Goal: Task Accomplishment & Management: Manage account settings

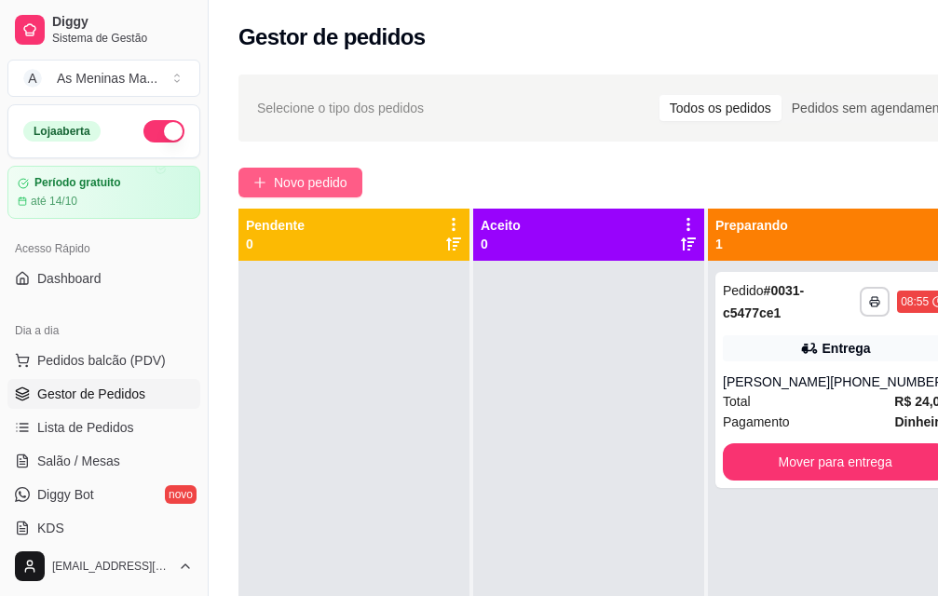
click at [293, 177] on span "Novo pedido" at bounding box center [311, 182] width 74 height 20
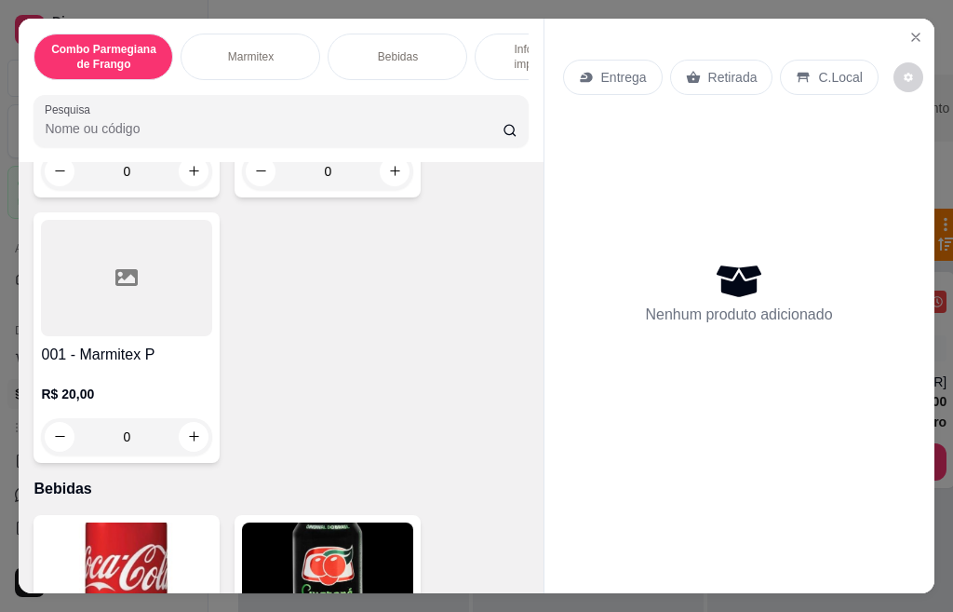
scroll to position [950, 0]
click at [131, 327] on div at bounding box center [126, 277] width 171 height 116
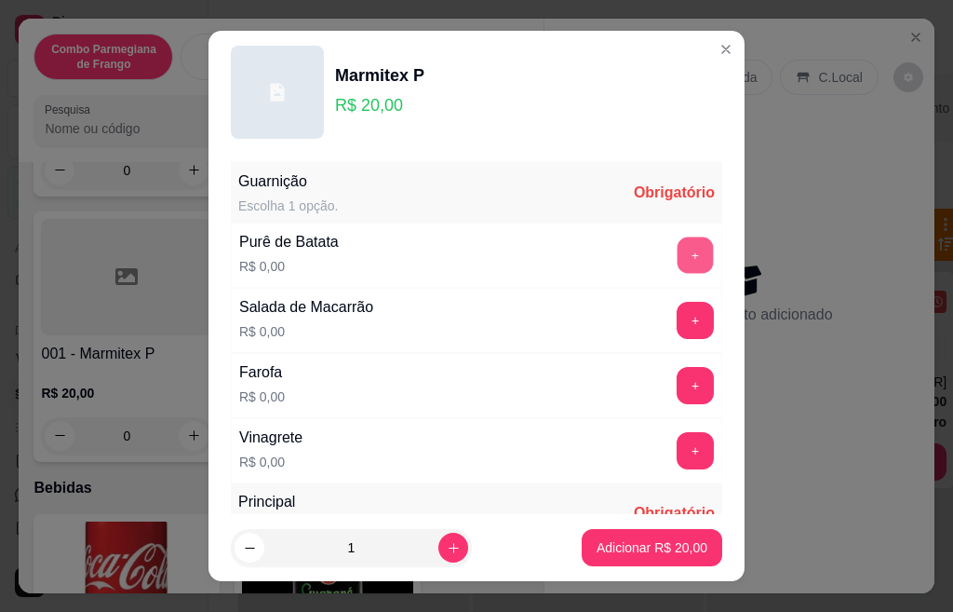
click at [678, 262] on button "+" at bounding box center [696, 254] width 36 height 36
click at [677, 332] on button "+" at bounding box center [695, 320] width 37 height 37
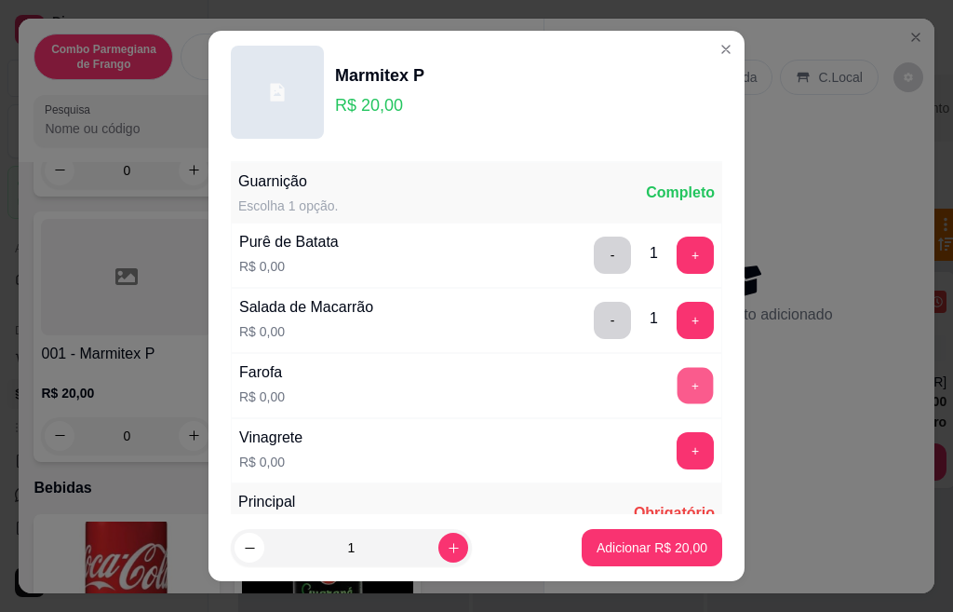
click at [678, 381] on button "+" at bounding box center [696, 385] width 36 height 36
click at [677, 447] on button "+" at bounding box center [695, 450] width 37 height 37
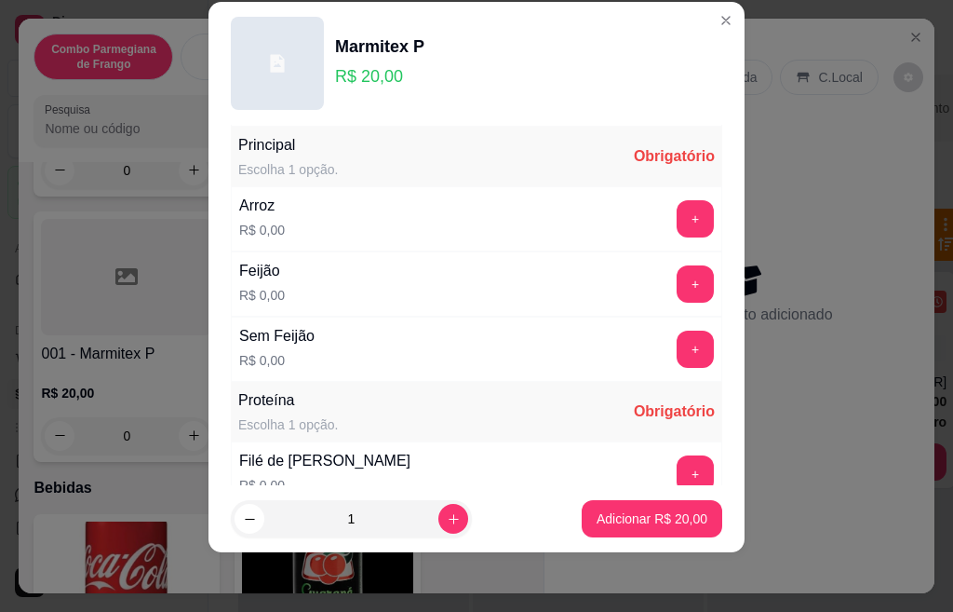
scroll to position [330, 0]
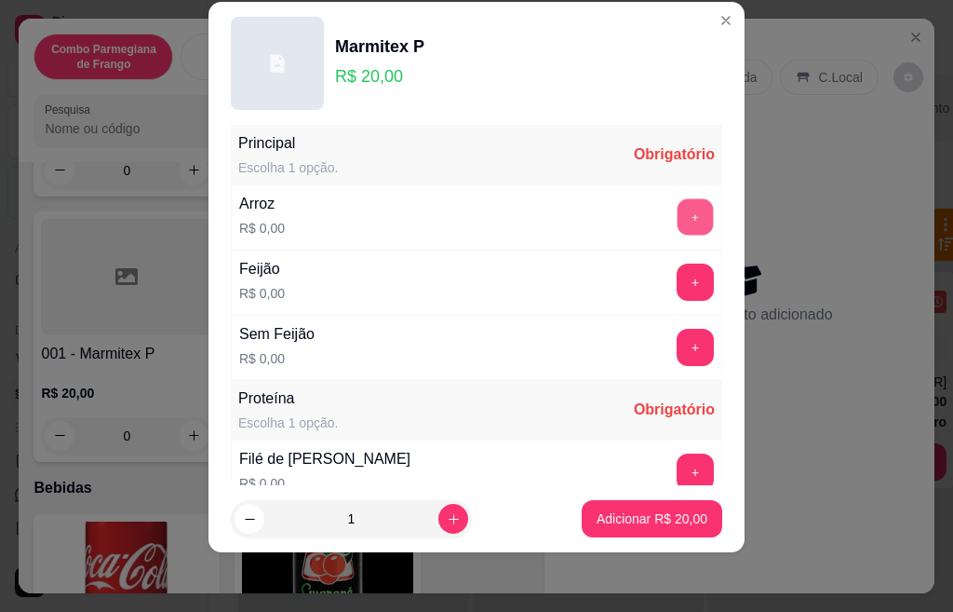
click at [678, 220] on button "+" at bounding box center [696, 216] width 36 height 36
click at [678, 290] on button "+" at bounding box center [696, 281] width 36 height 36
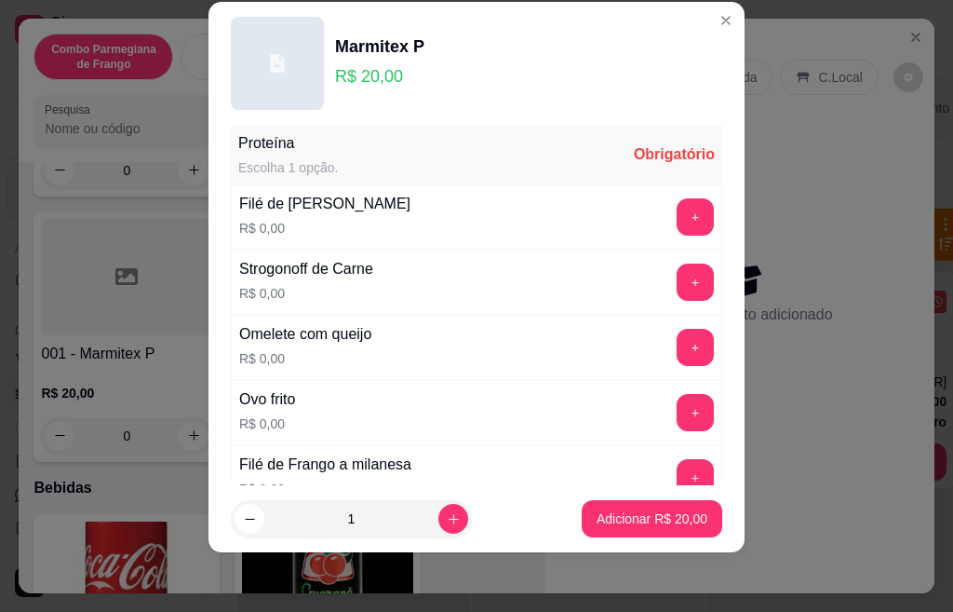
scroll to position [622, 0]
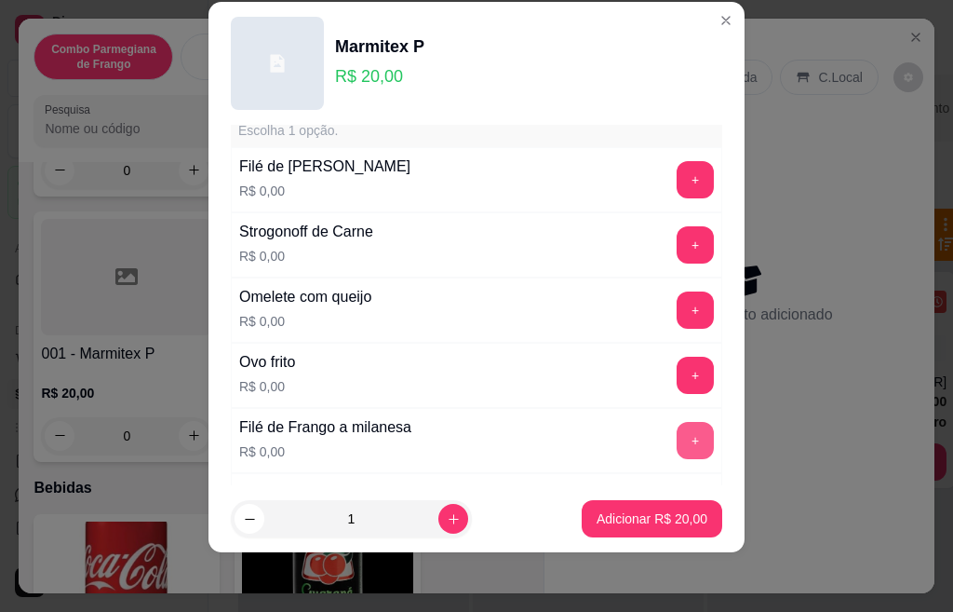
click at [677, 435] on button "+" at bounding box center [695, 440] width 37 height 37
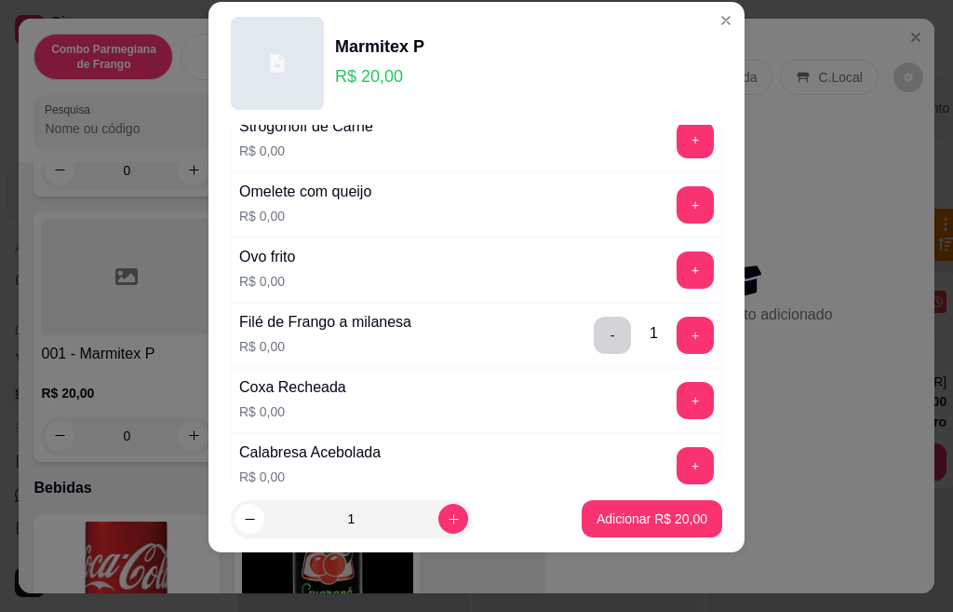
scroll to position [734, 0]
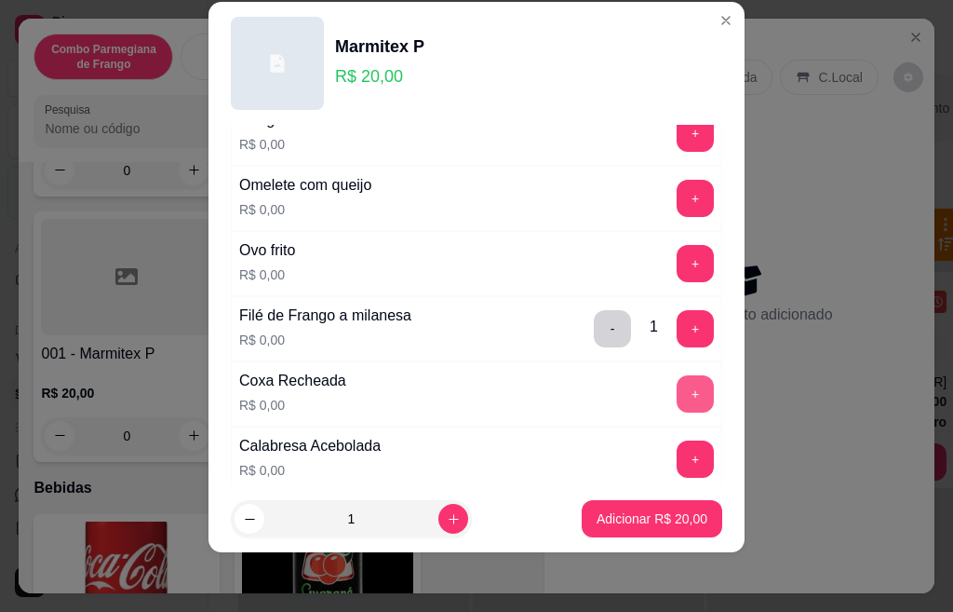
click at [677, 397] on button "+" at bounding box center [695, 393] width 37 height 37
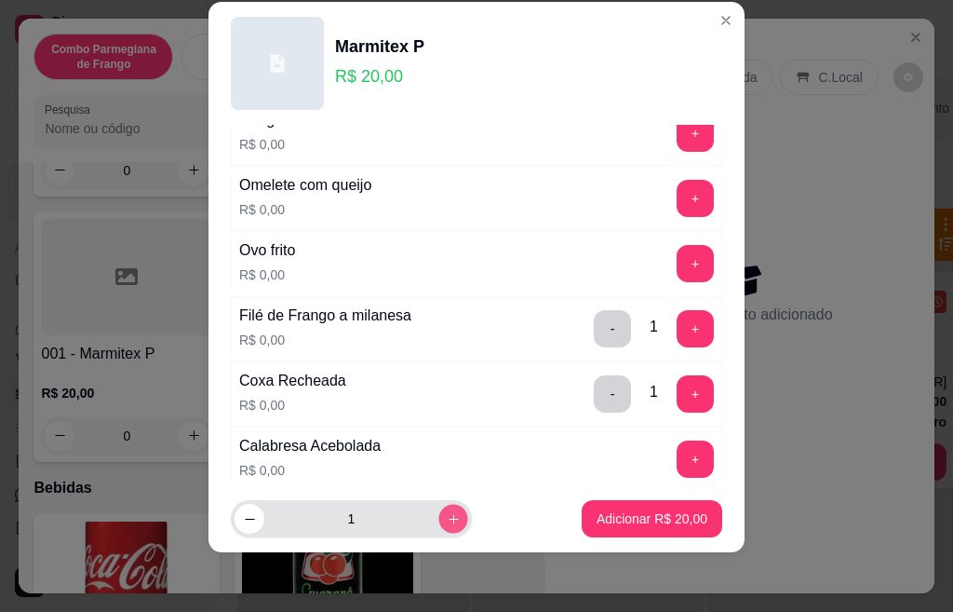
click at [447, 522] on icon "increase-product-quantity" at bounding box center [454, 519] width 14 height 14
type input "2"
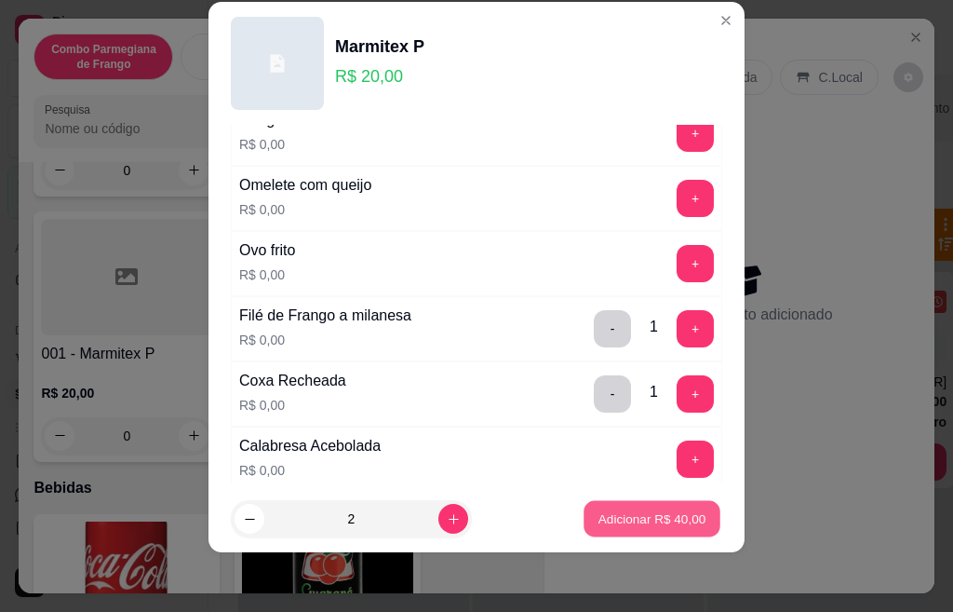
click at [584, 527] on button "Adicionar R$ 40,00" at bounding box center [652, 519] width 137 height 36
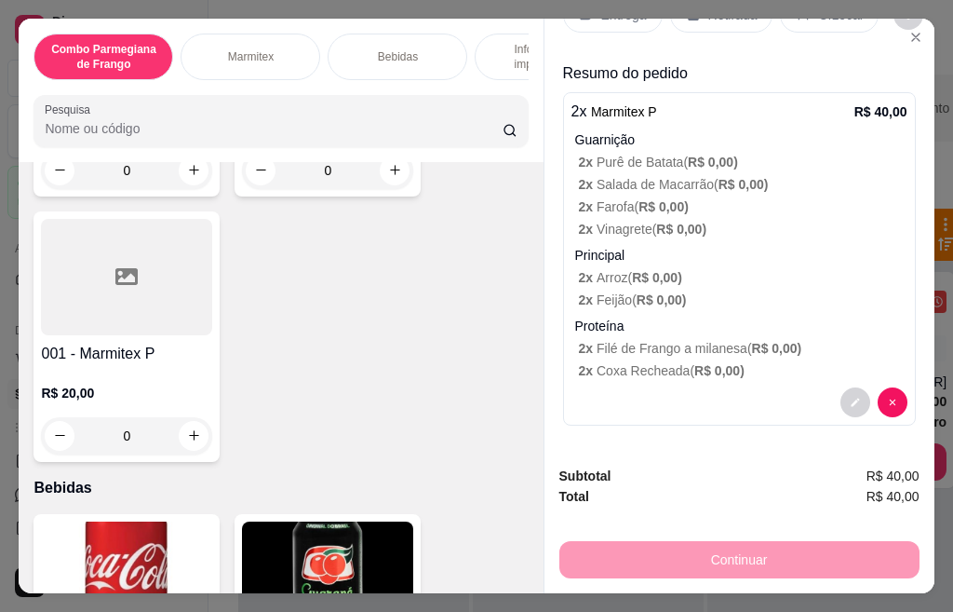
scroll to position [0, 0]
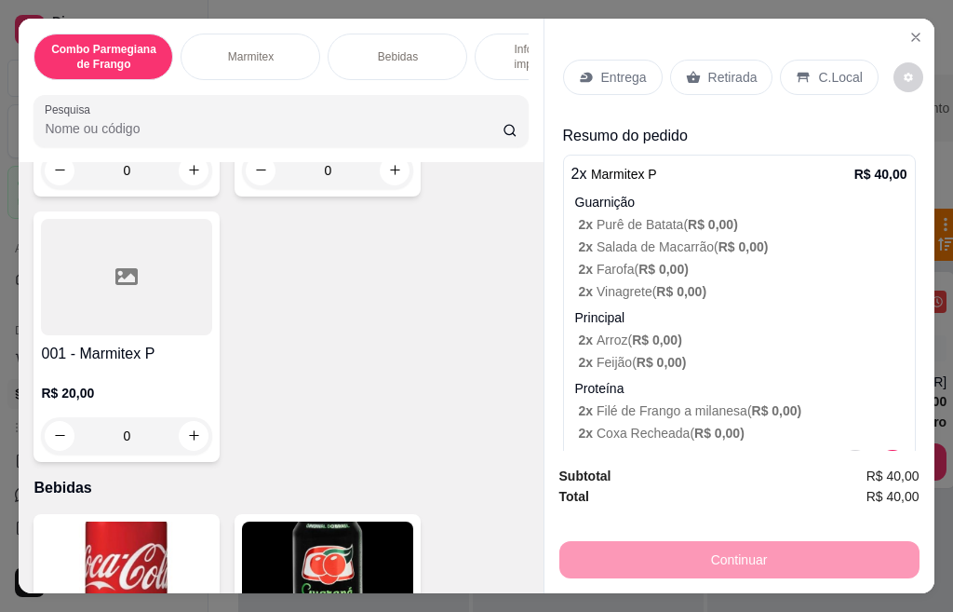
click at [708, 69] on p "Retirada" at bounding box center [732, 77] width 49 height 19
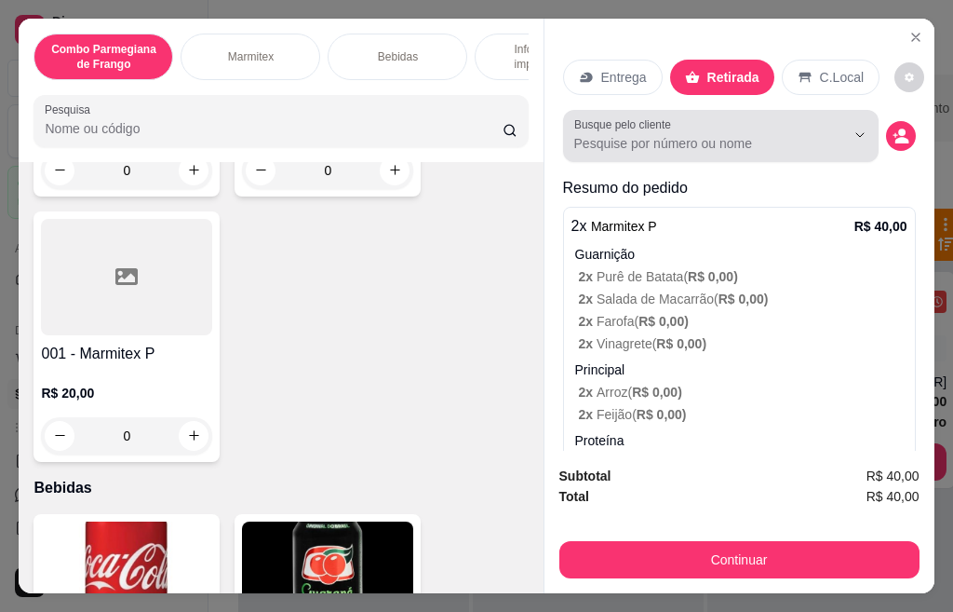
click at [672, 134] on input "Busque pelo cliente" at bounding box center [694, 143] width 241 height 19
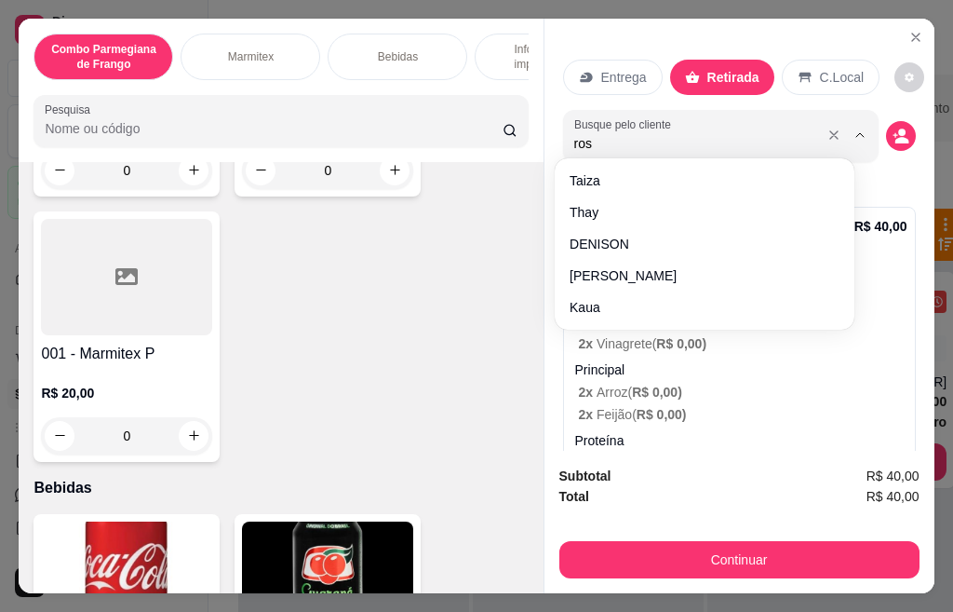
type input "rose"
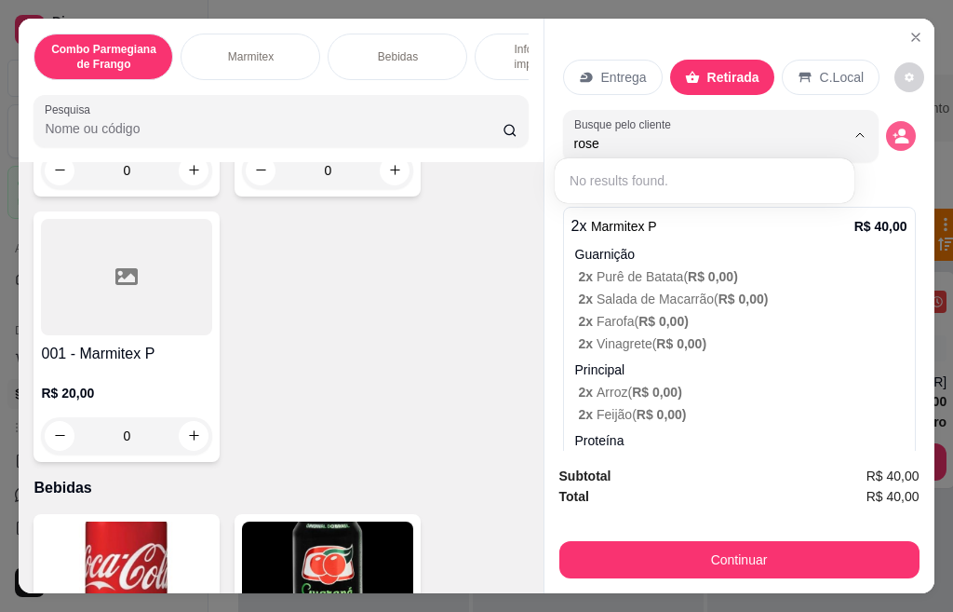
click at [889, 123] on button "decrease-product-quantity" at bounding box center [901, 136] width 30 height 30
click at [893, 129] on icon "decrease-product-quantity" at bounding box center [901, 136] width 17 height 17
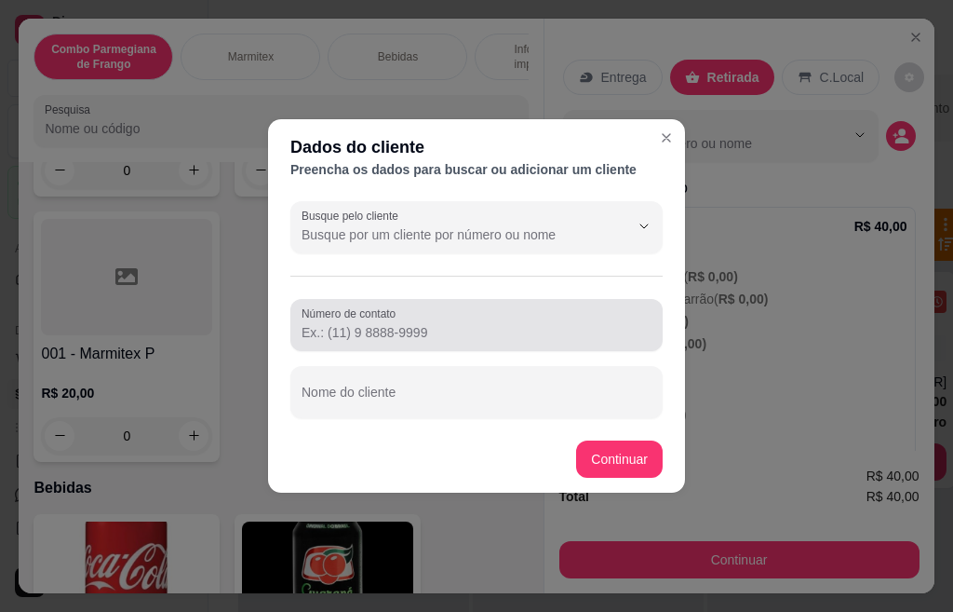
click at [434, 319] on div at bounding box center [477, 324] width 350 height 37
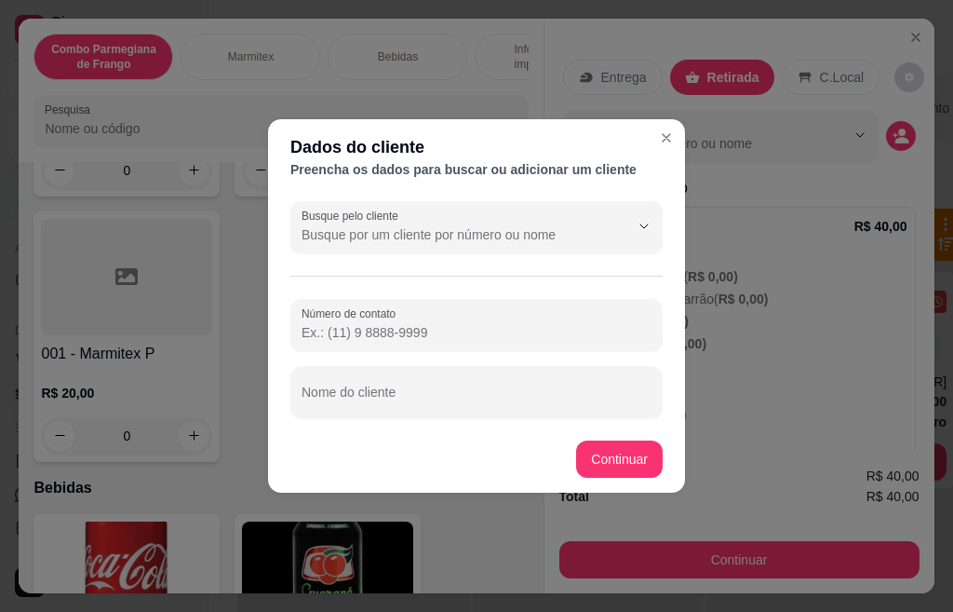
paste input "[PHONE_NUMBER]"
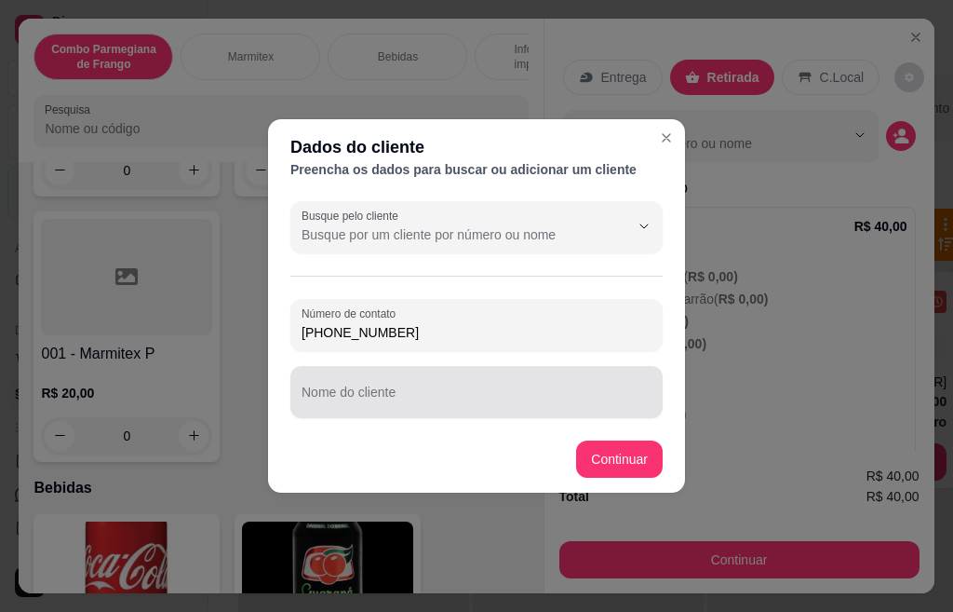
type input "[PHONE_NUMBER]"
click at [398, 411] on div "Nome do cliente" at bounding box center [476, 392] width 372 height 52
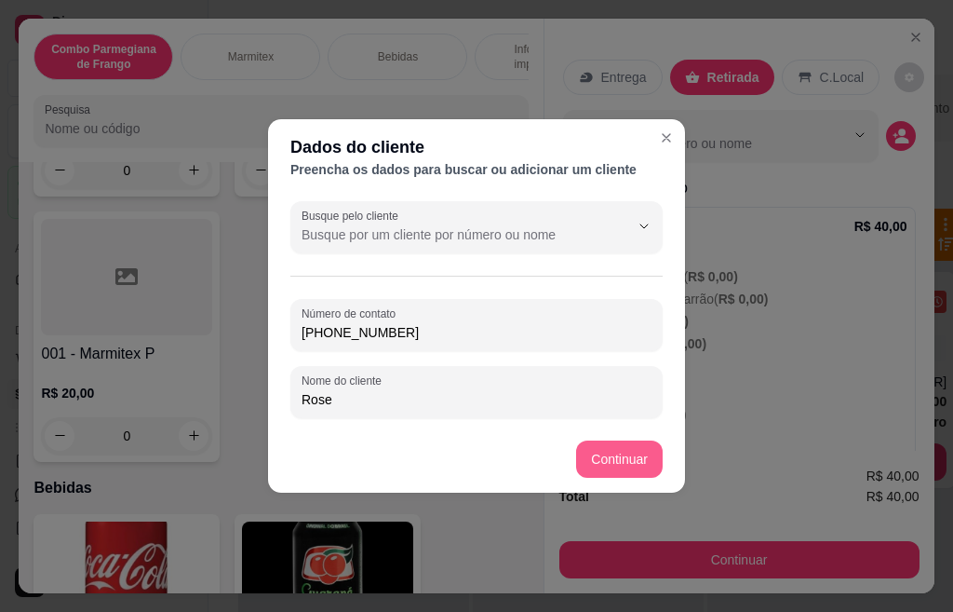
type input "Rose"
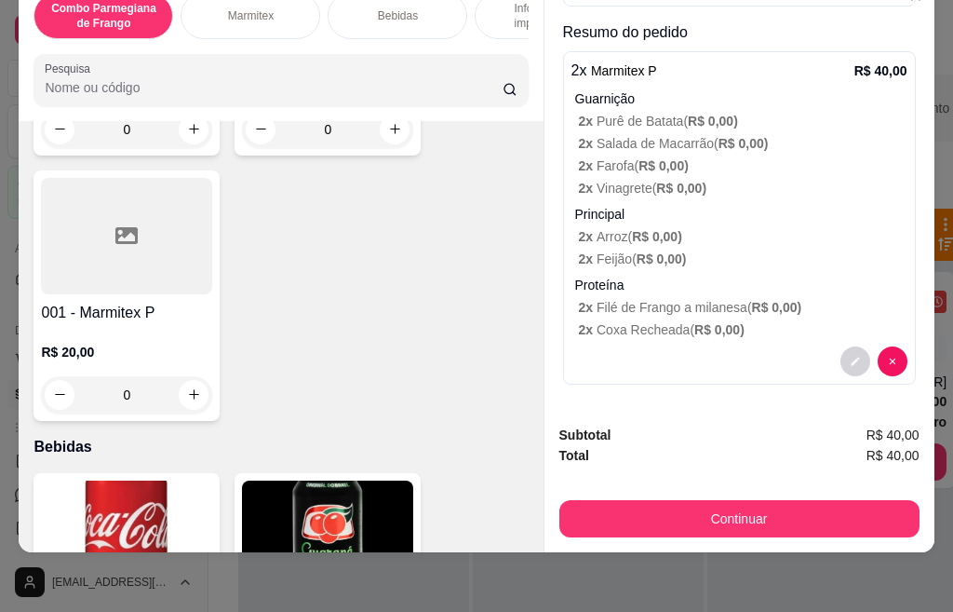
scroll to position [49, 0]
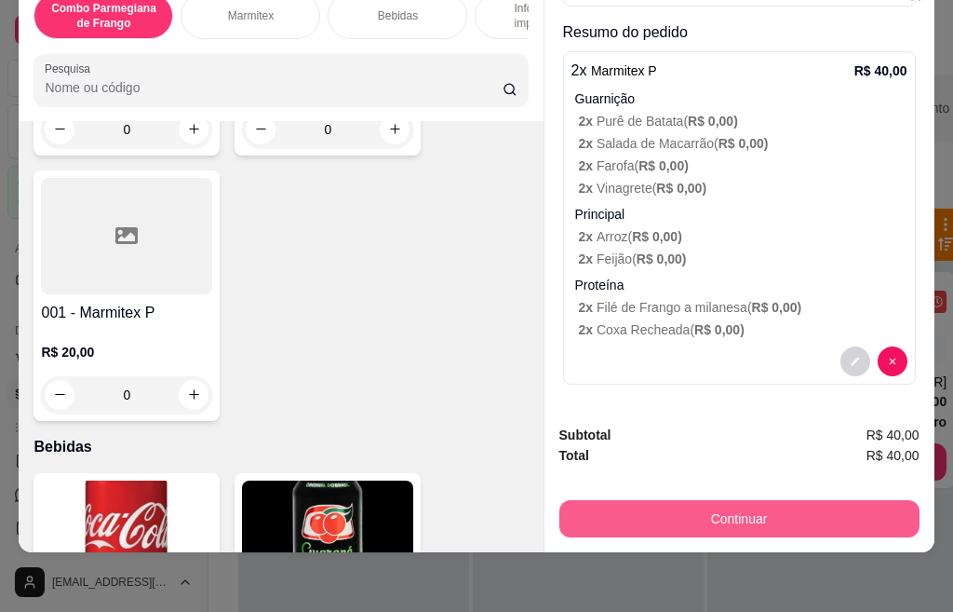
click at [699, 507] on button "Continuar" at bounding box center [740, 518] width 360 height 37
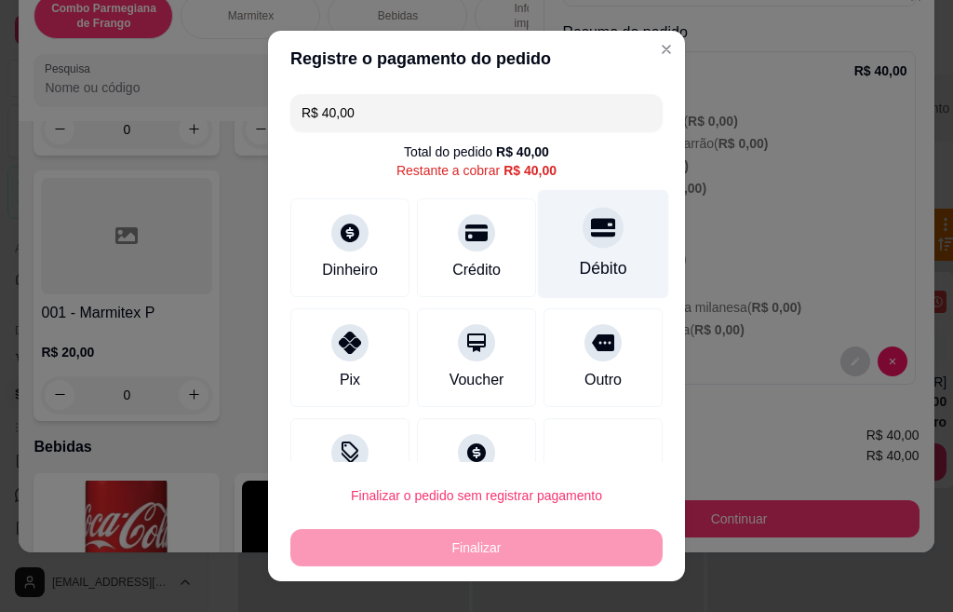
click at [583, 244] on div at bounding box center [603, 227] width 41 height 41
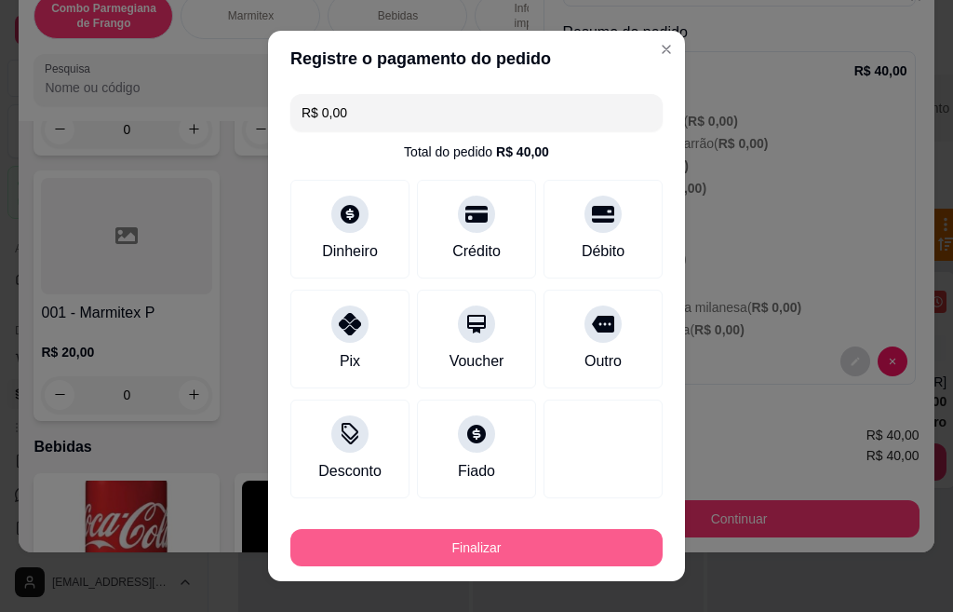
click at [515, 551] on button "Finalizar" at bounding box center [476, 547] width 372 height 37
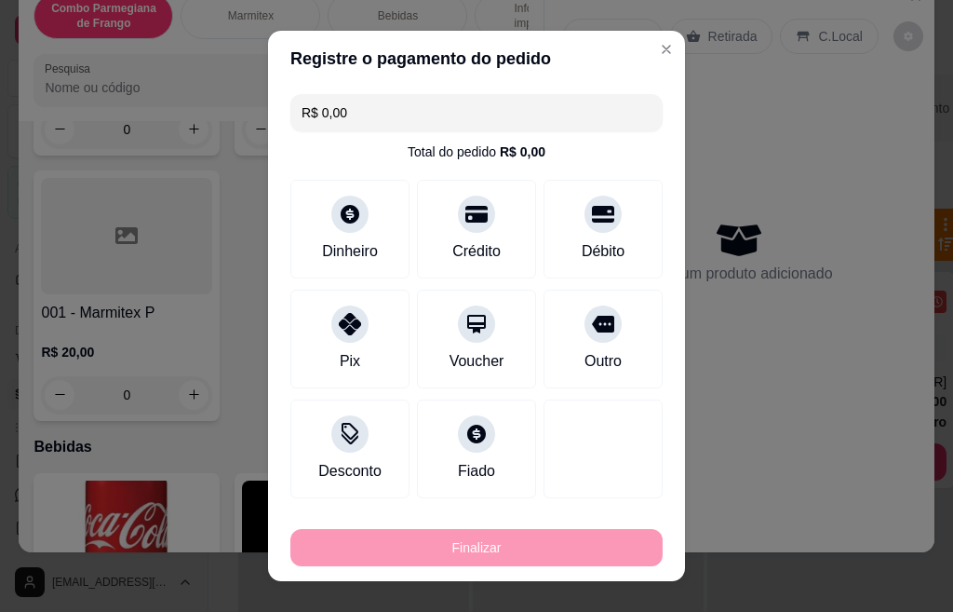
type input "-R$ 40,00"
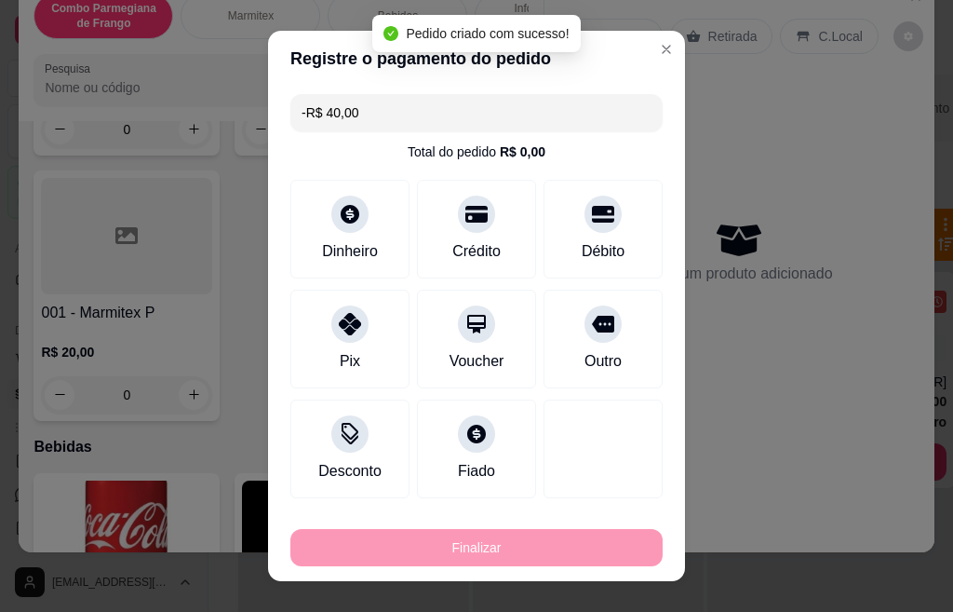
scroll to position [0, 0]
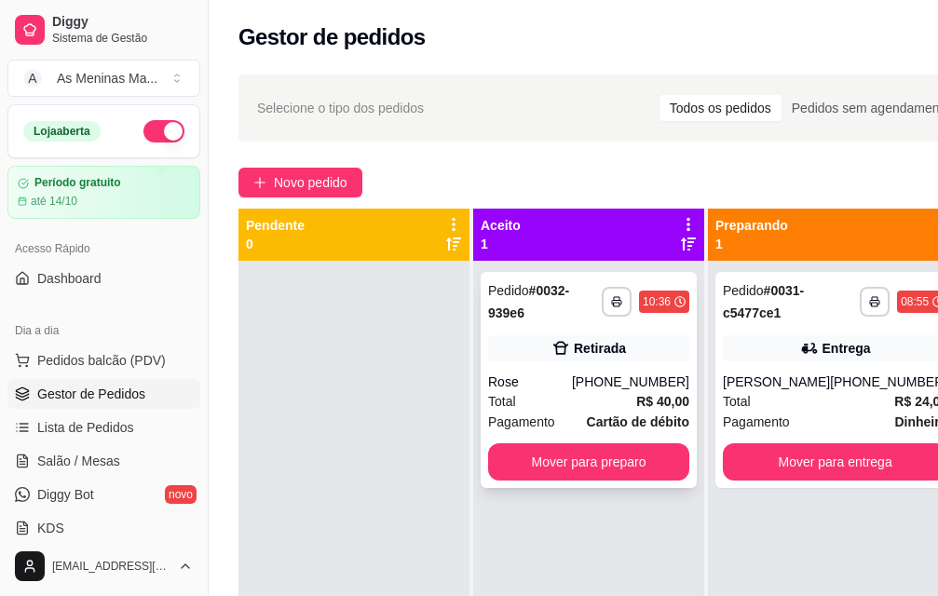
click at [570, 376] on div "Rose" at bounding box center [530, 381] width 84 height 19
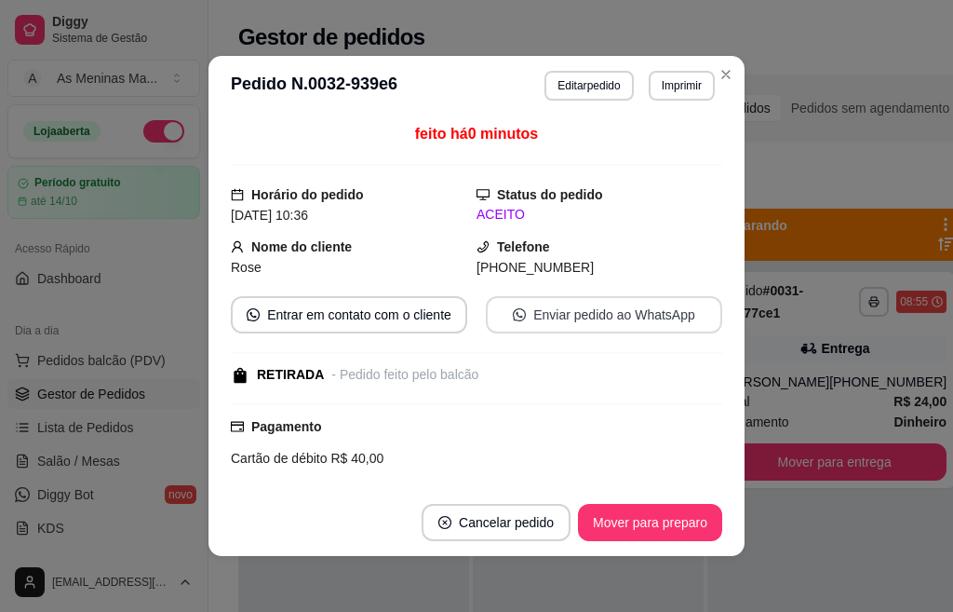
click at [637, 310] on button "Enviar pedido ao WhatsApp" at bounding box center [604, 314] width 236 height 37
click at [658, 522] on button "Mover para preparo" at bounding box center [650, 522] width 144 height 37
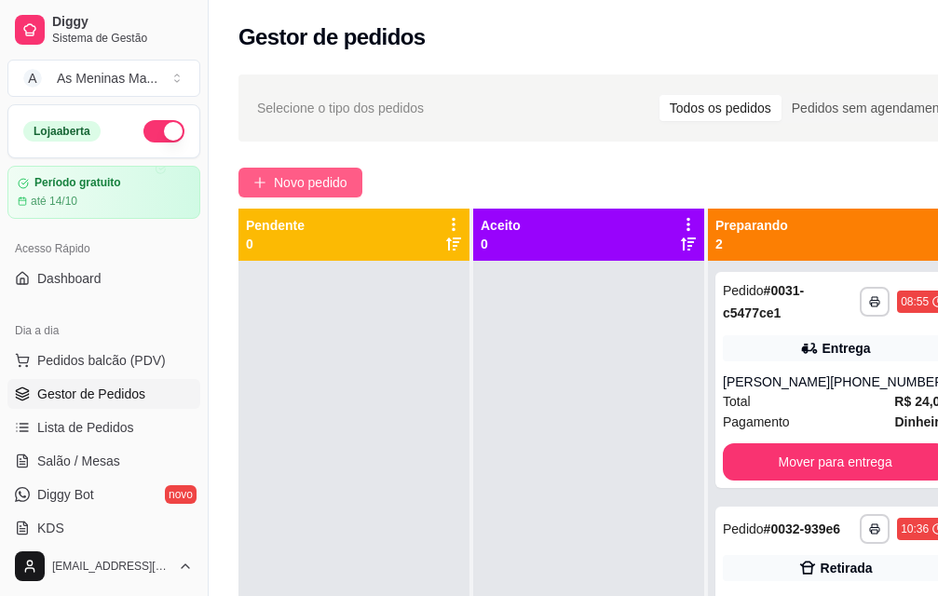
click at [320, 187] on span "Novo pedido" at bounding box center [311, 182] width 74 height 20
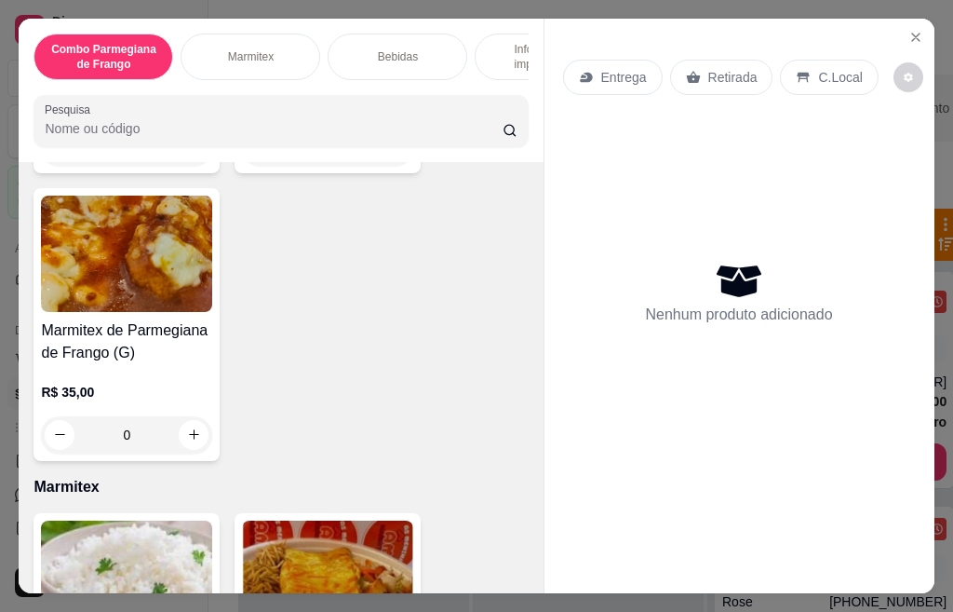
scroll to position [652, 0]
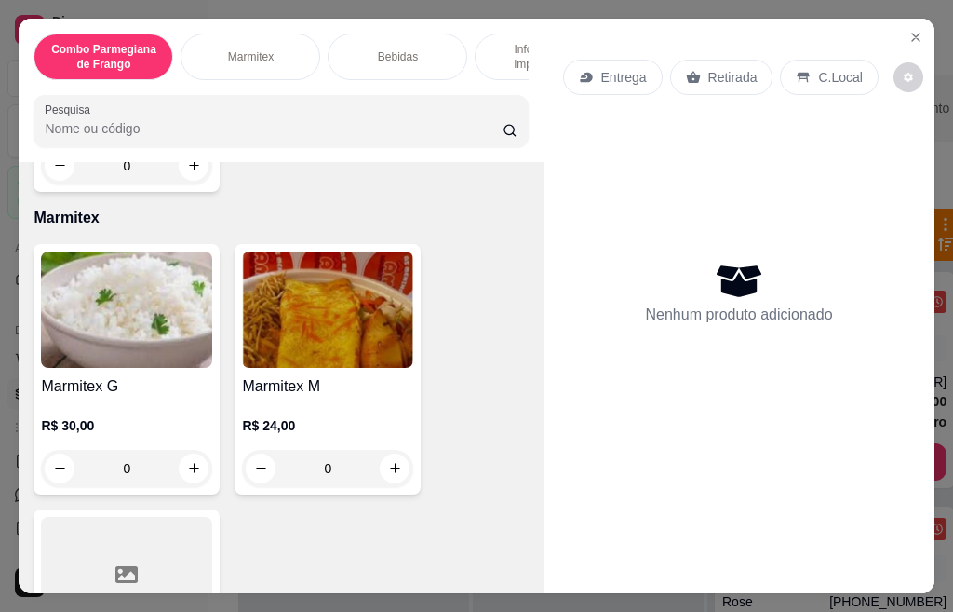
click at [112, 398] on h4 "Marmitex G" at bounding box center [126, 386] width 171 height 22
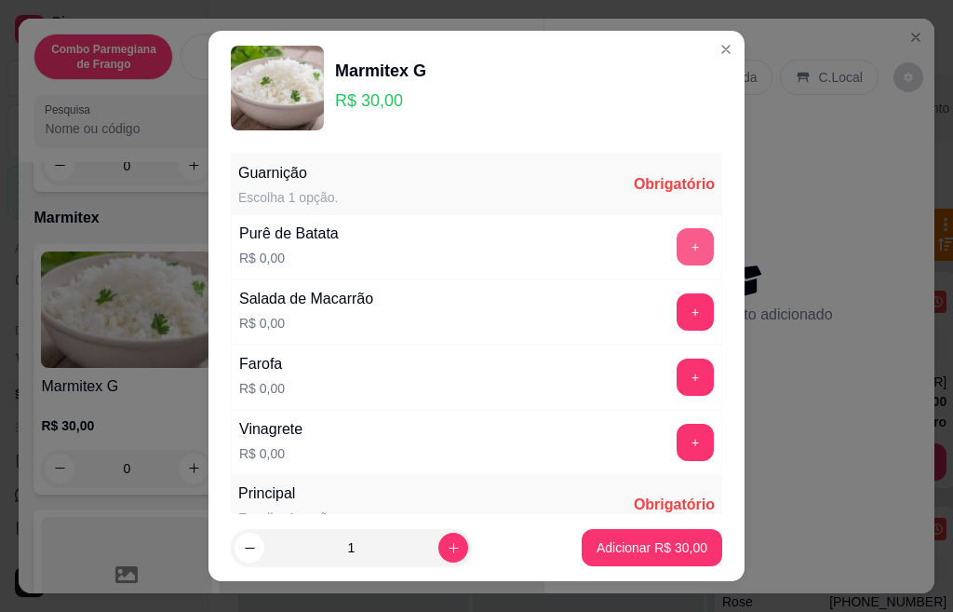
click at [677, 253] on button "+" at bounding box center [695, 246] width 37 height 37
click at [678, 312] on button "+" at bounding box center [696, 311] width 36 height 36
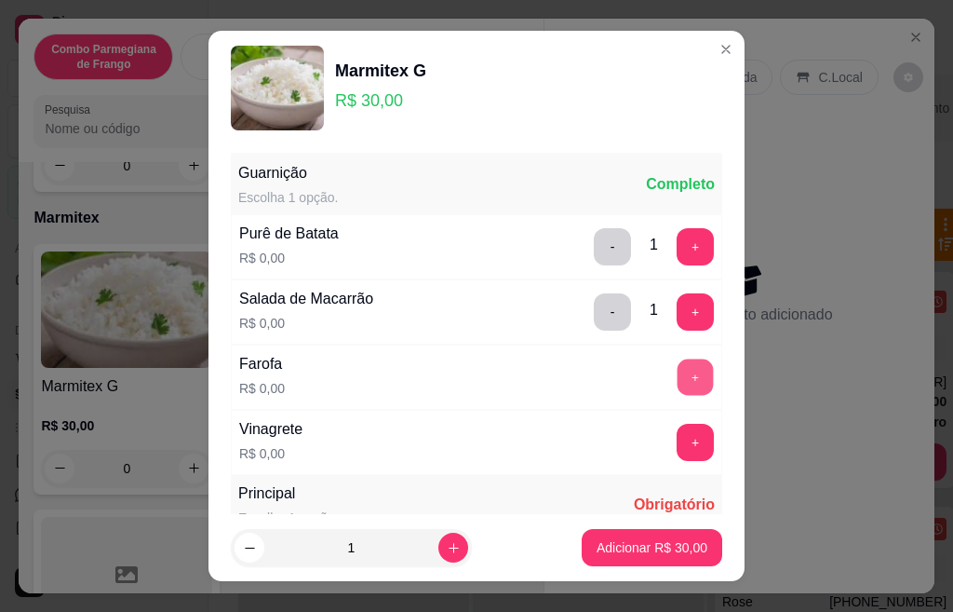
click at [678, 378] on button "+" at bounding box center [696, 376] width 36 height 36
click at [677, 448] on button "+" at bounding box center [695, 442] width 37 height 37
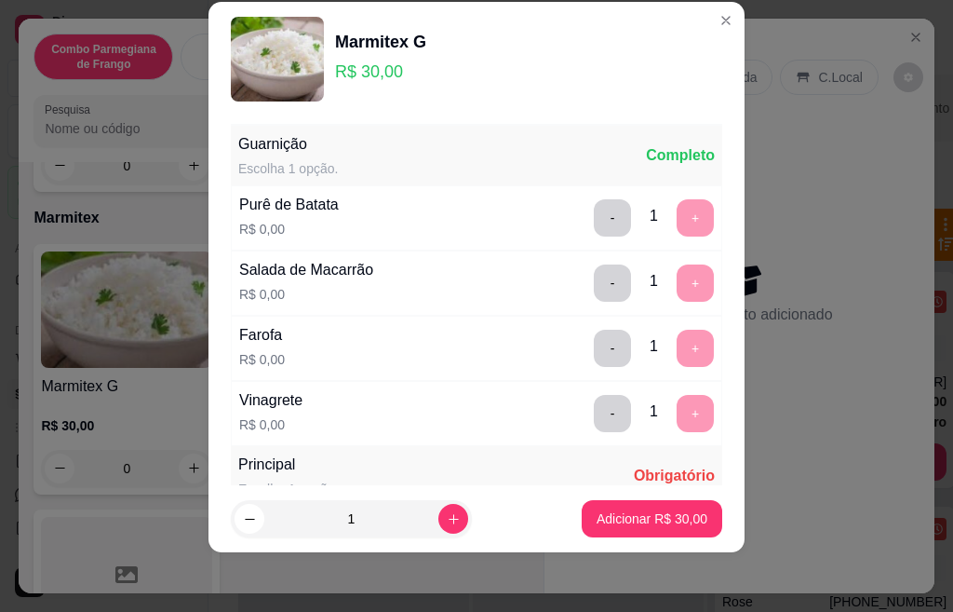
scroll to position [330, 0]
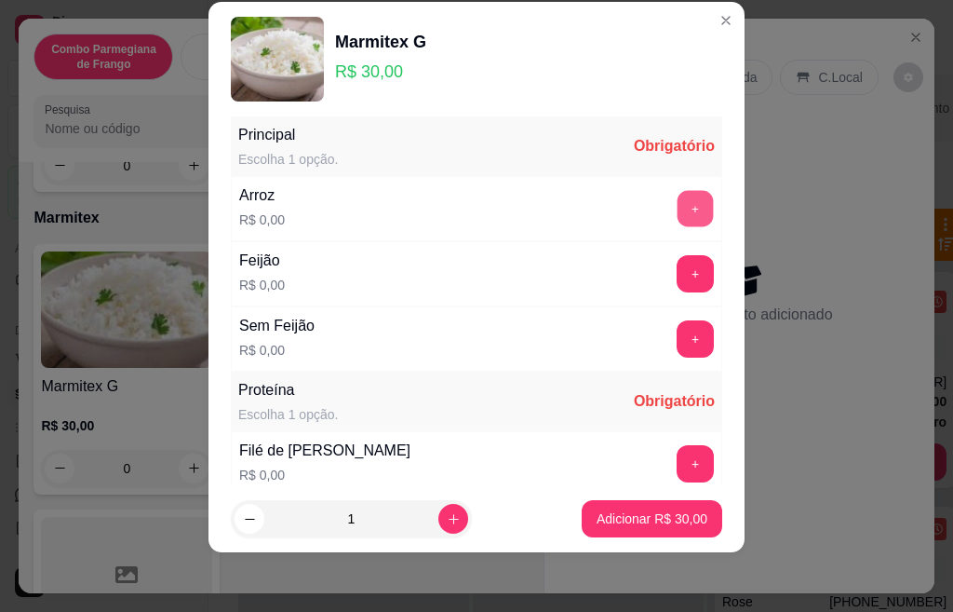
click at [678, 210] on button "+" at bounding box center [696, 208] width 36 height 36
click at [677, 271] on button "+" at bounding box center [695, 273] width 37 height 37
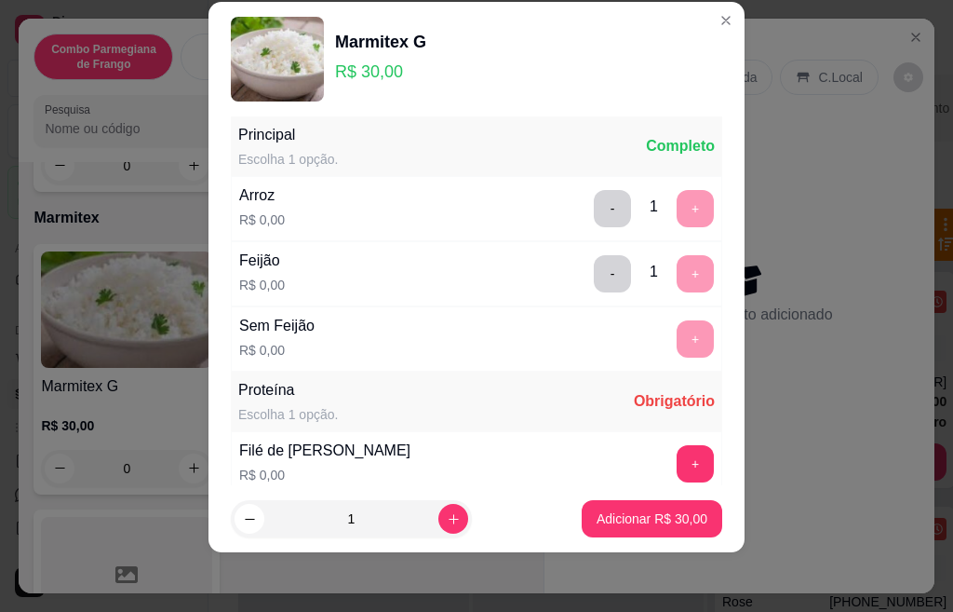
scroll to position [585, 0]
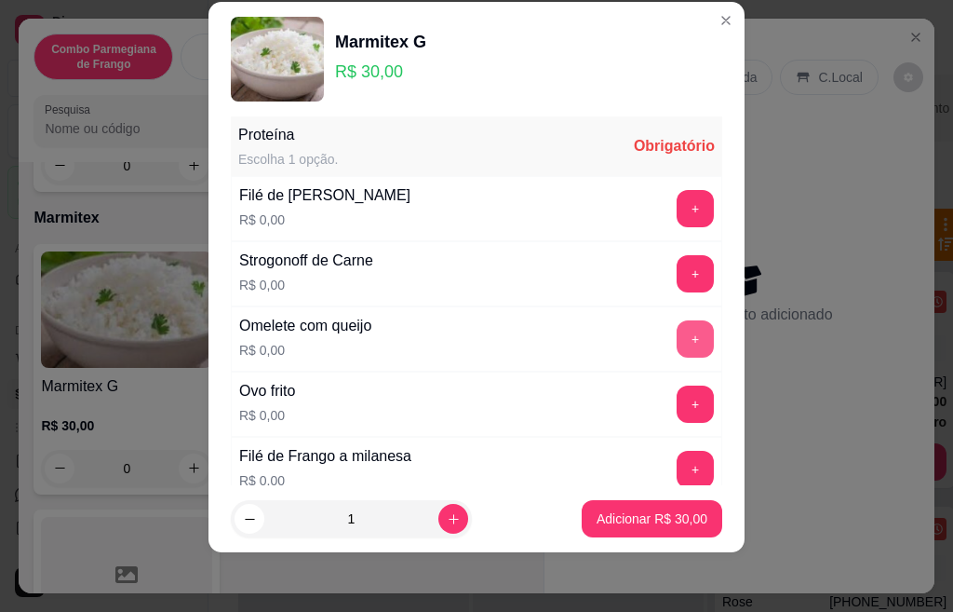
click at [677, 331] on button "+" at bounding box center [695, 338] width 37 height 37
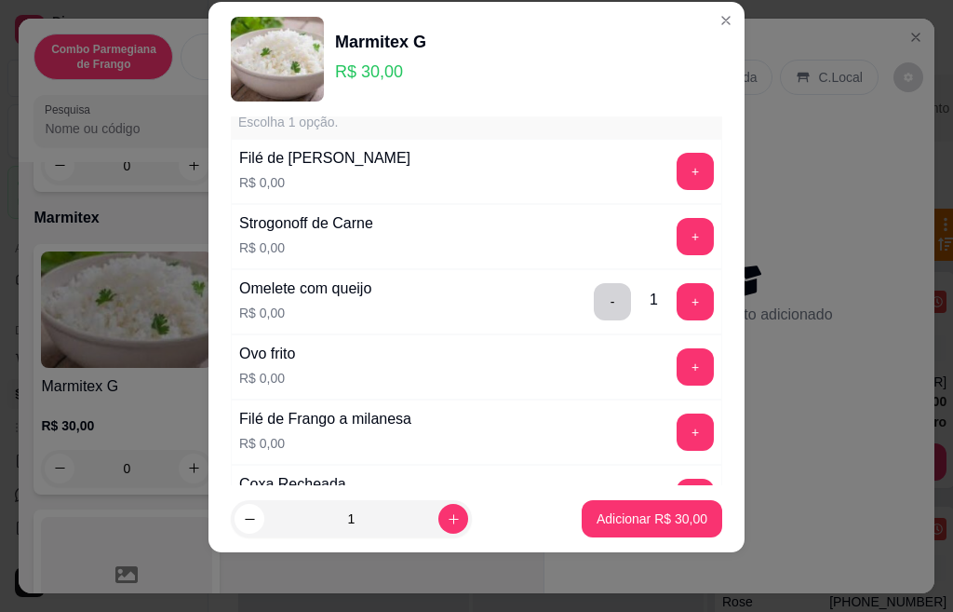
scroll to position [659, 0]
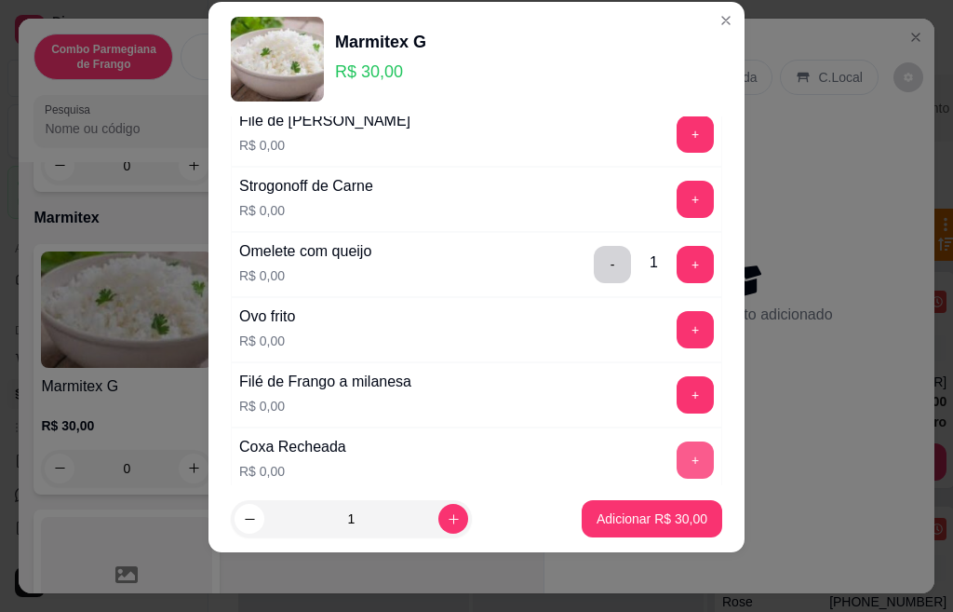
click at [677, 458] on button "+" at bounding box center [695, 459] width 37 height 37
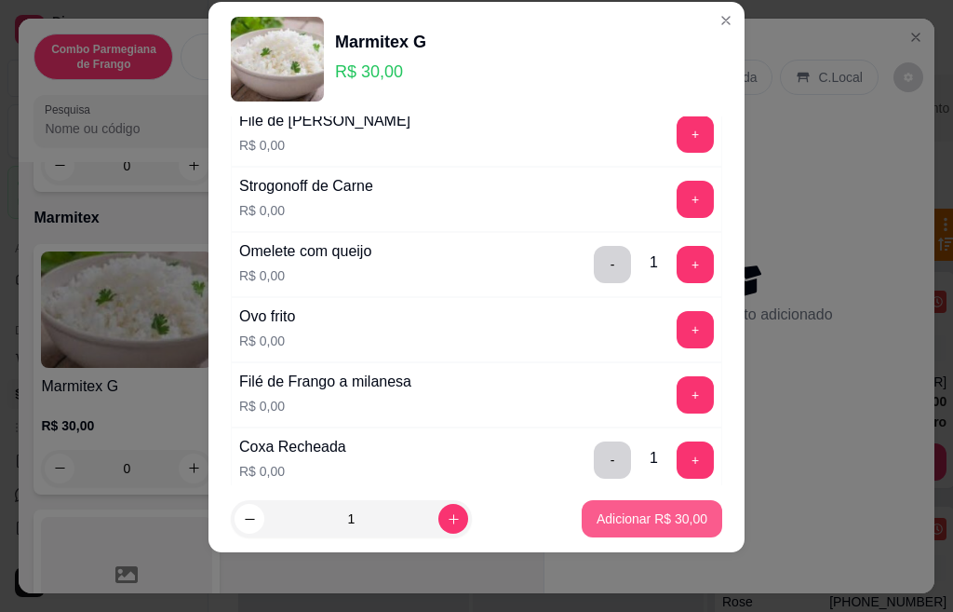
click at [647, 522] on p "Adicionar R$ 30,00" at bounding box center [652, 518] width 111 height 19
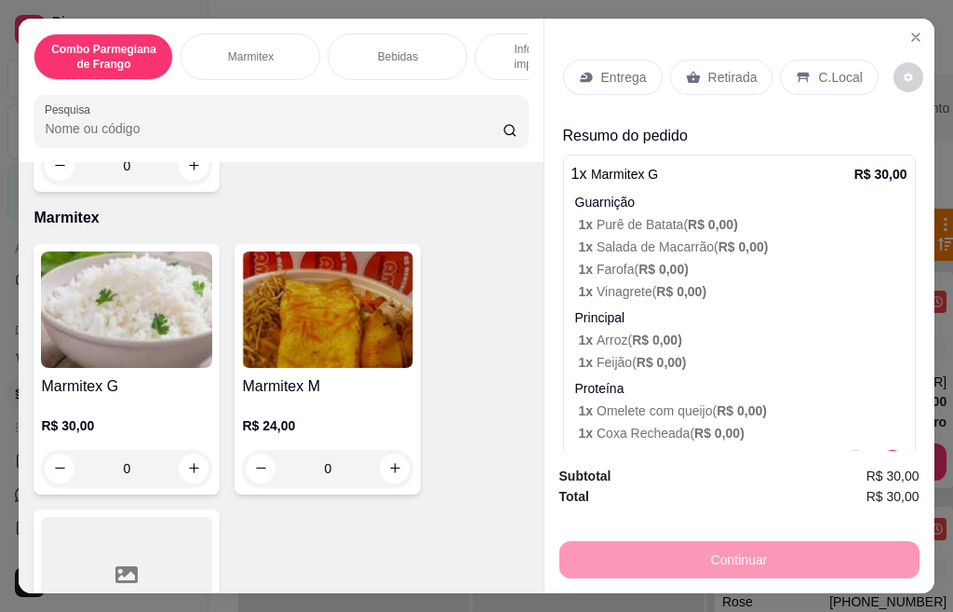
click at [344, 424] on p "R$ 24,00" at bounding box center [327, 425] width 171 height 19
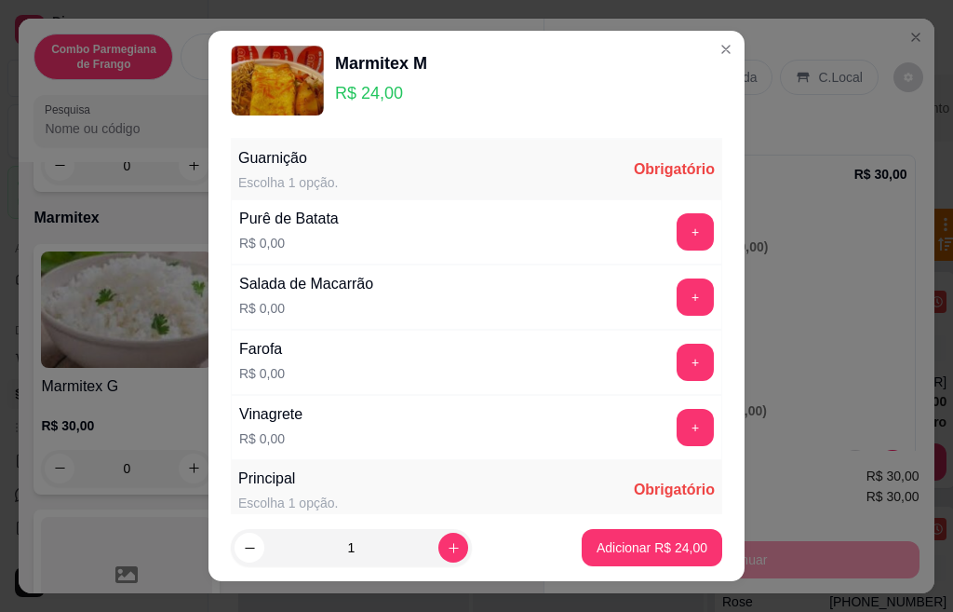
click at [677, 239] on button "+" at bounding box center [695, 231] width 37 height 37
click at [678, 296] on button "+" at bounding box center [696, 296] width 36 height 36
click at [678, 370] on button "+" at bounding box center [696, 362] width 36 height 36
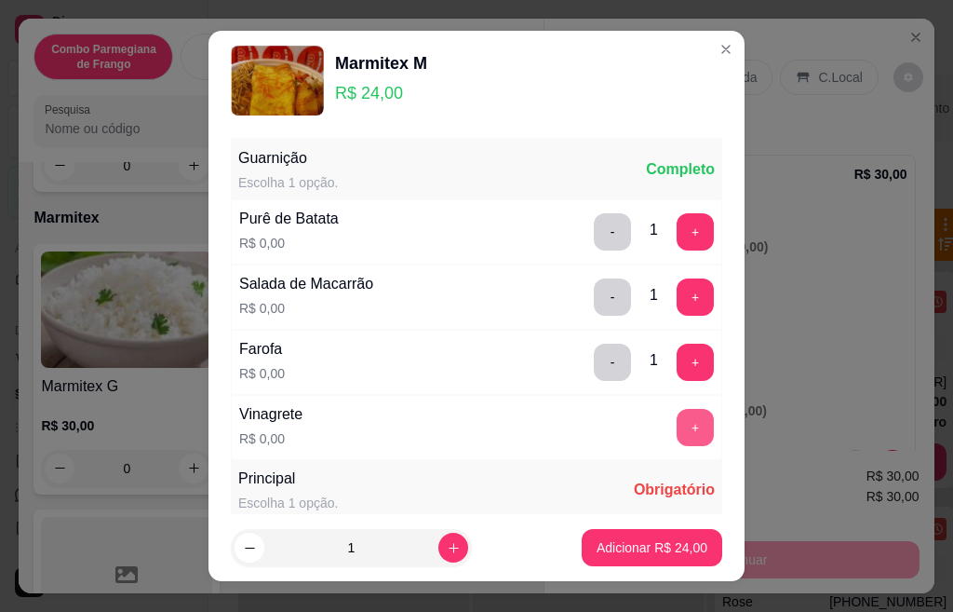
click at [677, 425] on button "+" at bounding box center [695, 427] width 37 height 37
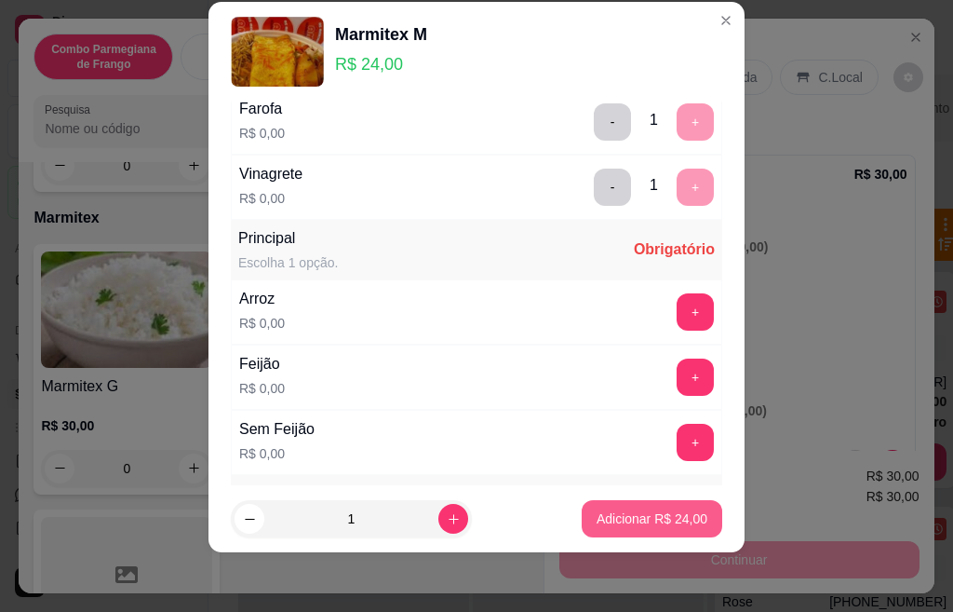
scroll to position [330, 0]
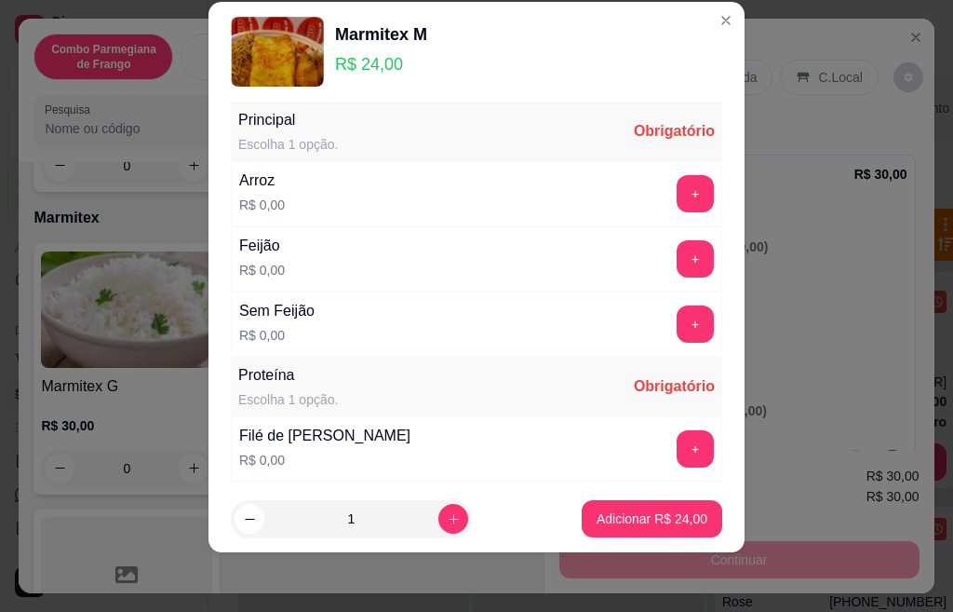
click at [677, 204] on button "+" at bounding box center [695, 193] width 37 height 37
click at [677, 262] on button "+" at bounding box center [695, 258] width 37 height 37
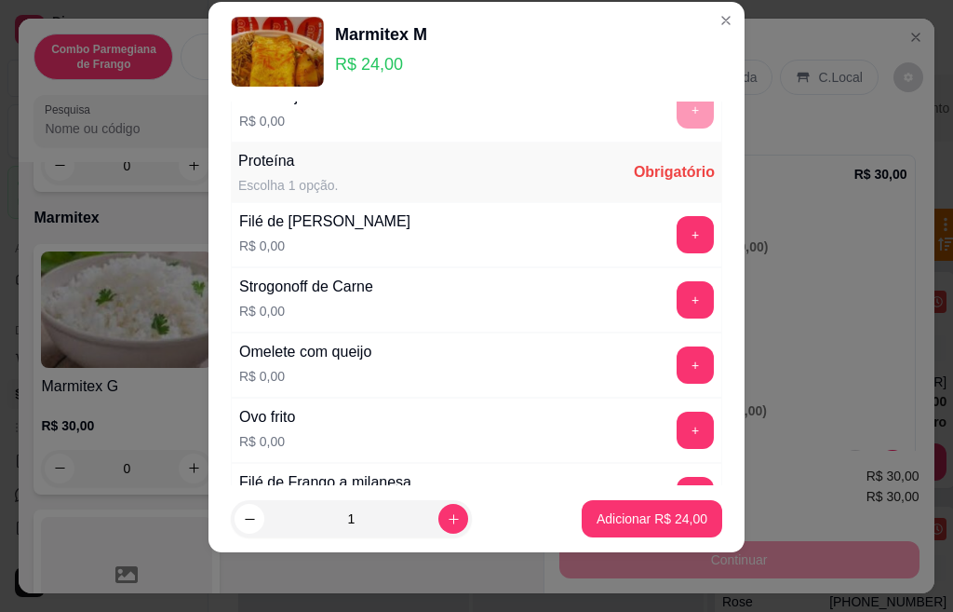
scroll to position [585, 0]
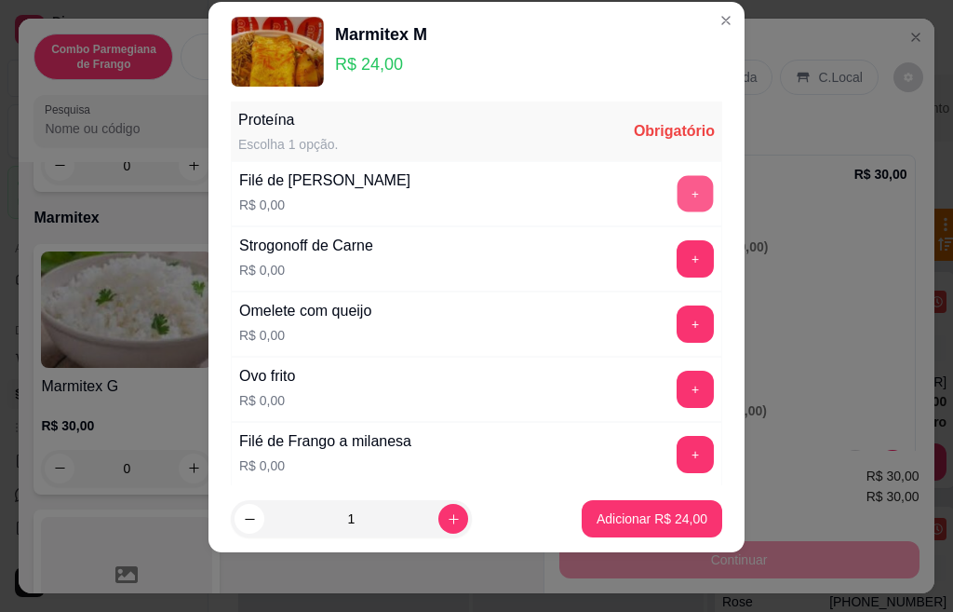
click at [678, 195] on button "+" at bounding box center [696, 193] width 36 height 36
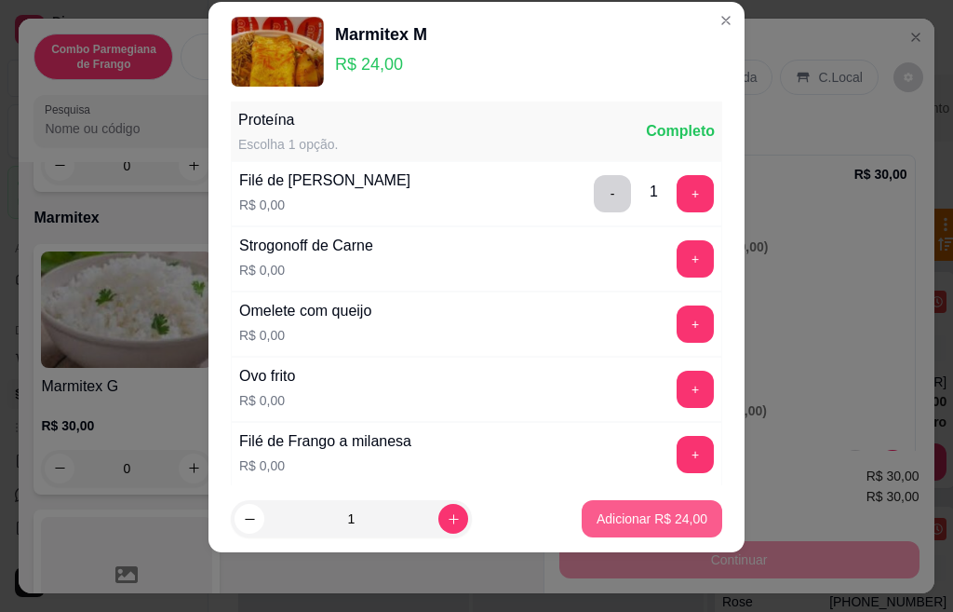
click at [642, 519] on p "Adicionar R$ 24,00" at bounding box center [652, 518] width 111 height 19
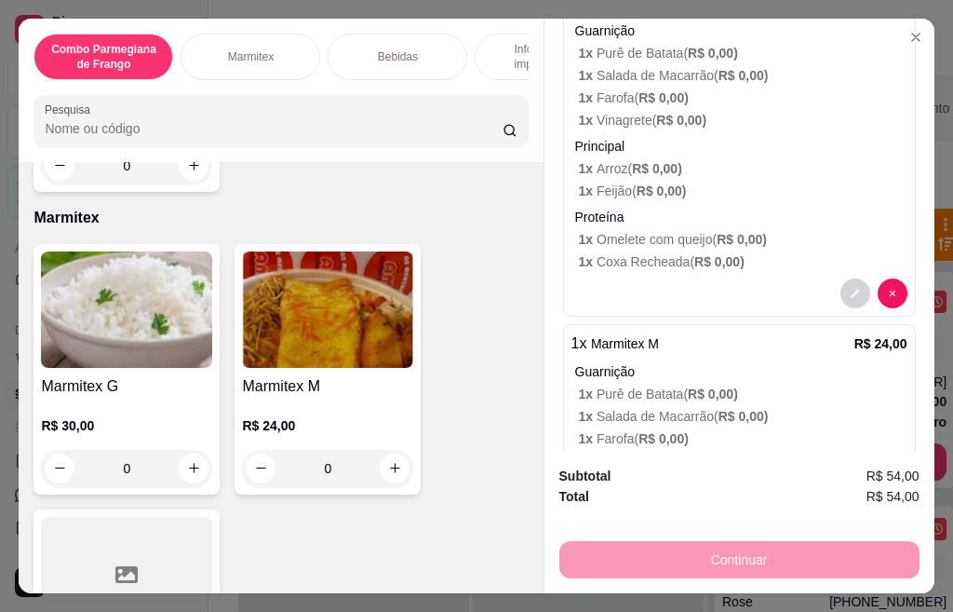
scroll to position [186, 0]
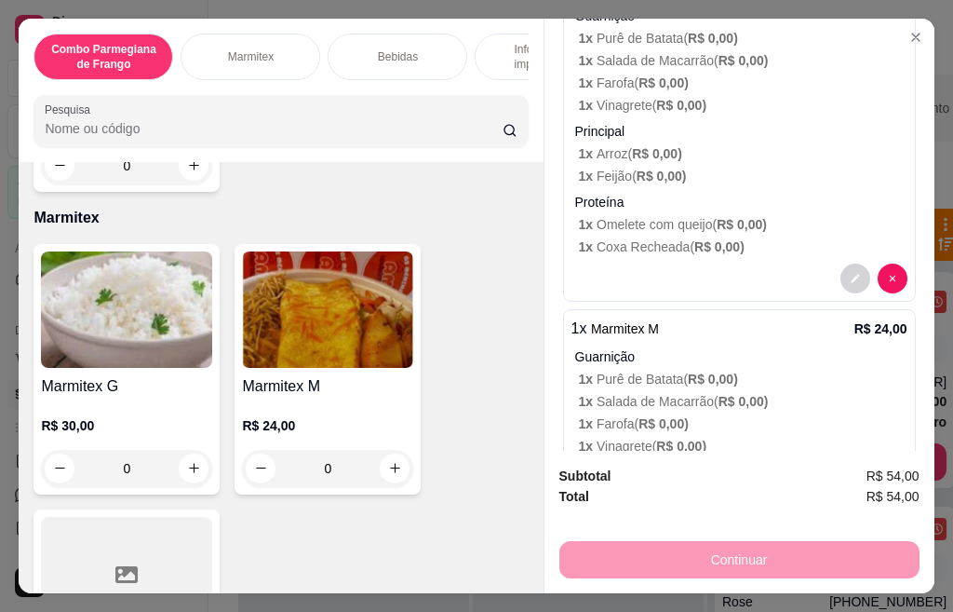
click at [352, 385] on h4 "Marmitex M" at bounding box center [327, 386] width 171 height 22
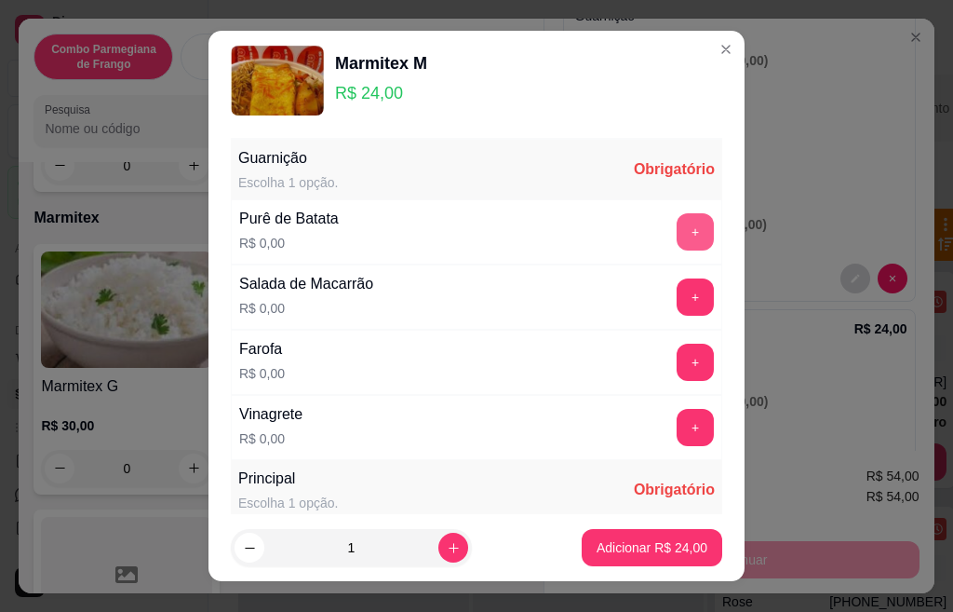
click at [677, 225] on button "+" at bounding box center [695, 231] width 37 height 37
click at [677, 298] on button "+" at bounding box center [695, 296] width 37 height 37
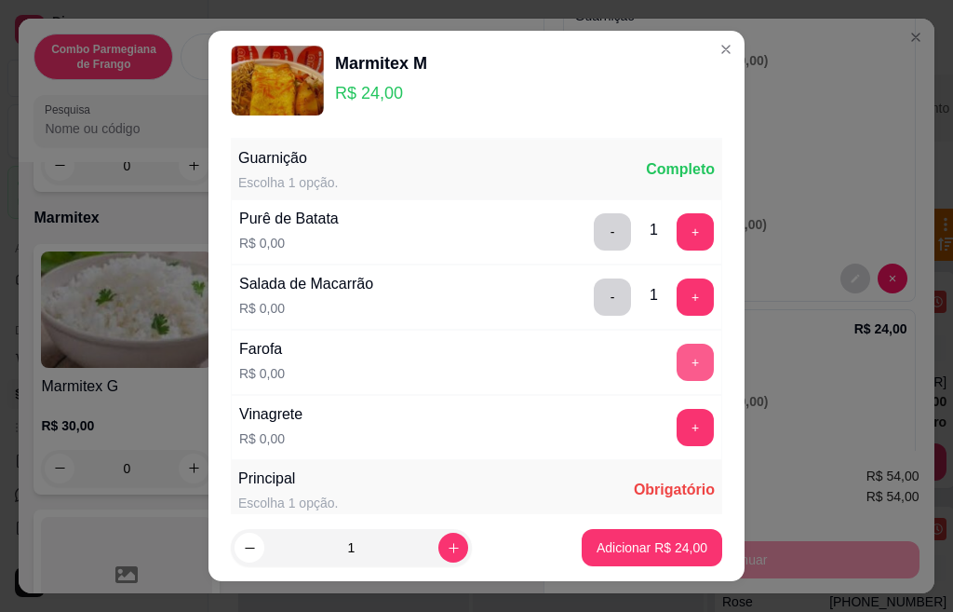
click at [677, 365] on button "+" at bounding box center [695, 362] width 37 height 37
click at [677, 434] on button "+" at bounding box center [695, 427] width 37 height 37
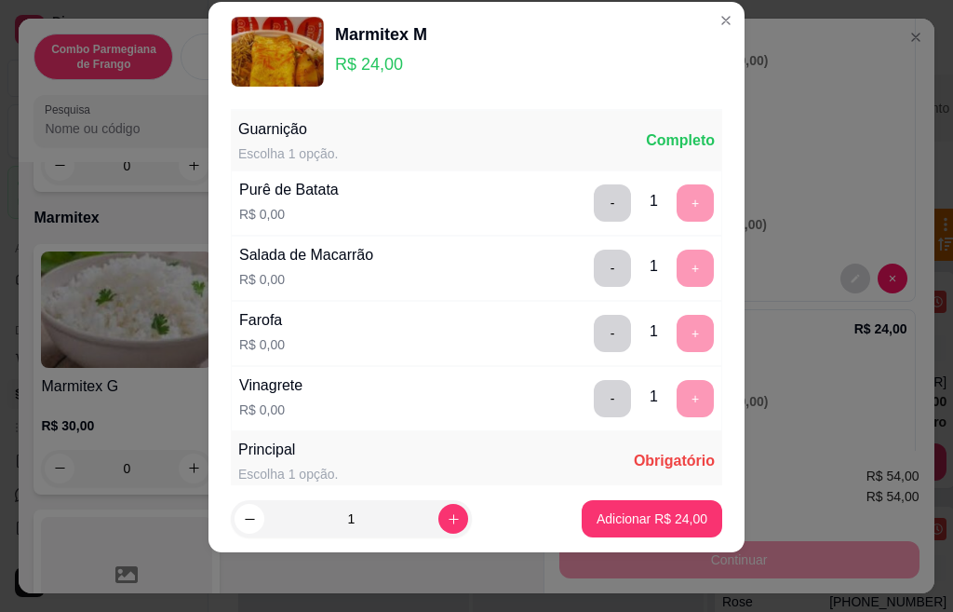
scroll to position [330, 0]
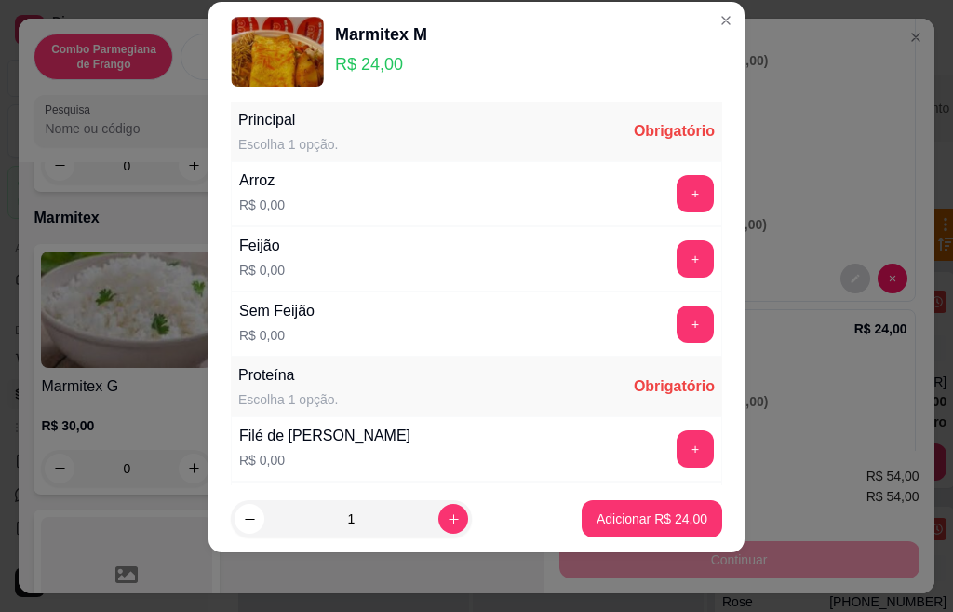
click at [677, 195] on button "+" at bounding box center [695, 193] width 37 height 37
click at [677, 260] on button "+" at bounding box center [695, 258] width 37 height 37
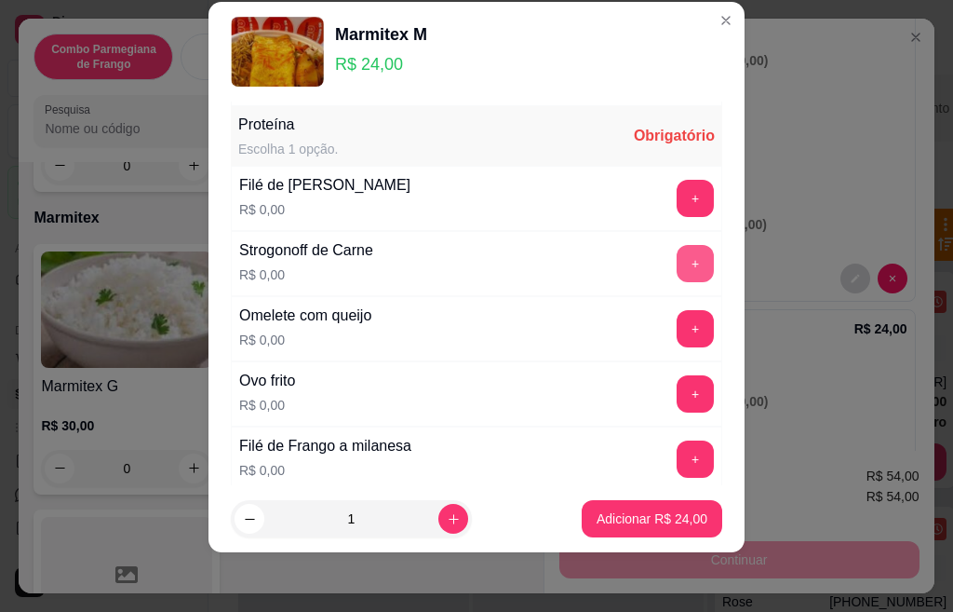
scroll to position [585, 0]
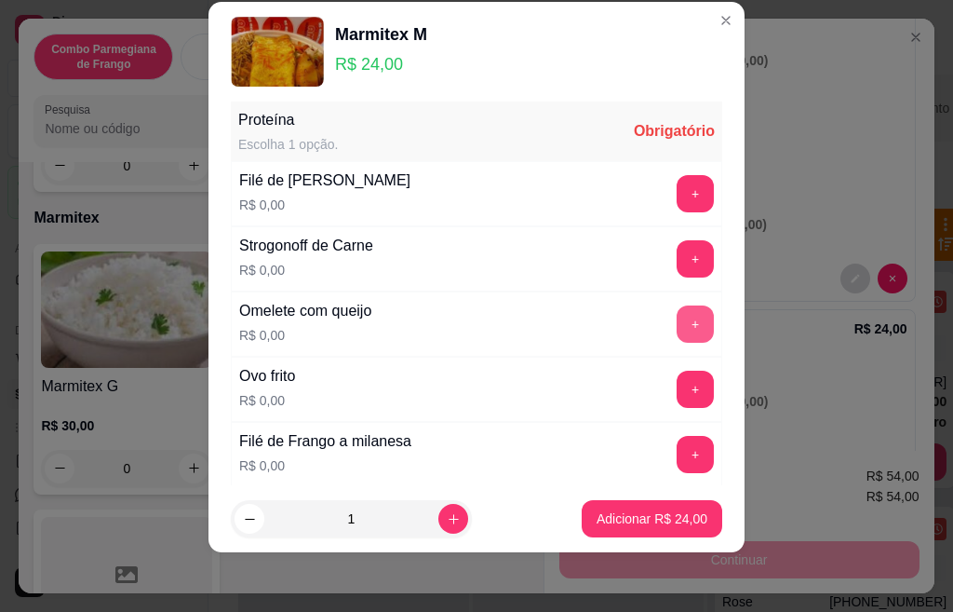
click at [677, 328] on button "+" at bounding box center [695, 323] width 37 height 37
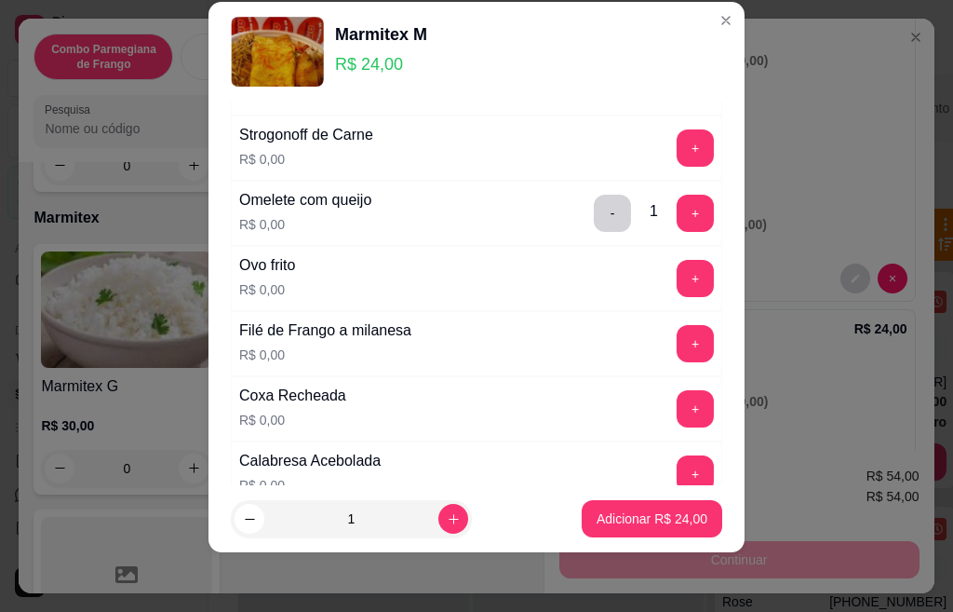
scroll to position [696, 0]
click at [677, 403] on button "+" at bounding box center [695, 407] width 37 height 37
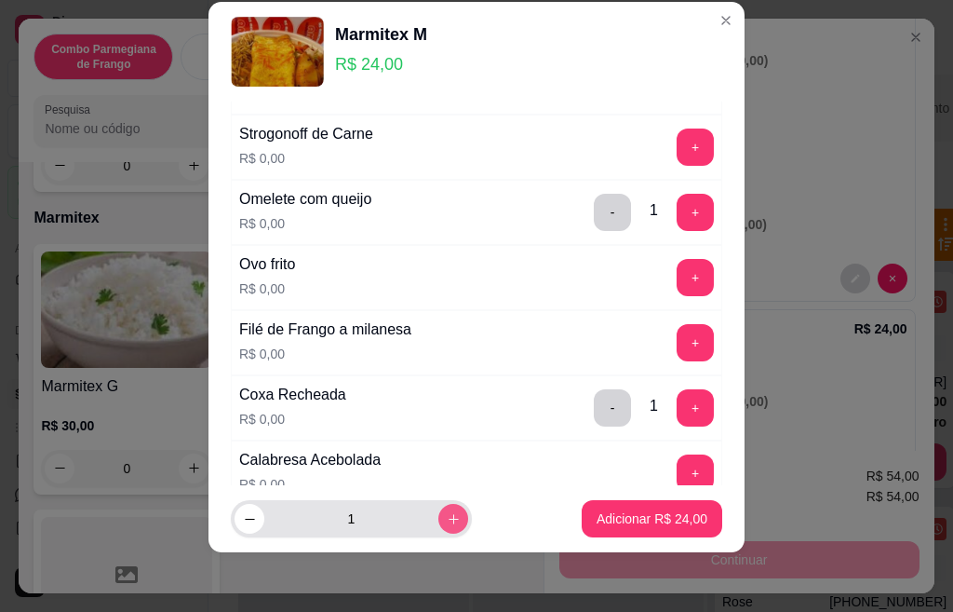
click at [447, 516] on icon "increase-product-quantity" at bounding box center [454, 519] width 14 height 14
type input "5"
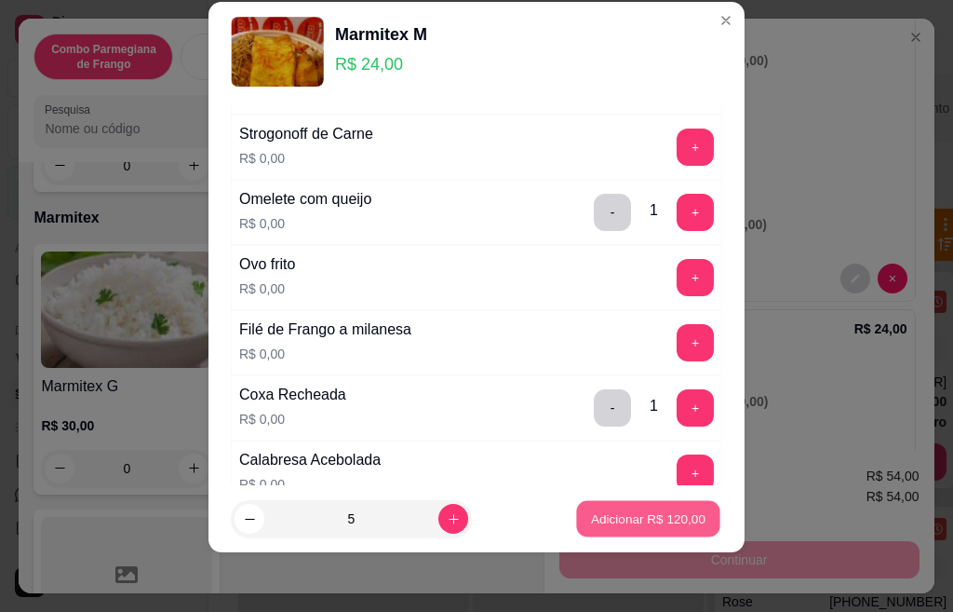
click at [604, 526] on p "Adicionar R$ 120,00" at bounding box center [648, 518] width 115 height 18
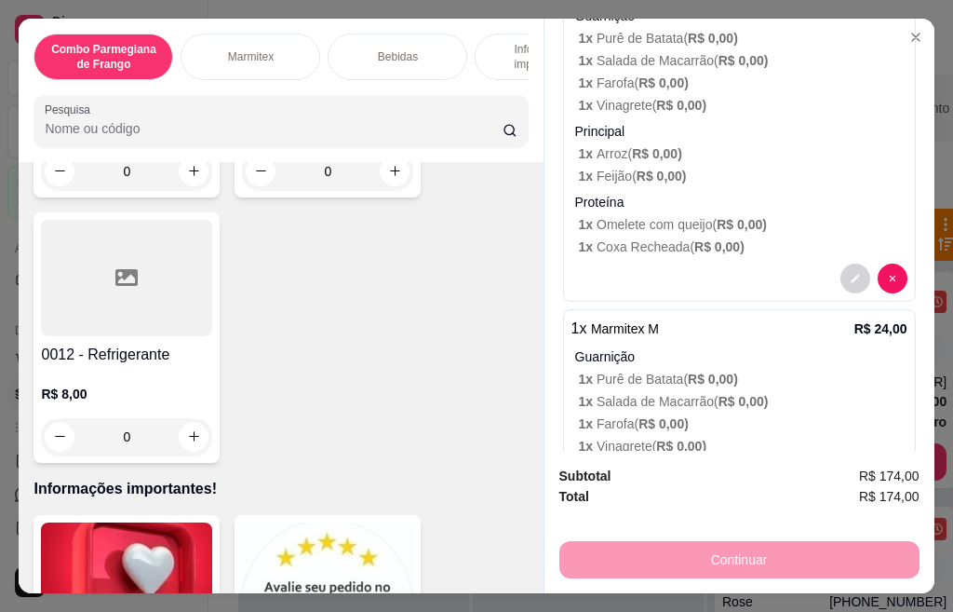
scroll to position [3352, 0]
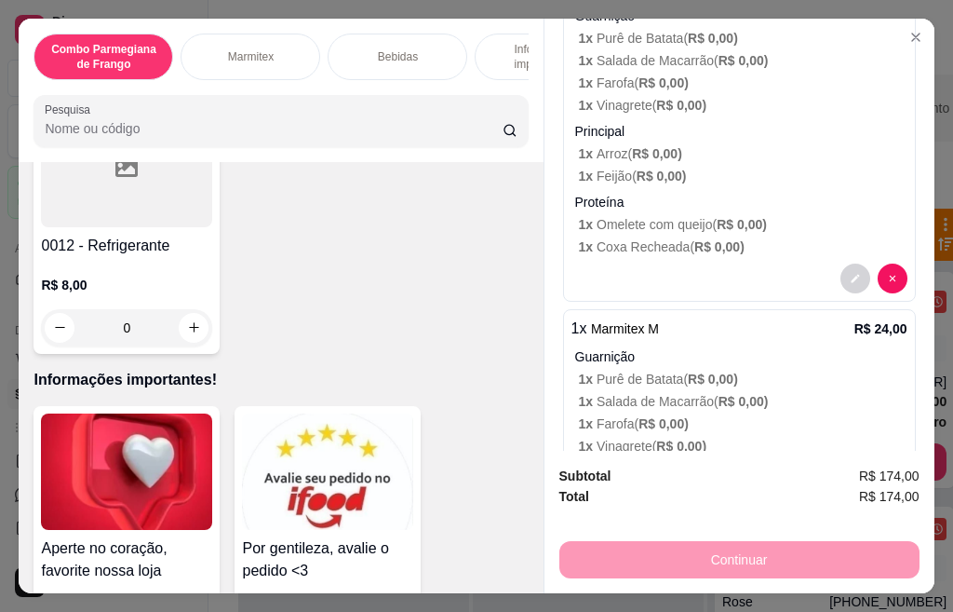
click at [100, 201] on div at bounding box center [126, 169] width 171 height 116
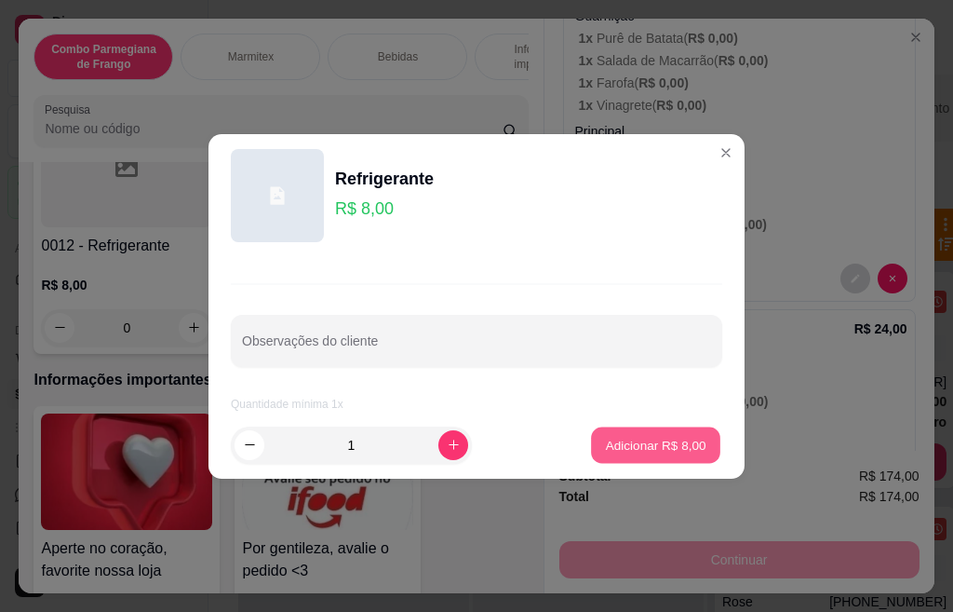
click at [609, 440] on p "Adicionar R$ 8,00" at bounding box center [655, 445] width 101 height 18
type input "1"
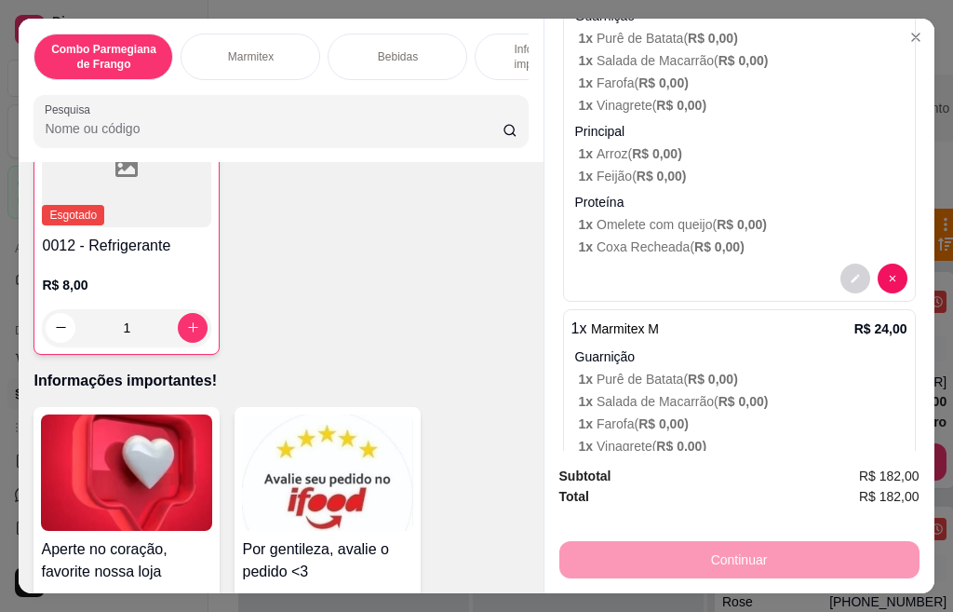
scroll to position [0, 0]
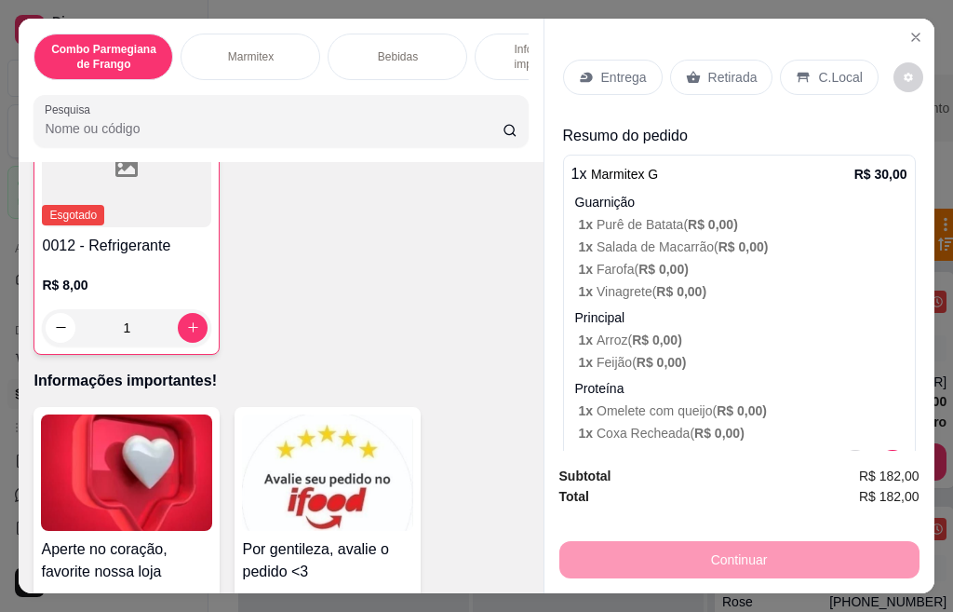
click at [617, 68] on p "Entrega" at bounding box center [624, 77] width 46 height 19
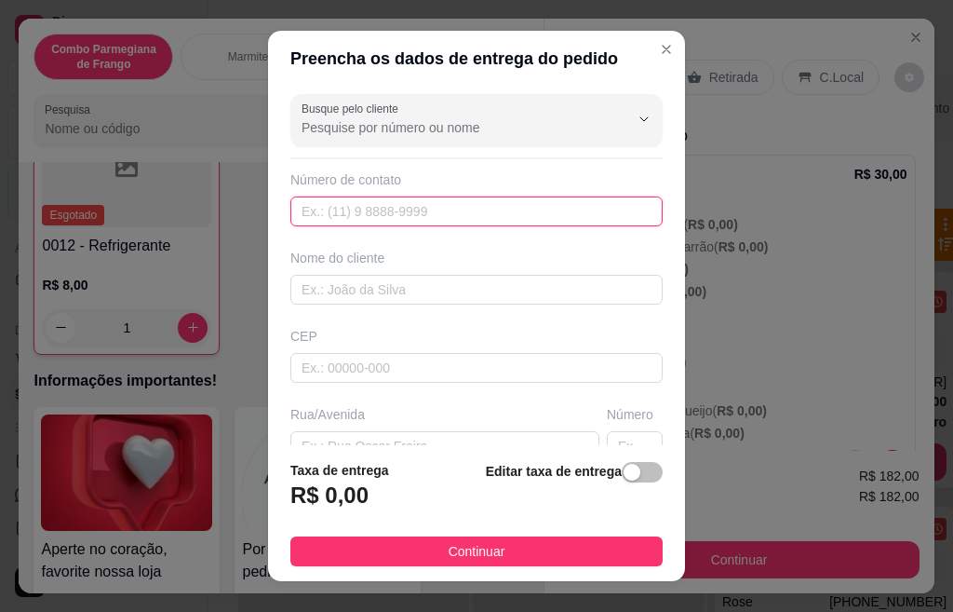
click at [430, 219] on input "text" at bounding box center [476, 211] width 372 height 30
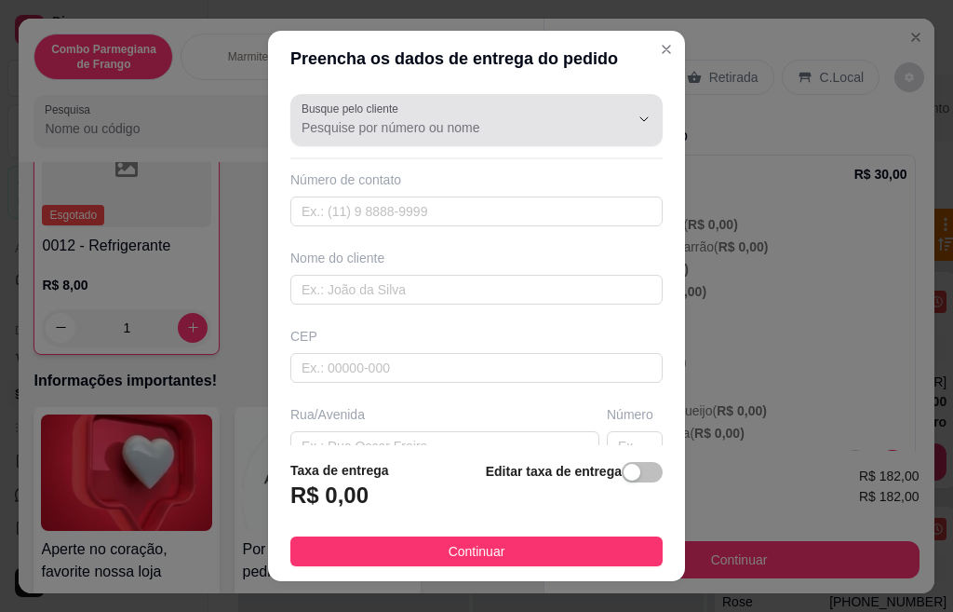
click at [410, 128] on input "Busque pelo cliente" at bounding box center [451, 127] width 298 height 19
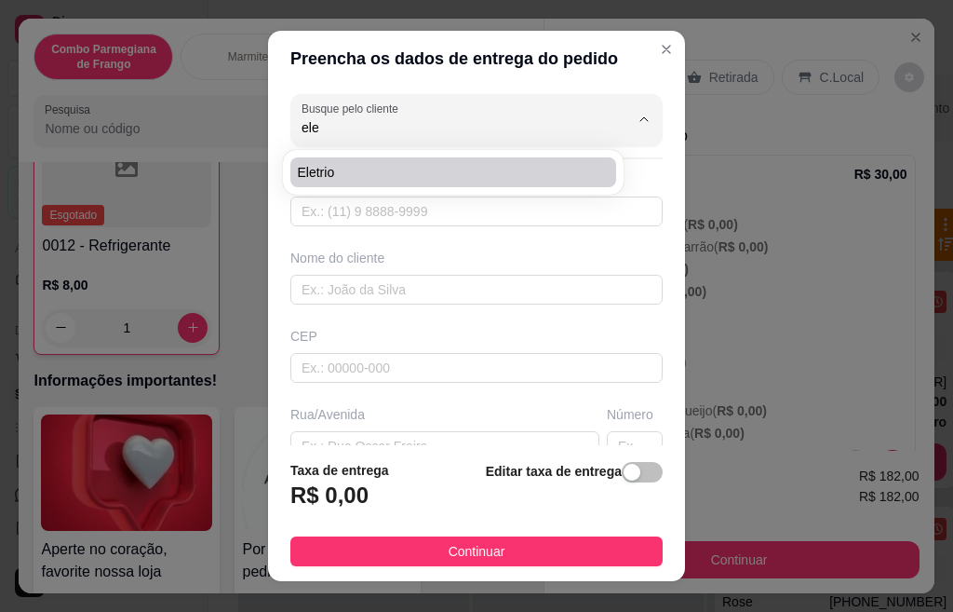
click at [354, 169] on span "Eletrio" at bounding box center [444, 172] width 292 height 19
type input "Eletrio"
type input "19974060445"
type input "Eletrio"
type input "[GEOGRAPHIC_DATA]"
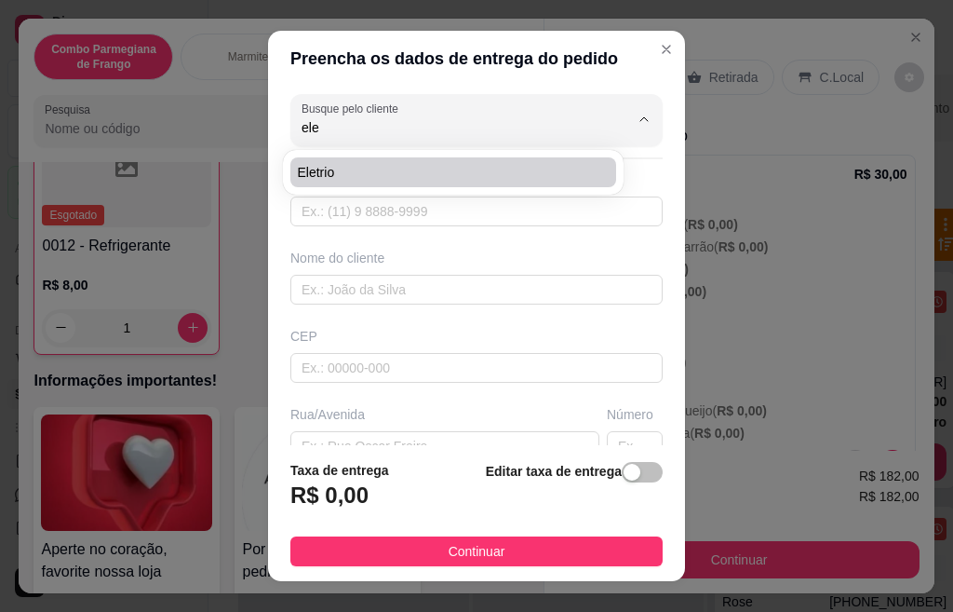
type input "141"
type input "centro"
type input "Santa Barbara D'oeste"
type input "Obra Paulistão"
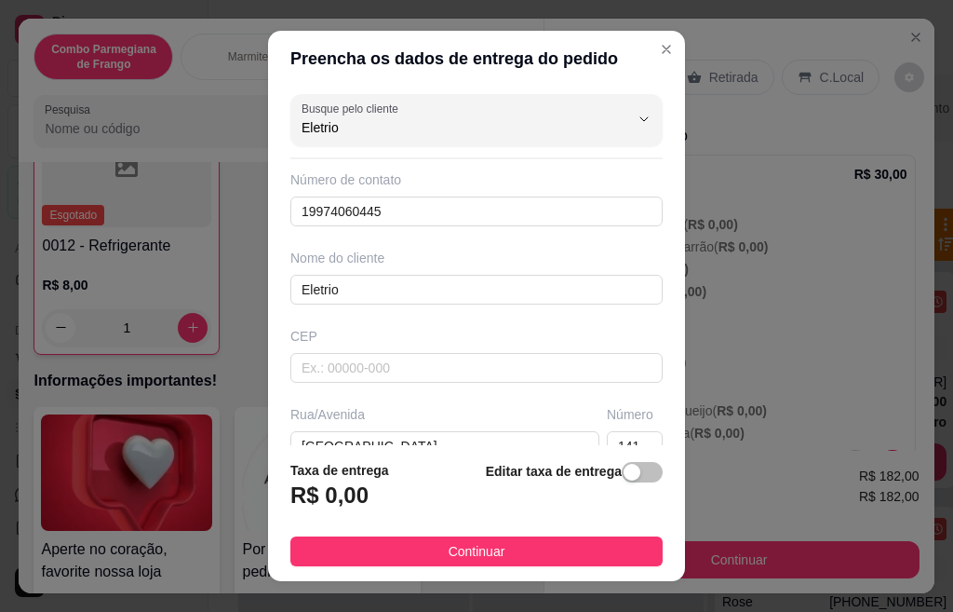
scroll to position [29, 0]
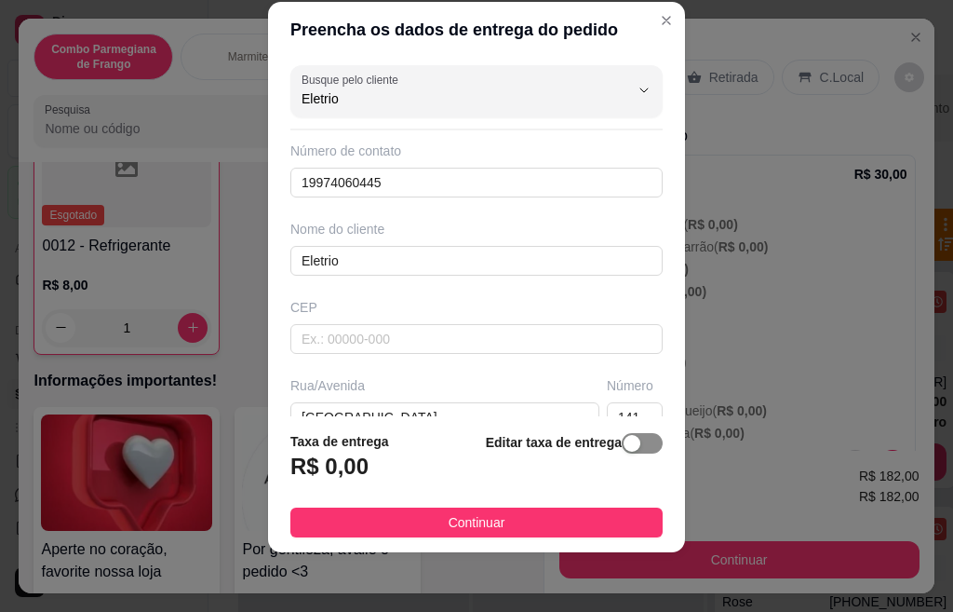
type input "Eletrio"
drag, startPoint x: 605, startPoint y: 447, endPoint x: 490, endPoint y: 472, distance: 118.1
click at [624, 450] on div "button" at bounding box center [632, 443] width 17 height 17
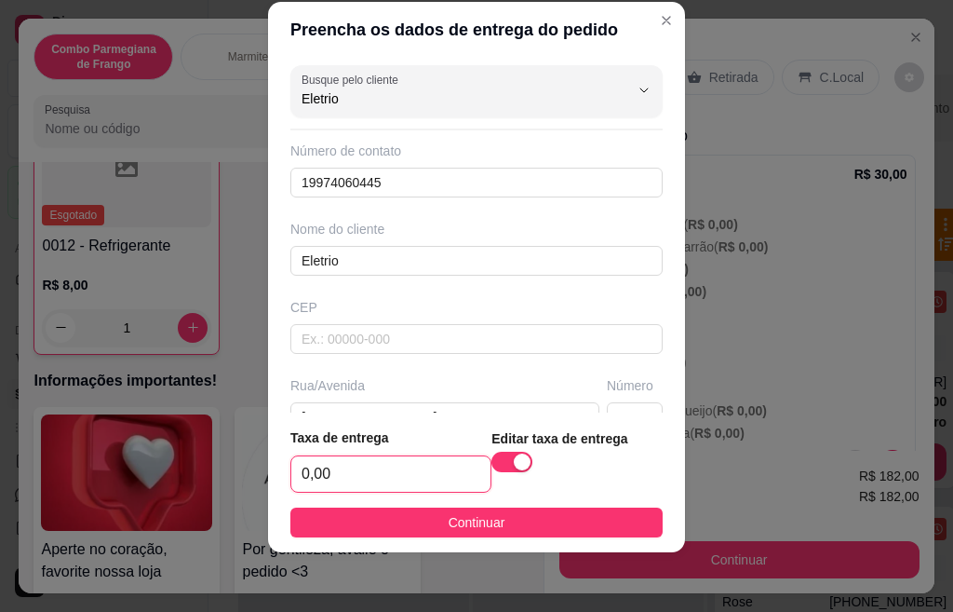
drag, startPoint x: 294, startPoint y: 482, endPoint x: 283, endPoint y: 485, distance: 11.5
click at [291, 485] on input "0,00" at bounding box center [390, 473] width 199 height 35
type input "7,00"
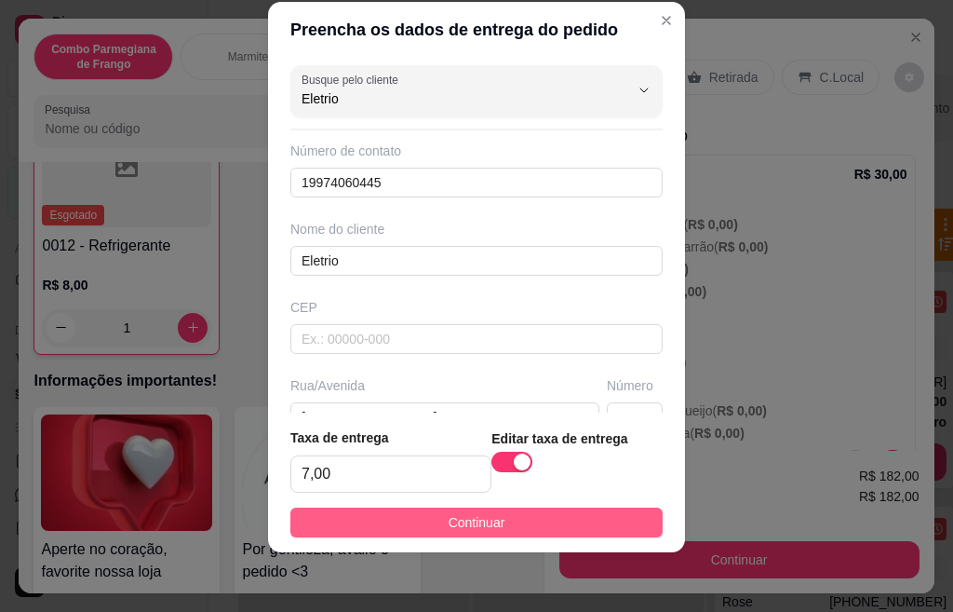
click at [551, 521] on button "Continuar" at bounding box center [476, 522] width 372 height 30
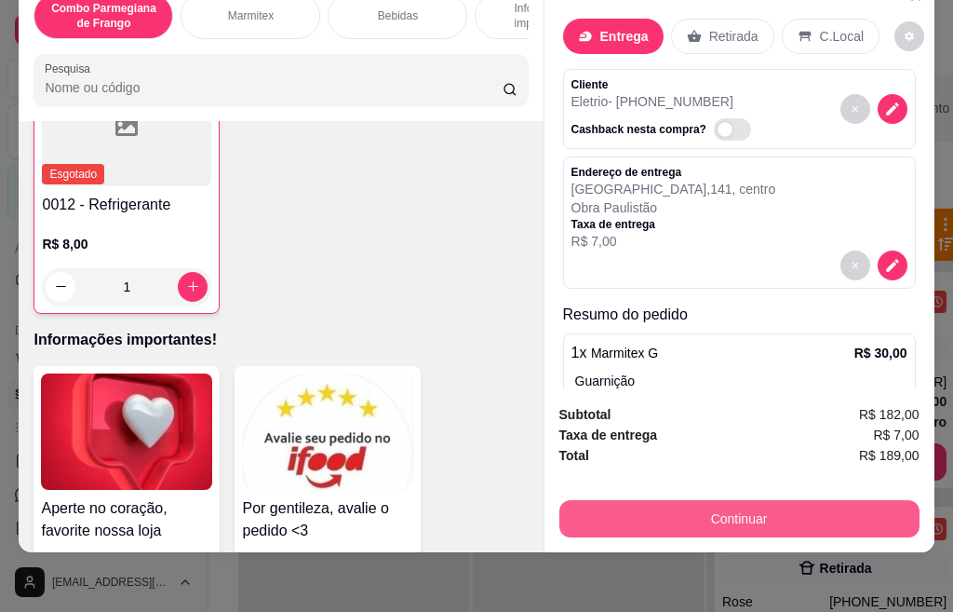
scroll to position [49, 0]
click at [720, 507] on button "Continuar" at bounding box center [738, 519] width 349 height 36
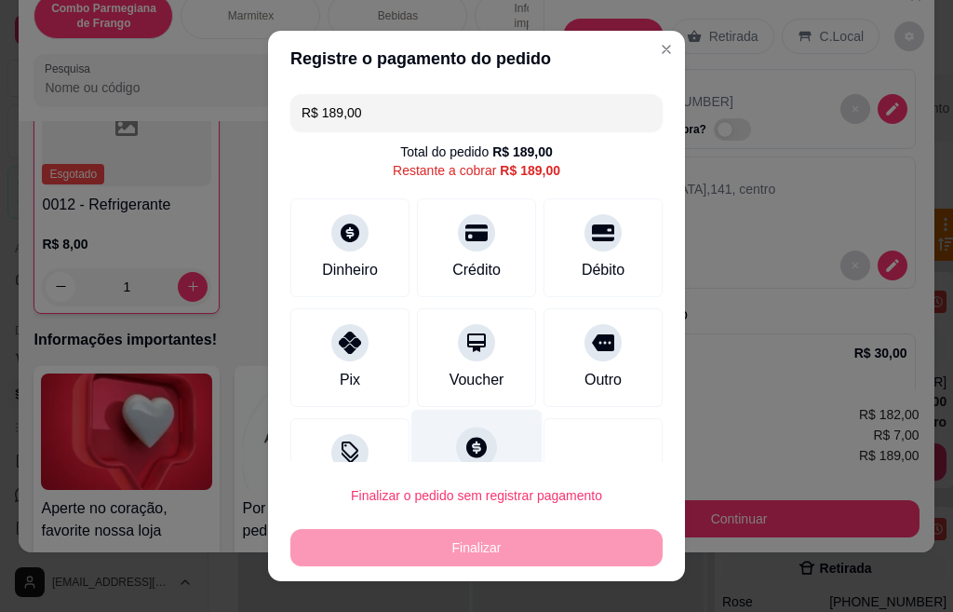
click at [466, 453] on icon at bounding box center [476, 447] width 20 height 20
type input "R$ 0,00"
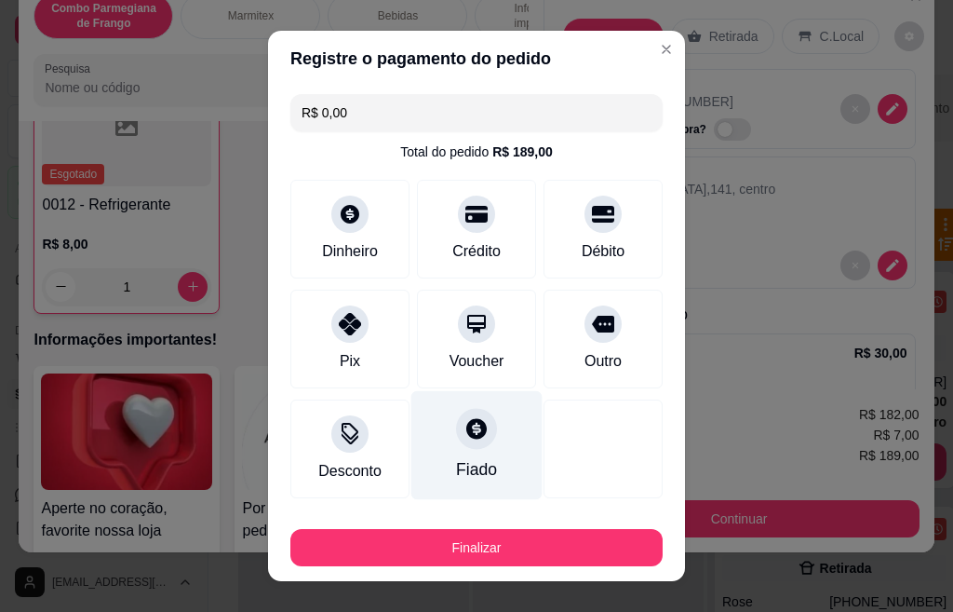
click at [465, 439] on icon at bounding box center [477, 428] width 24 height 24
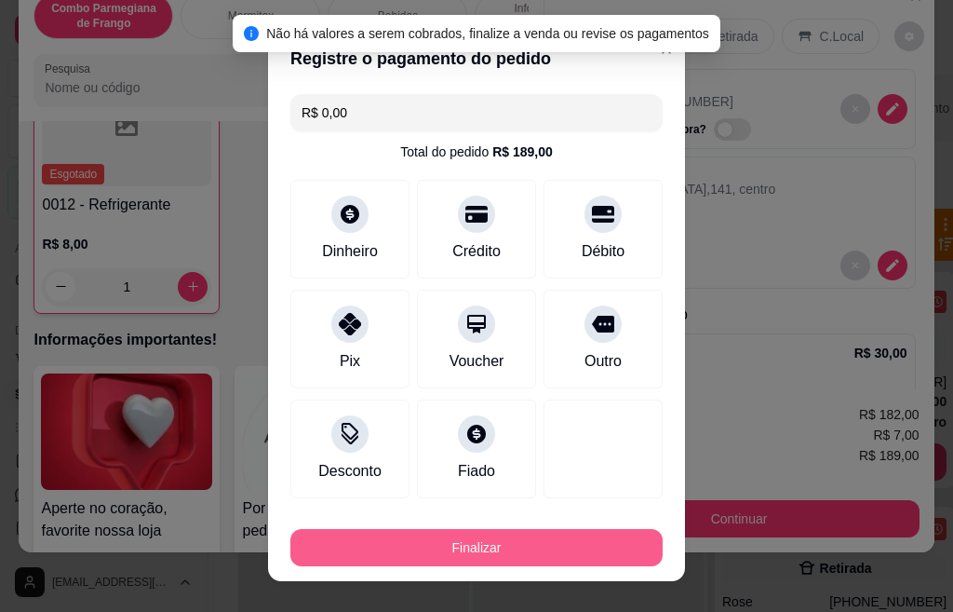
click at [468, 549] on button "Finalizar" at bounding box center [476, 547] width 372 height 37
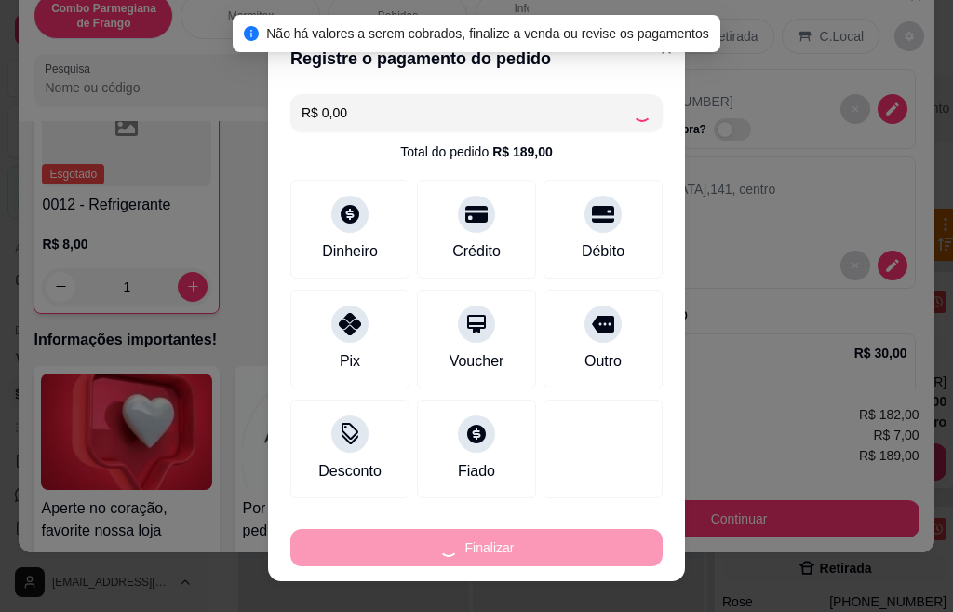
type input "0"
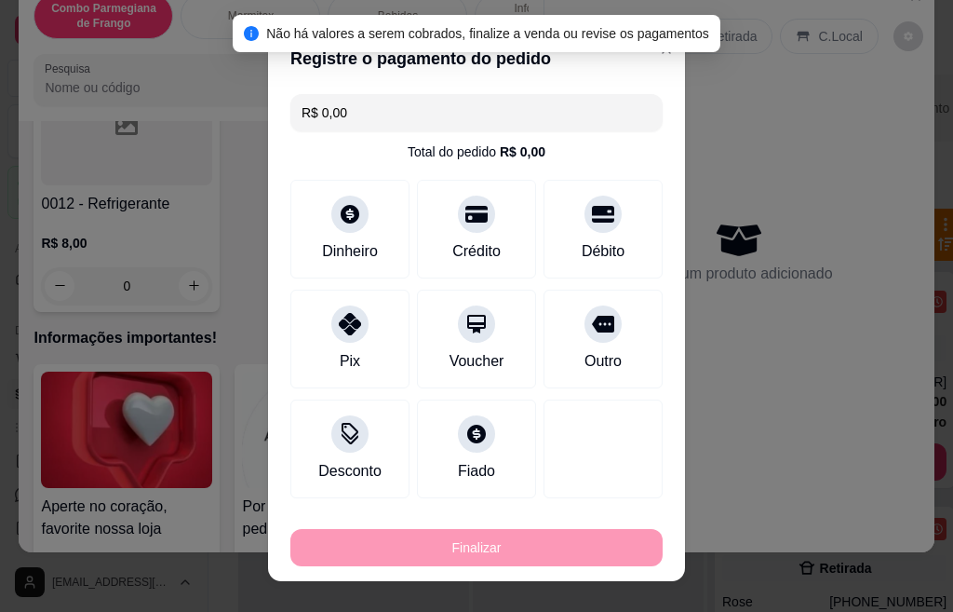
type input "-R$ 189,00"
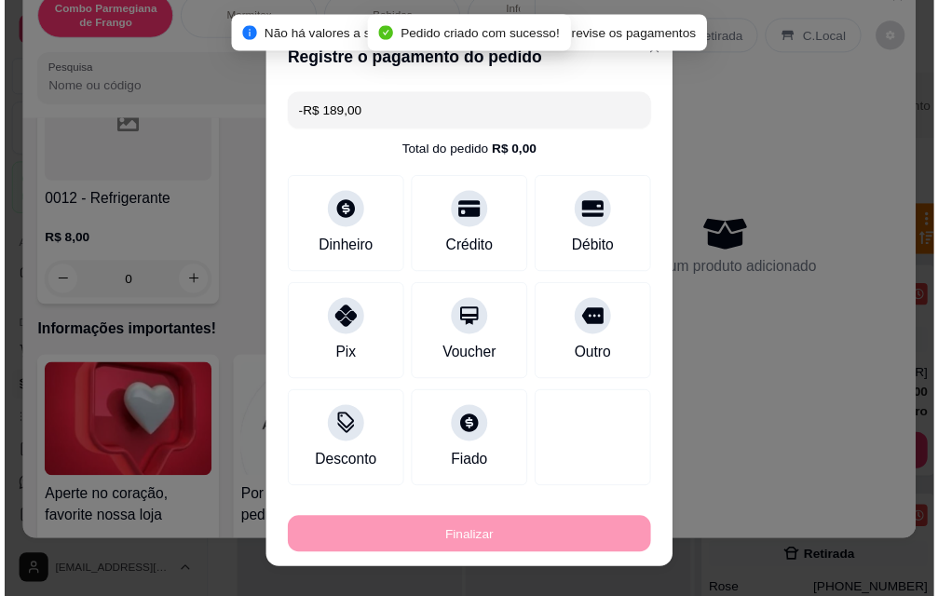
scroll to position [3352, 0]
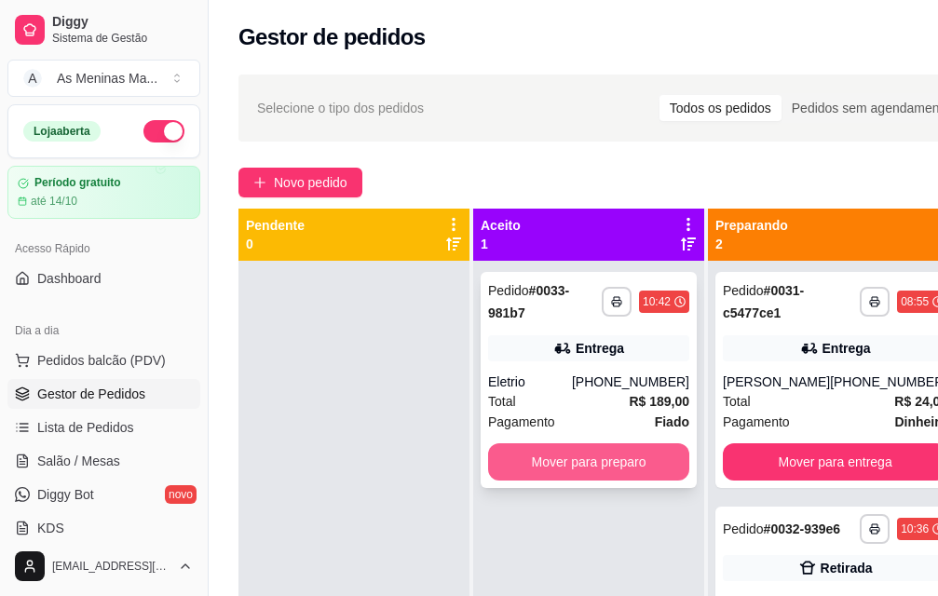
click at [564, 468] on button "Mover para preparo" at bounding box center [588, 461] width 201 height 37
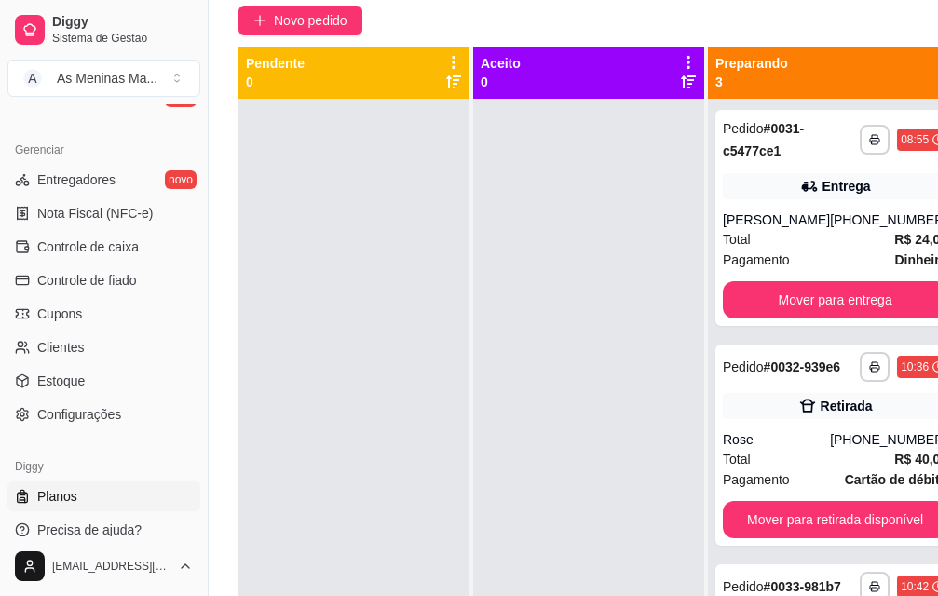
scroll to position [279, 0]
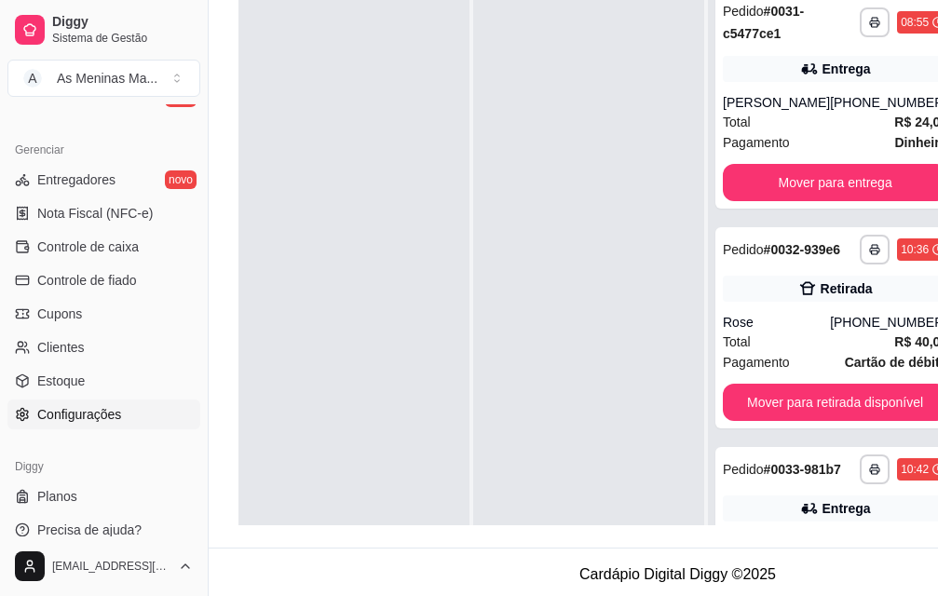
click at [65, 421] on span "Configurações" at bounding box center [79, 414] width 84 height 19
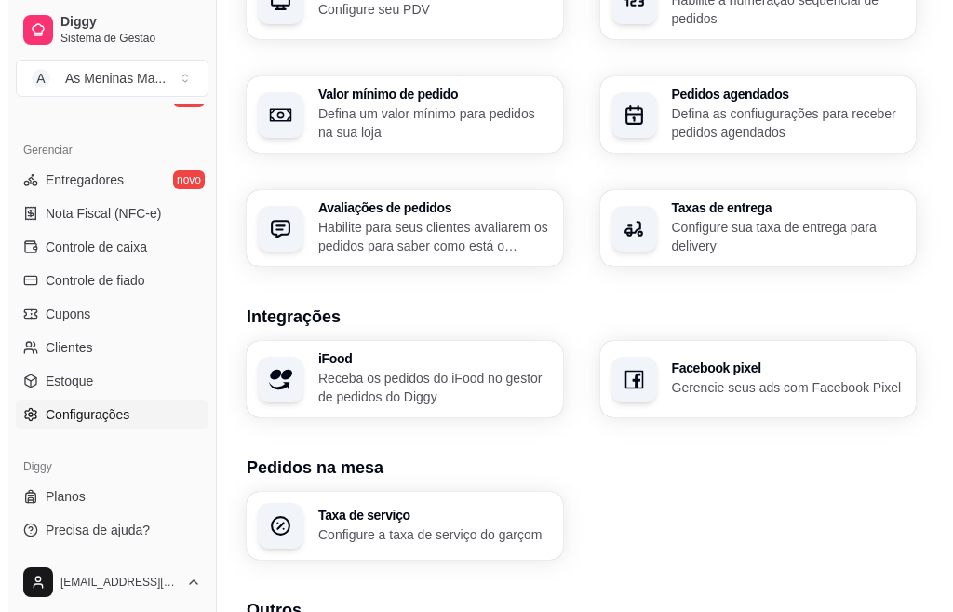
scroll to position [762, 0]
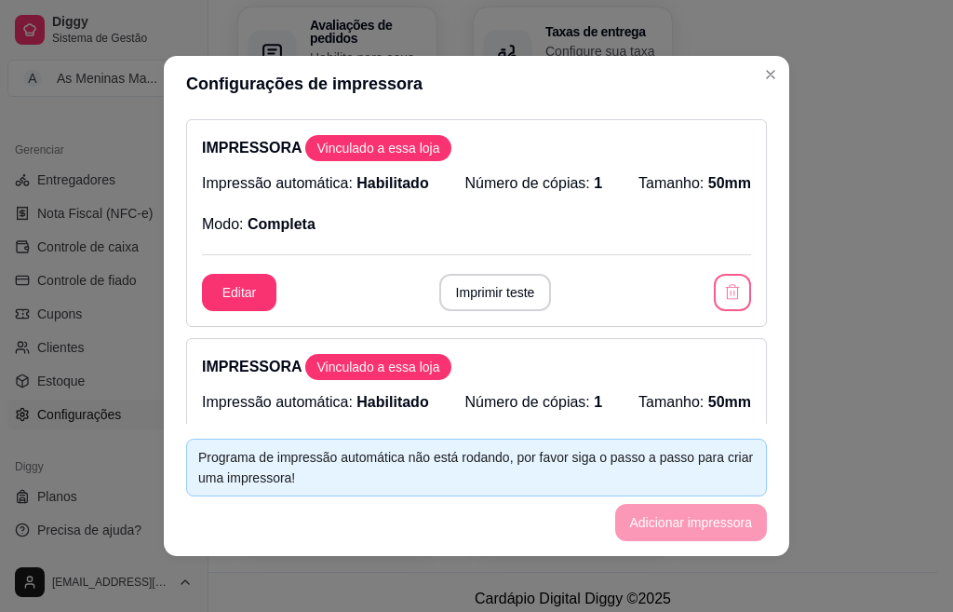
click at [726, 299] on icon "button" at bounding box center [733, 291] width 14 height 15
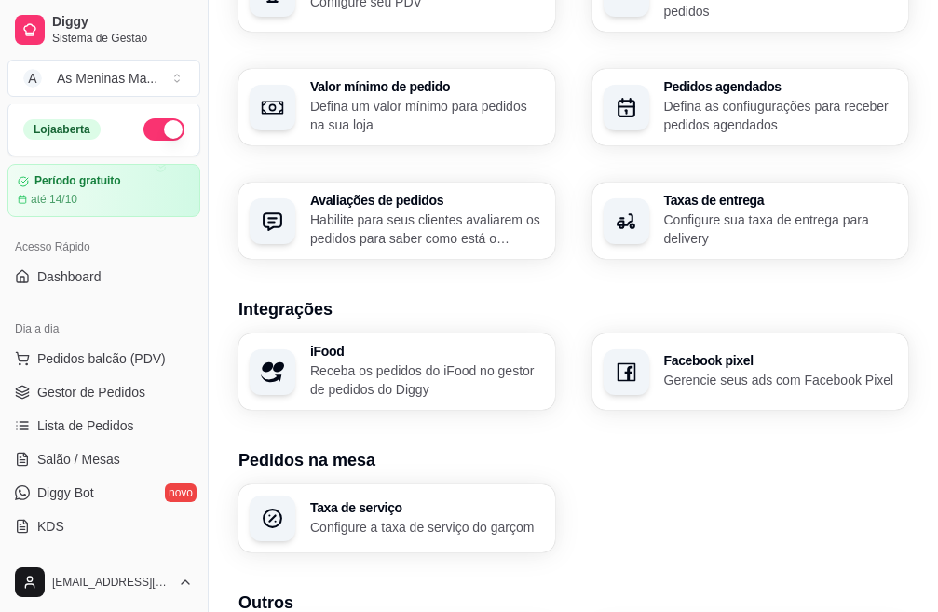
scroll to position [0, 0]
click at [101, 401] on span "Gestor de Pedidos" at bounding box center [91, 394] width 108 height 19
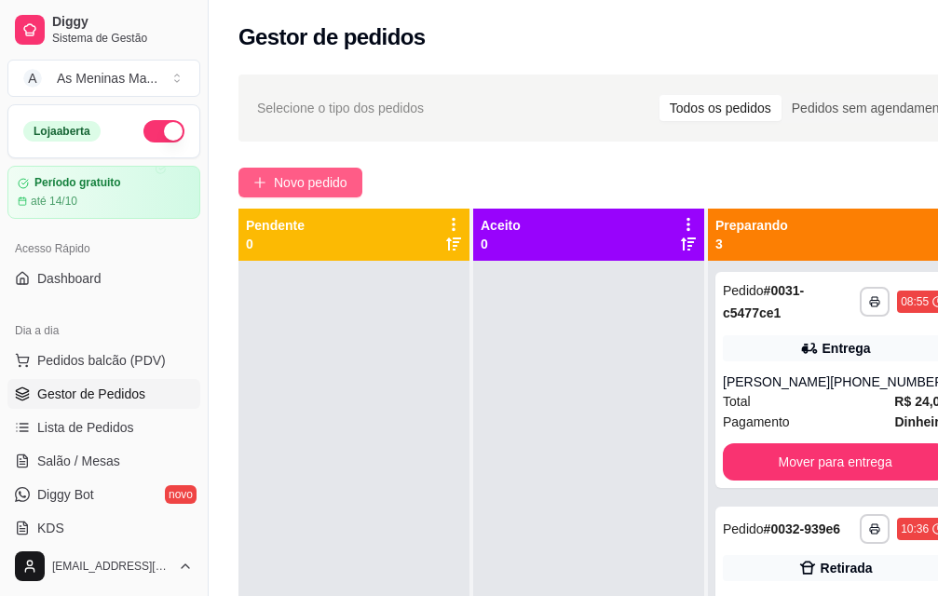
click at [288, 181] on span "Novo pedido" at bounding box center [311, 182] width 74 height 20
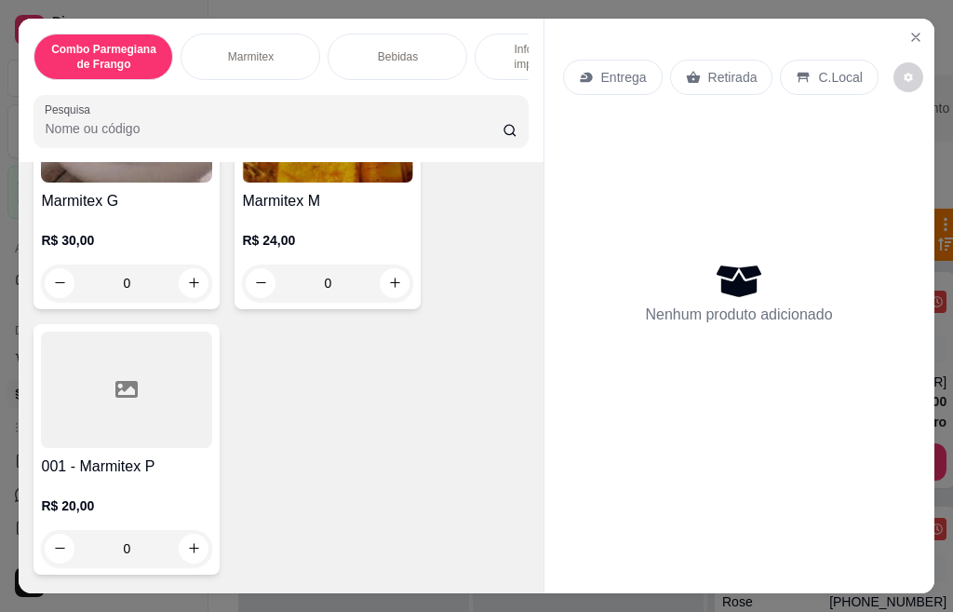
scroll to position [838, 0]
click at [142, 231] on div "R$ 30,00 0" at bounding box center [126, 255] width 171 height 89
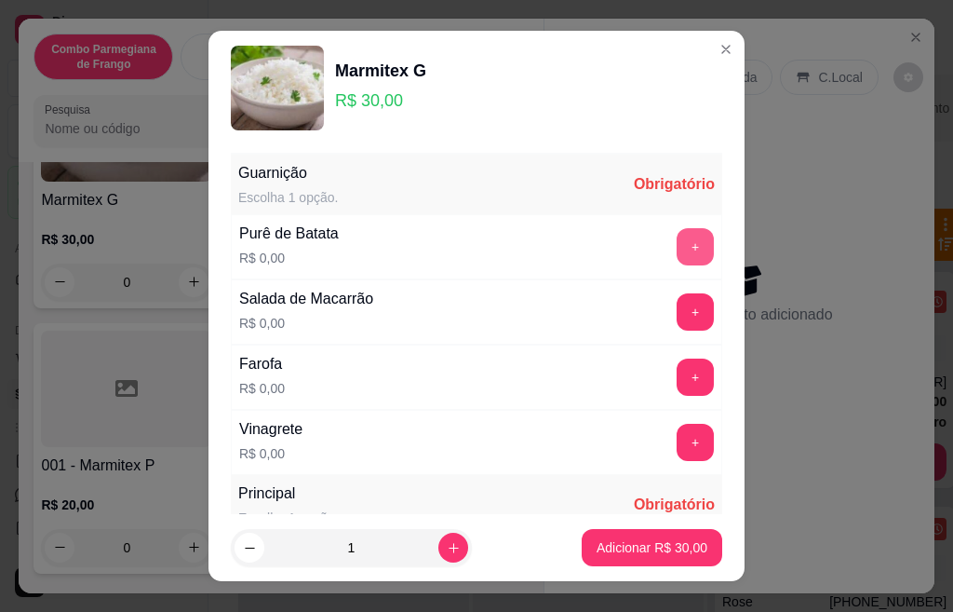
click at [677, 246] on button "+" at bounding box center [695, 246] width 37 height 37
click at [677, 438] on button "+" at bounding box center [695, 442] width 37 height 37
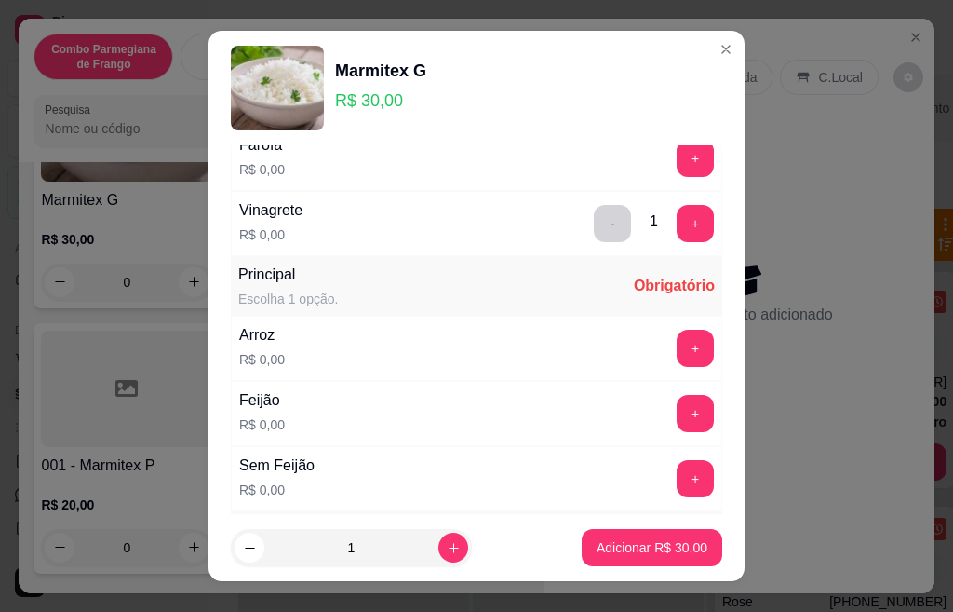
scroll to position [223, 0]
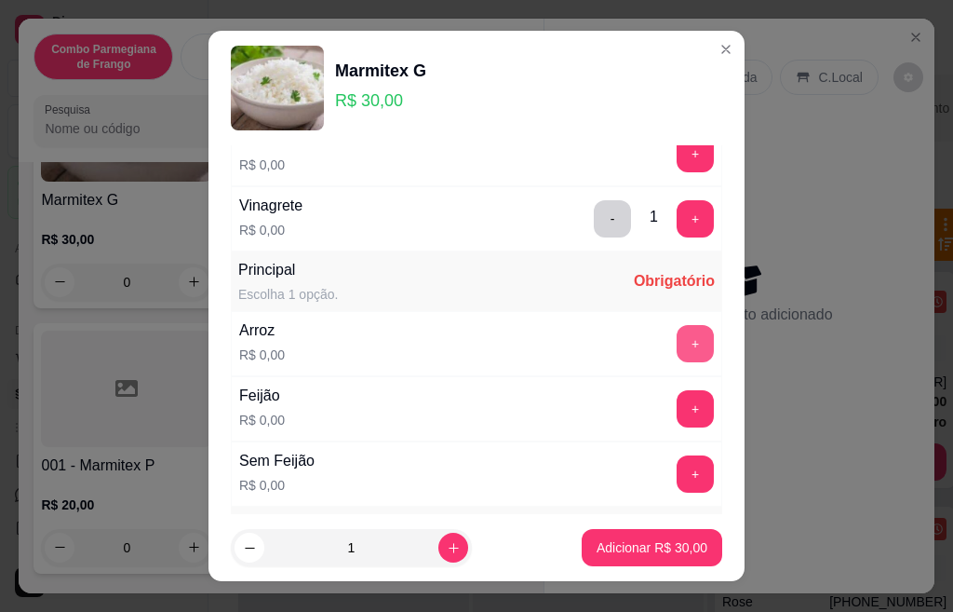
click at [669, 332] on div "+" at bounding box center [695, 343] width 52 height 37
click at [677, 350] on button "+" at bounding box center [695, 343] width 37 height 37
click at [677, 411] on button "+" at bounding box center [695, 408] width 37 height 37
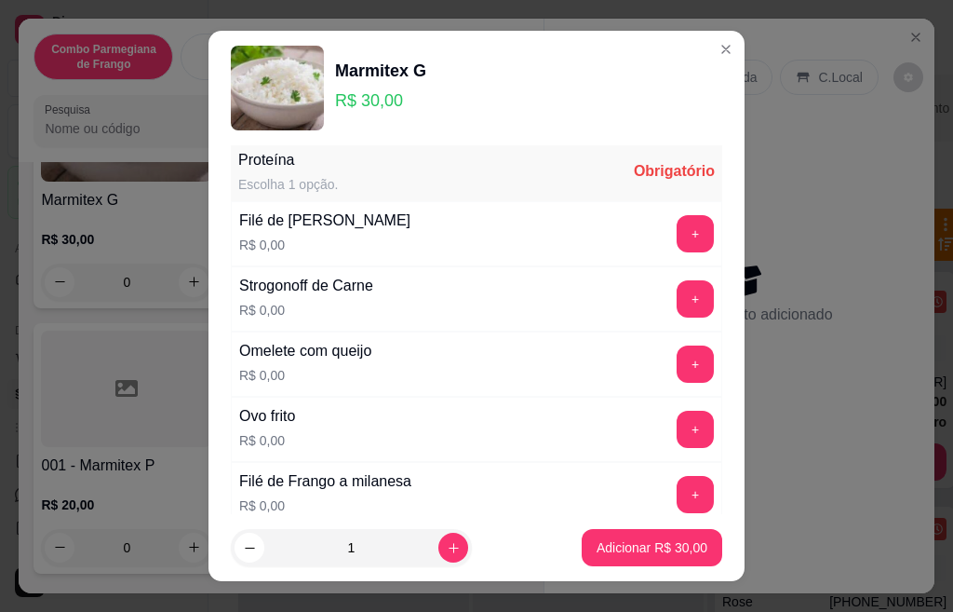
scroll to position [633, 0]
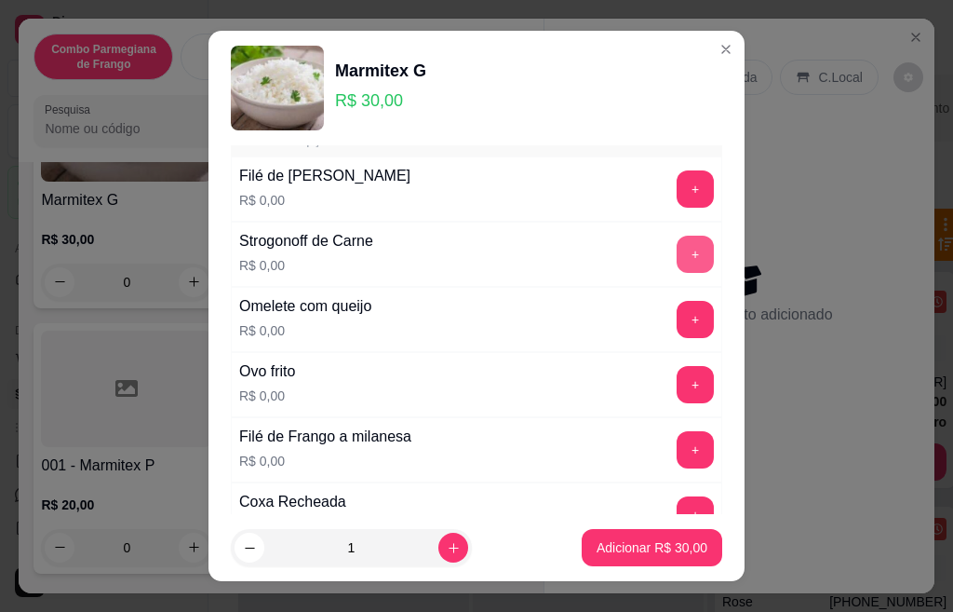
click at [677, 259] on button "+" at bounding box center [695, 254] width 37 height 37
click at [677, 454] on button "+" at bounding box center [695, 449] width 37 height 37
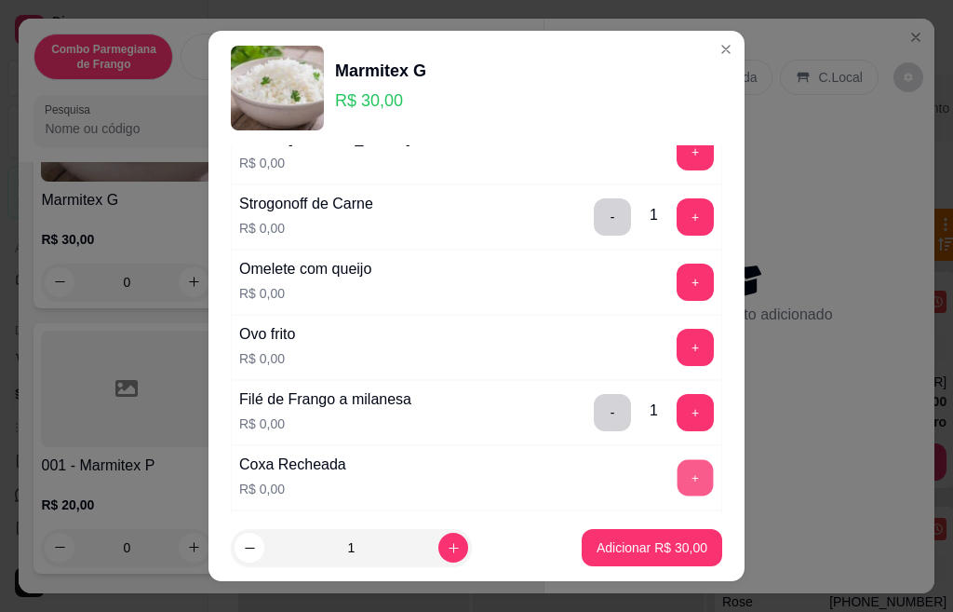
click at [678, 481] on button "+" at bounding box center [696, 477] width 36 height 36
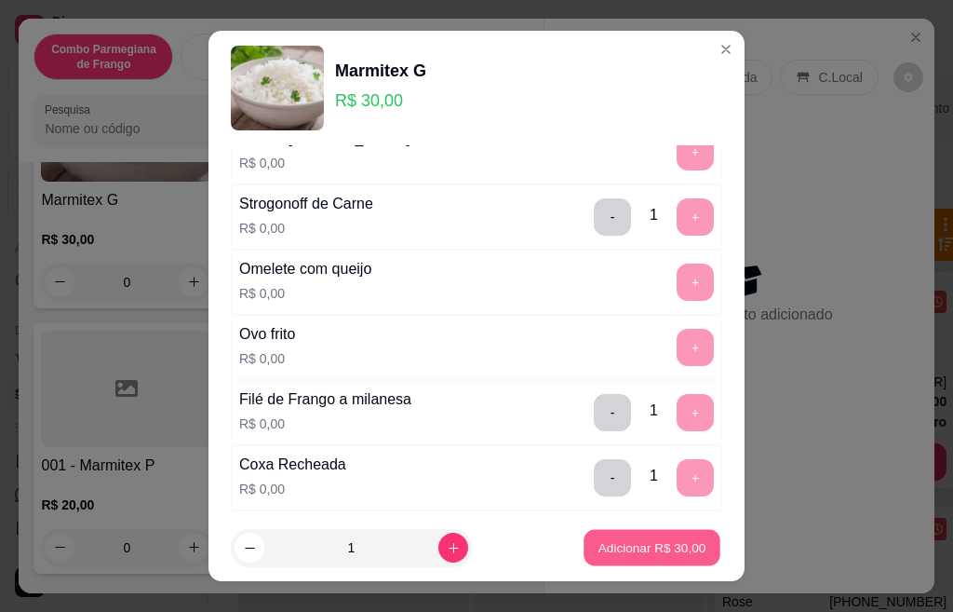
click at [640, 553] on p "Adicionar R$ 30,00" at bounding box center [653, 547] width 108 height 18
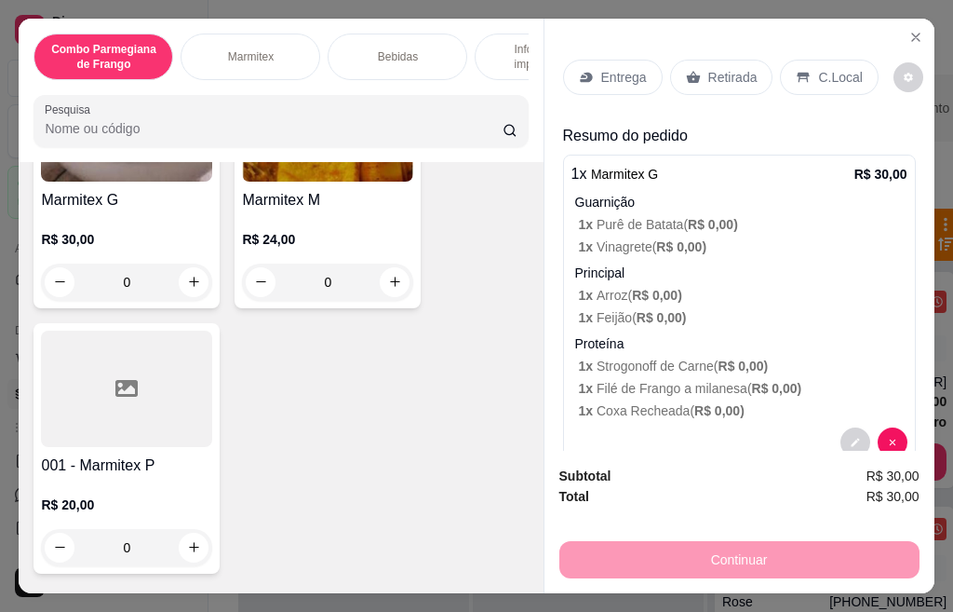
click at [337, 207] on h4 "Marmitex M" at bounding box center [327, 200] width 171 height 22
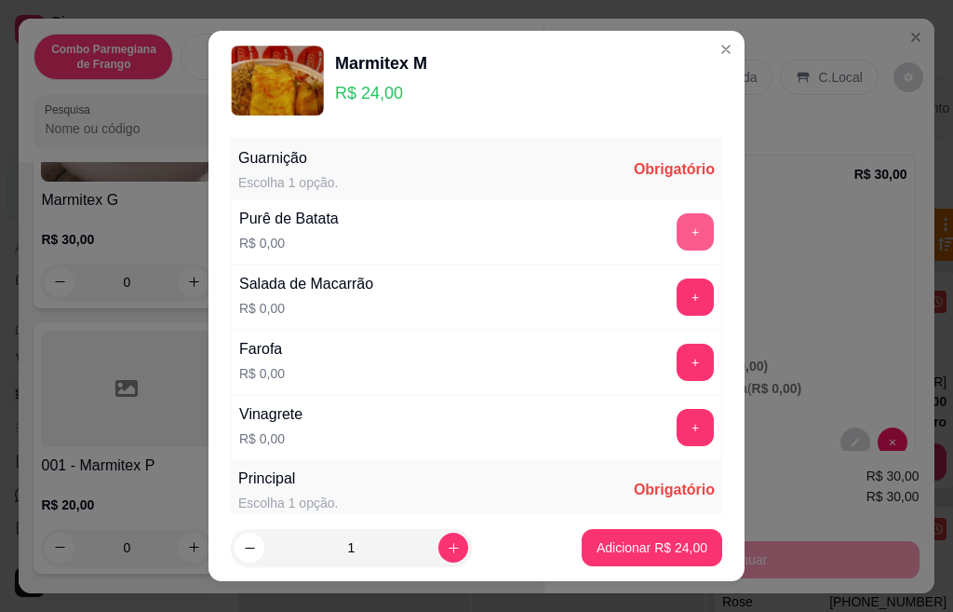
click at [677, 241] on button "+" at bounding box center [695, 231] width 37 height 37
click at [677, 431] on button "+" at bounding box center [695, 427] width 37 height 37
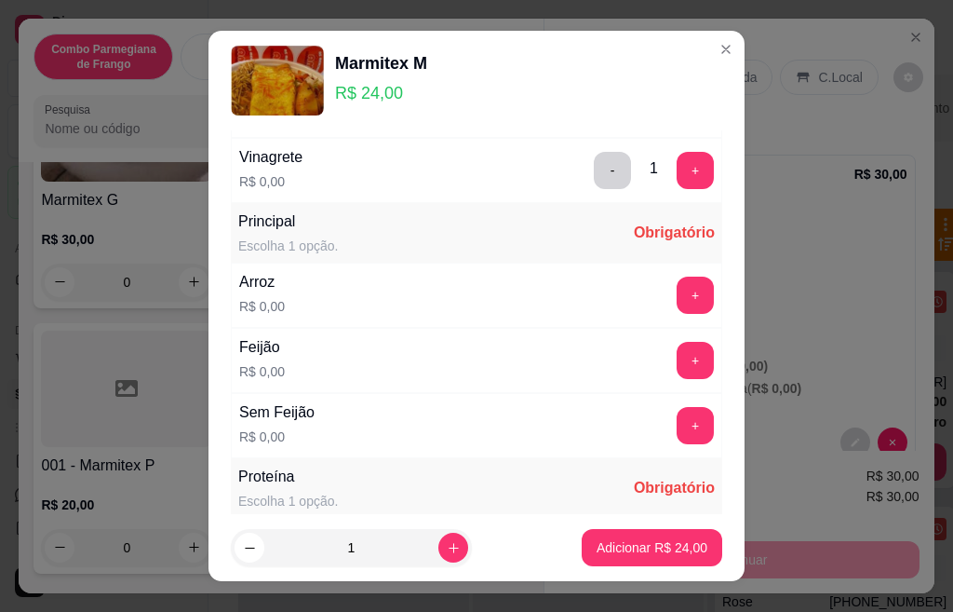
scroll to position [261, 0]
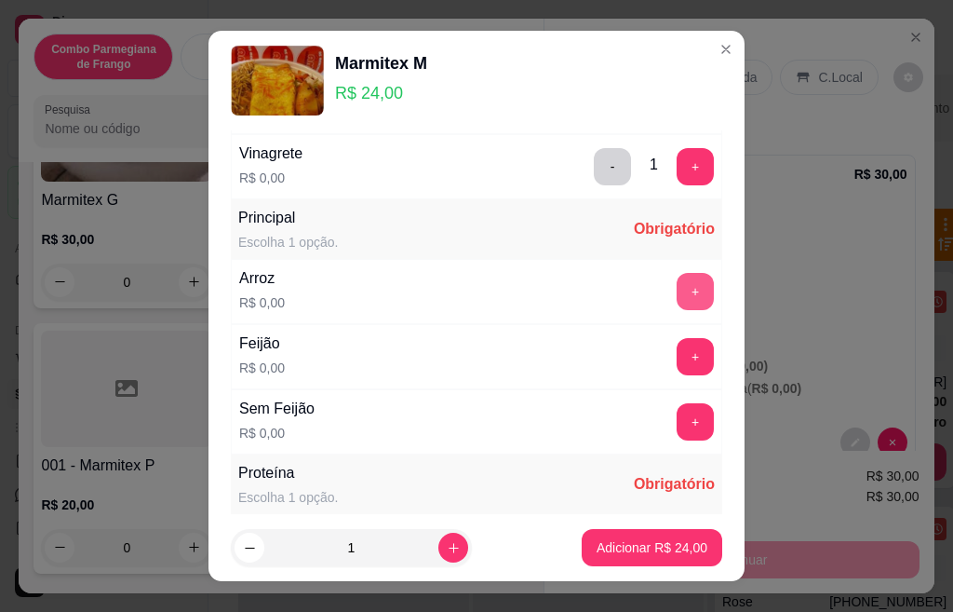
click at [677, 303] on button "+" at bounding box center [695, 291] width 37 height 37
click at [678, 358] on button "+" at bounding box center [696, 356] width 36 height 36
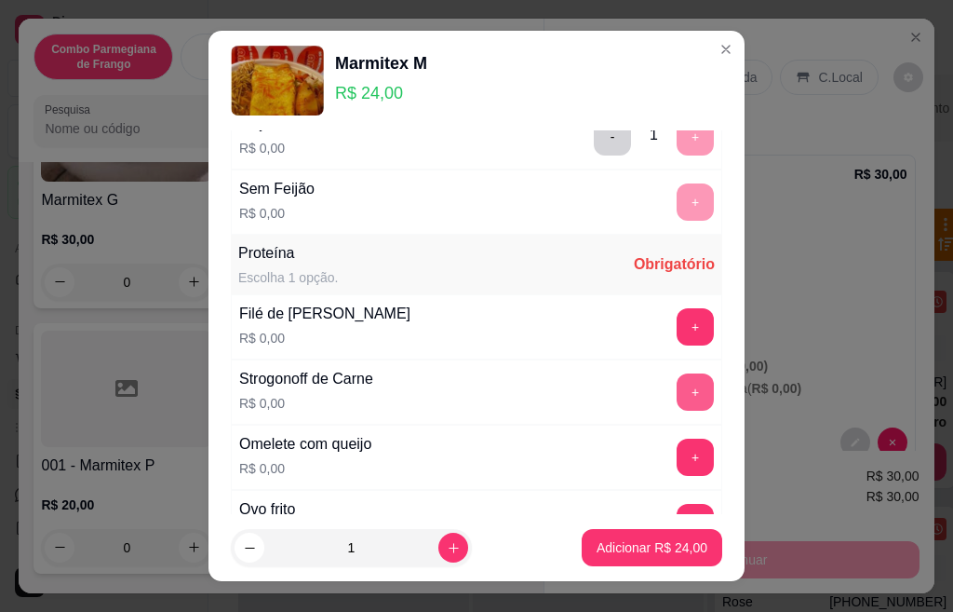
scroll to position [521, 0]
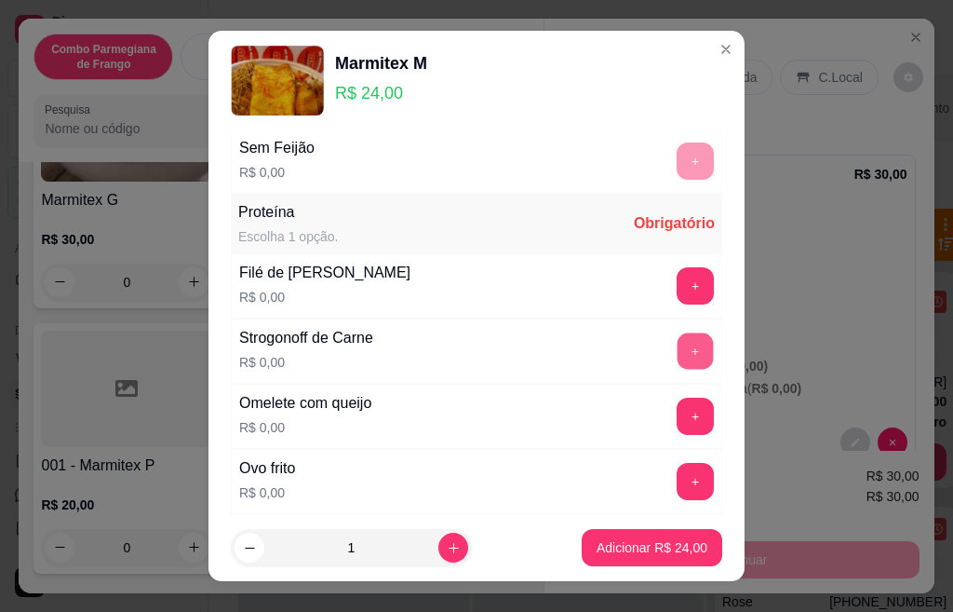
click at [678, 347] on button "+" at bounding box center [696, 350] width 36 height 36
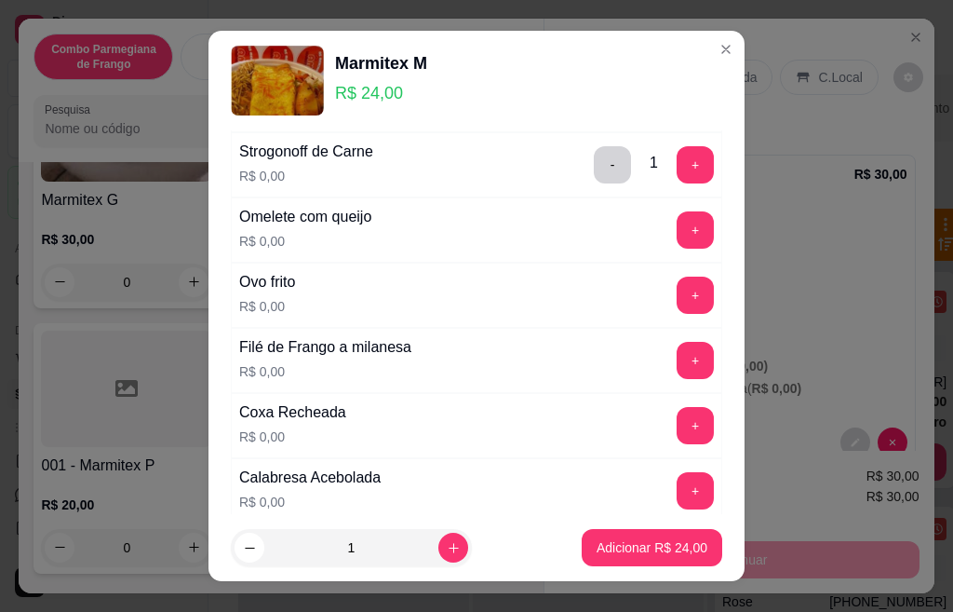
scroll to position [782, 0]
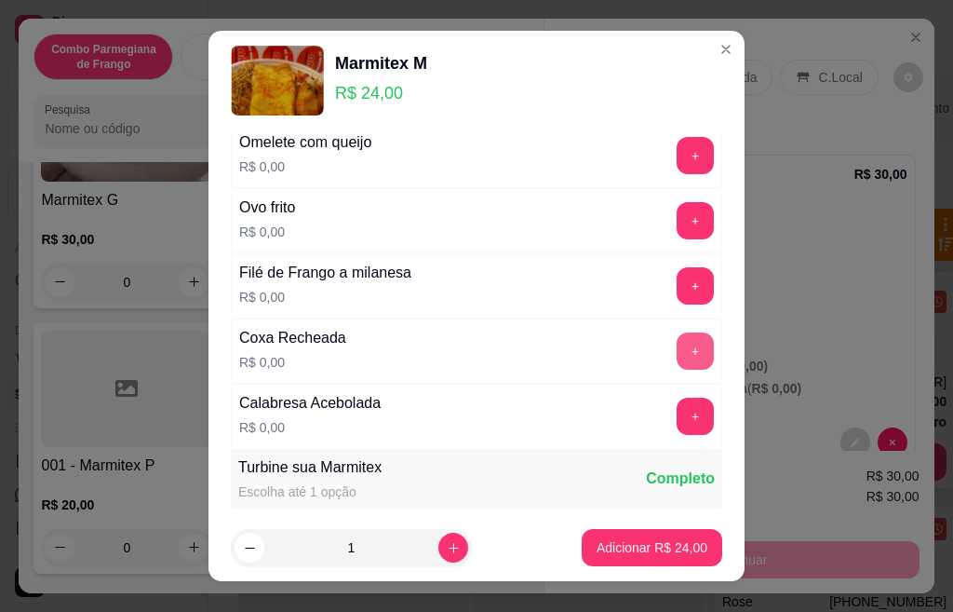
click at [677, 352] on button "+" at bounding box center [695, 350] width 37 height 37
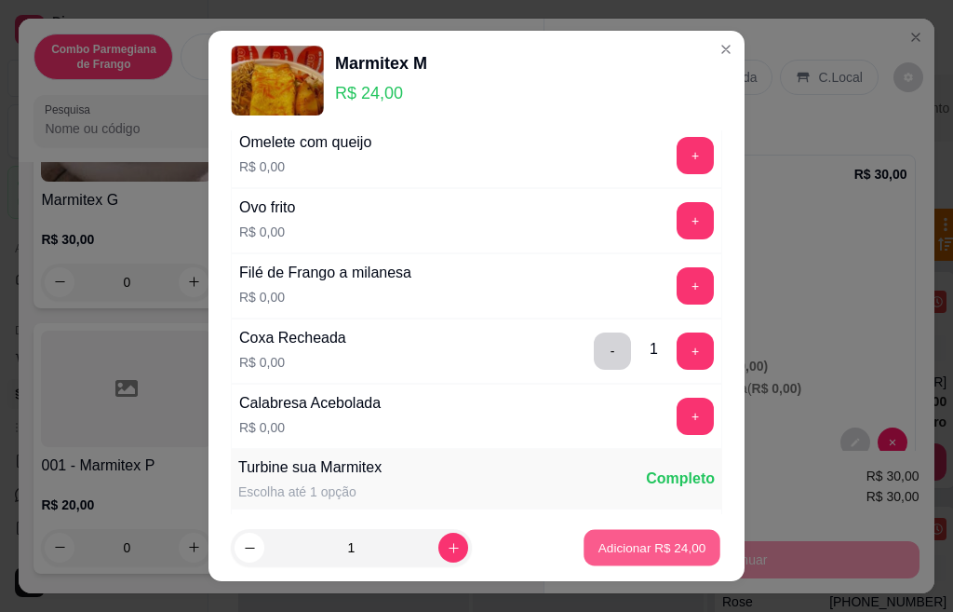
click at [640, 558] on button "Adicionar R$ 24,00" at bounding box center [652, 548] width 137 height 36
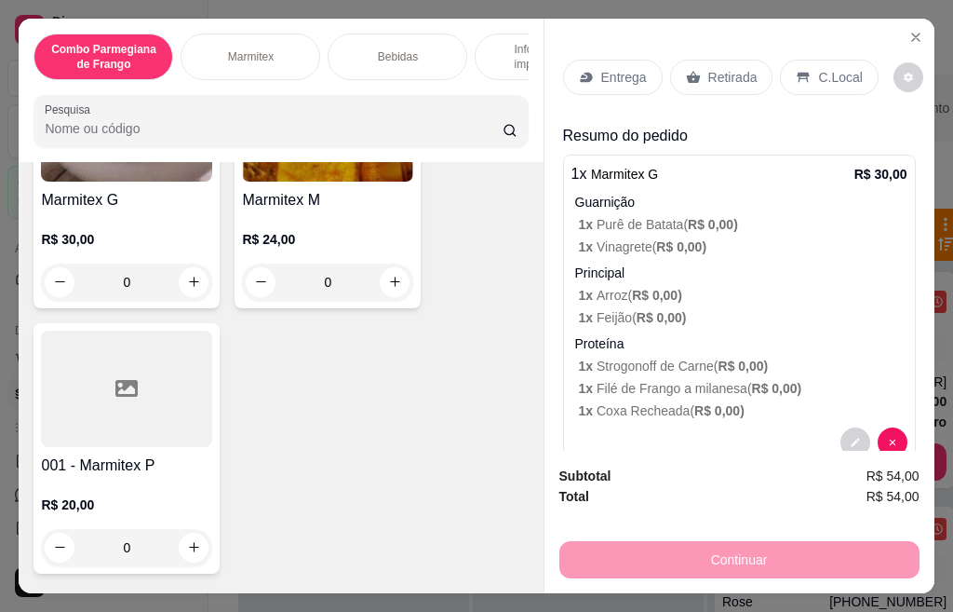
click at [606, 69] on p "Entrega" at bounding box center [624, 77] width 46 height 19
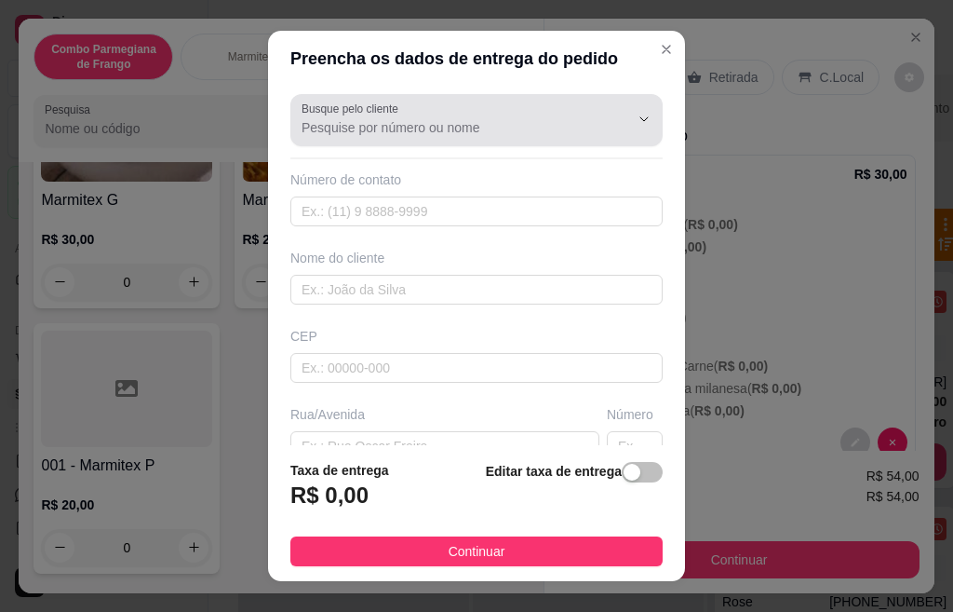
click at [452, 125] on input "Busque pelo cliente" at bounding box center [451, 127] width 298 height 19
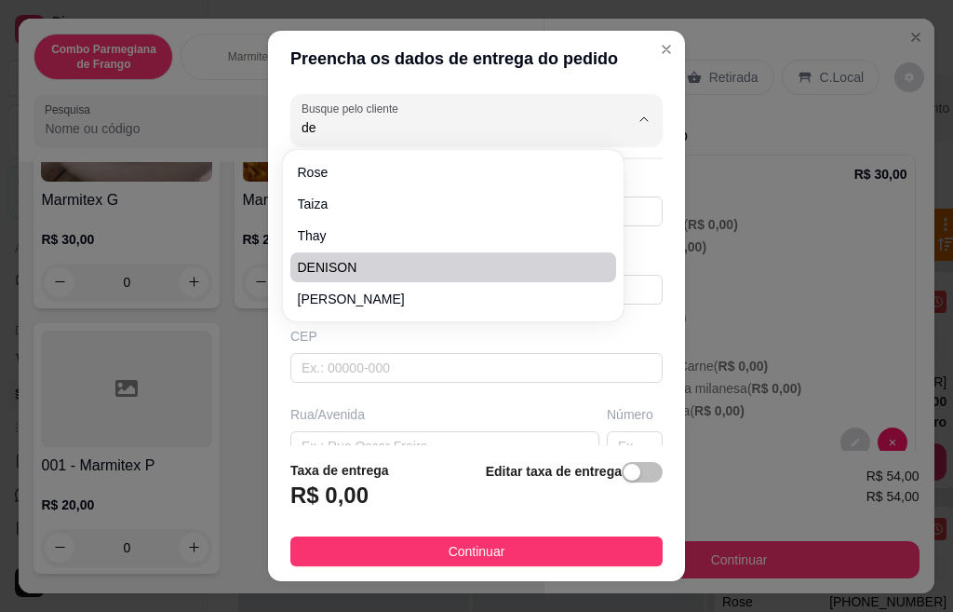
click at [345, 270] on span "DENISON" at bounding box center [444, 267] width 292 height 19
type input "DENISON"
type input "16997645689"
type input "DENISON"
type input "[GEOGRAPHIC_DATA]"
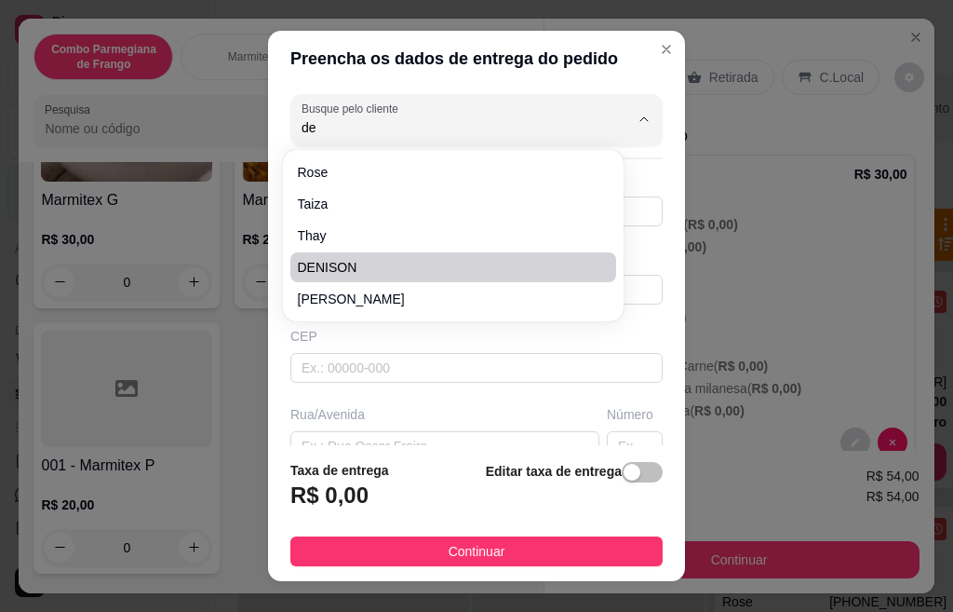
type input "141"
type input "CENTRO"
type input "SANTA BARBARA DOESTE"
type input "OBRA PAULISTÃO"
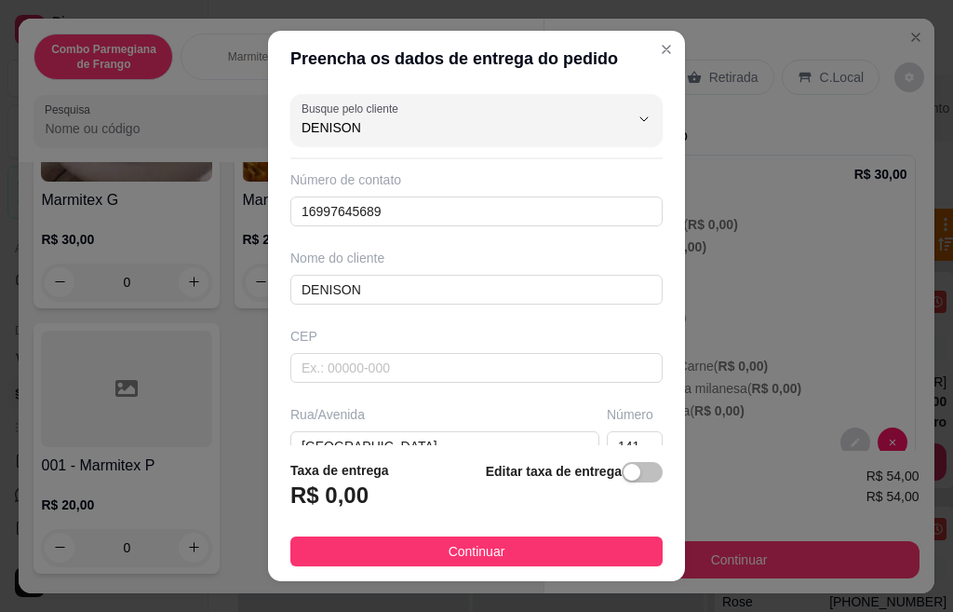
scroll to position [93, 0]
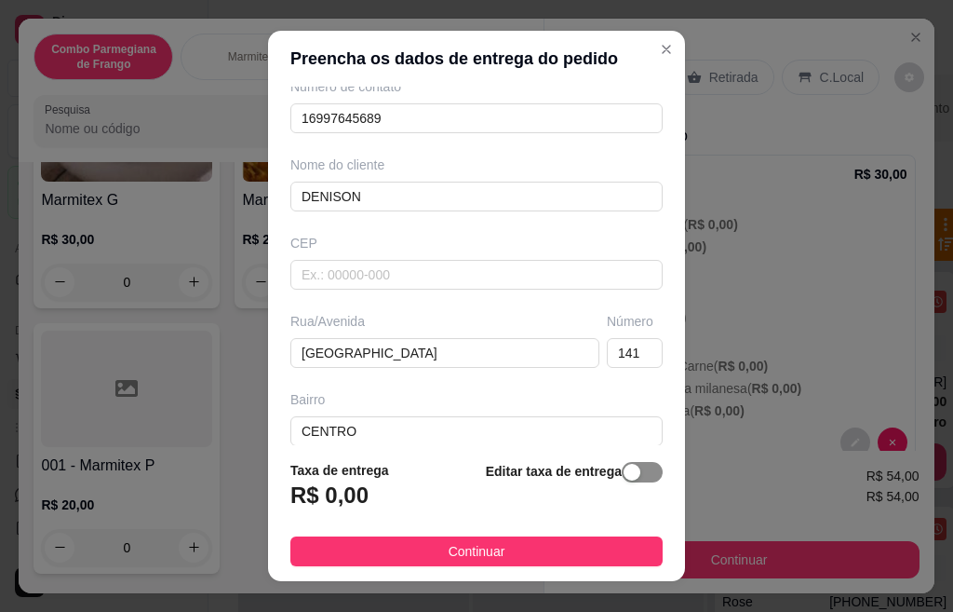
type input "DENISON"
click at [624, 472] on div "button" at bounding box center [632, 472] width 17 height 17
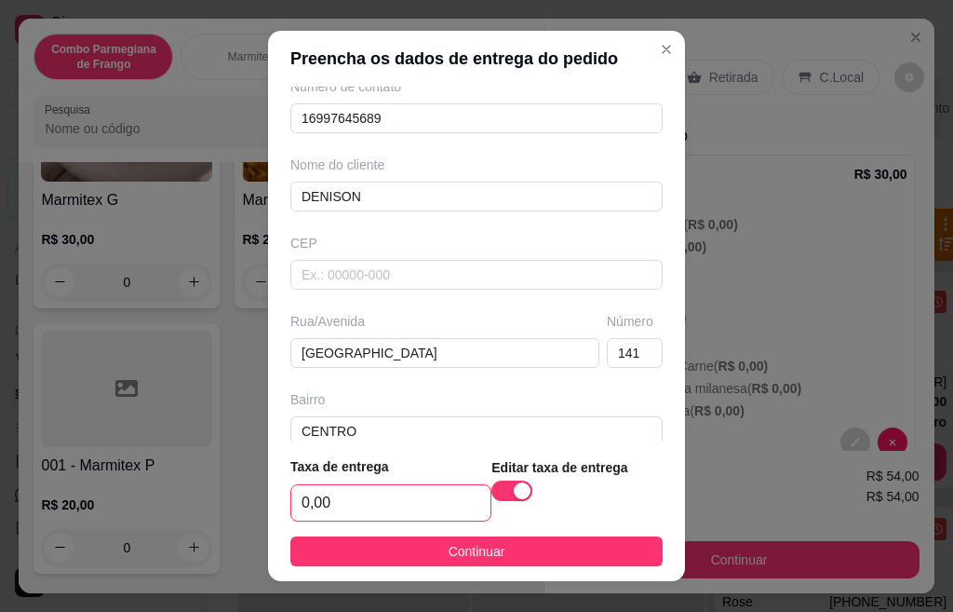
click at [404, 490] on input "0,00" at bounding box center [390, 502] width 199 height 35
type input "5,00"
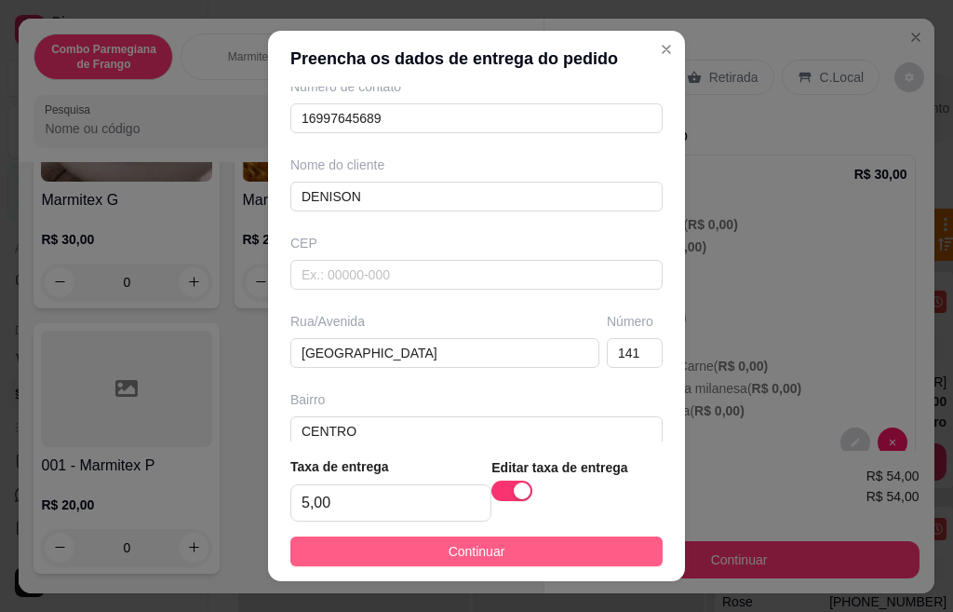
click at [449, 552] on span "Continuar" at bounding box center [477, 551] width 57 height 20
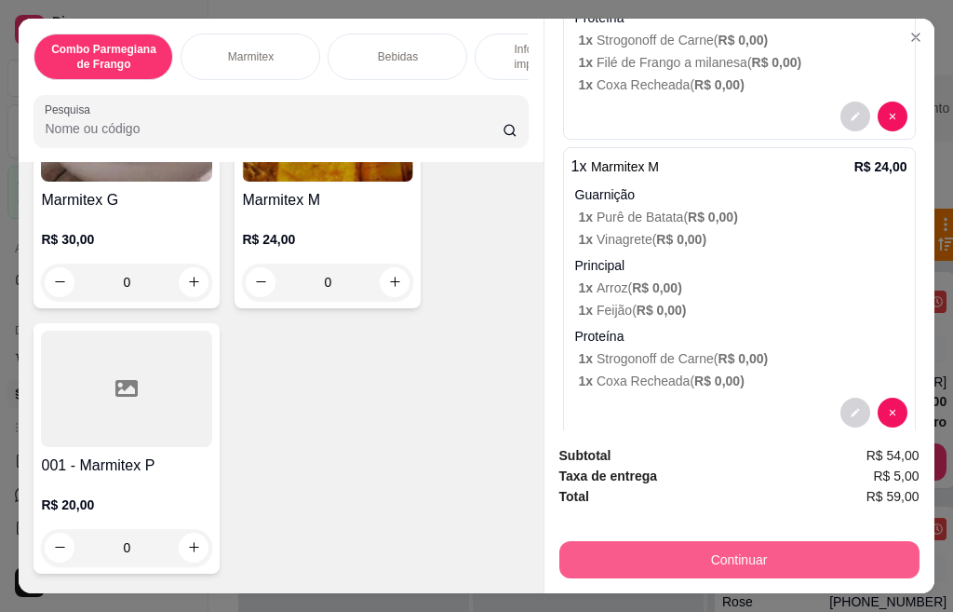
scroll to position [576, 0]
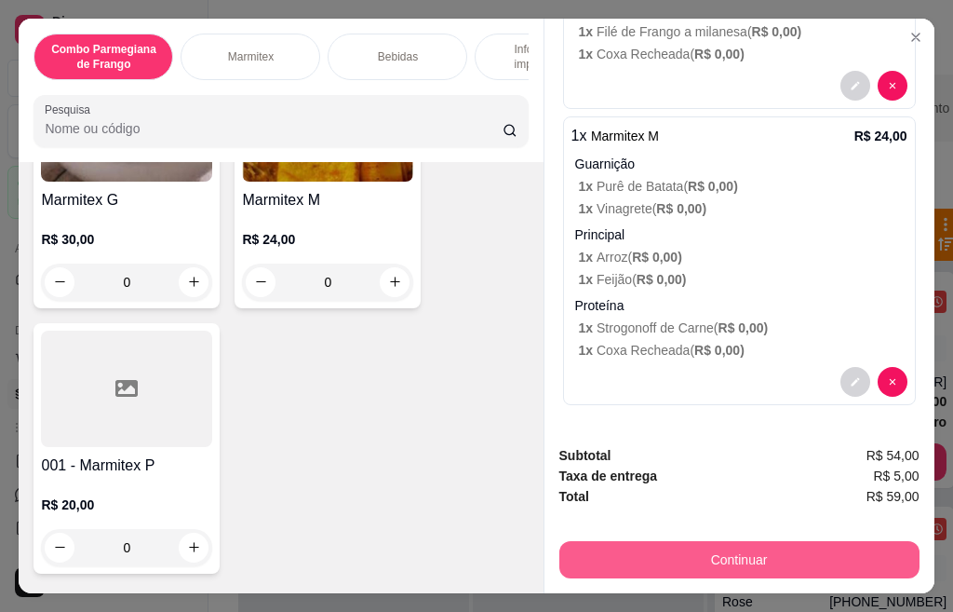
click at [685, 554] on button "Continuar" at bounding box center [740, 559] width 360 height 37
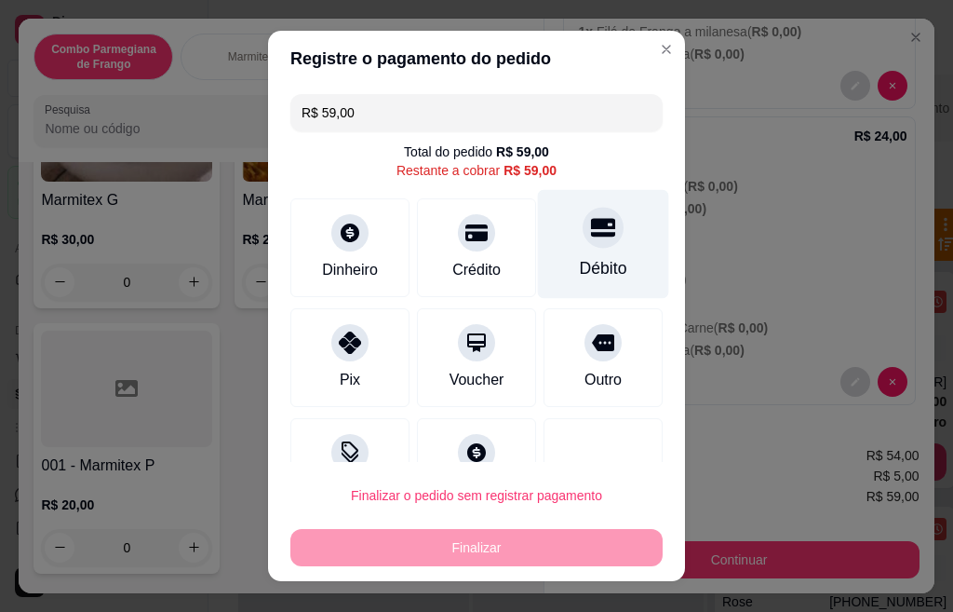
click at [572, 249] on div "Débito" at bounding box center [603, 244] width 131 height 109
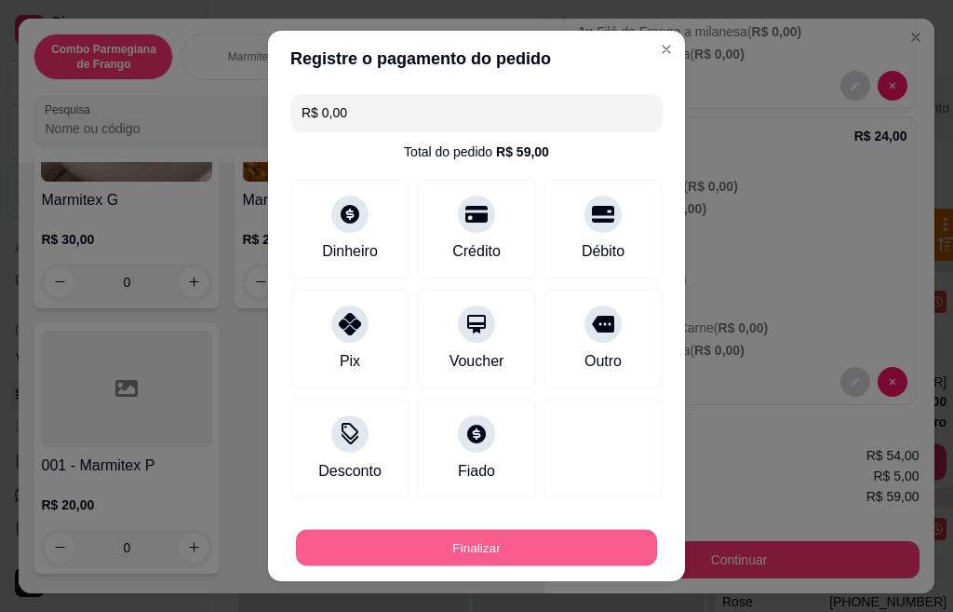
click at [563, 547] on button "Finalizar" at bounding box center [476, 548] width 361 height 36
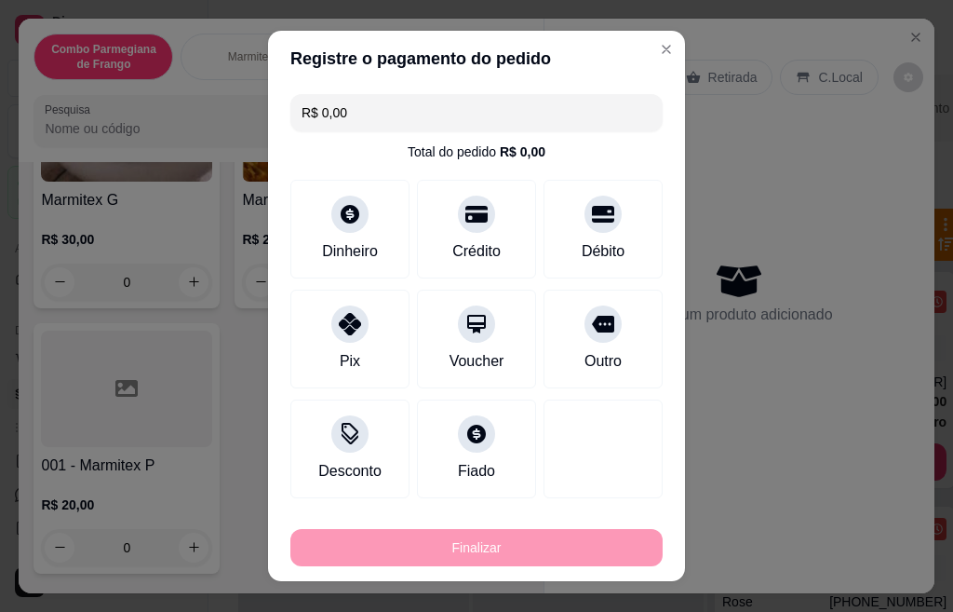
type input "-R$ 59,00"
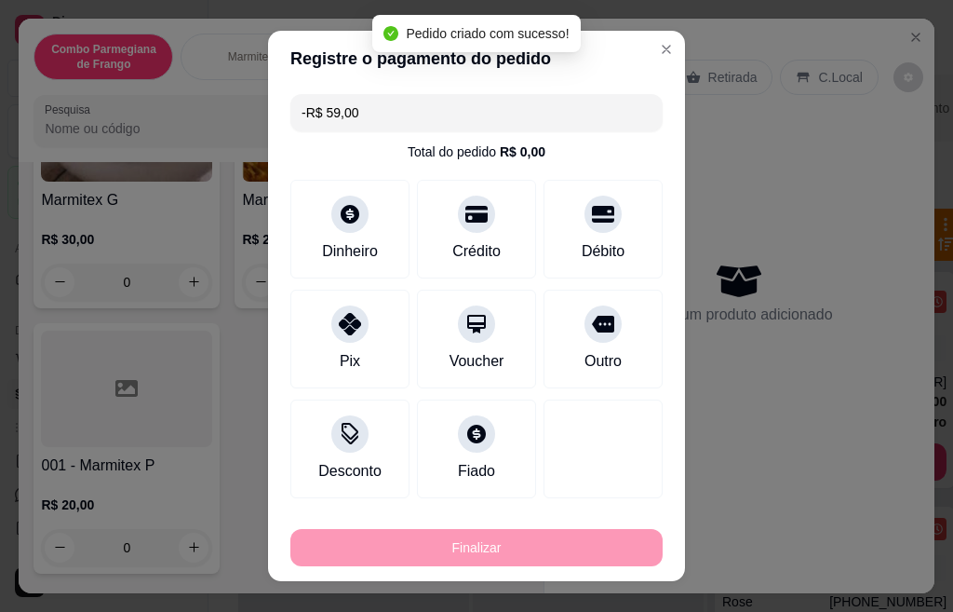
scroll to position [0, 0]
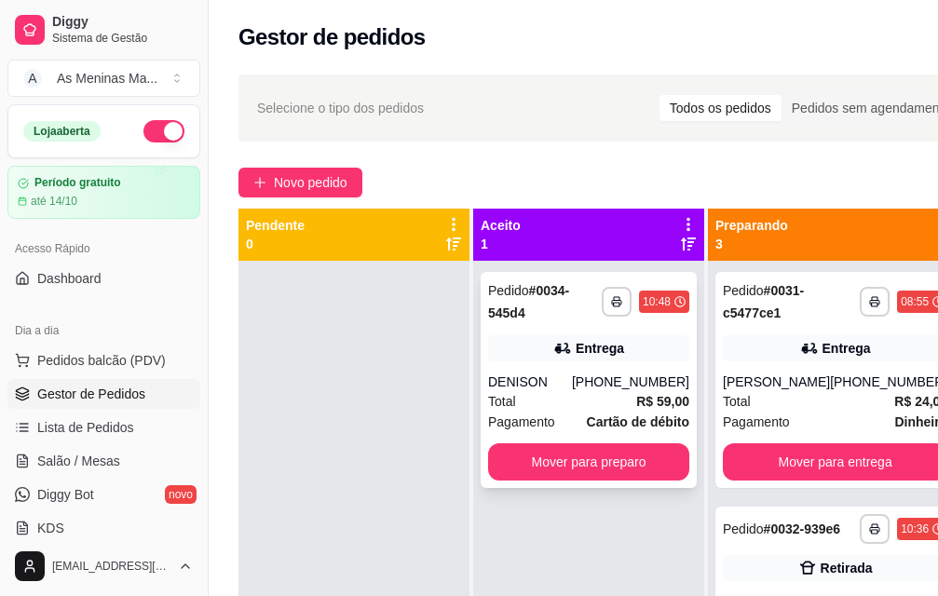
click at [541, 387] on div "DENISON" at bounding box center [530, 381] width 84 height 19
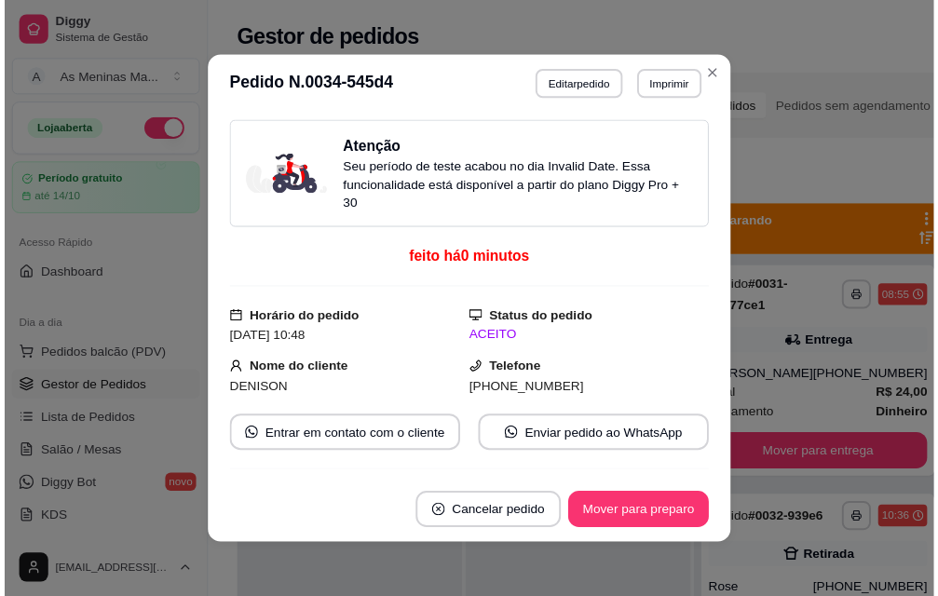
scroll to position [372, 0]
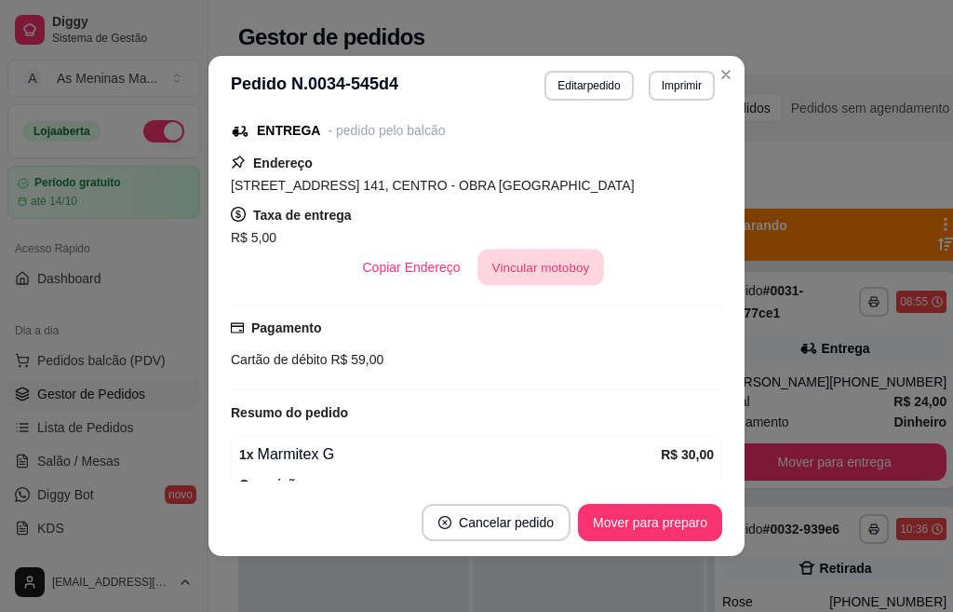
click at [557, 266] on button "Vincular motoboy" at bounding box center [541, 268] width 127 height 36
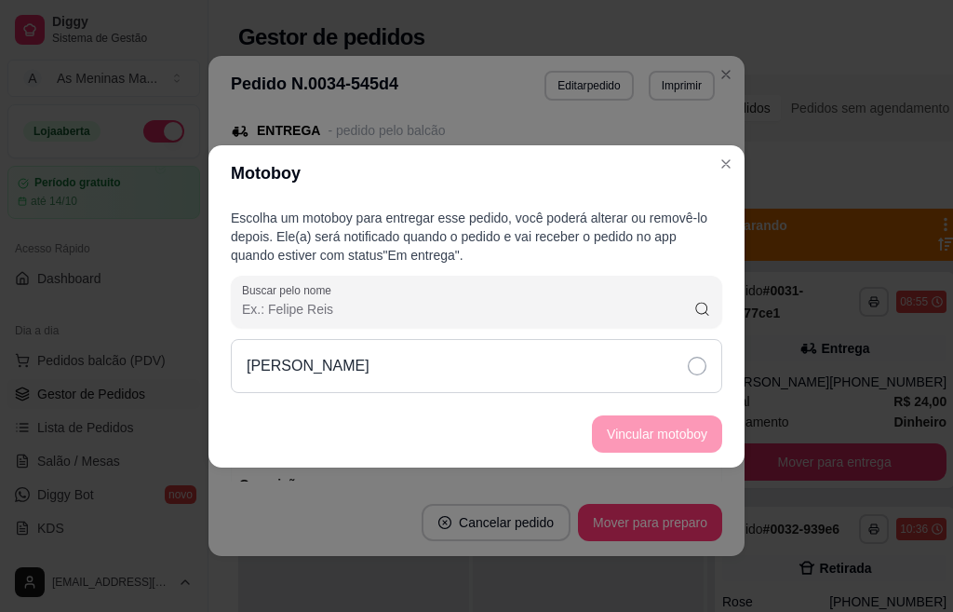
click at [688, 369] on icon at bounding box center [697, 366] width 19 height 19
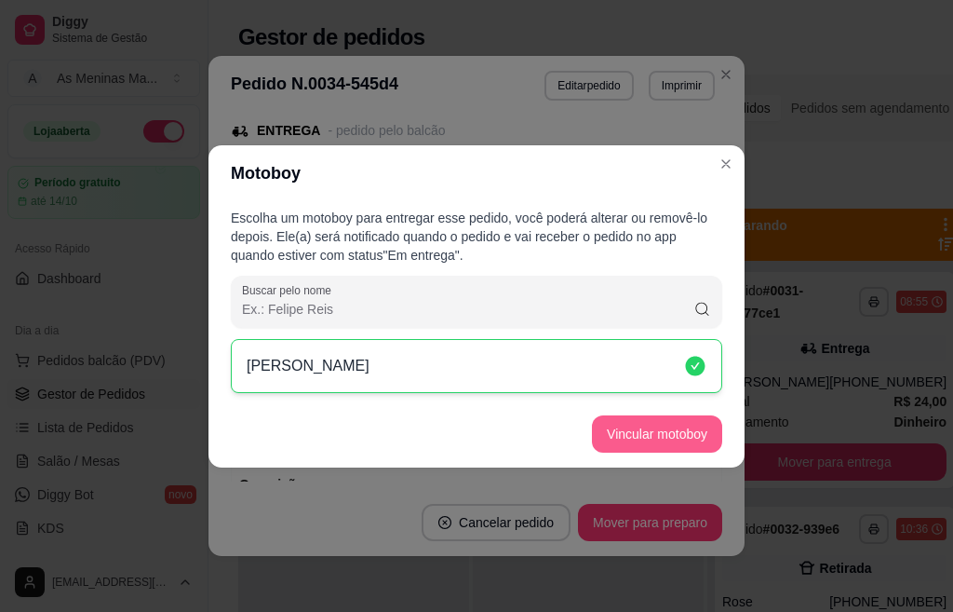
click at [652, 424] on button "Vincular motoboy" at bounding box center [657, 433] width 130 height 37
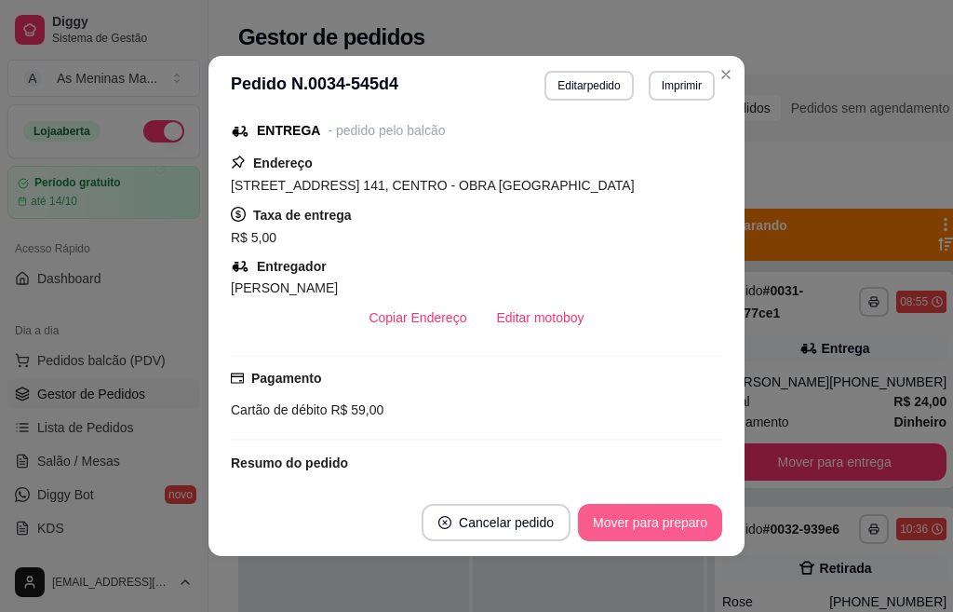
click at [641, 527] on button "Mover para preparo" at bounding box center [650, 522] width 144 height 37
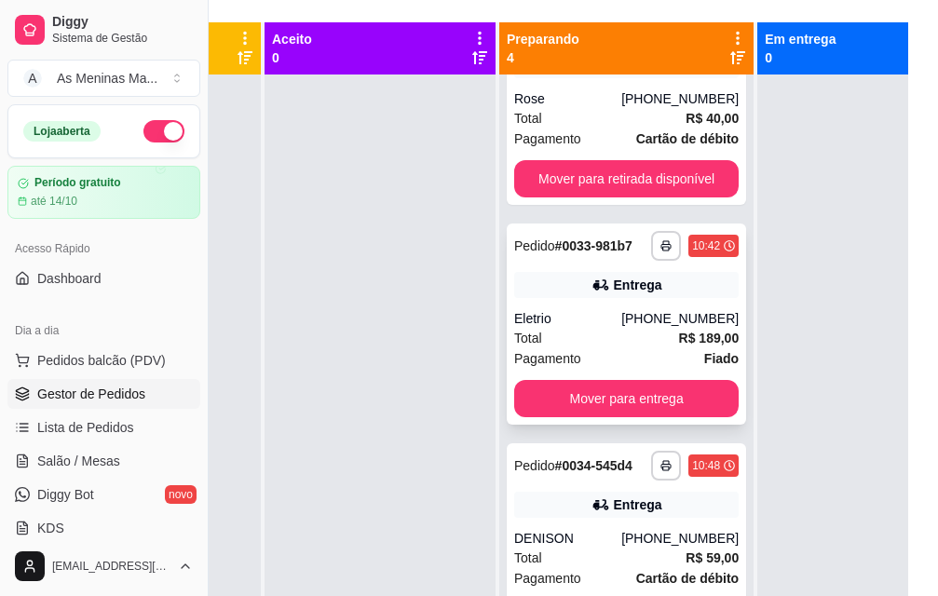
scroll to position [345, 0]
click at [580, 317] on div "Eletrio" at bounding box center [567, 318] width 107 height 19
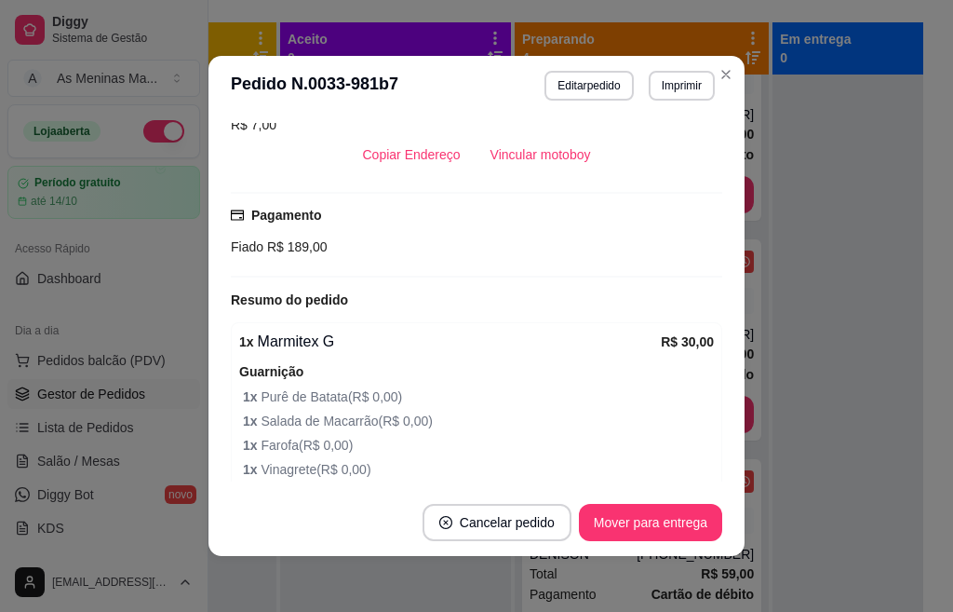
scroll to position [372, 0]
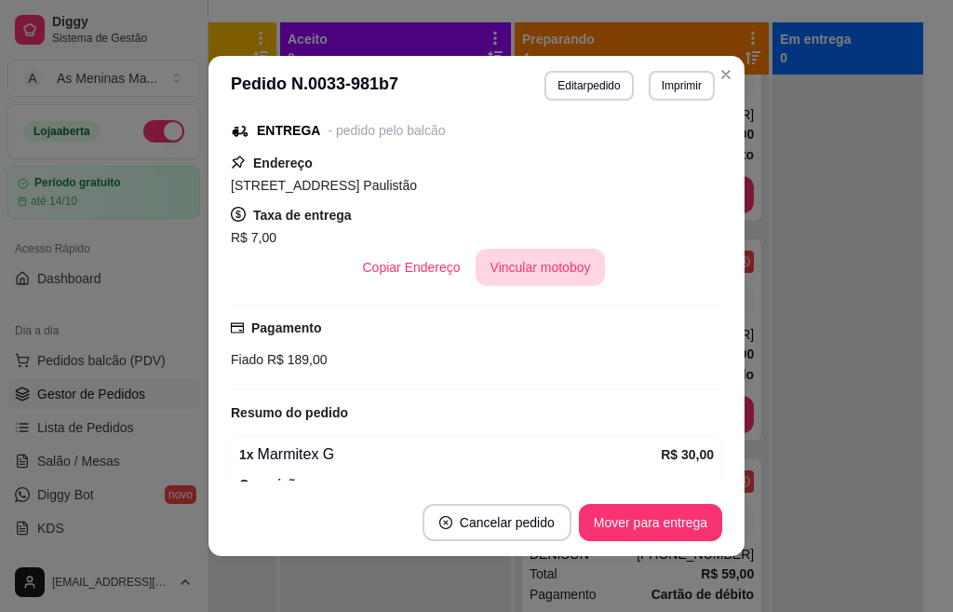
click at [548, 268] on button "Vincular motoboy" at bounding box center [541, 267] width 130 height 37
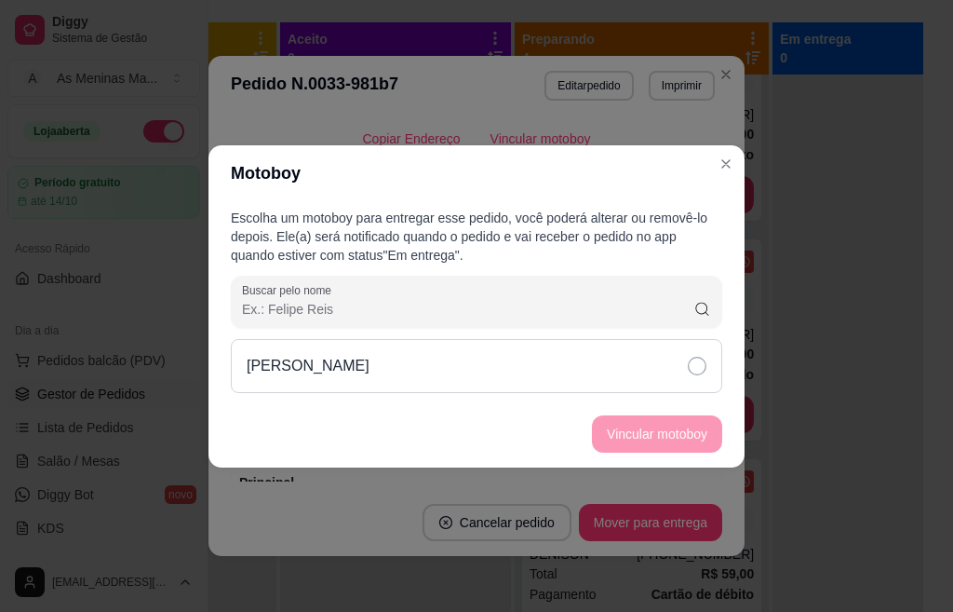
scroll to position [244, 0]
click at [675, 383] on div "[PERSON_NAME]" at bounding box center [477, 366] width 492 height 54
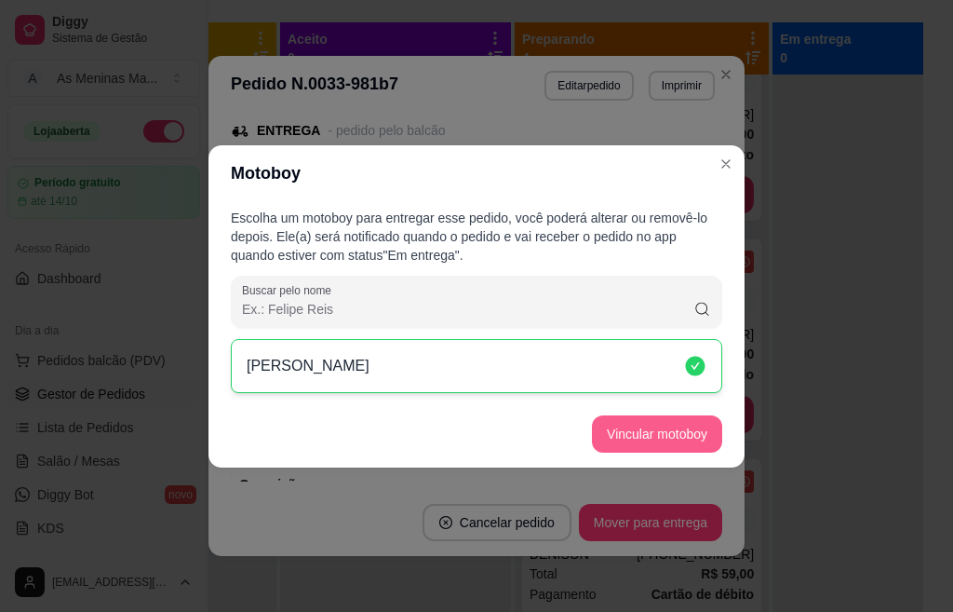
click at [670, 429] on button "Vincular motoboy" at bounding box center [657, 433] width 130 height 37
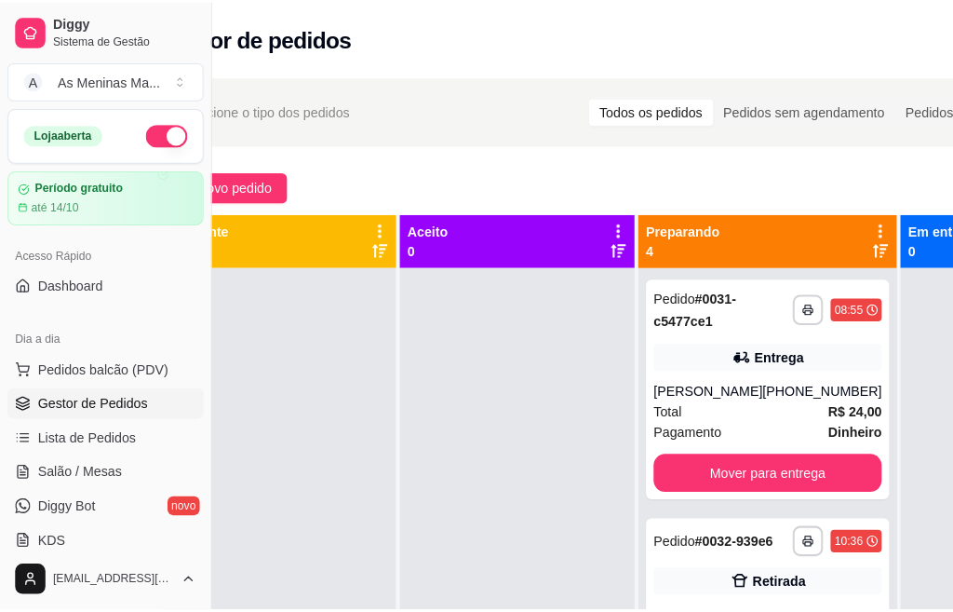
scroll to position [0, 0]
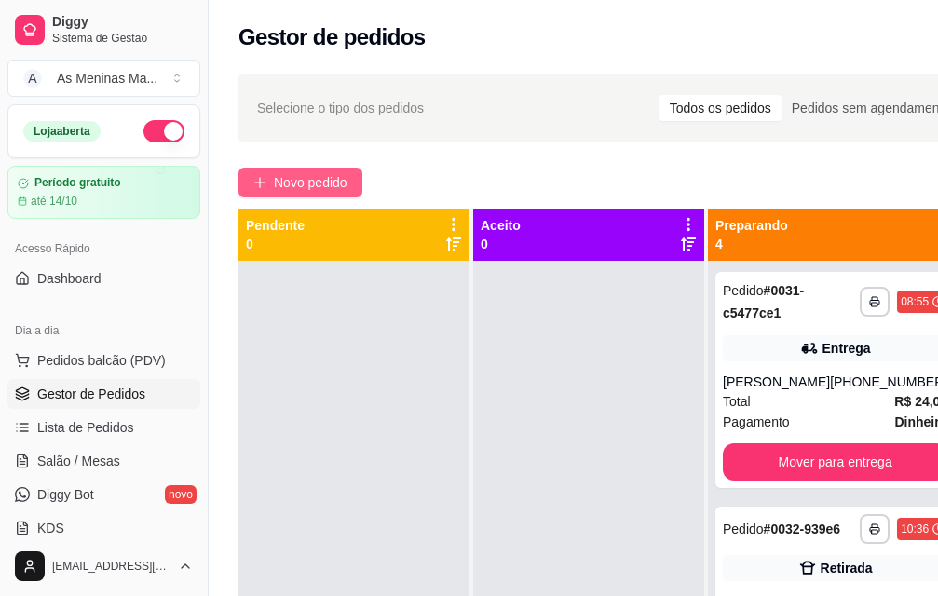
click at [315, 187] on span "Novo pedido" at bounding box center [311, 182] width 74 height 20
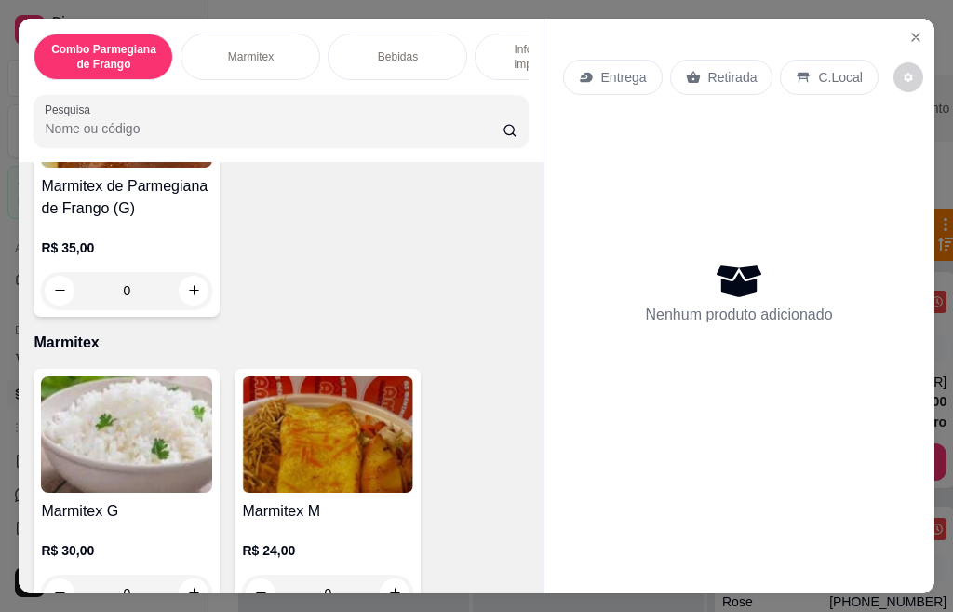
scroll to position [652, 0]
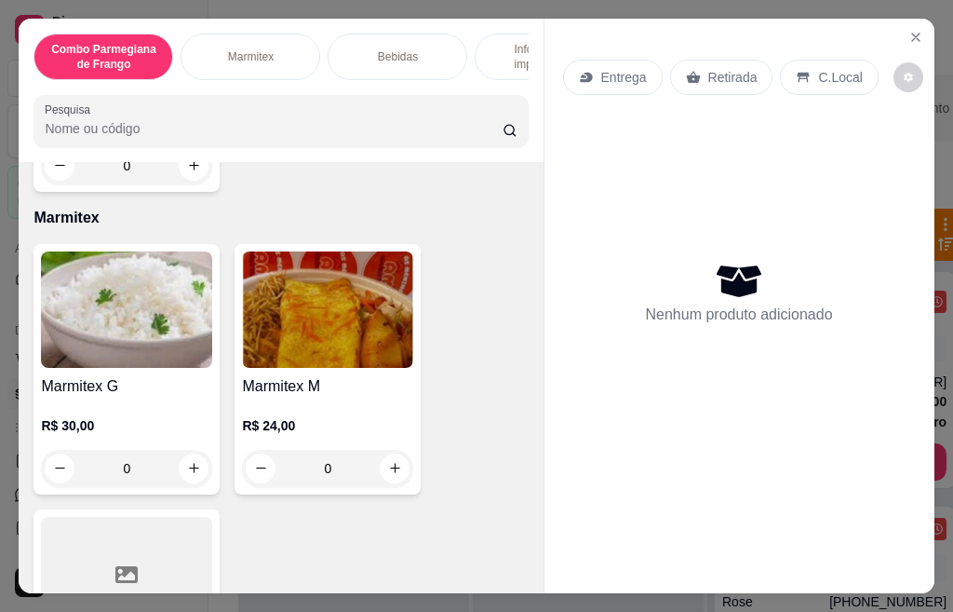
click at [324, 350] on img at bounding box center [327, 309] width 171 height 116
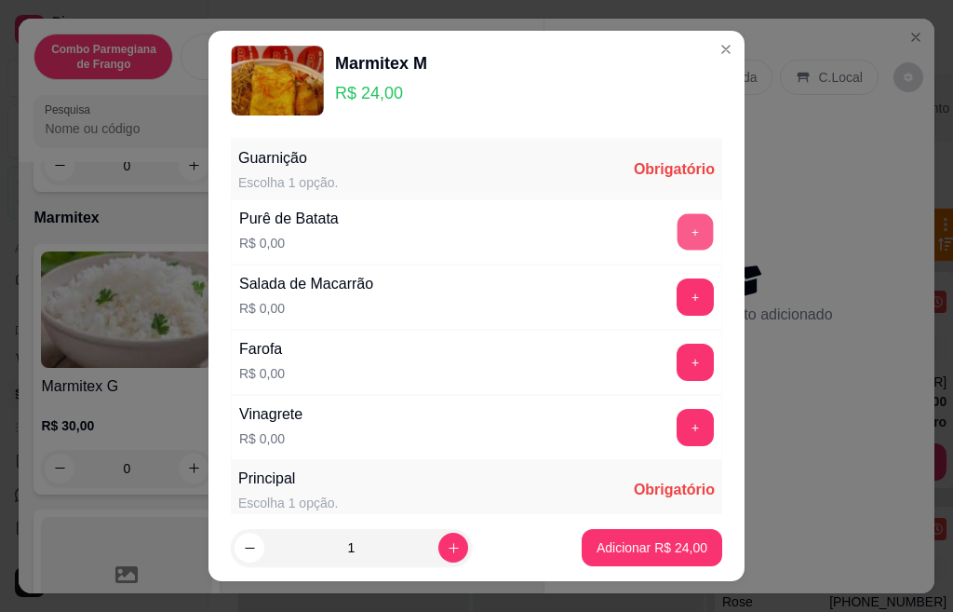
click at [678, 233] on button "+" at bounding box center [696, 231] width 36 height 36
click at [678, 368] on button "+" at bounding box center [696, 362] width 36 height 36
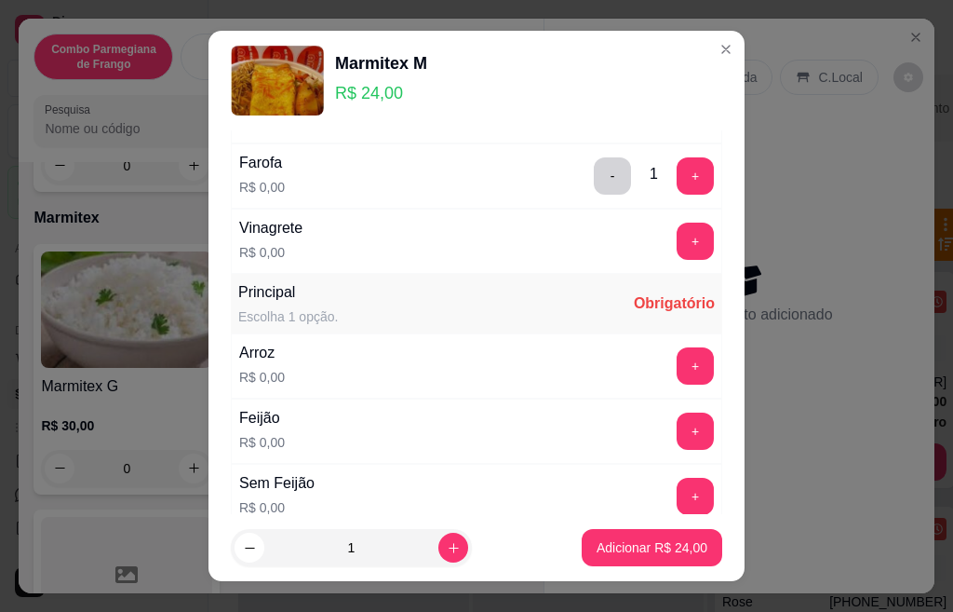
scroll to position [223, 0]
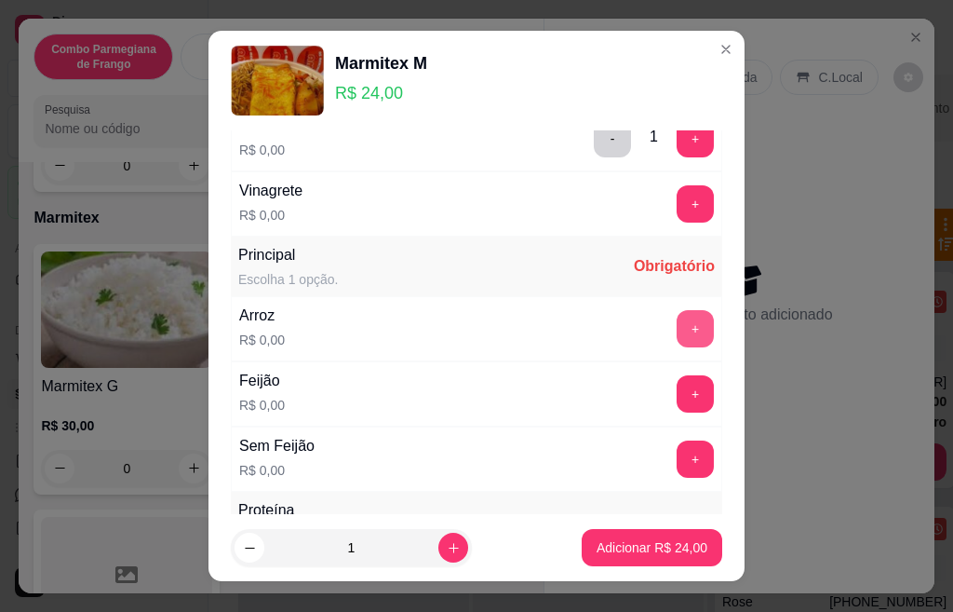
click at [677, 331] on button "+" at bounding box center [695, 328] width 37 height 37
click at [677, 393] on button "+" at bounding box center [695, 393] width 37 height 37
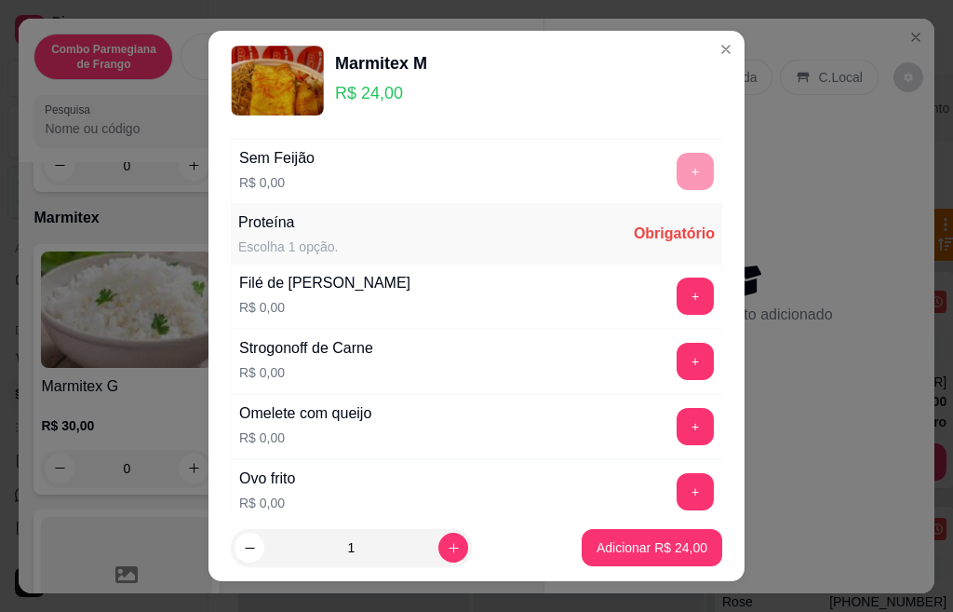
scroll to position [559, 0]
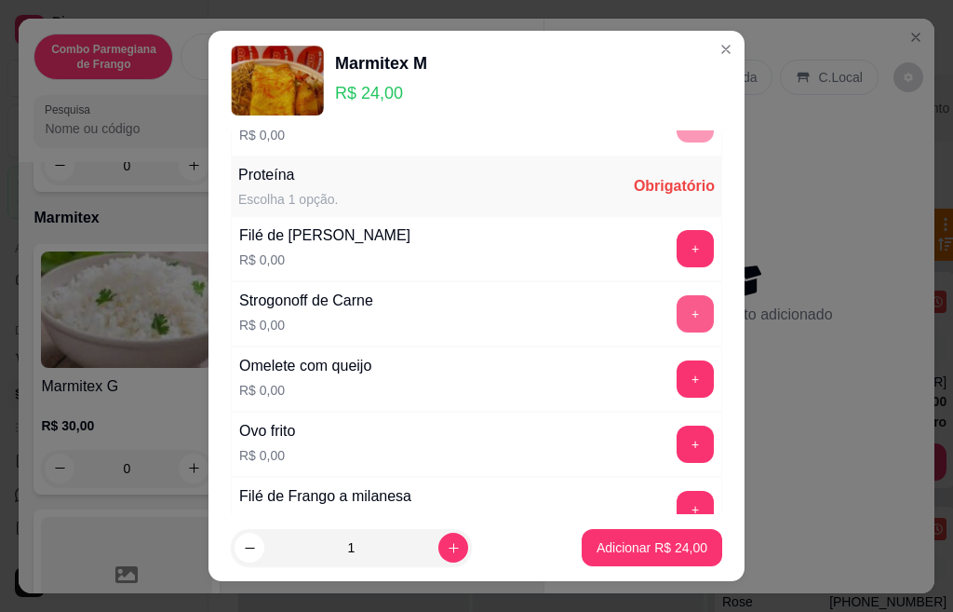
click at [677, 317] on button "+" at bounding box center [695, 313] width 37 height 37
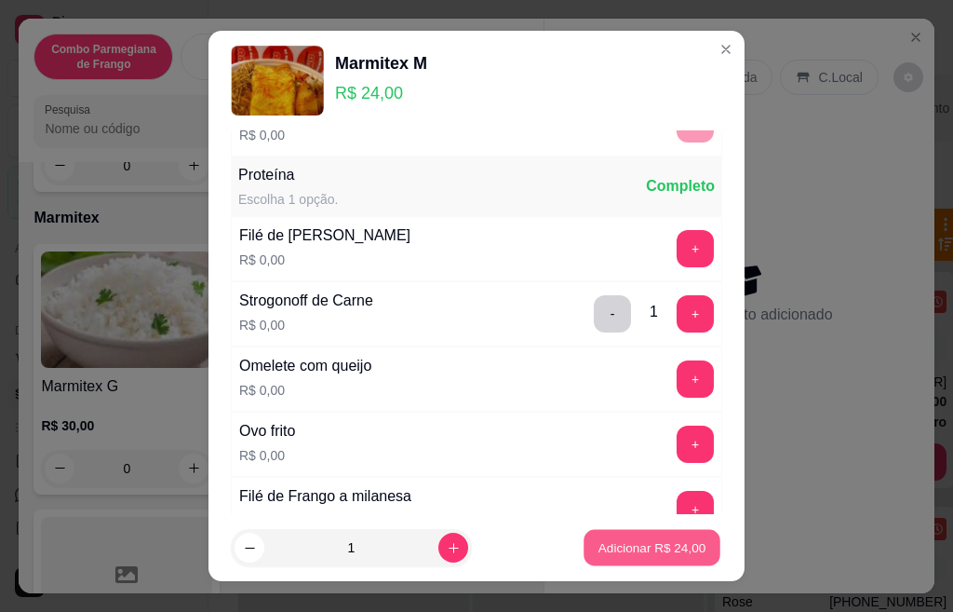
click at [644, 554] on p "Adicionar R$ 24,00" at bounding box center [653, 547] width 108 height 18
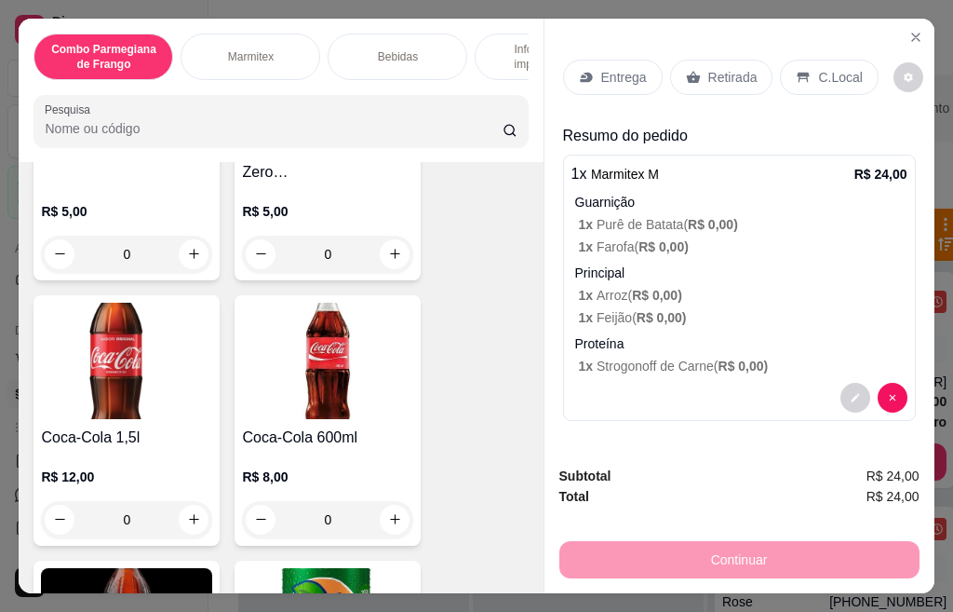
scroll to position [1210, 0]
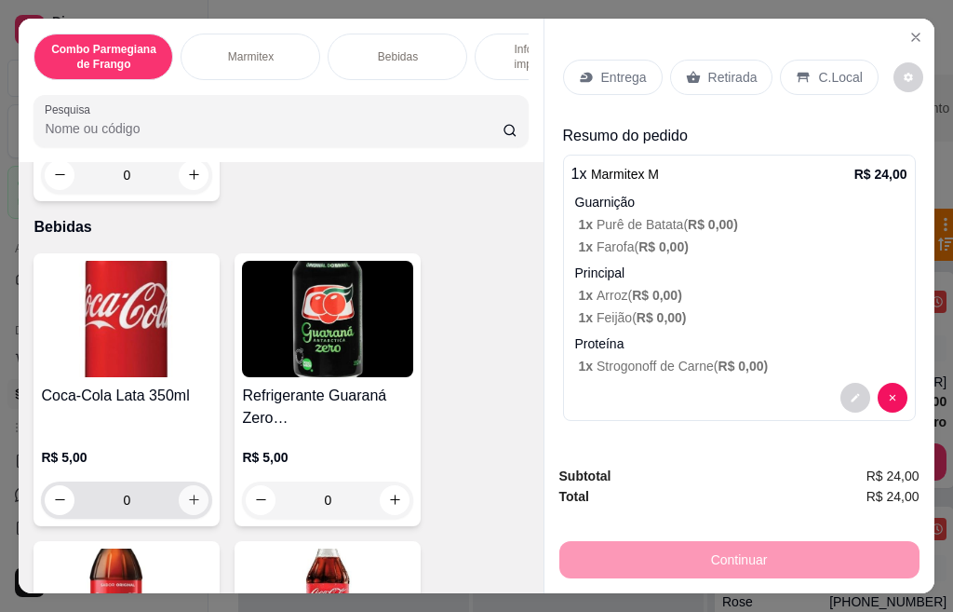
click at [179, 510] on button "increase-product-quantity" at bounding box center [194, 500] width 30 height 30
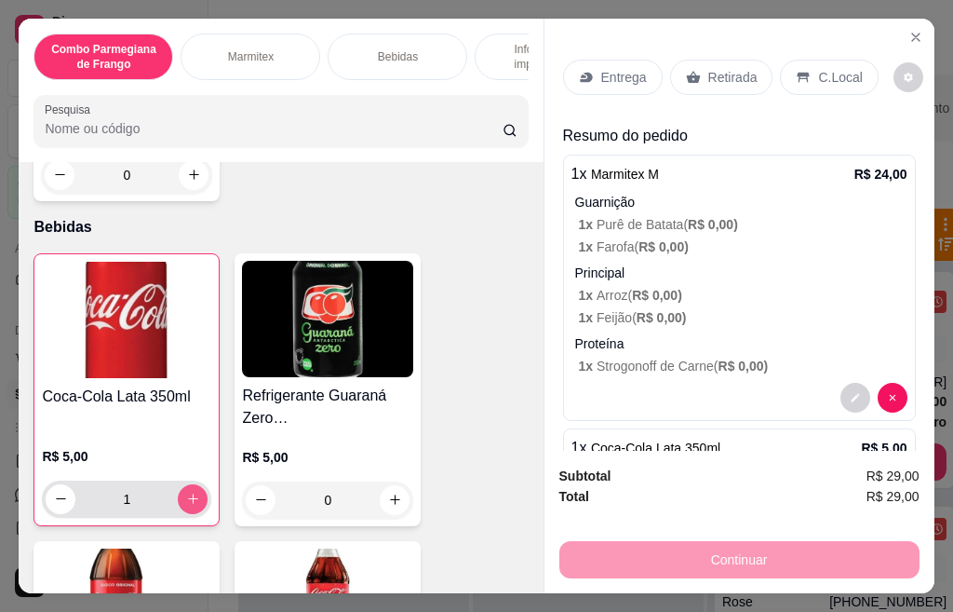
type input "1"
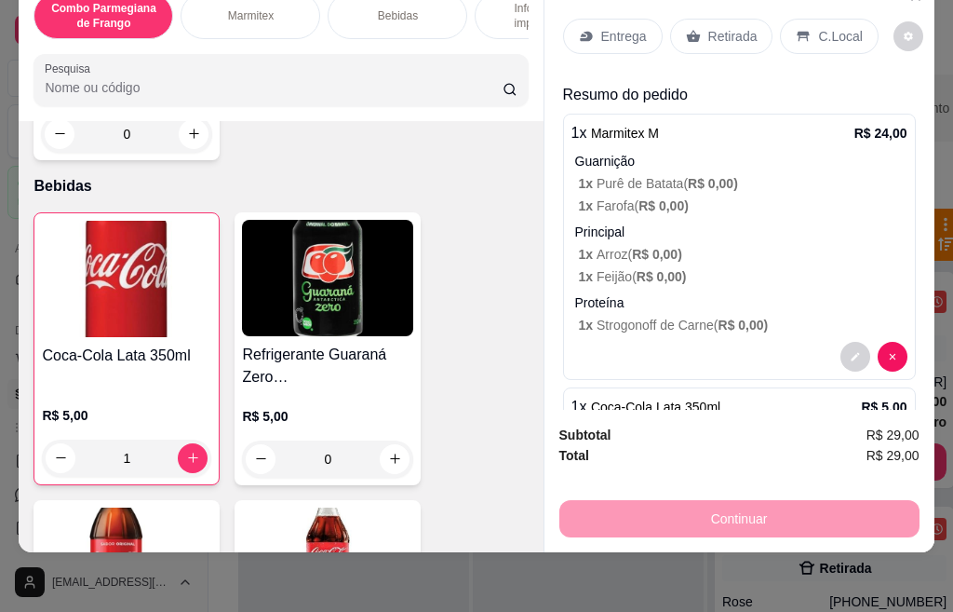
scroll to position [0, 0]
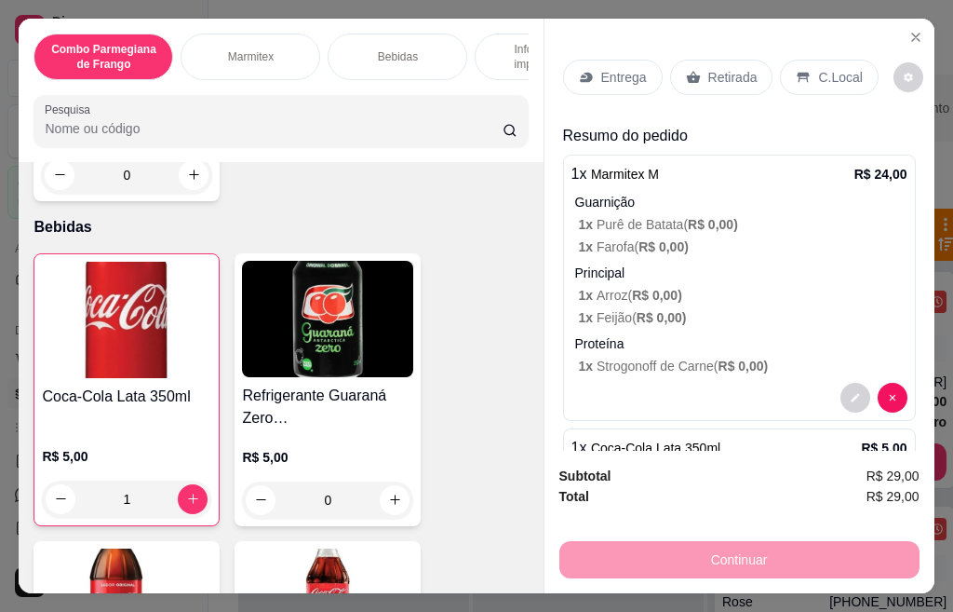
click at [641, 74] on div "Entrega" at bounding box center [613, 77] width 100 height 35
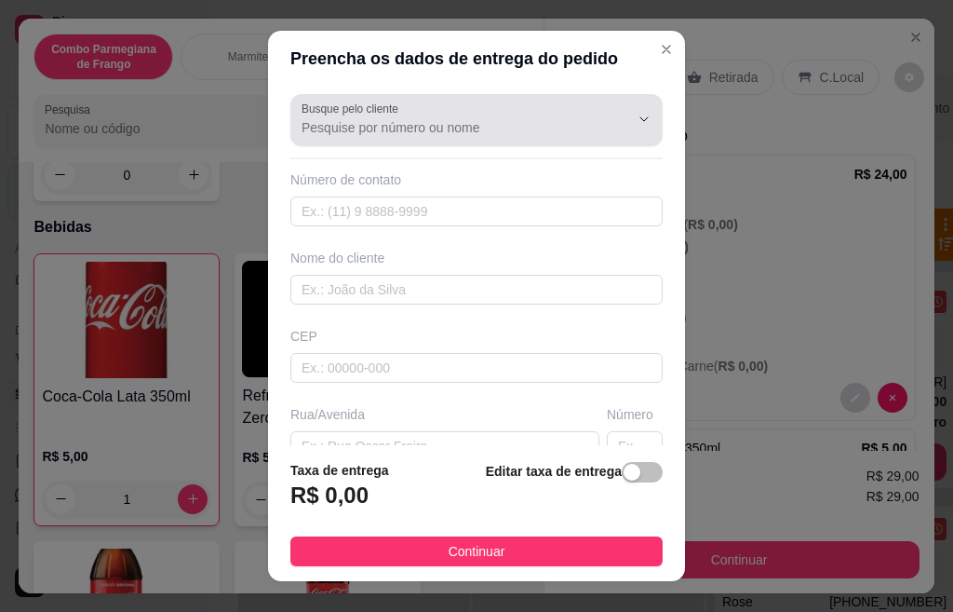
click at [439, 132] on input "Busque pelo cliente" at bounding box center [451, 127] width 298 height 19
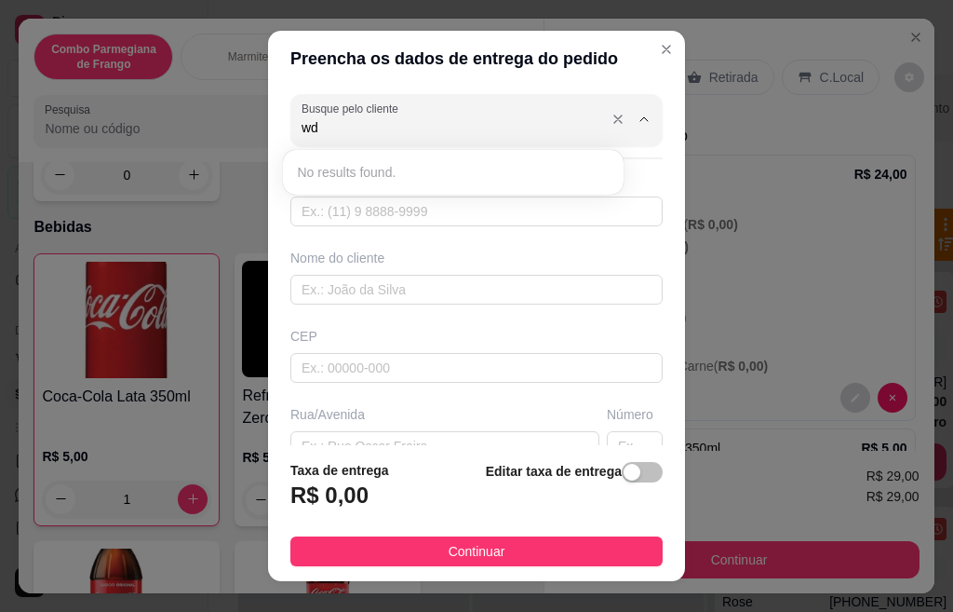
type input "w"
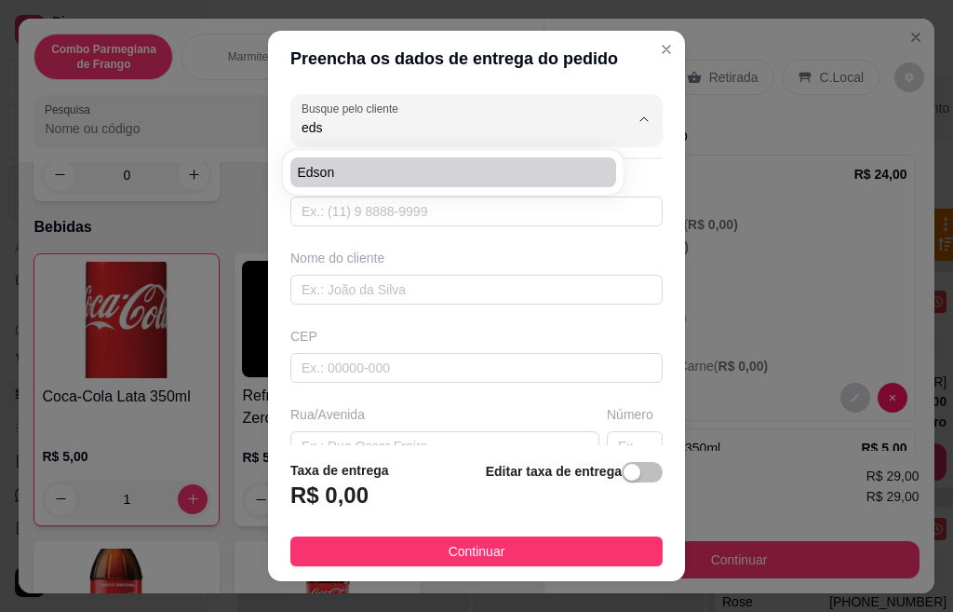
click at [369, 175] on span "Edson" at bounding box center [444, 172] width 292 height 19
type input "Edson"
type input "19996000047"
type input "Edson"
type input "[GEOGRAPHIC_DATA]"
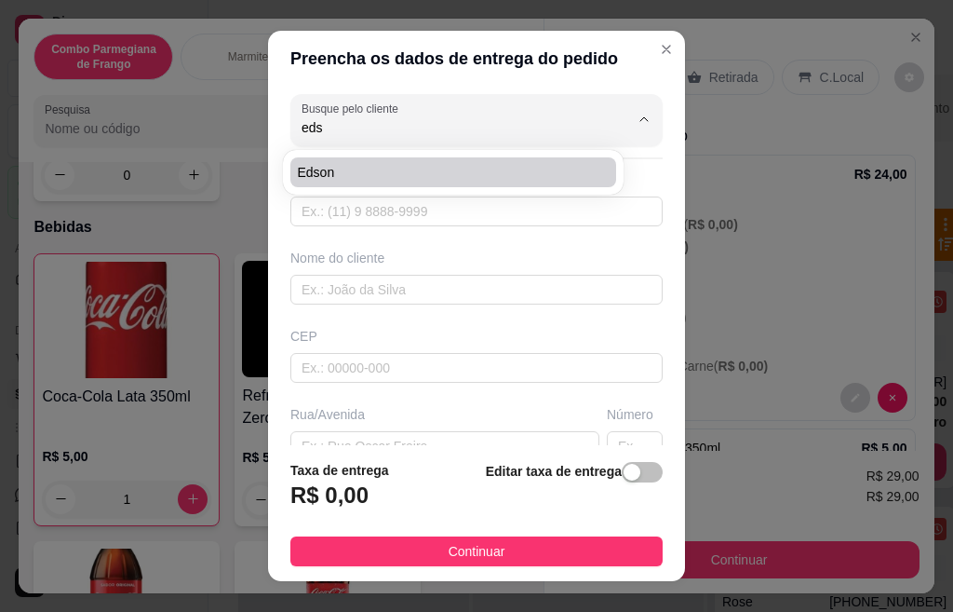
type input "141"
type input "Centro"
type input "Santa Barbara doeste"
type input "obra paulistão"
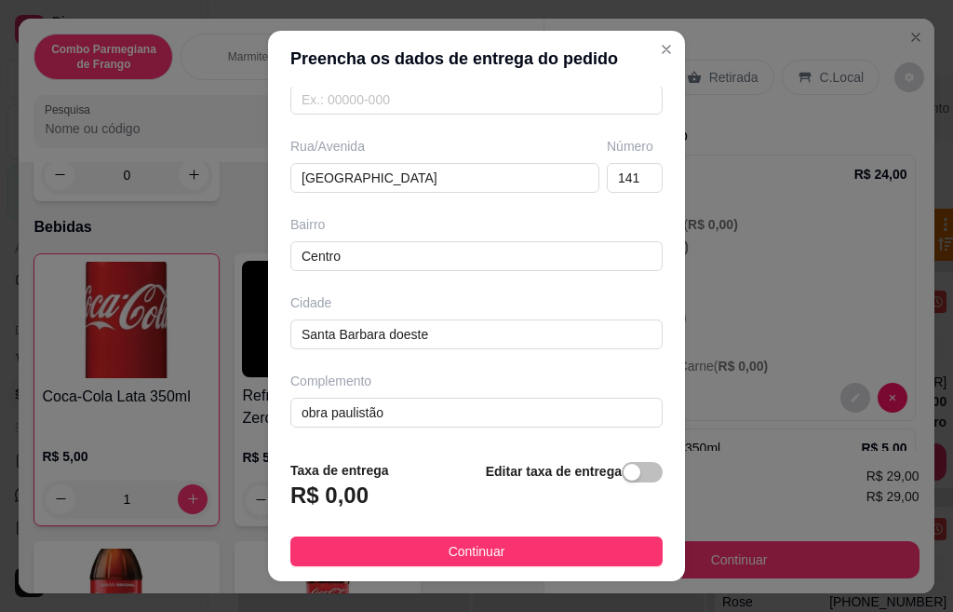
scroll to position [269, 0]
type input "Edson"
click at [377, 500] on div "Taxa de entrega R$ 0,00 Editar taxa de entrega" at bounding box center [476, 490] width 372 height 61
click at [622, 470] on button "button" at bounding box center [642, 472] width 41 height 20
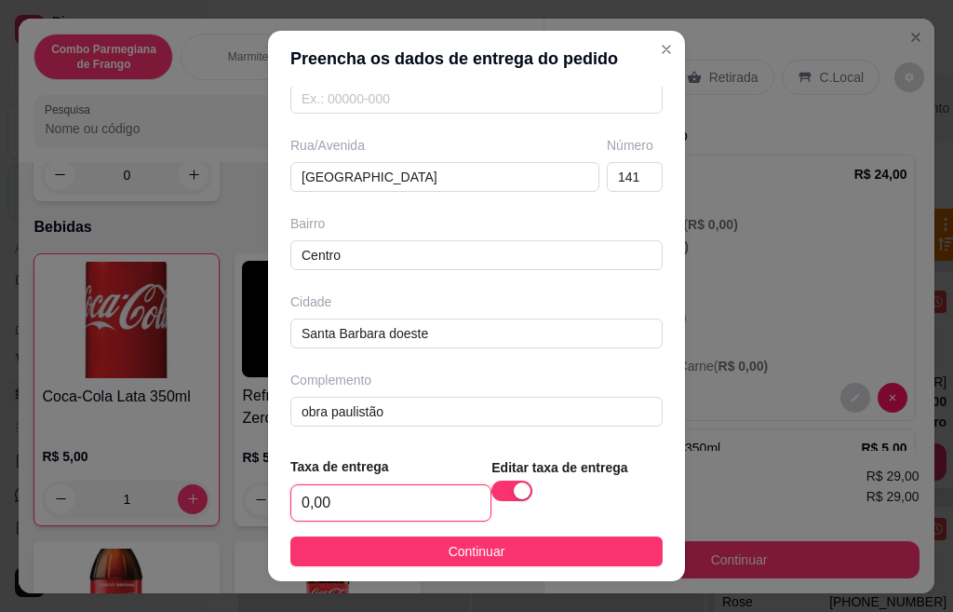
click at [349, 498] on input "0,00" at bounding box center [390, 502] width 199 height 35
type input "3,00"
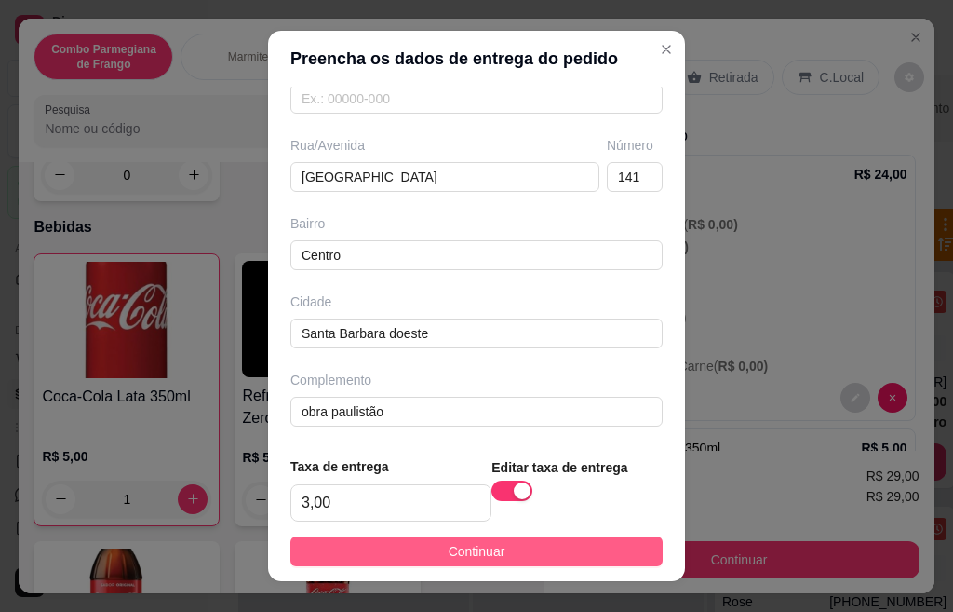
click at [490, 556] on button "Continuar" at bounding box center [476, 551] width 372 height 30
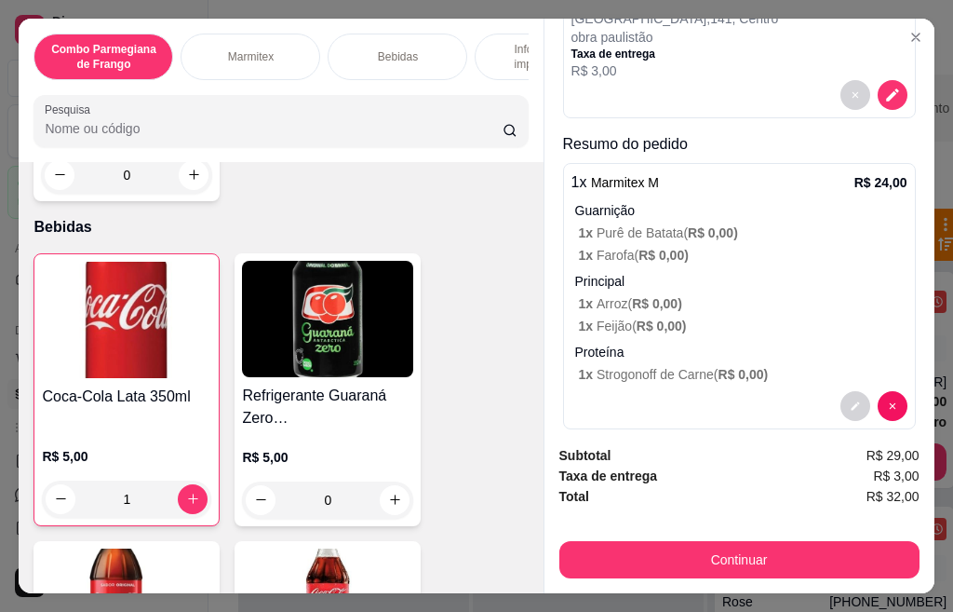
scroll to position [319, 0]
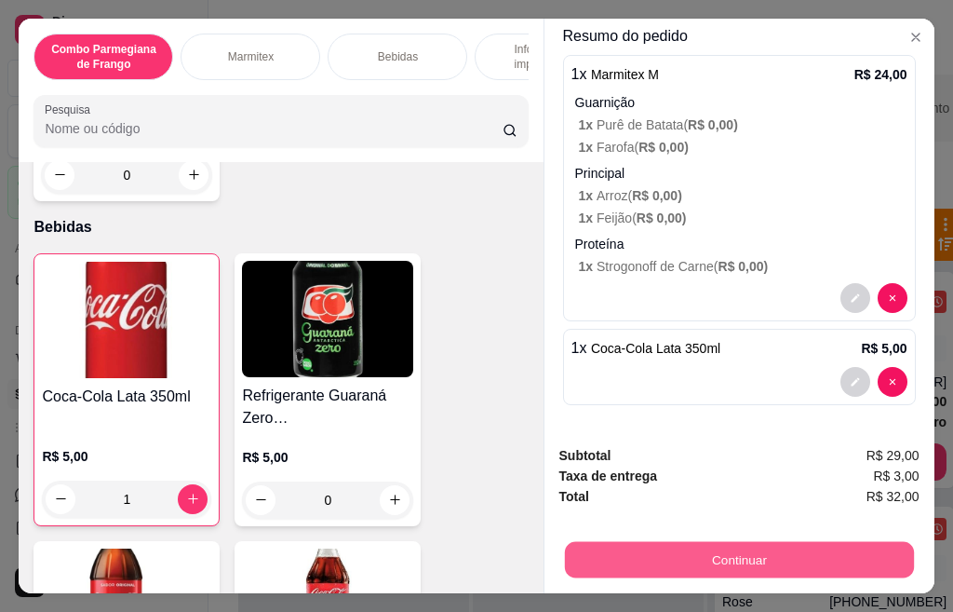
click at [722, 565] on button "Continuar" at bounding box center [738, 560] width 349 height 36
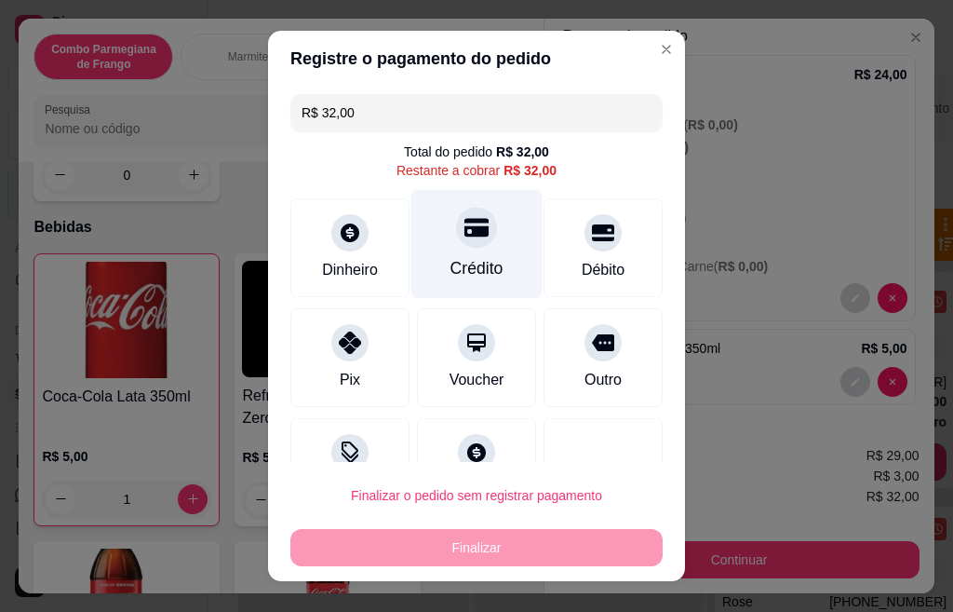
click at [459, 253] on div "Crédito" at bounding box center [476, 244] width 131 height 109
type input "R$ 0,00"
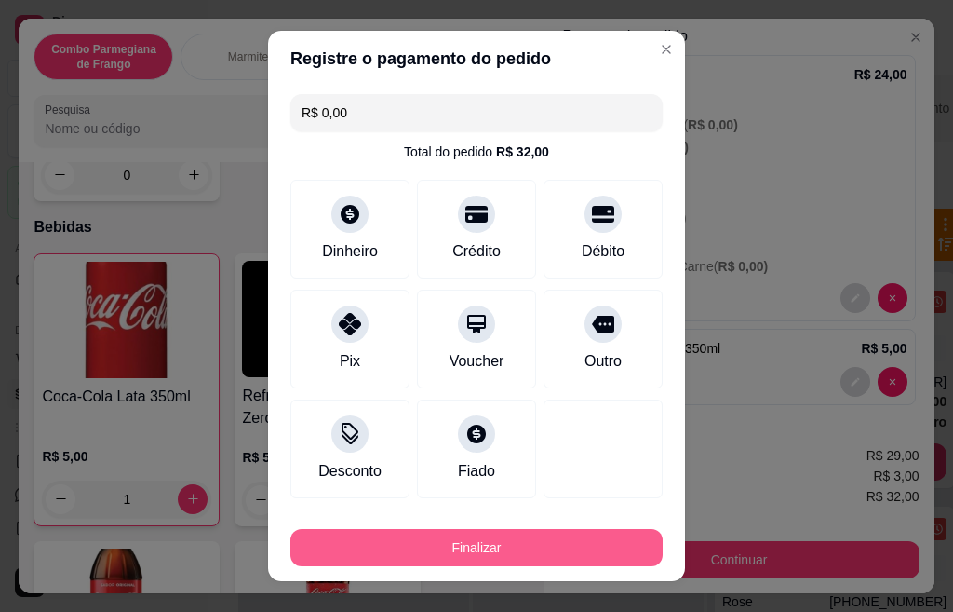
click at [556, 544] on button "Finalizar" at bounding box center [476, 547] width 372 height 37
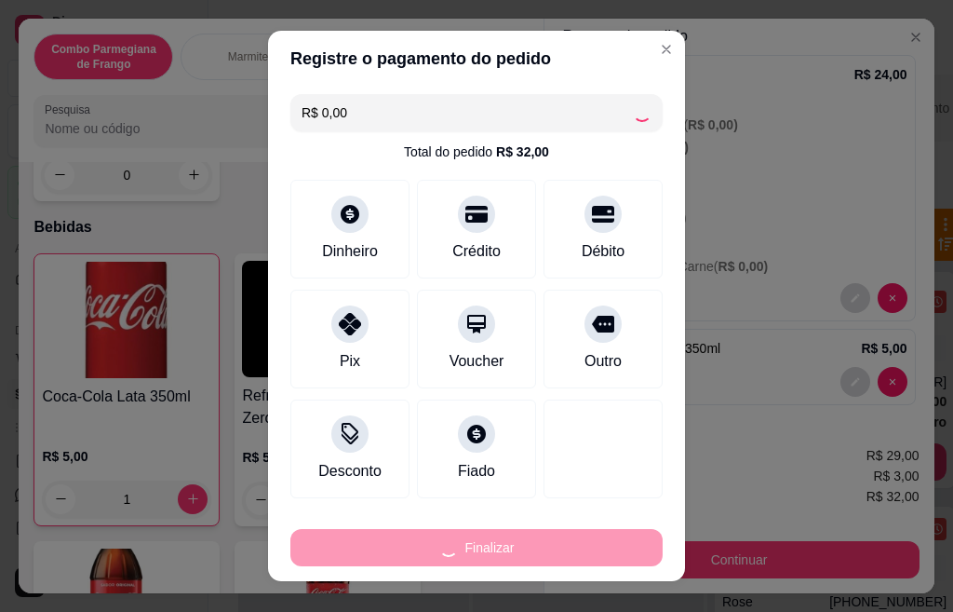
type input "0"
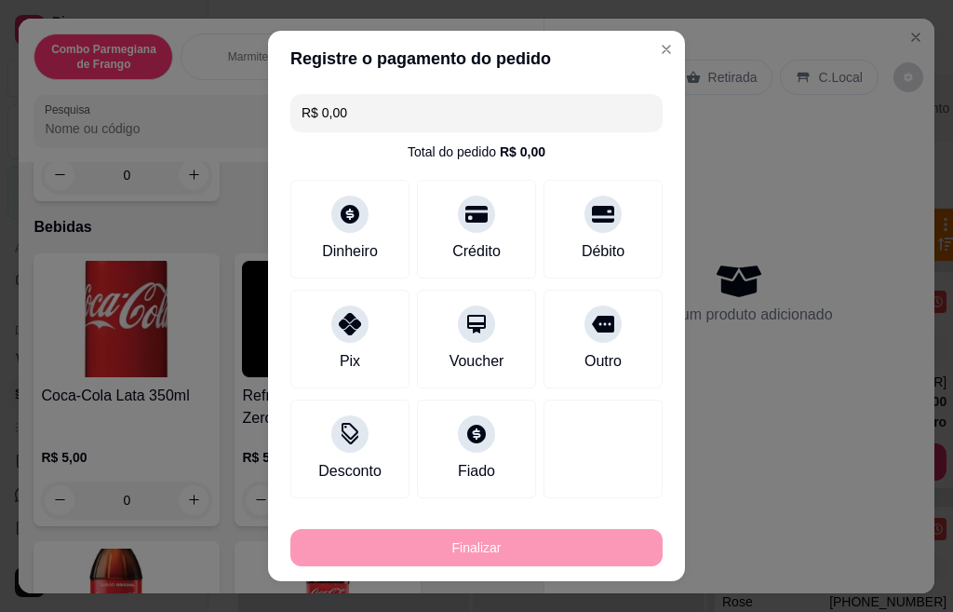
type input "-R$ 32,00"
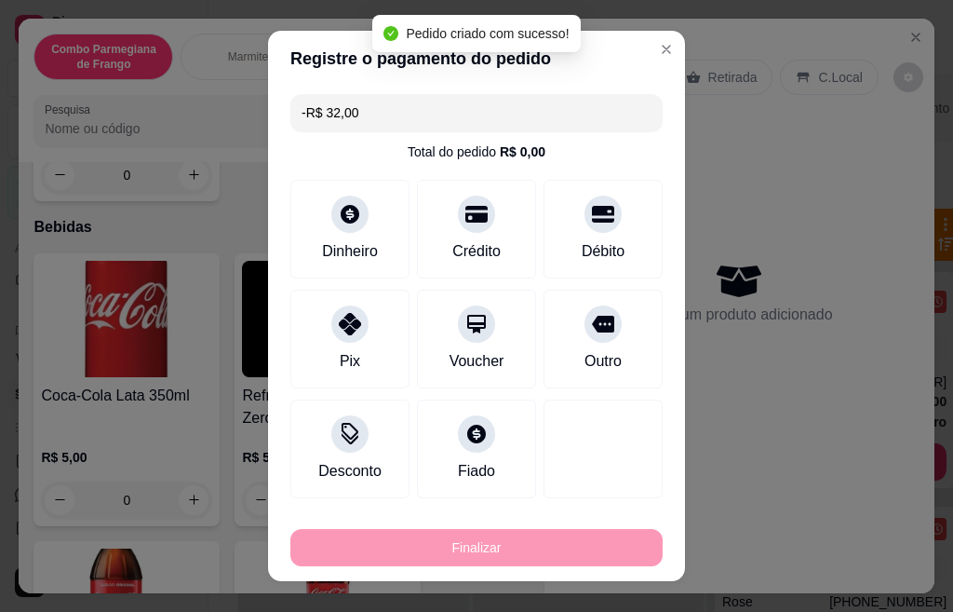
scroll to position [0, 0]
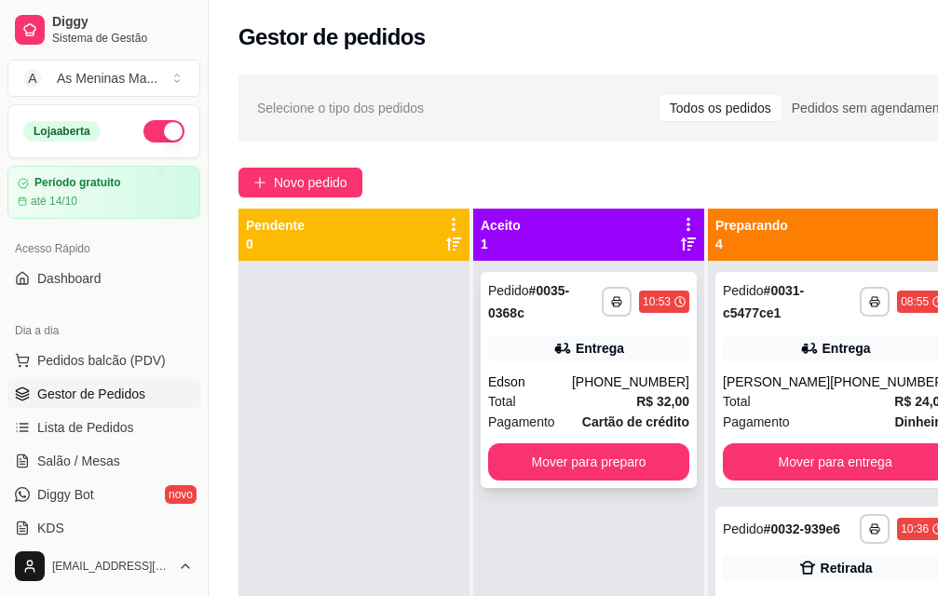
click at [570, 323] on div "Pedido # 0035-0368c" at bounding box center [545, 301] width 114 height 45
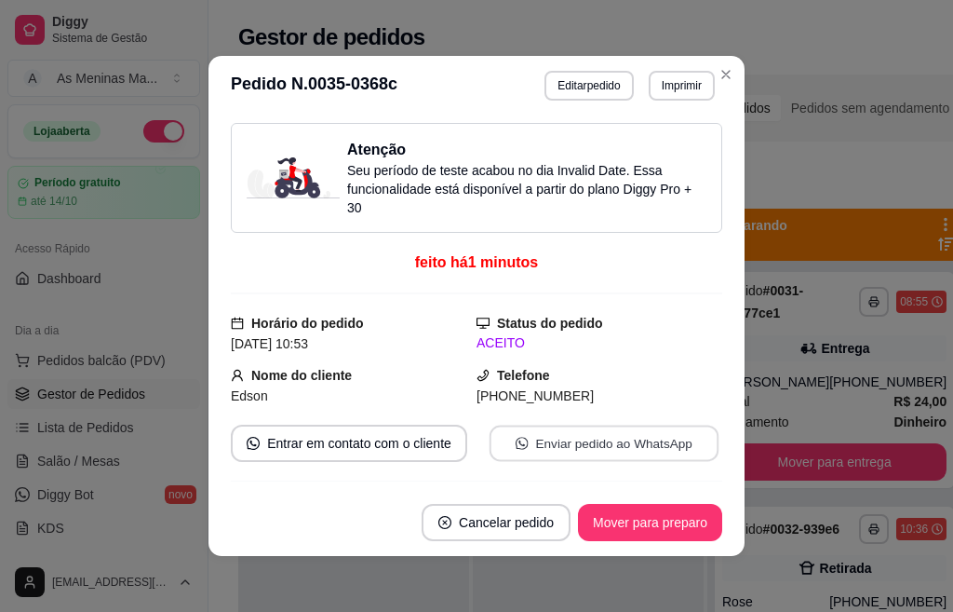
click at [526, 445] on button "Enviar pedido ao WhatsApp" at bounding box center [604, 443] width 229 height 36
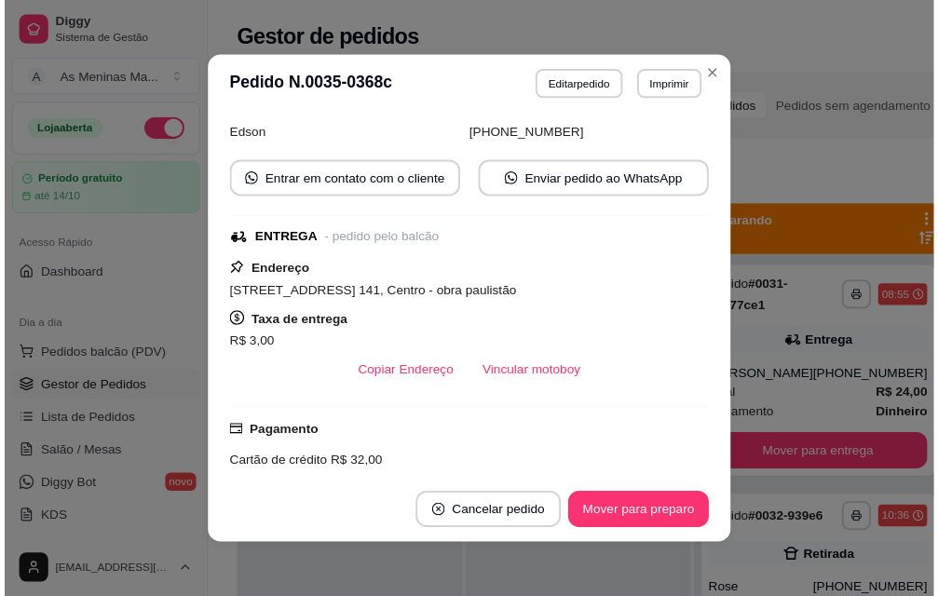
scroll to position [279, 0]
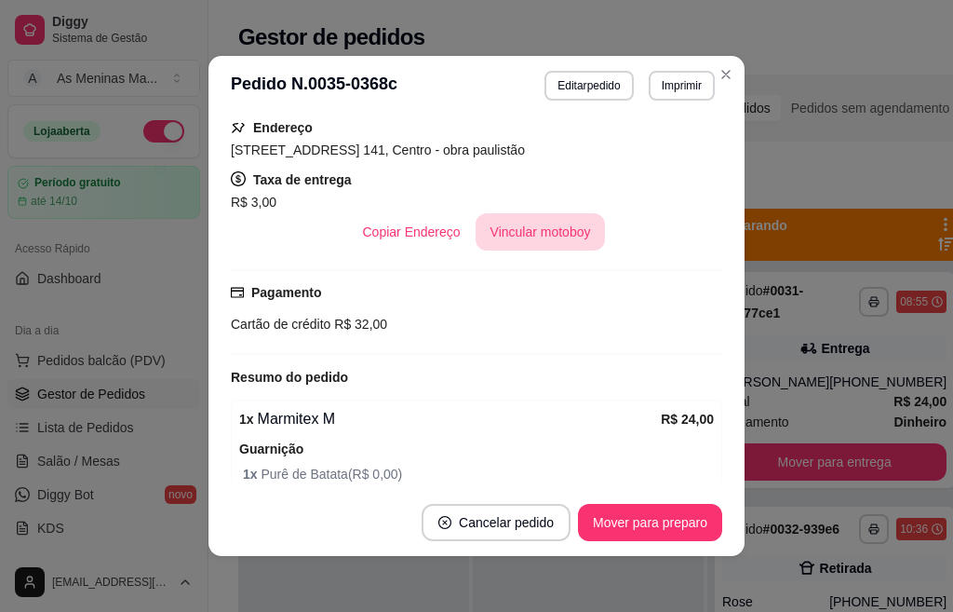
click at [568, 242] on button "Vincular motoboy" at bounding box center [541, 231] width 130 height 37
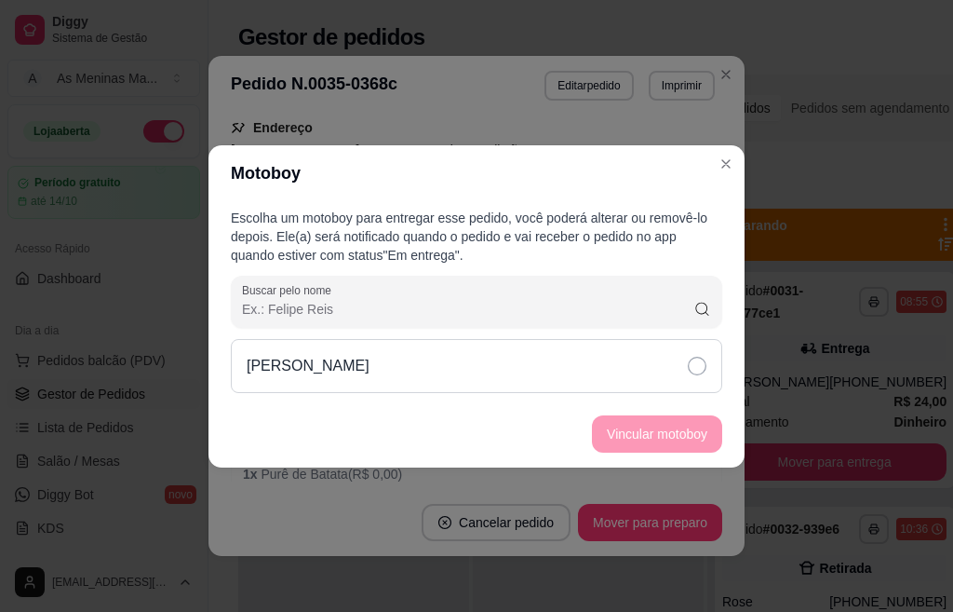
click at [700, 363] on icon at bounding box center [697, 366] width 19 height 19
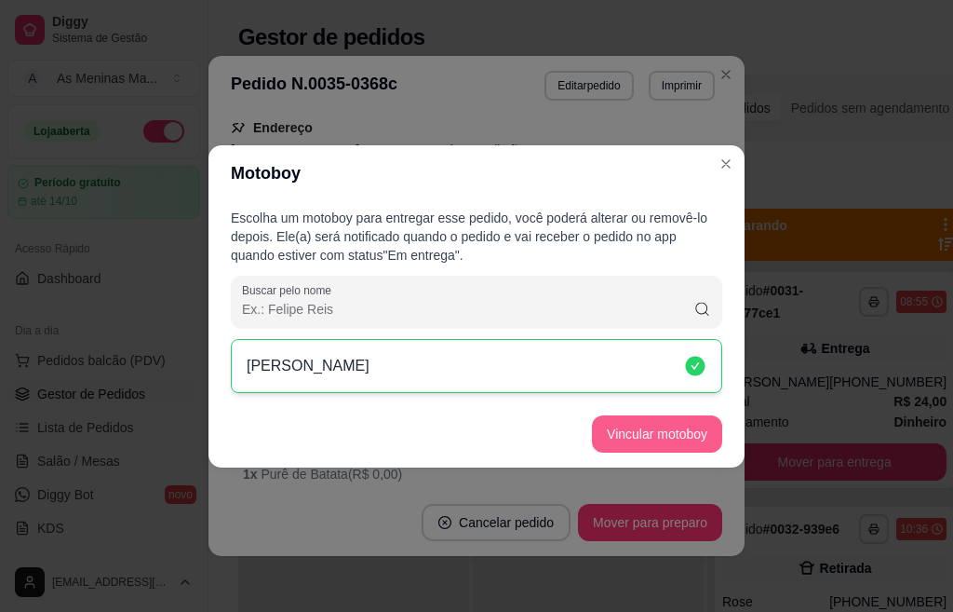
click at [681, 439] on button "Vincular motoboy" at bounding box center [657, 433] width 130 height 37
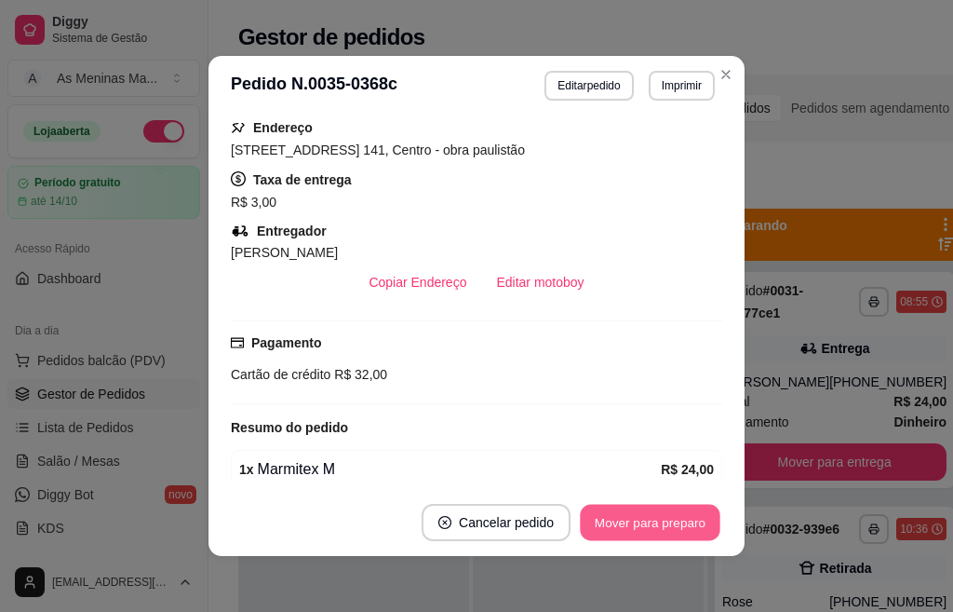
click at [612, 533] on button "Mover para preparo" at bounding box center [650, 523] width 140 height 36
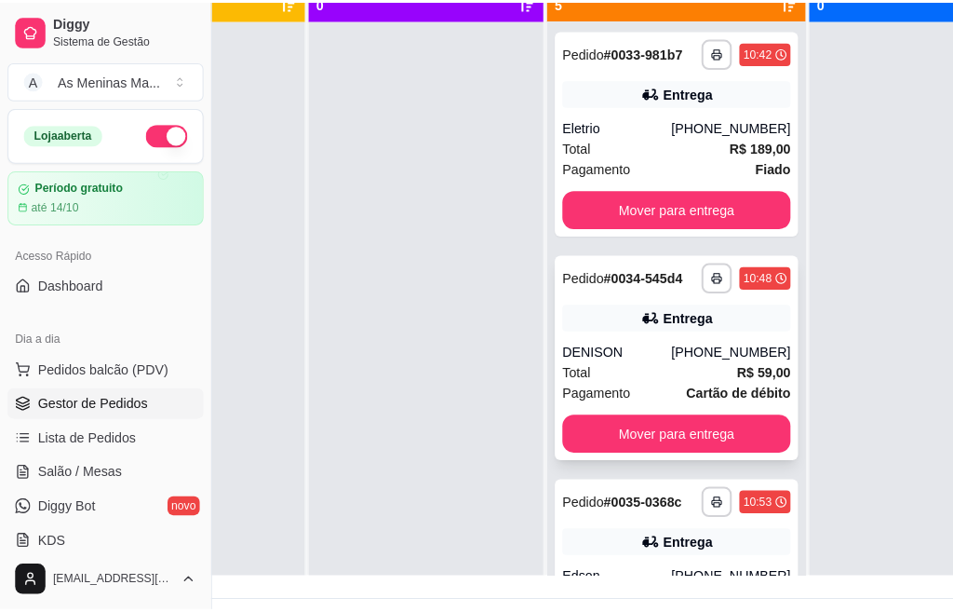
scroll to position [465, 0]
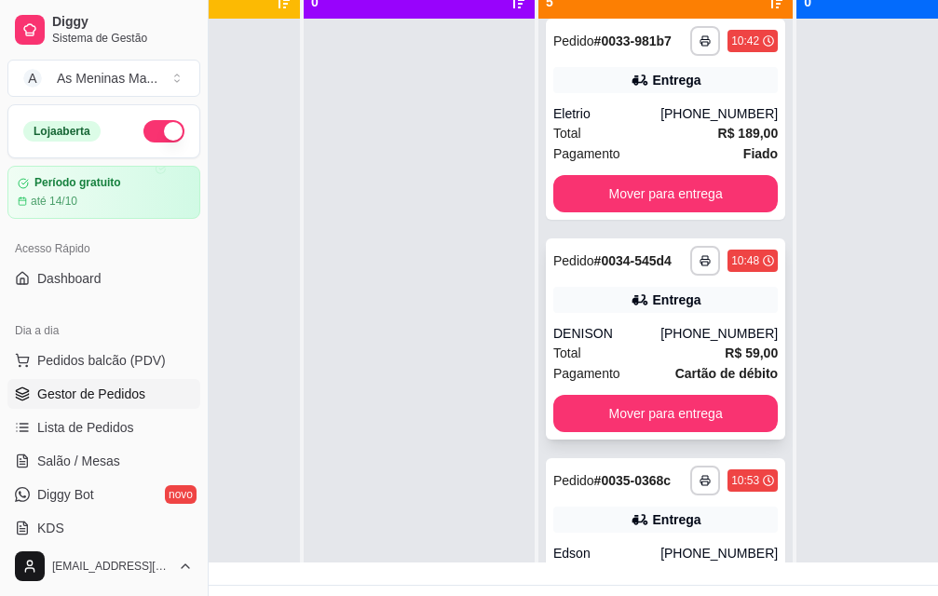
click at [653, 343] on div "DENISON" at bounding box center [606, 333] width 107 height 19
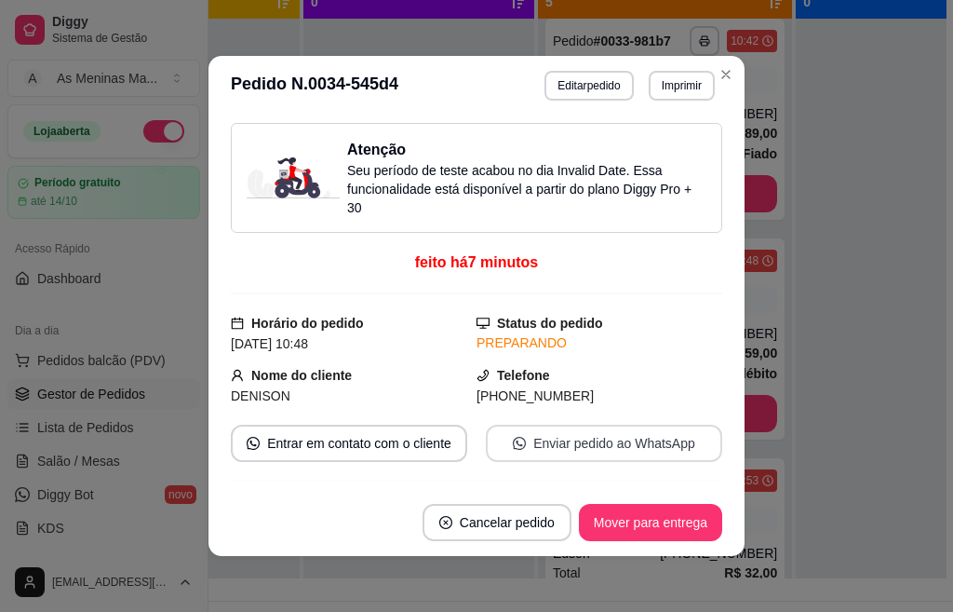
click at [614, 447] on button "Enviar pedido ao WhatsApp" at bounding box center [604, 443] width 236 height 37
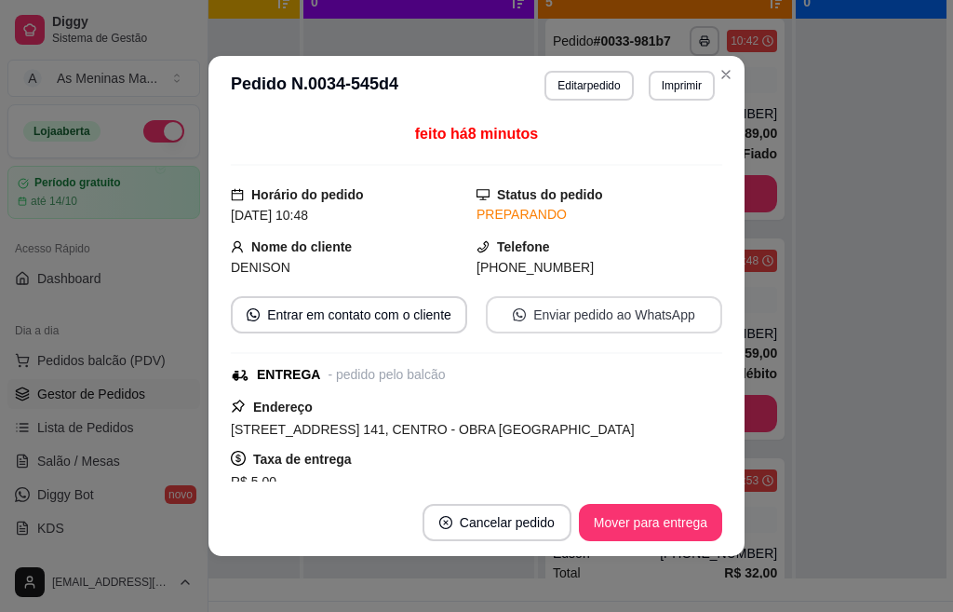
click at [524, 317] on button "Enviar pedido ao WhatsApp" at bounding box center [604, 314] width 236 height 37
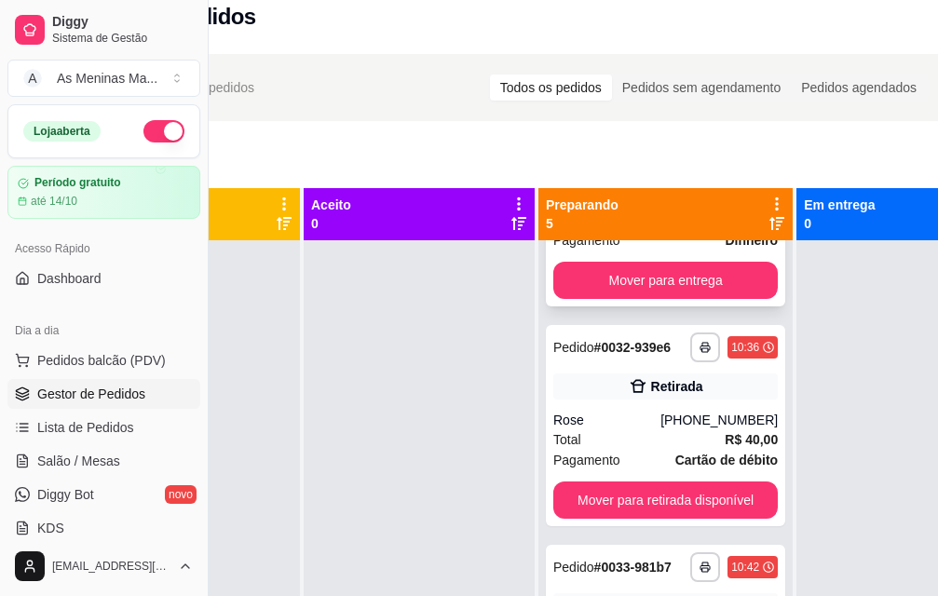
scroll to position [186, 0]
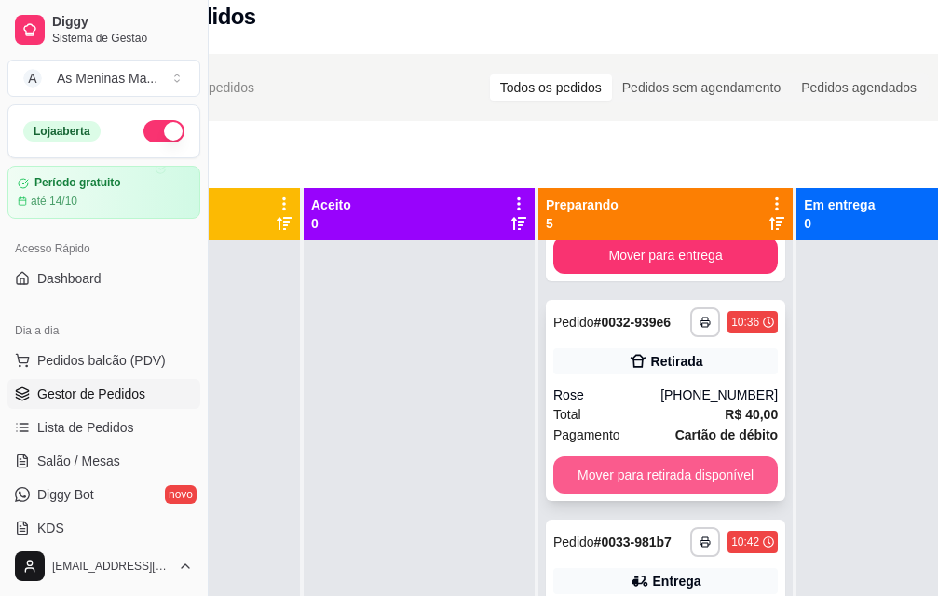
click at [649, 484] on button "Mover para retirada disponível" at bounding box center [665, 474] width 224 height 37
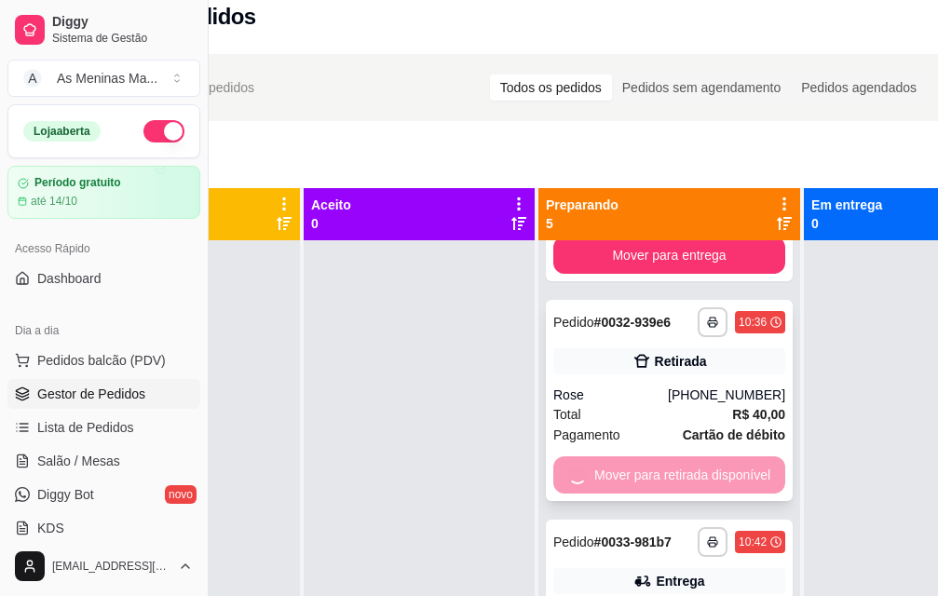
scroll to position [205, 0]
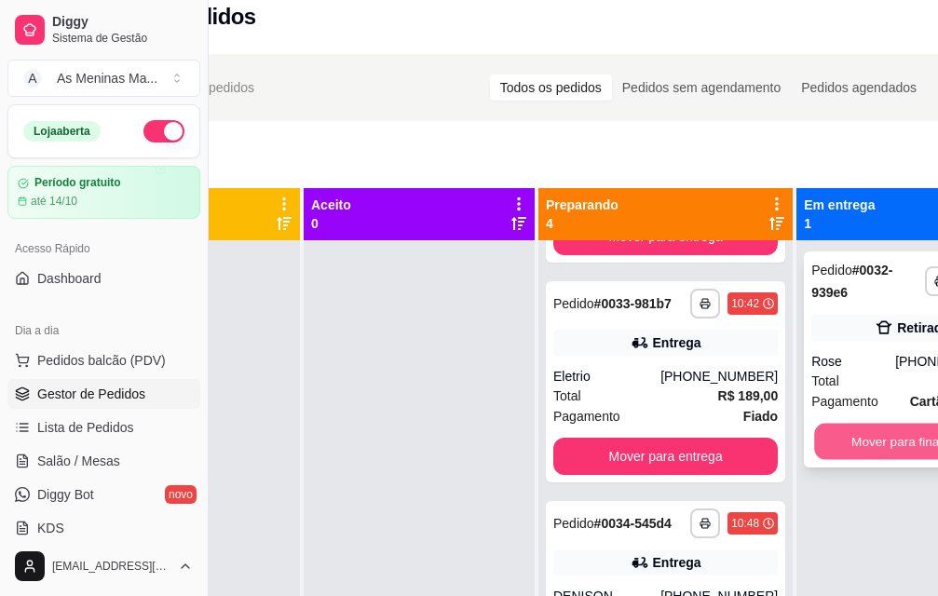
click at [874, 439] on button "Mover para finalizado" at bounding box center [912, 442] width 196 height 36
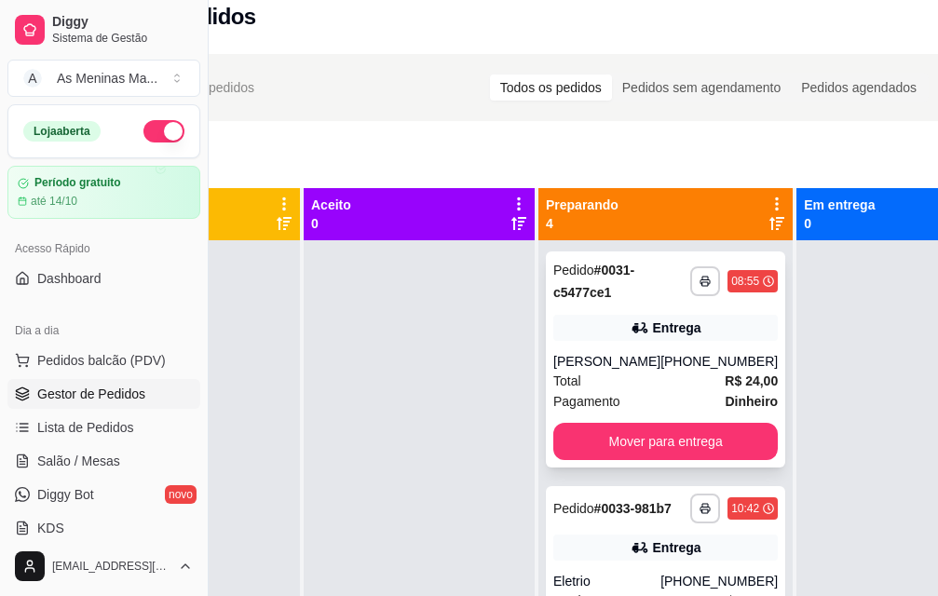
scroll to position [93, 0]
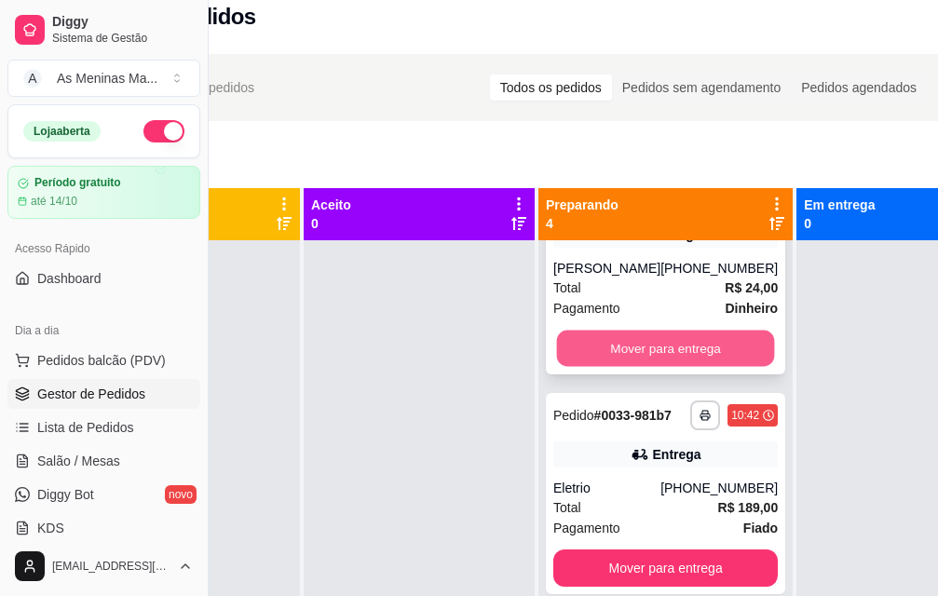
click at [627, 367] on button "Mover para entrega" at bounding box center [666, 349] width 218 height 36
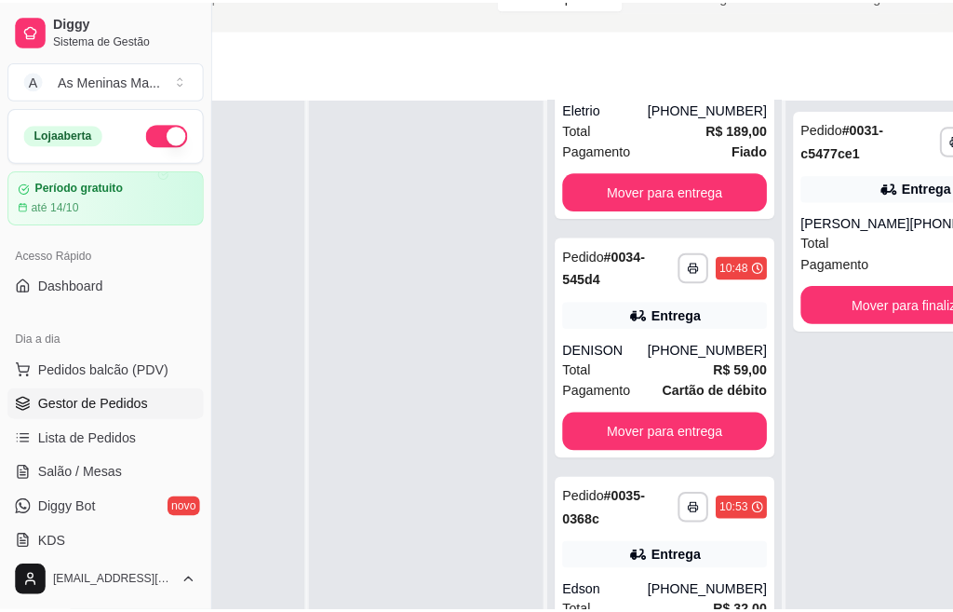
scroll to position [114, 169]
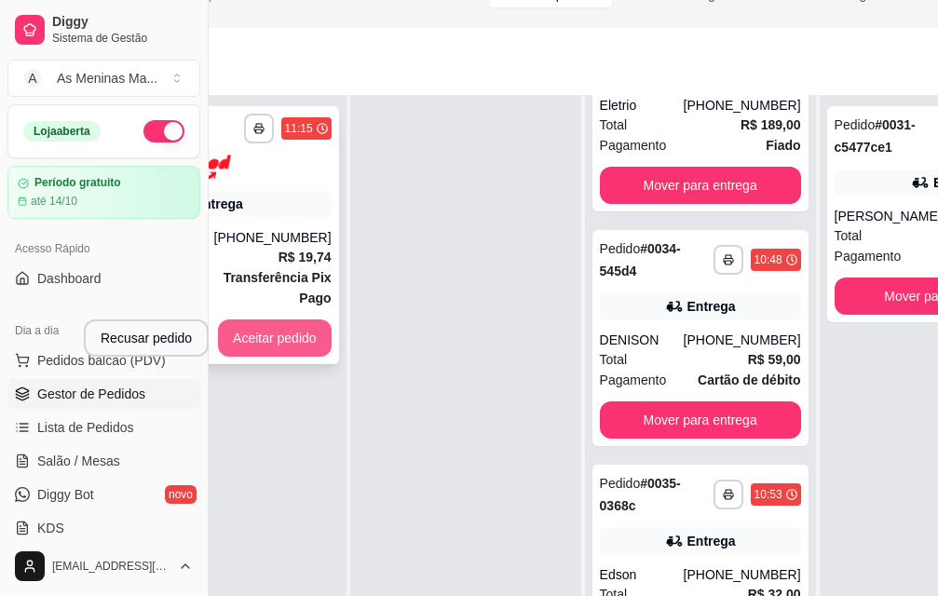
click at [250, 326] on button "Aceitar pedido" at bounding box center [275, 337] width 114 height 37
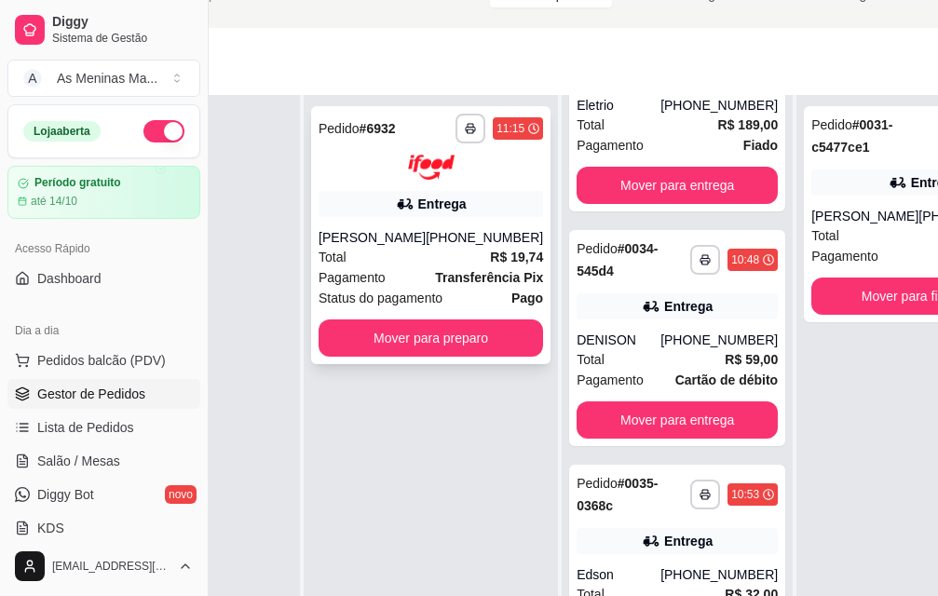
click at [356, 205] on div "**********" at bounding box center [430, 235] width 239 height 258
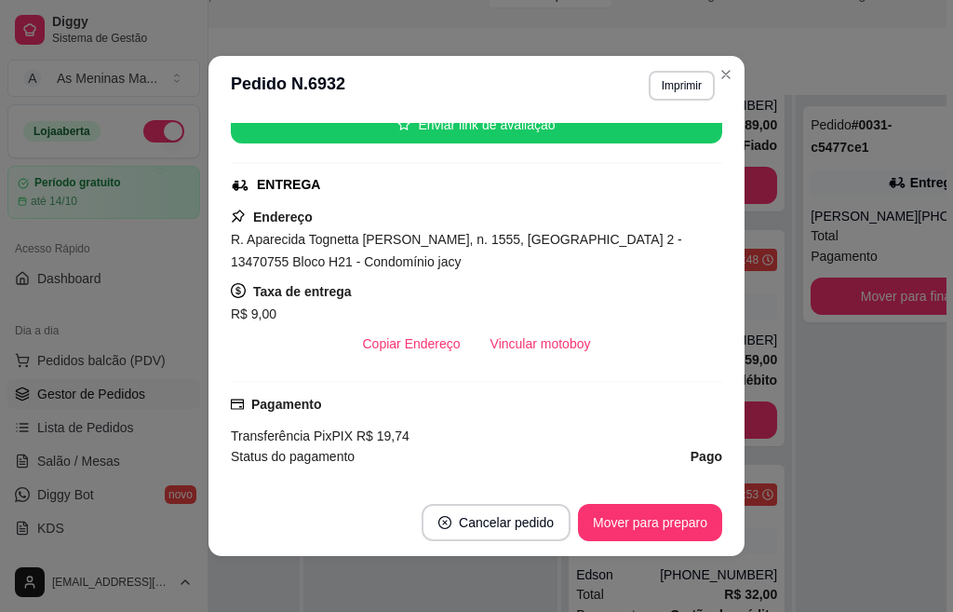
scroll to position [372, 0]
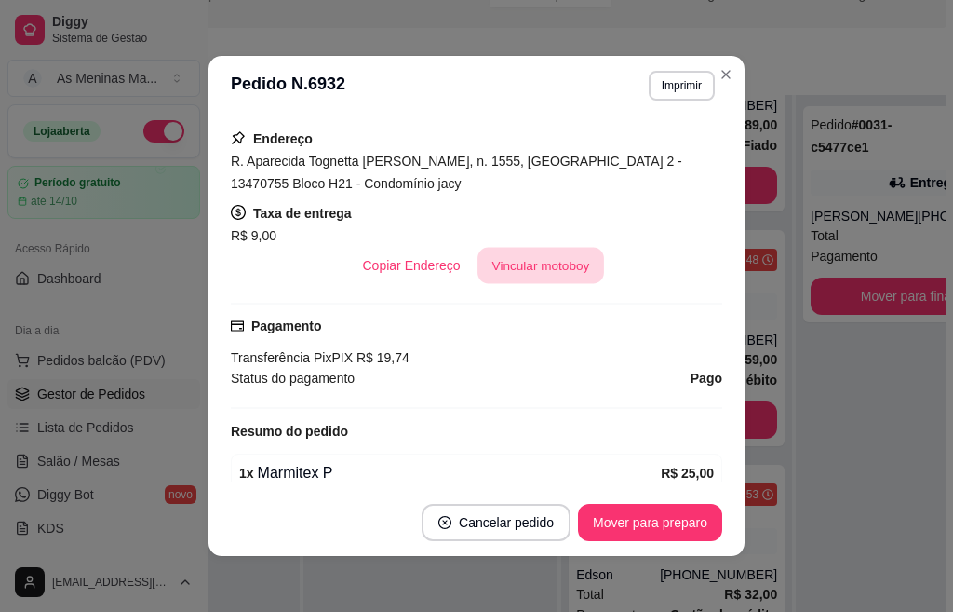
click at [529, 270] on button "Vincular motoboy" at bounding box center [541, 266] width 127 height 36
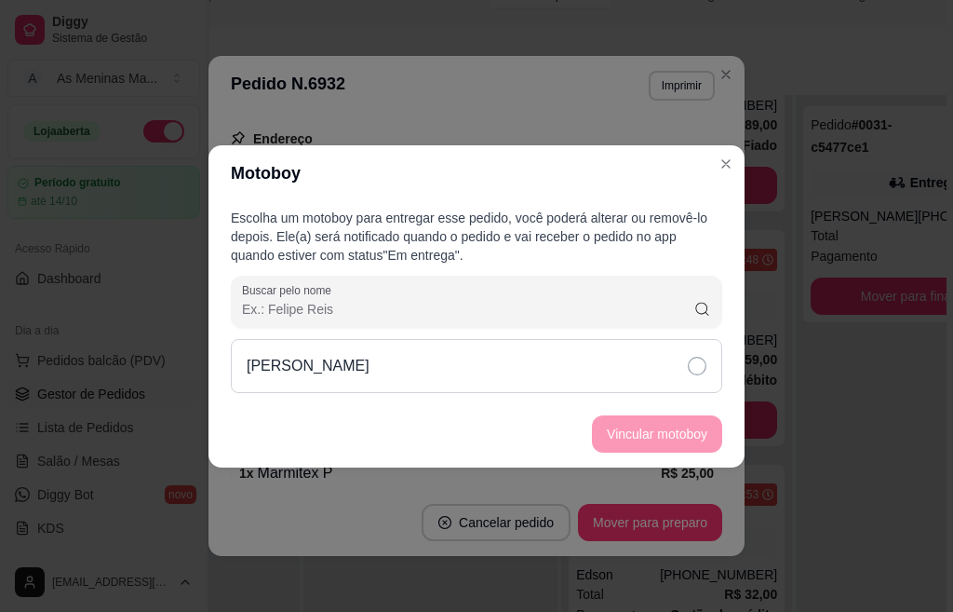
click at [689, 361] on icon at bounding box center [697, 366] width 19 height 19
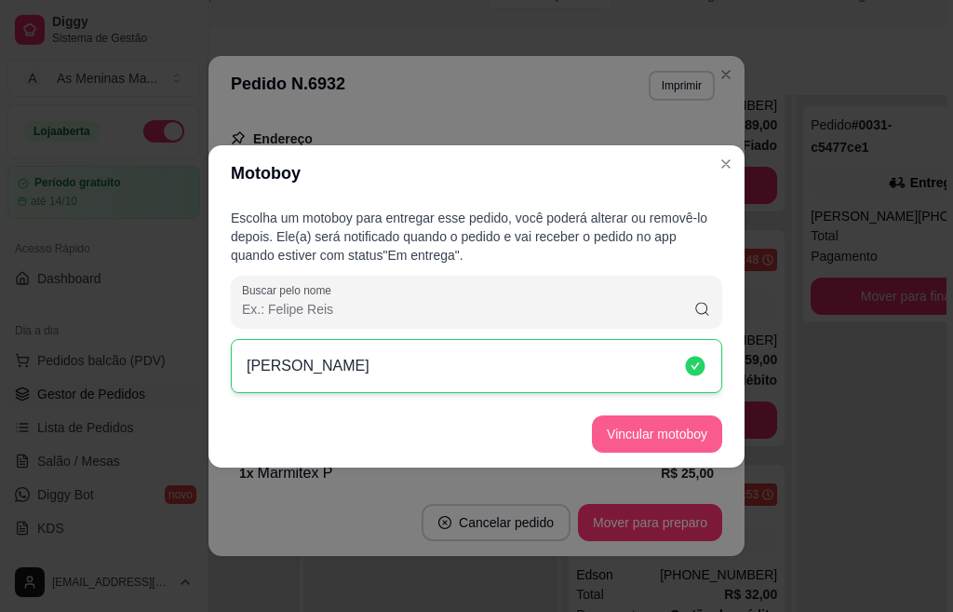
click at [666, 436] on button "Vincular motoboy" at bounding box center [657, 433] width 130 height 37
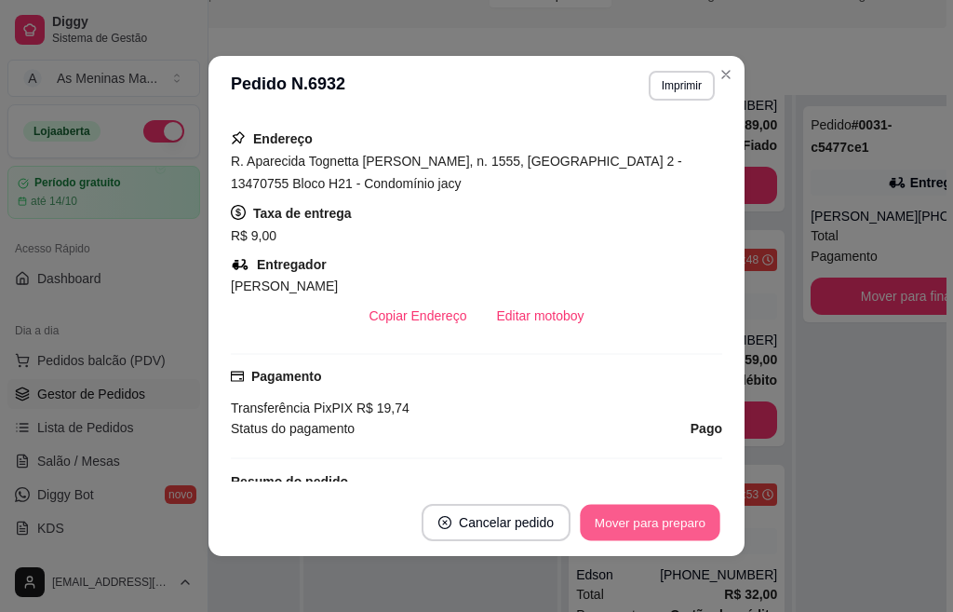
click at [638, 526] on button "Mover para preparo" at bounding box center [650, 523] width 140 height 36
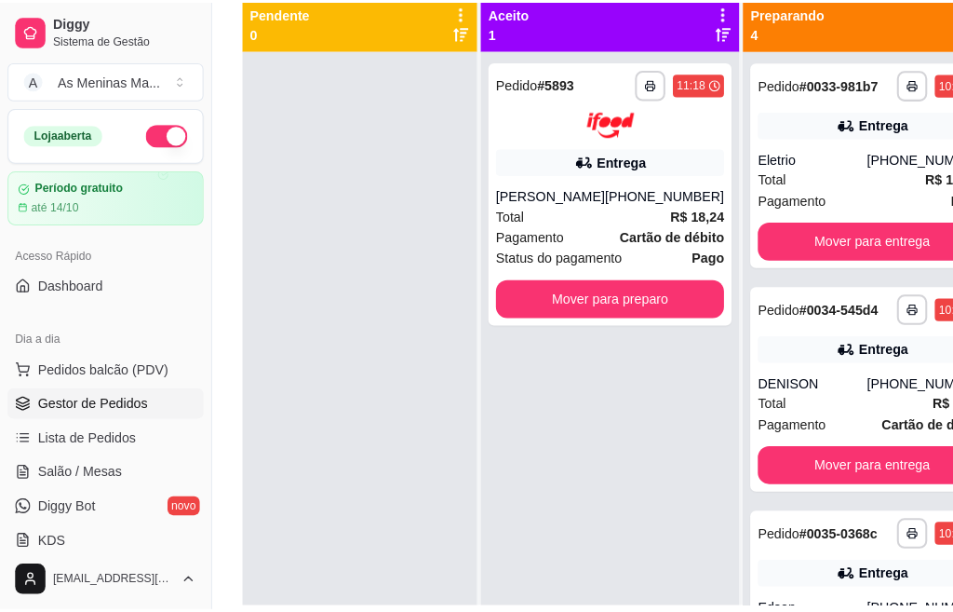
scroll to position [0, 0]
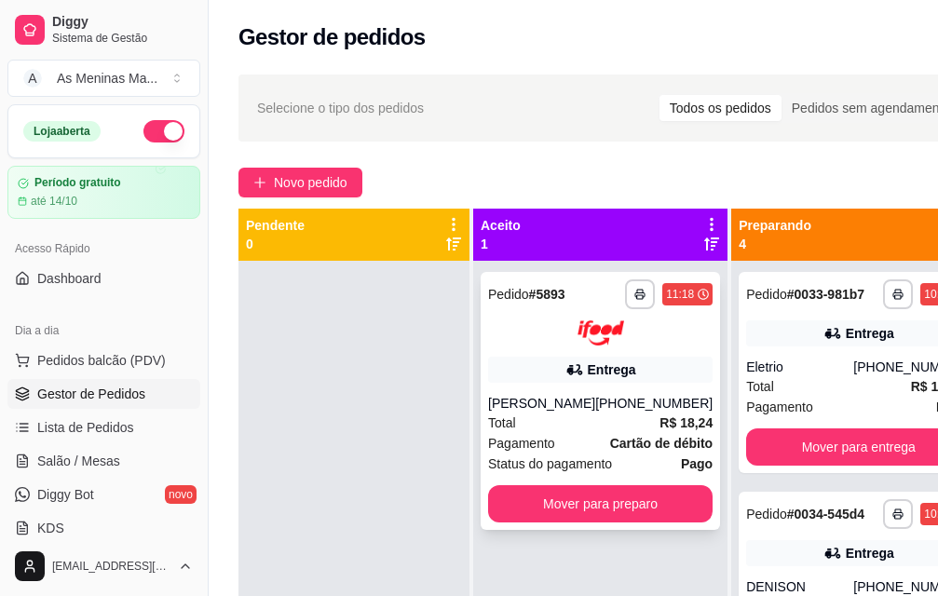
click at [543, 410] on div "**********" at bounding box center [599, 401] width 239 height 258
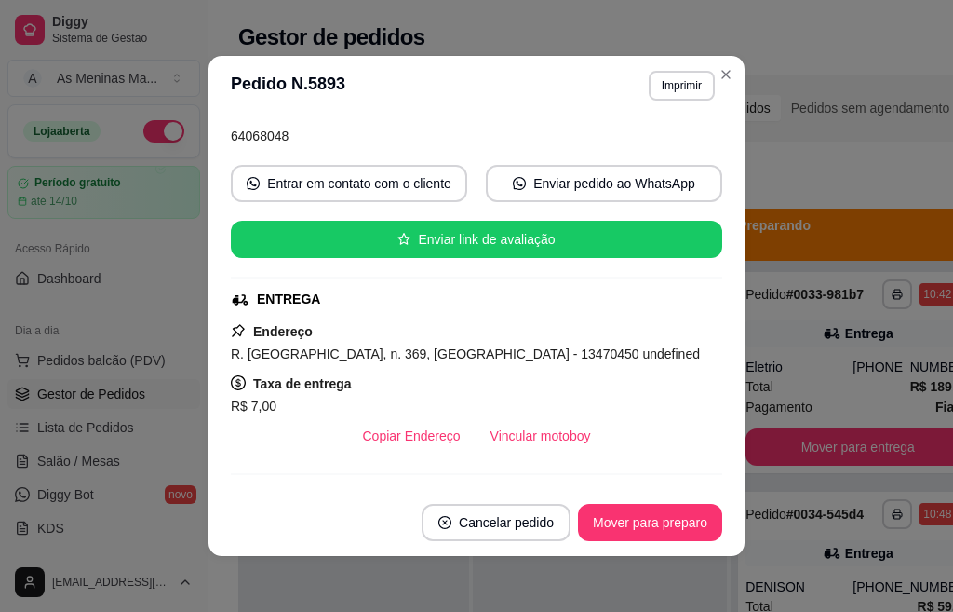
scroll to position [142, 0]
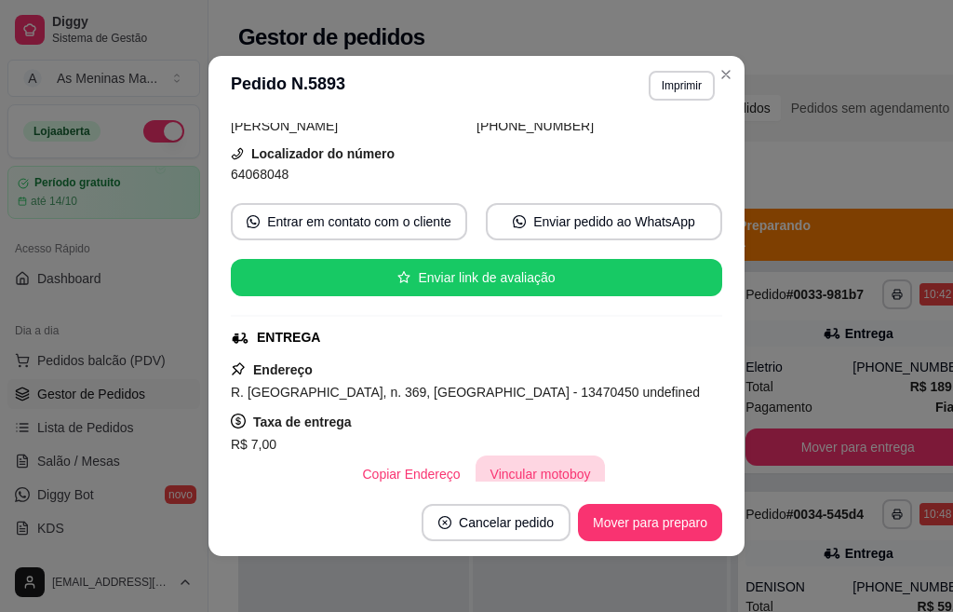
click at [518, 479] on button "Vincular motoboy" at bounding box center [541, 473] width 130 height 37
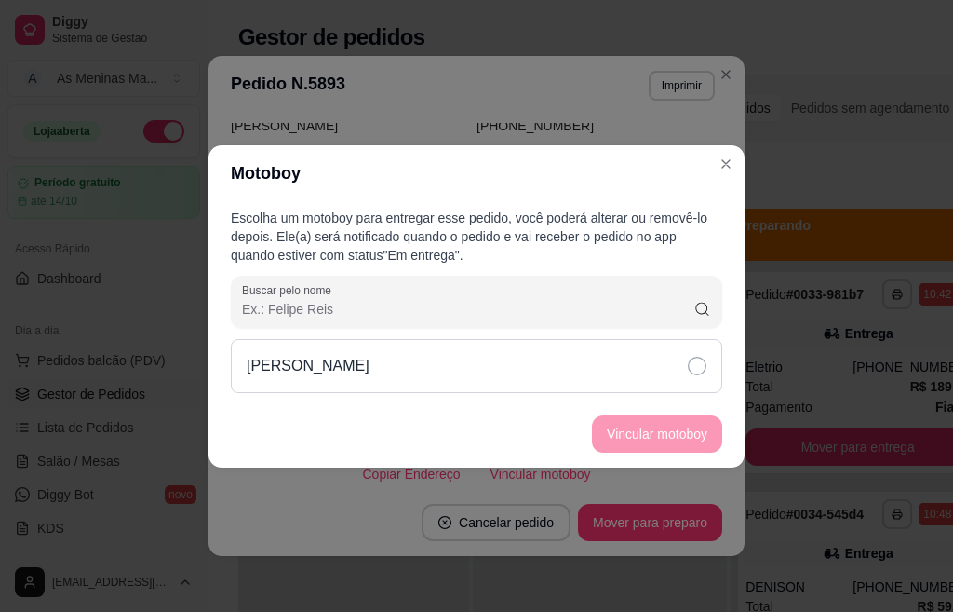
click at [460, 365] on div "[PERSON_NAME]" at bounding box center [477, 366] width 492 height 54
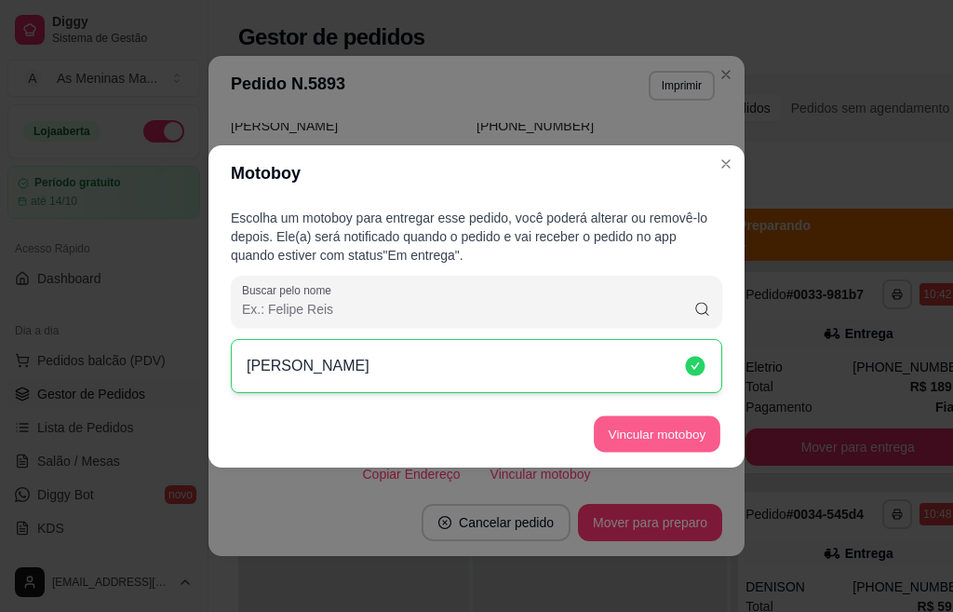
click at [650, 428] on button "Vincular motoboy" at bounding box center [657, 433] width 127 height 36
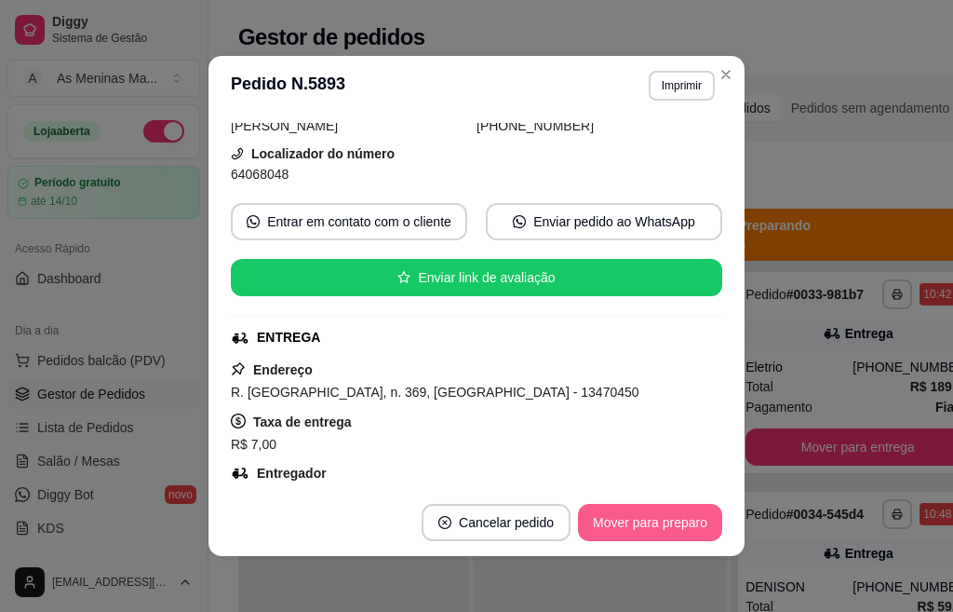
click at [638, 527] on button "Mover para preparo" at bounding box center [650, 522] width 144 height 37
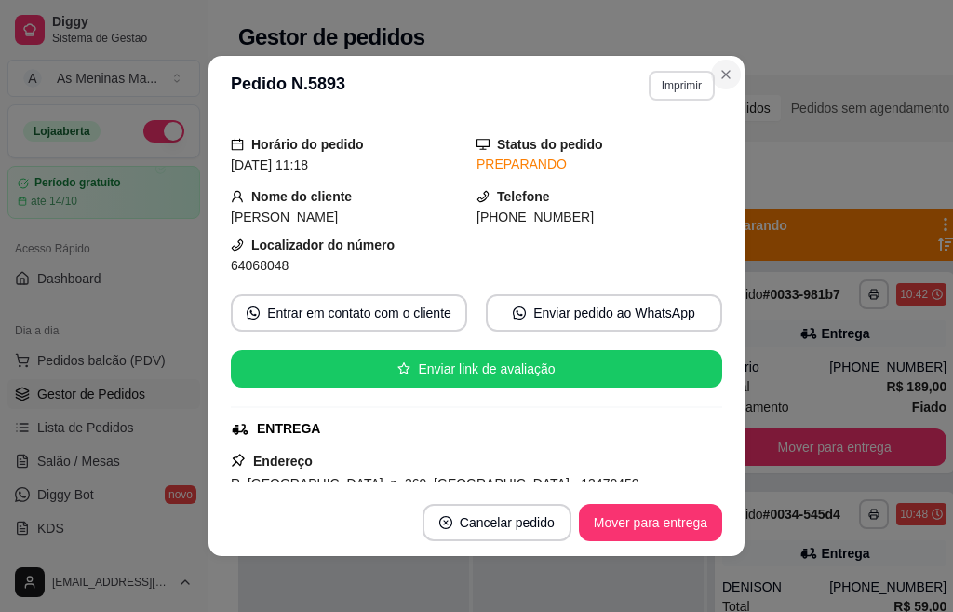
scroll to position [48, 0]
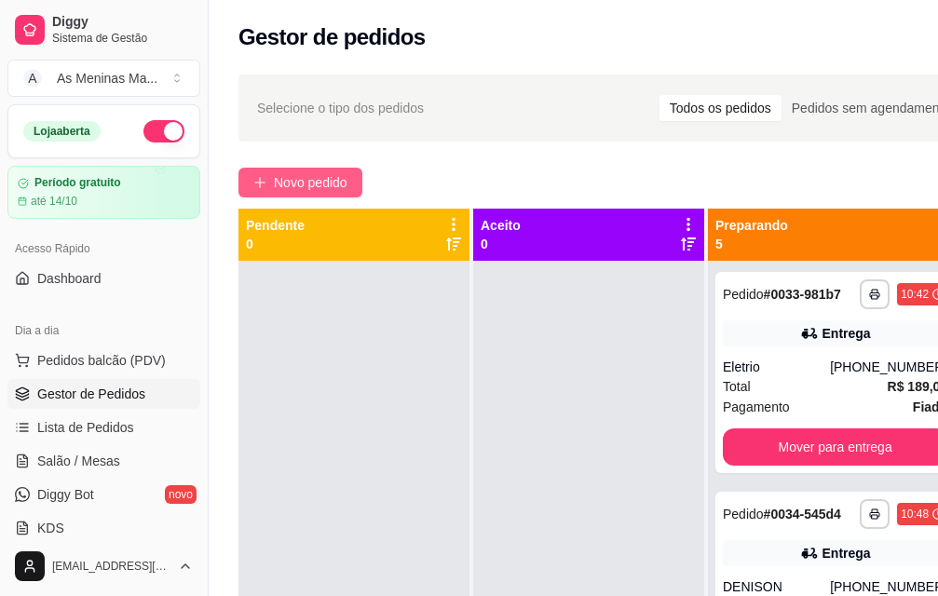
click at [268, 187] on button "Novo pedido" at bounding box center [300, 183] width 124 height 30
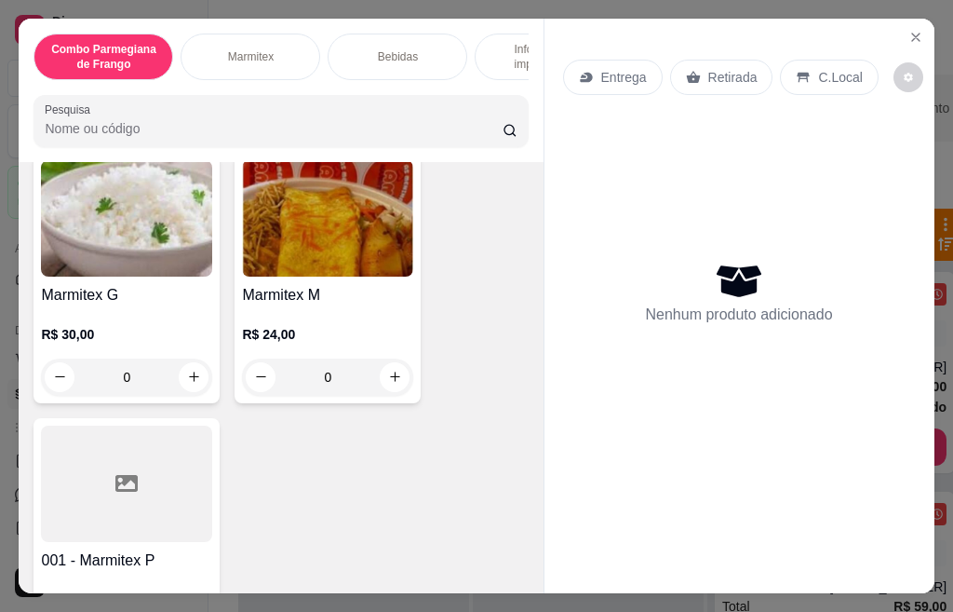
scroll to position [745, 0]
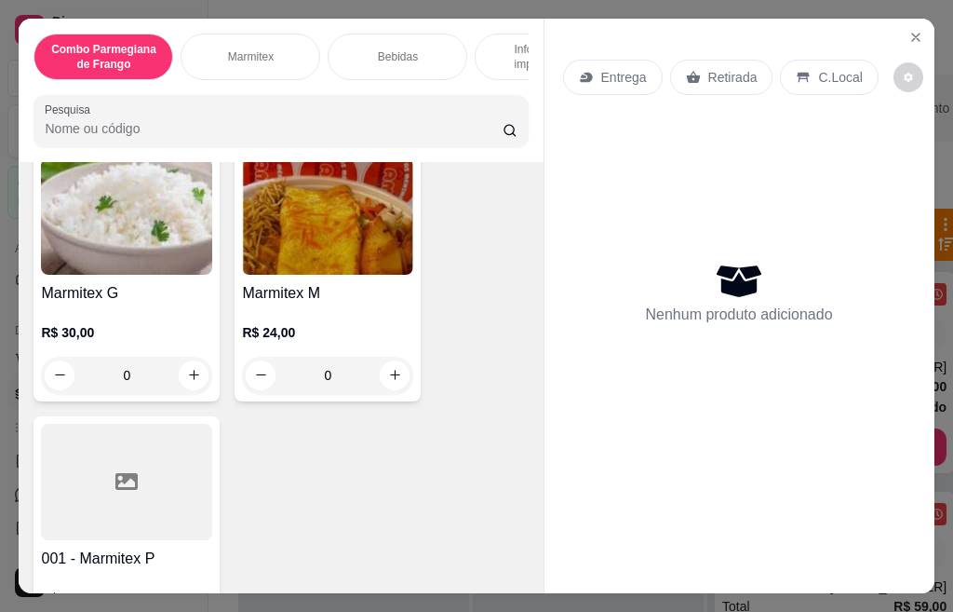
click at [113, 502] on div at bounding box center [126, 482] width 171 height 116
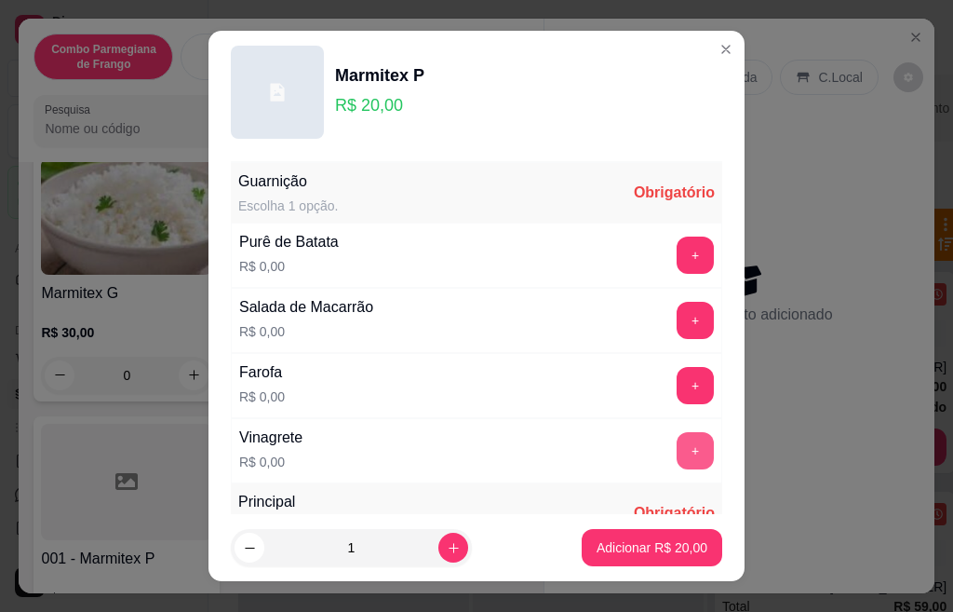
click at [677, 448] on button "+" at bounding box center [695, 450] width 37 height 37
click at [677, 385] on button "+" at bounding box center [695, 385] width 37 height 37
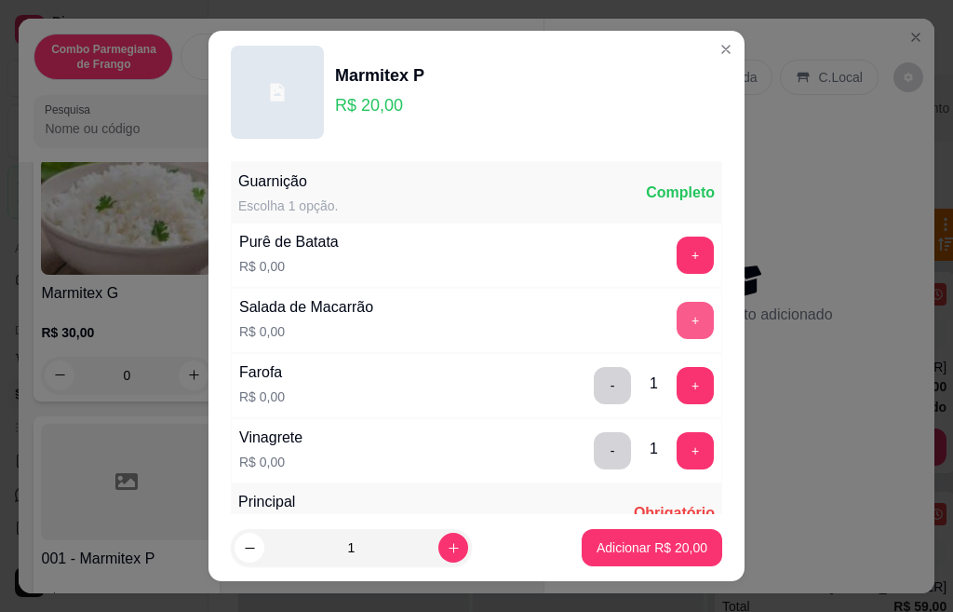
click at [677, 316] on button "+" at bounding box center [695, 320] width 37 height 37
click at [677, 262] on button "+" at bounding box center [695, 254] width 37 height 37
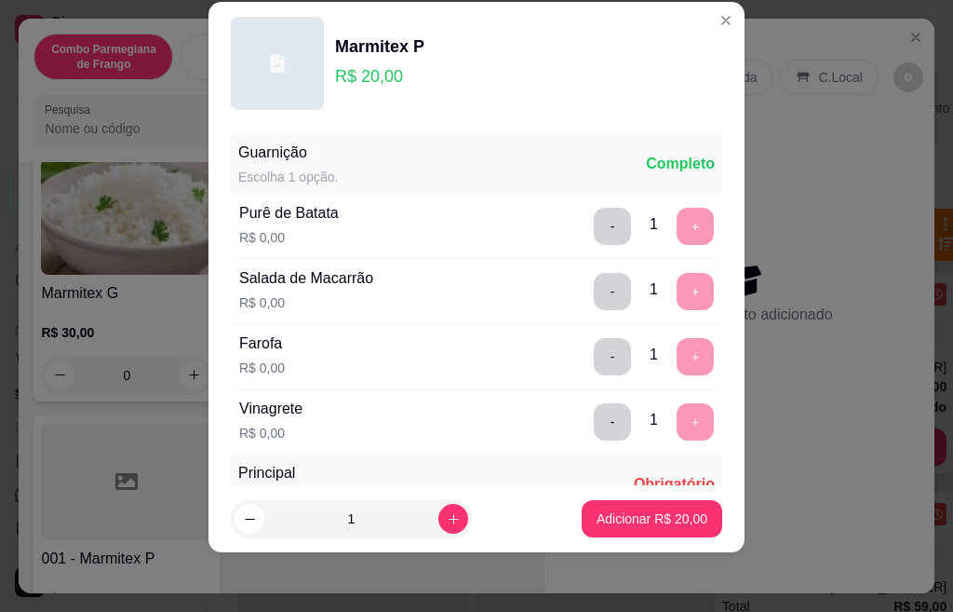
scroll to position [330, 0]
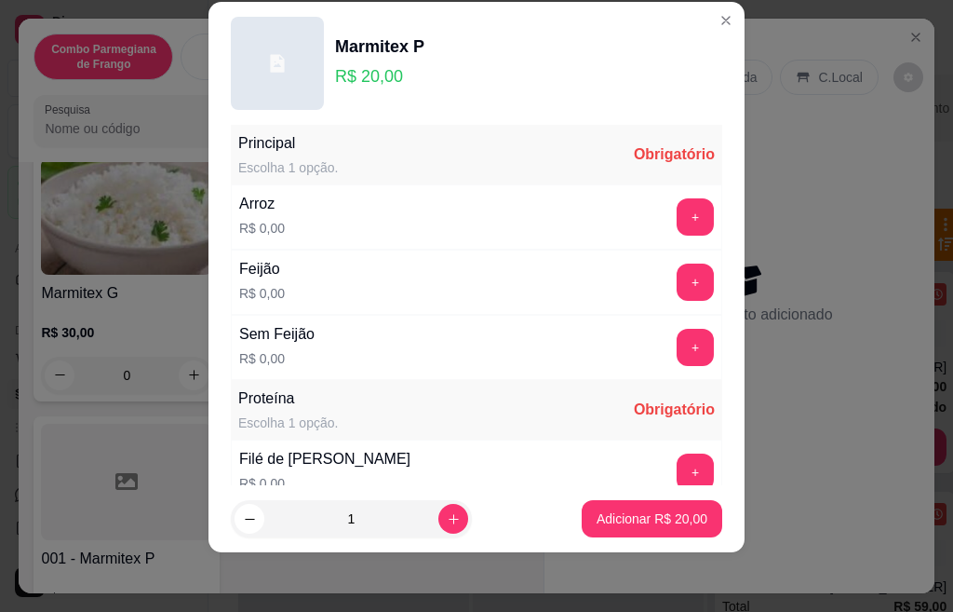
click at [677, 214] on button "+" at bounding box center [695, 216] width 37 height 37
click at [677, 293] on button "+" at bounding box center [695, 281] width 37 height 37
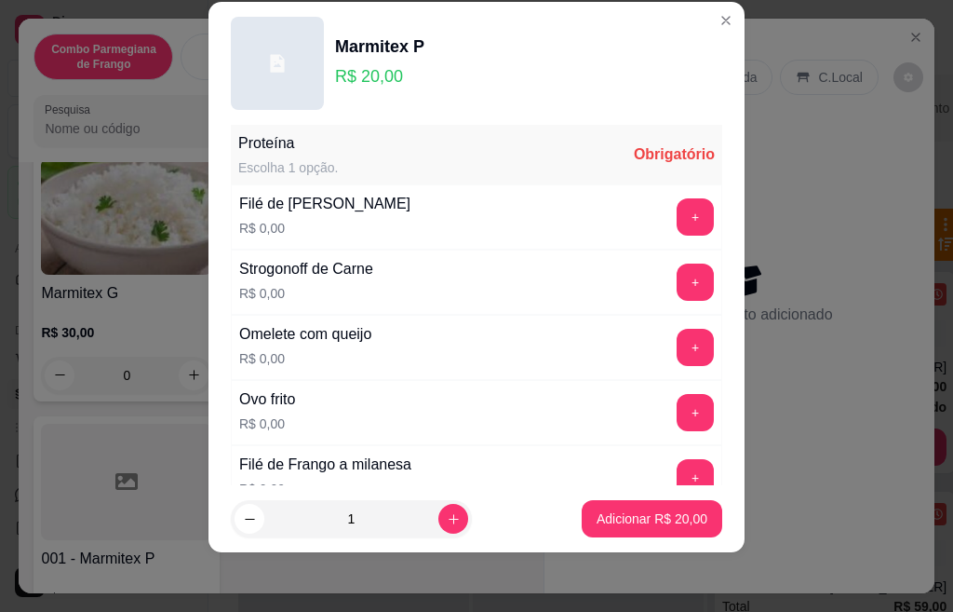
scroll to position [622, 0]
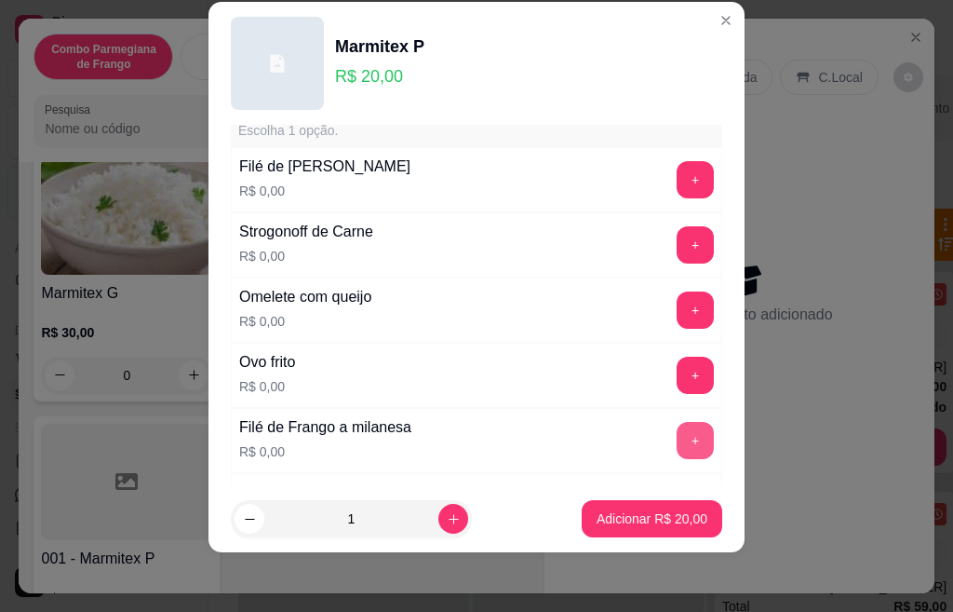
click at [677, 439] on button "+" at bounding box center [695, 440] width 37 height 37
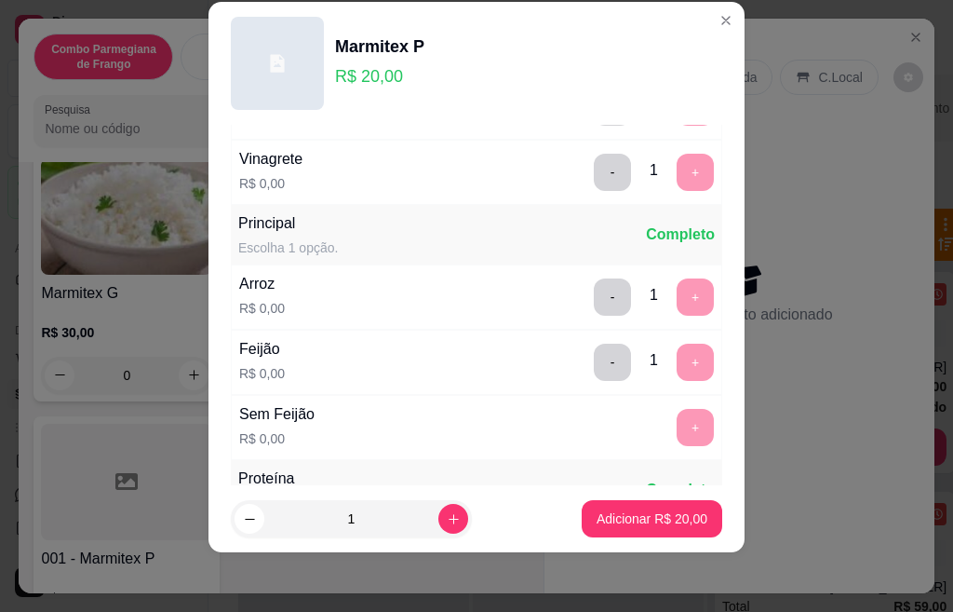
scroll to position [63, 0]
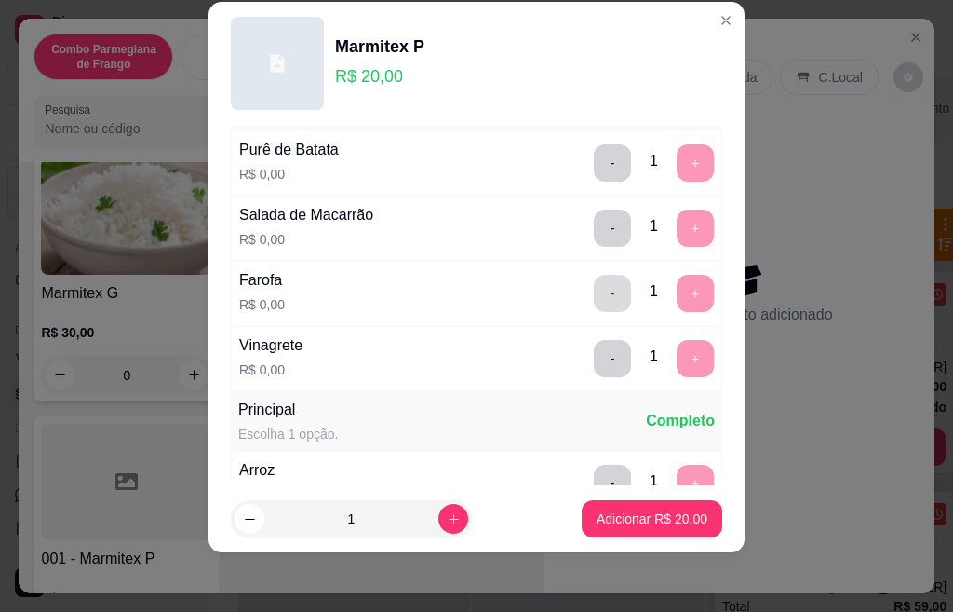
click at [594, 291] on button "-" at bounding box center [612, 293] width 37 height 37
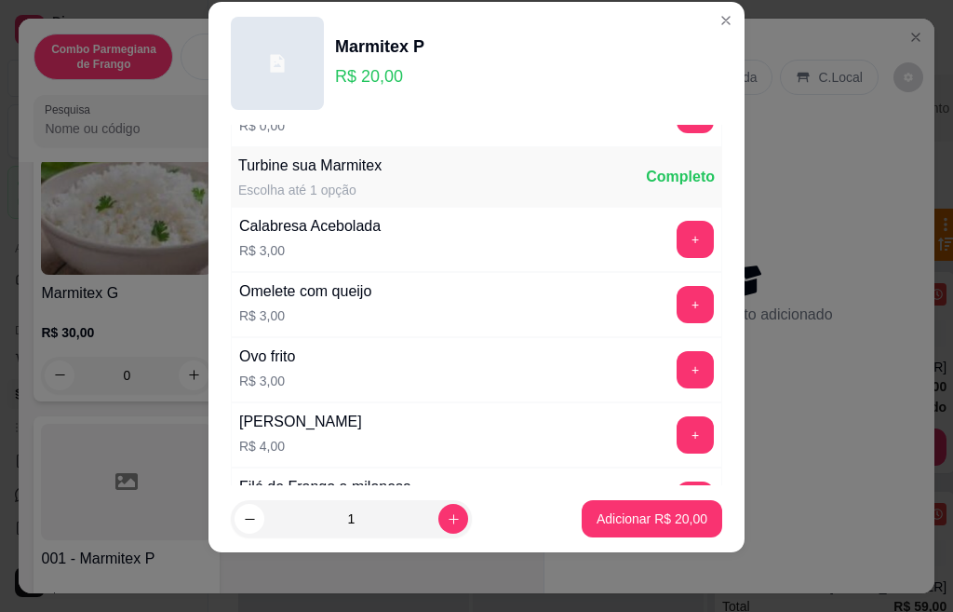
scroll to position [1265, 0]
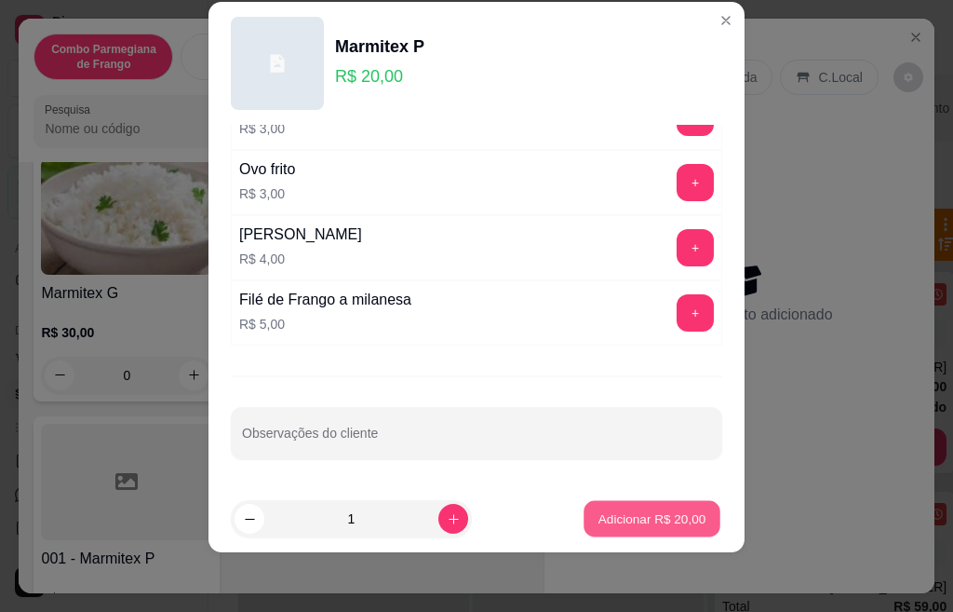
click at [633, 506] on button "Adicionar R$ 20,00" at bounding box center [652, 519] width 137 height 36
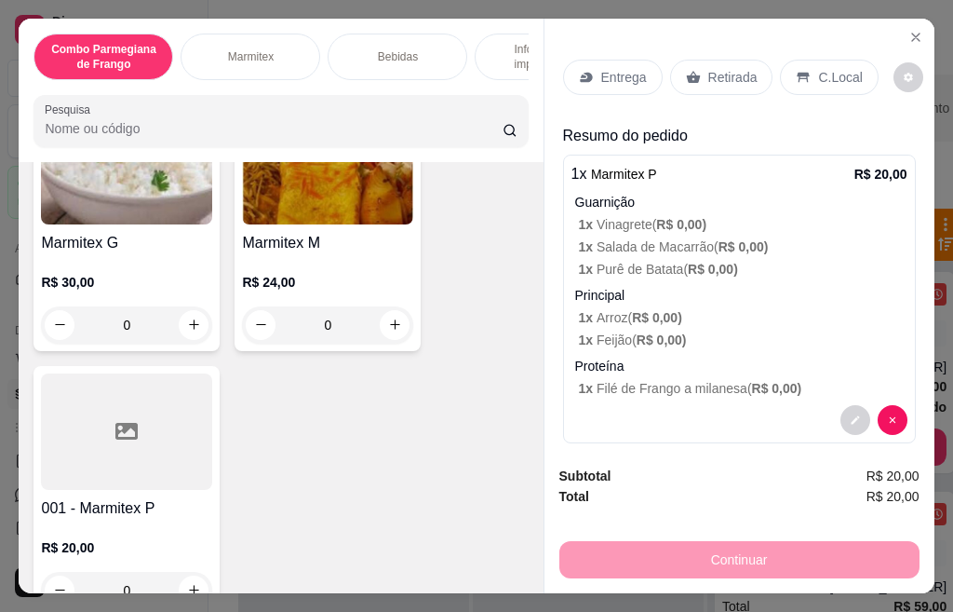
scroll to position [745, 0]
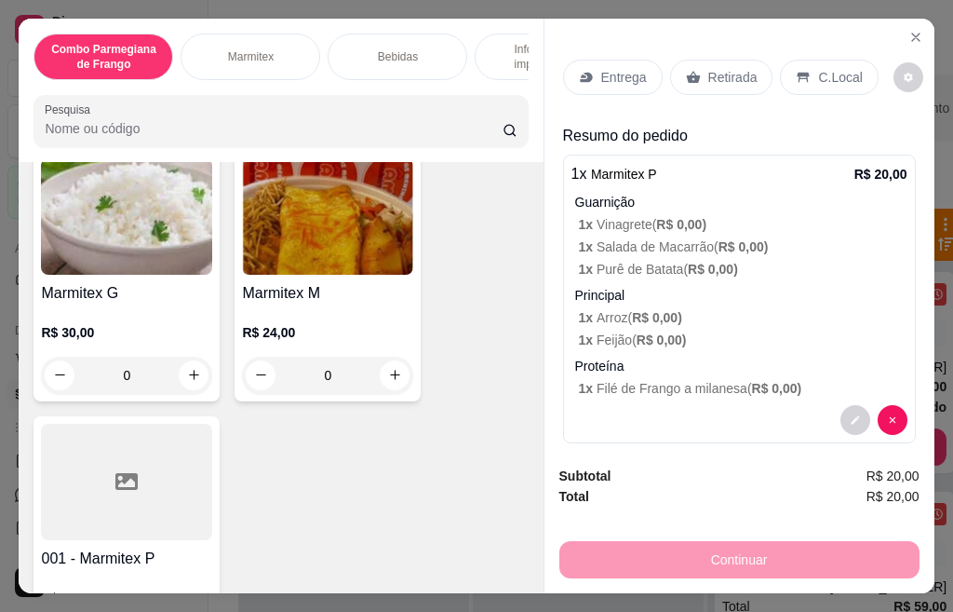
click at [300, 275] on img at bounding box center [327, 216] width 171 height 116
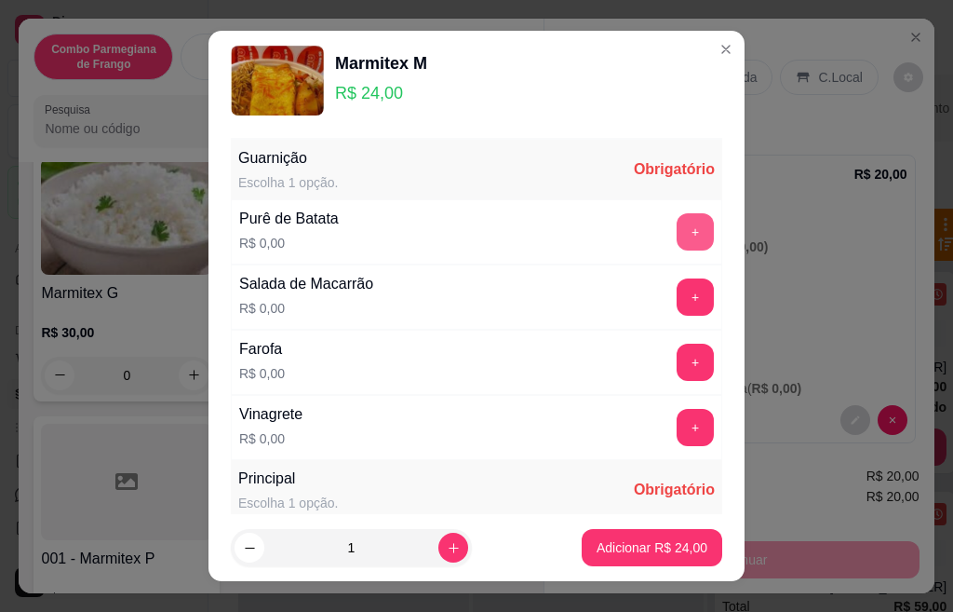
click at [677, 239] on button "+" at bounding box center [695, 231] width 37 height 37
click at [677, 298] on button "+" at bounding box center [695, 296] width 37 height 37
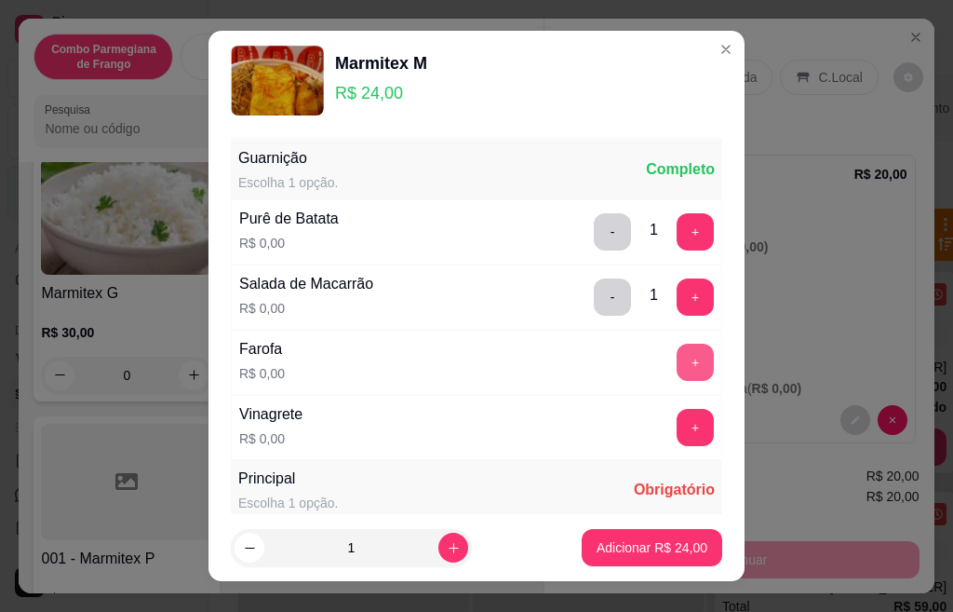
click at [677, 364] on button "+" at bounding box center [695, 362] width 37 height 37
click at [678, 429] on button "+" at bounding box center [696, 427] width 36 height 36
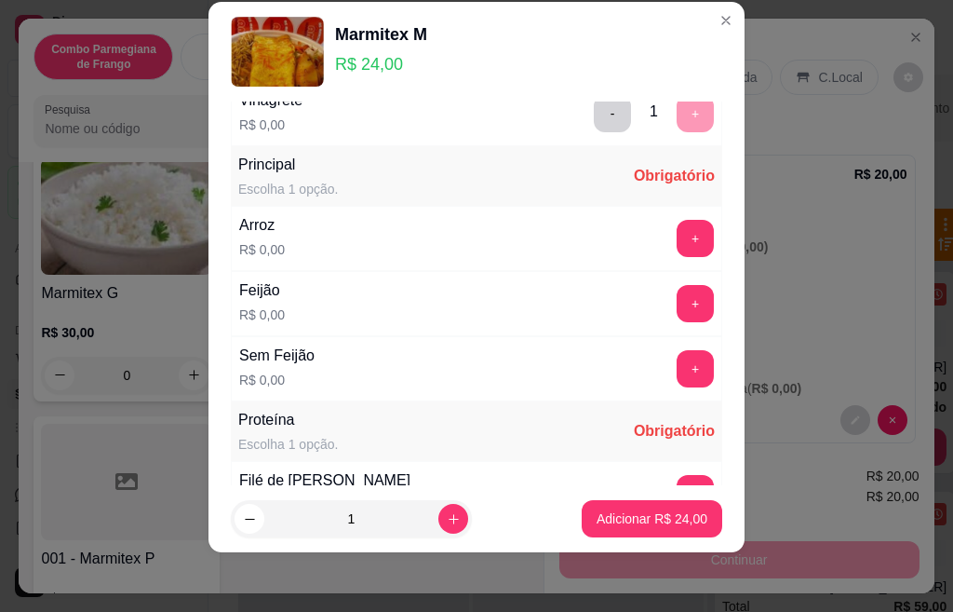
scroll to position [330, 0]
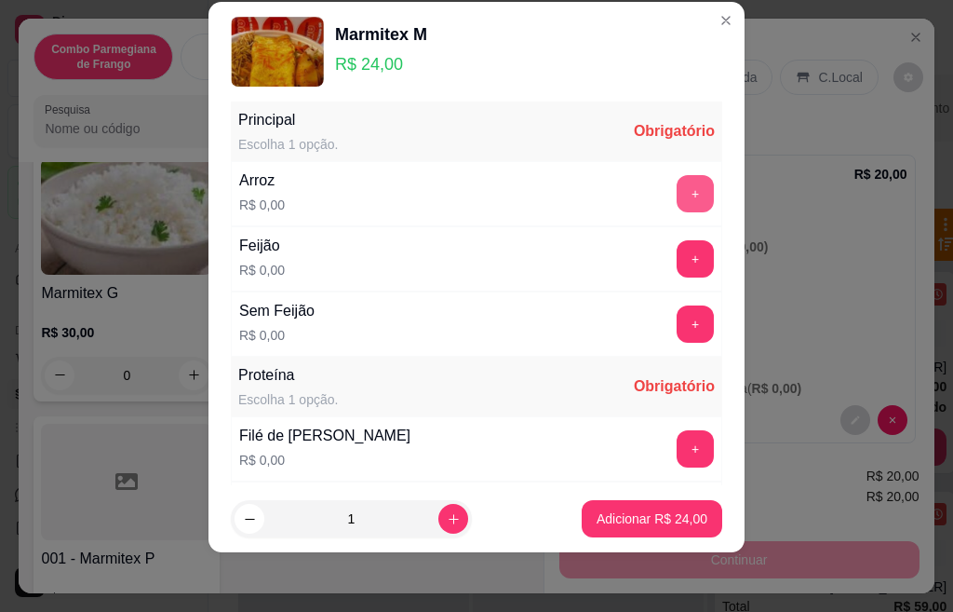
click at [677, 196] on button "+" at bounding box center [695, 193] width 37 height 37
click at [677, 261] on button "+" at bounding box center [695, 258] width 37 height 37
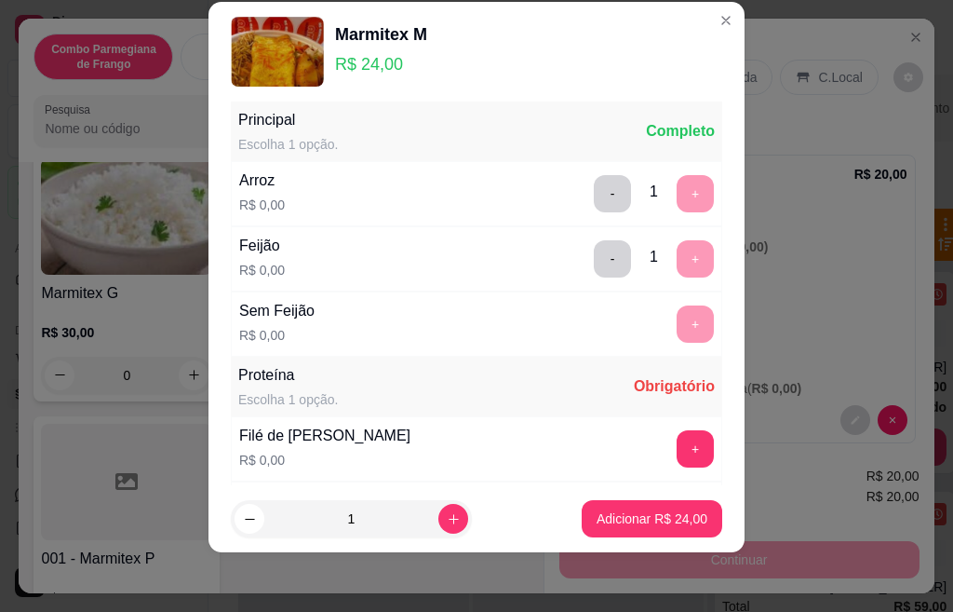
scroll to position [585, 0]
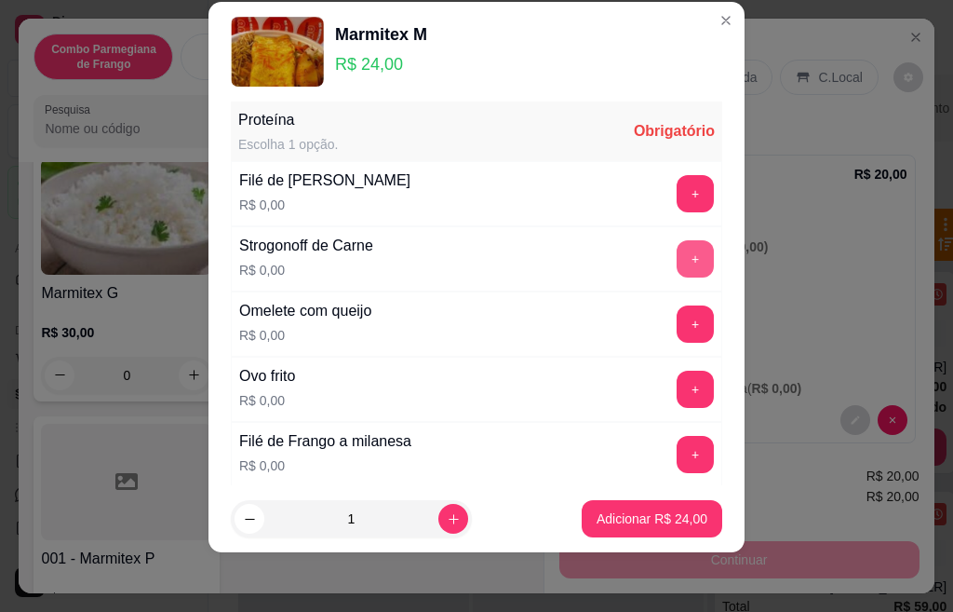
click at [677, 260] on button "+" at bounding box center [695, 258] width 37 height 37
click at [677, 454] on button "+" at bounding box center [695, 454] width 37 height 37
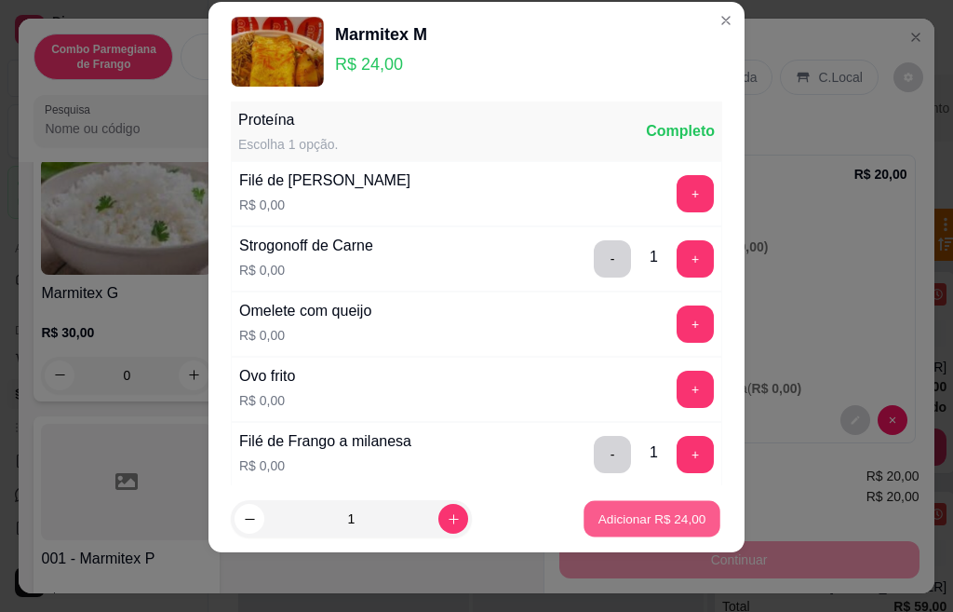
click at [654, 519] on p "Adicionar R$ 24,00" at bounding box center [653, 518] width 108 height 18
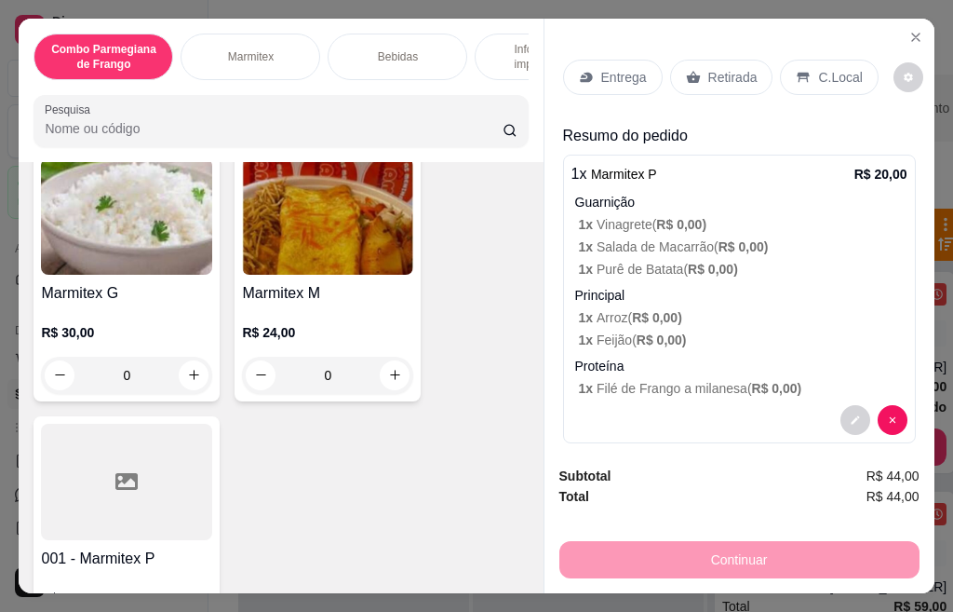
click at [708, 71] on p "Retirada" at bounding box center [732, 77] width 49 height 19
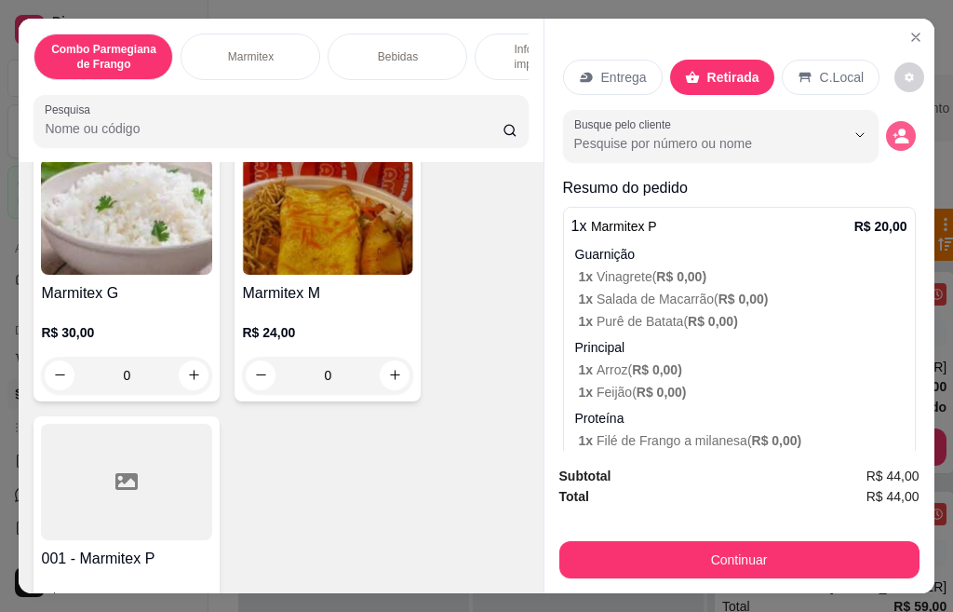
click at [887, 121] on button "decrease-product-quantity" at bounding box center [901, 136] width 30 height 30
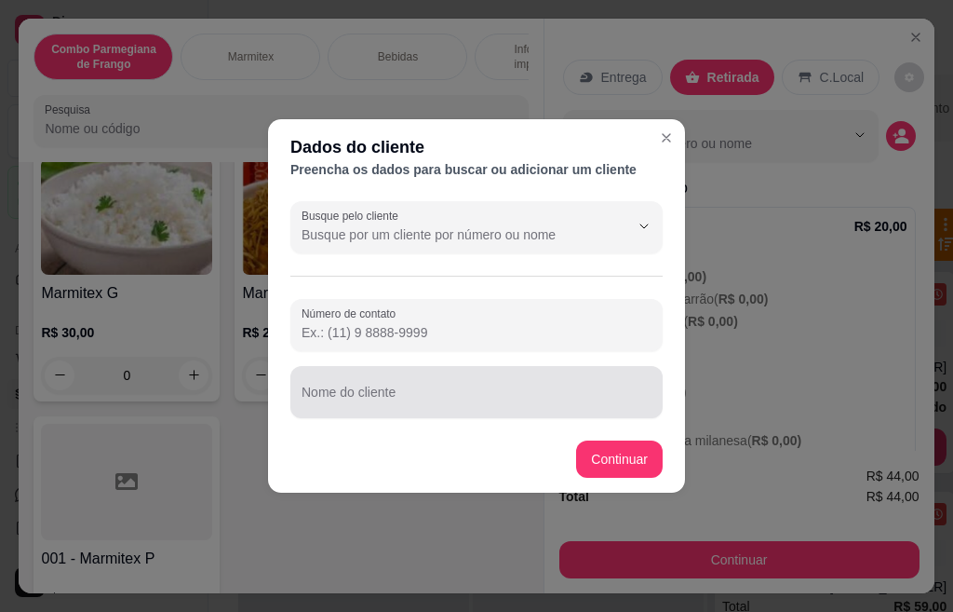
click at [427, 384] on div at bounding box center [477, 391] width 350 height 37
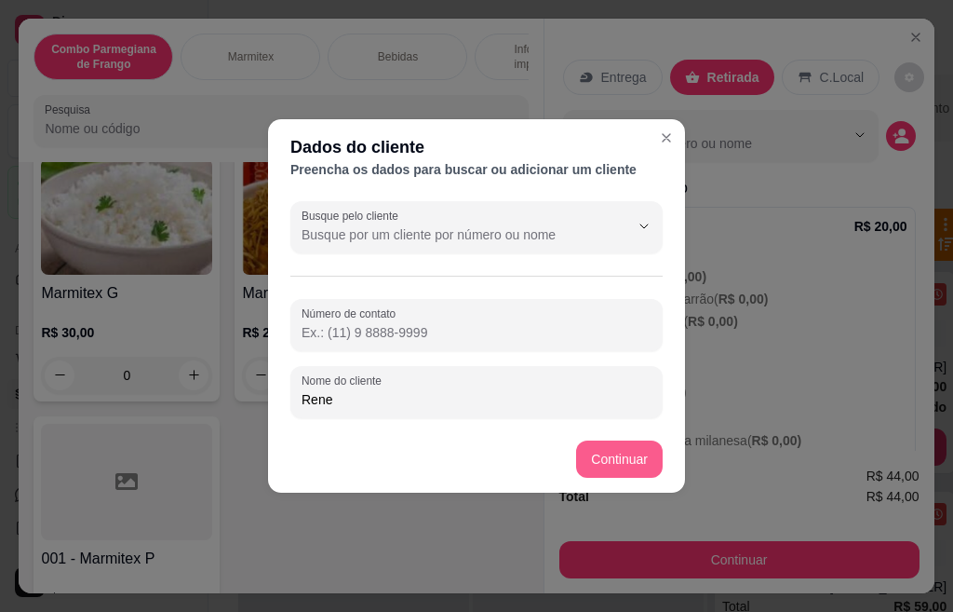
type input "Rene"
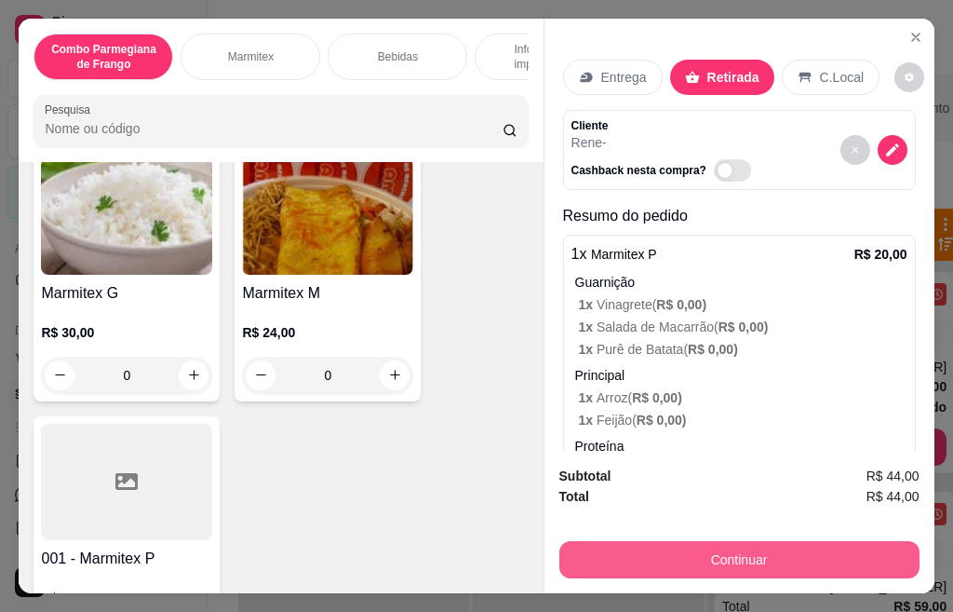
click at [706, 560] on button "Continuar" at bounding box center [740, 559] width 360 height 37
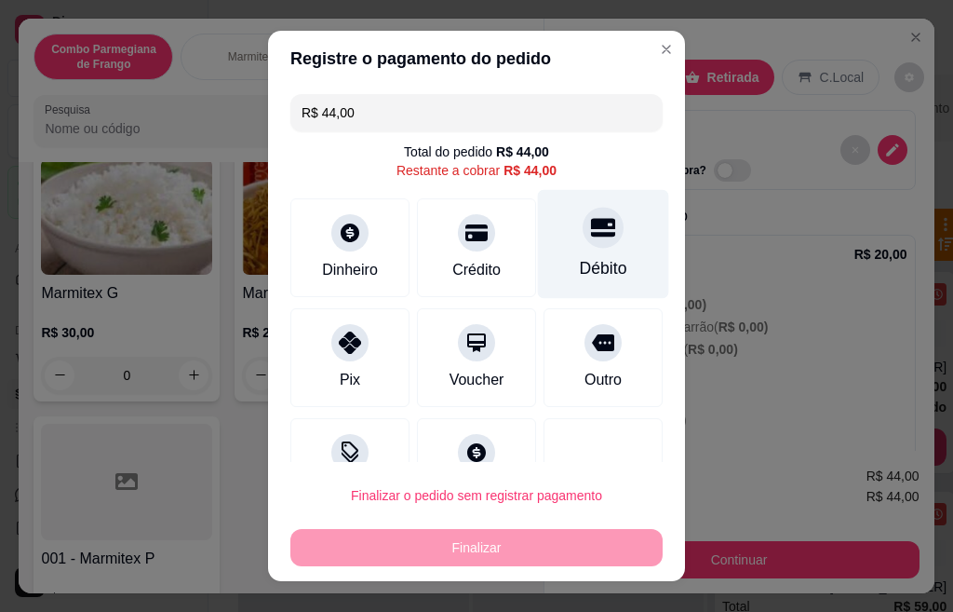
click at [574, 254] on div "Débito" at bounding box center [603, 244] width 131 height 109
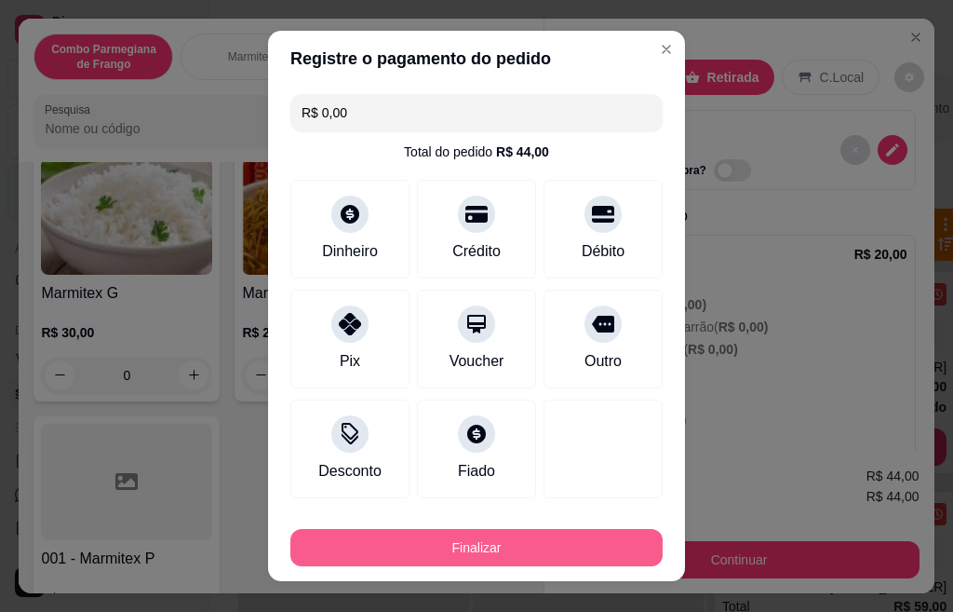
click at [562, 544] on button "Finalizar" at bounding box center [476, 547] width 372 height 37
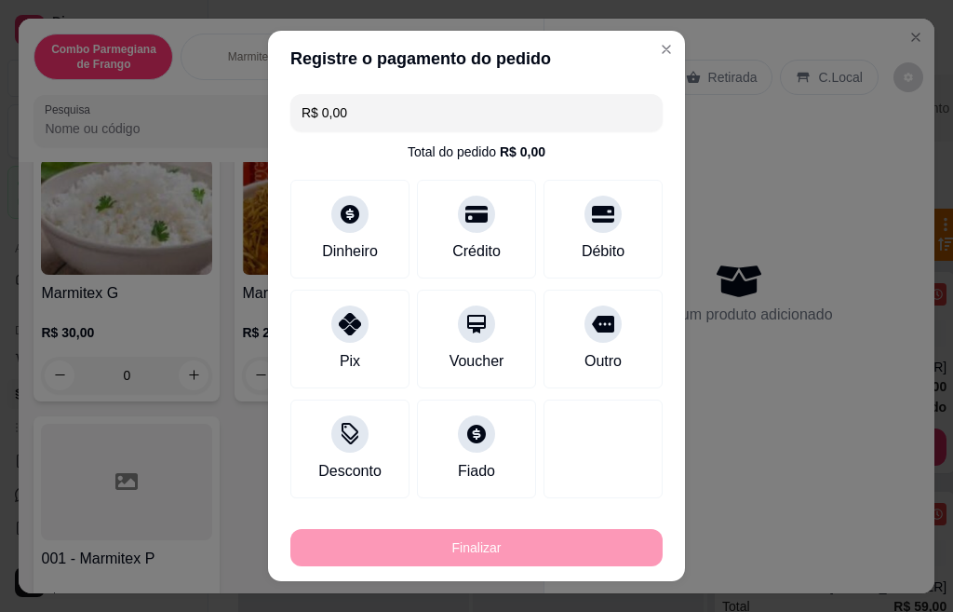
type input "-R$ 44,00"
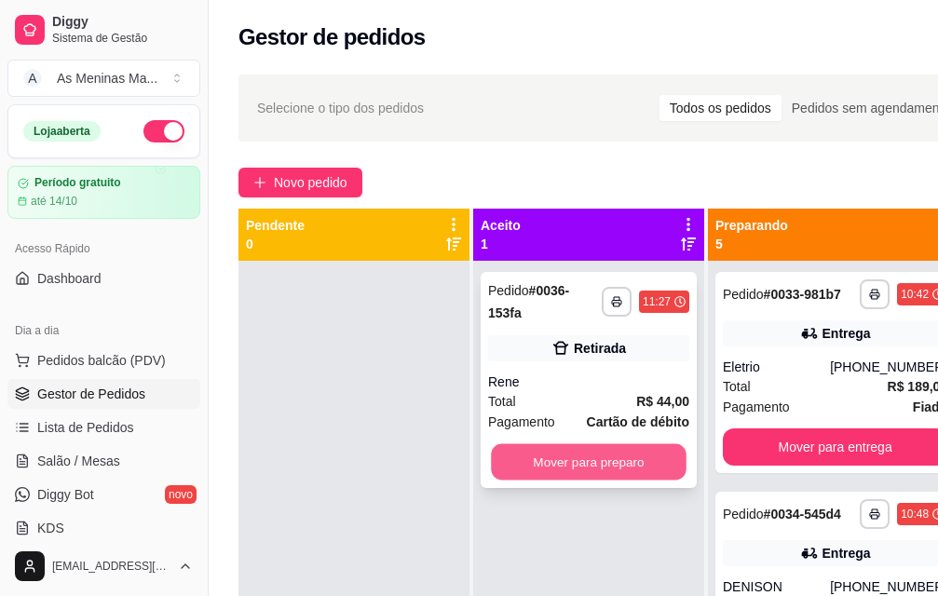
click at [618, 463] on button "Mover para preparo" at bounding box center [589, 462] width 196 height 36
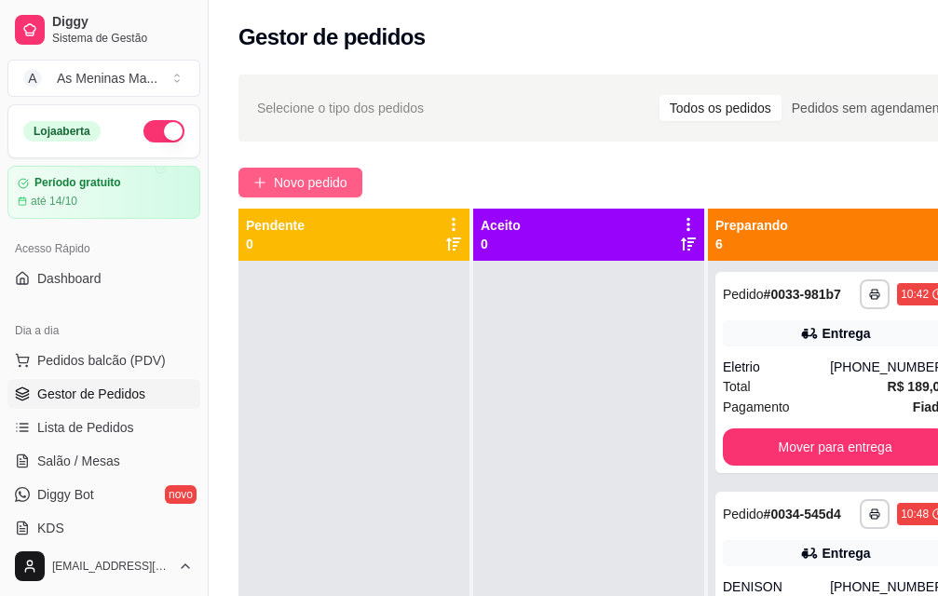
click at [299, 178] on span "Novo pedido" at bounding box center [311, 182] width 74 height 20
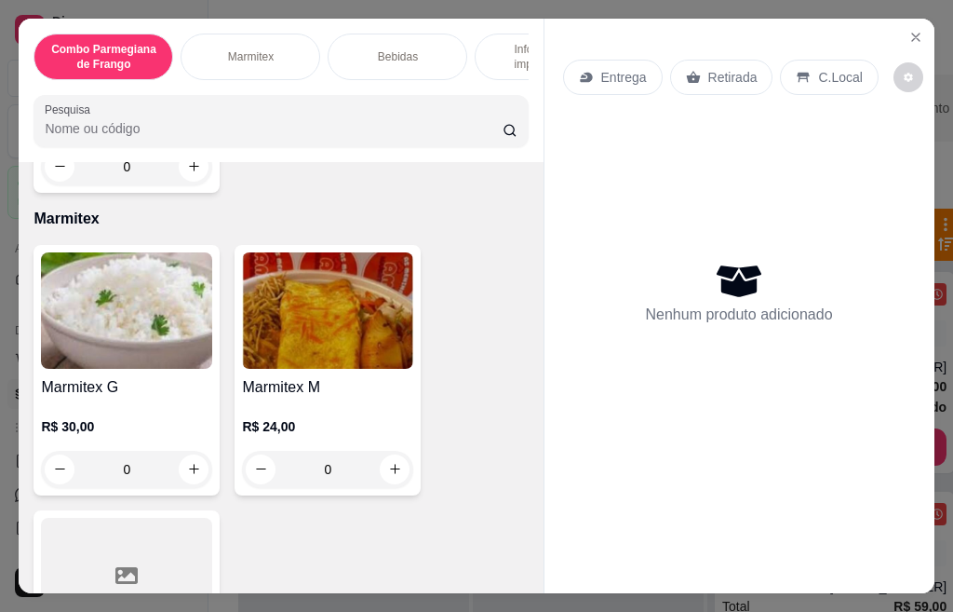
scroll to position [652, 0]
click at [365, 365] on img at bounding box center [327, 309] width 171 height 116
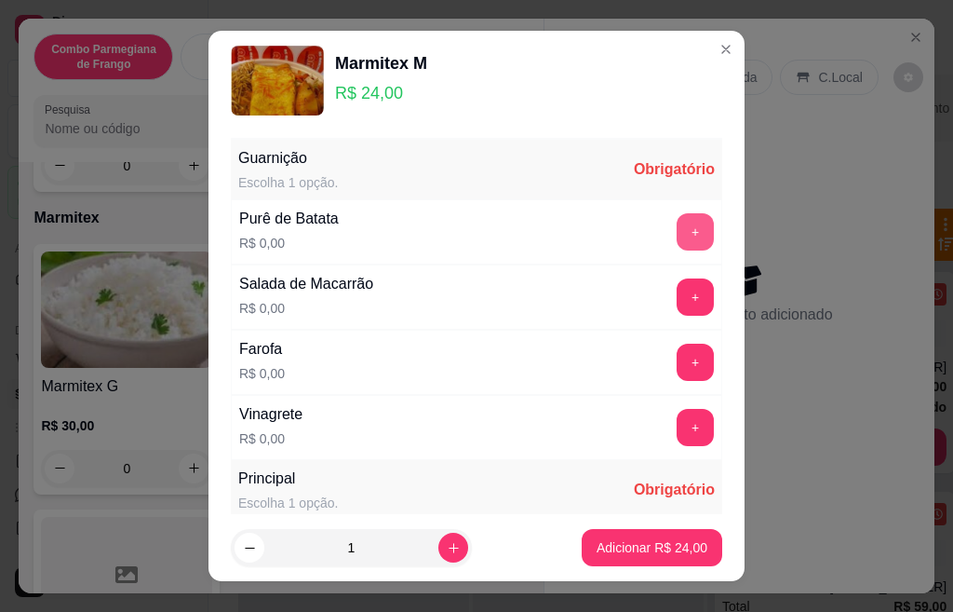
click at [677, 238] on button "+" at bounding box center [695, 231] width 37 height 37
click at [677, 423] on button "+" at bounding box center [695, 427] width 37 height 37
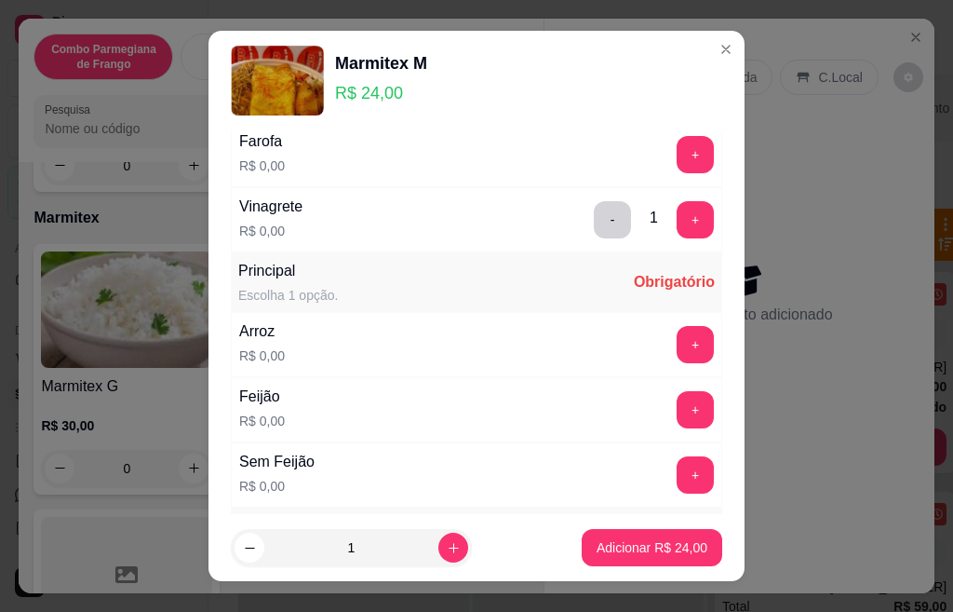
scroll to position [223, 0]
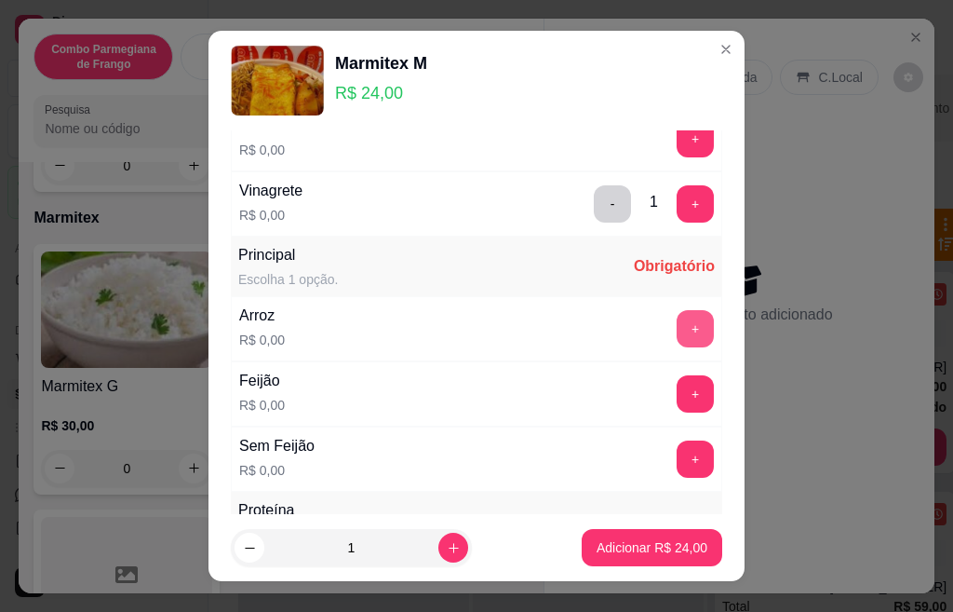
click at [677, 330] on button "+" at bounding box center [695, 328] width 37 height 37
click at [677, 407] on button "+" at bounding box center [695, 393] width 37 height 37
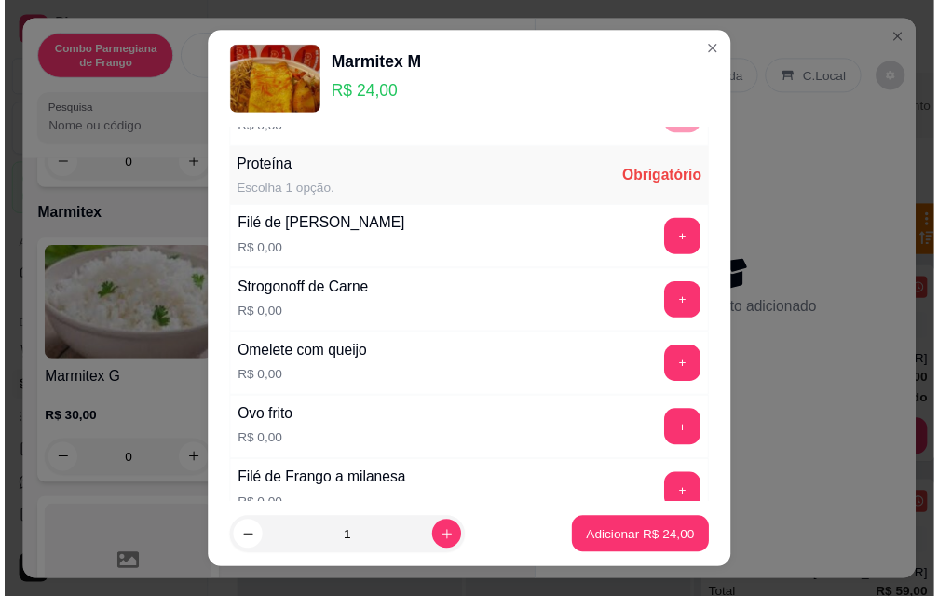
scroll to position [782, 0]
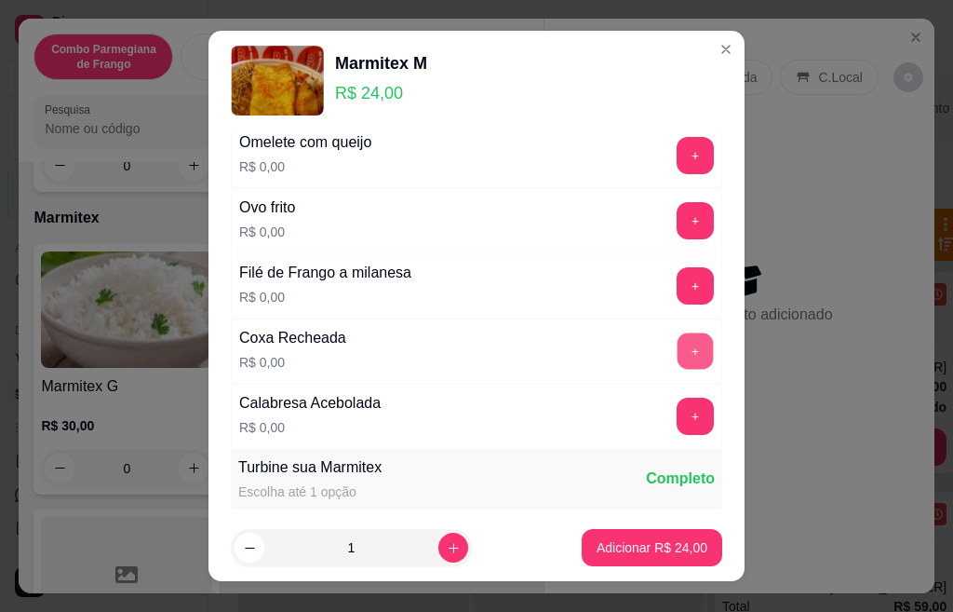
click at [678, 358] on button "+" at bounding box center [696, 350] width 36 height 36
click at [678, 424] on button "+" at bounding box center [696, 416] width 36 height 36
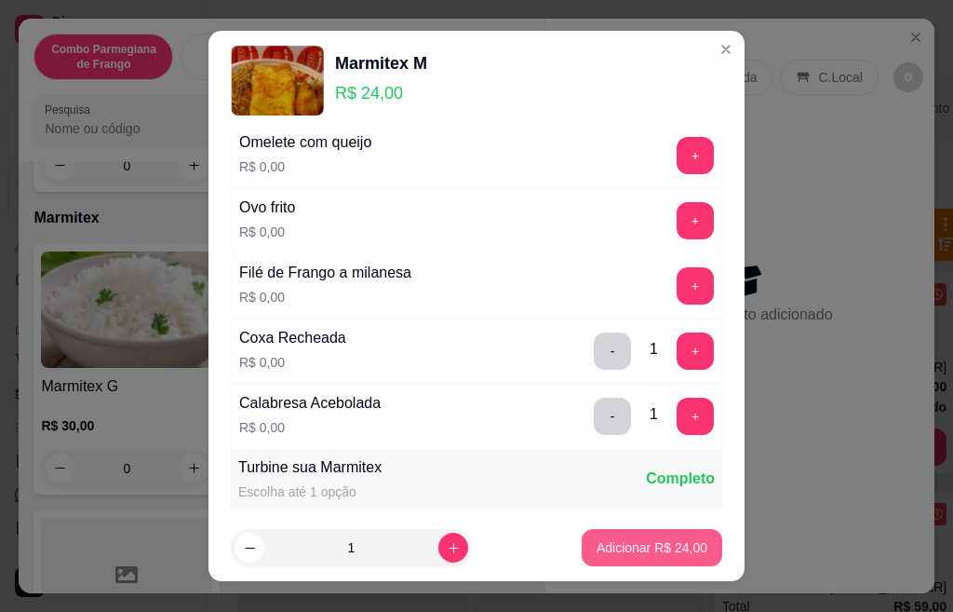
click at [624, 559] on button "Adicionar R$ 24,00" at bounding box center [652, 547] width 141 height 37
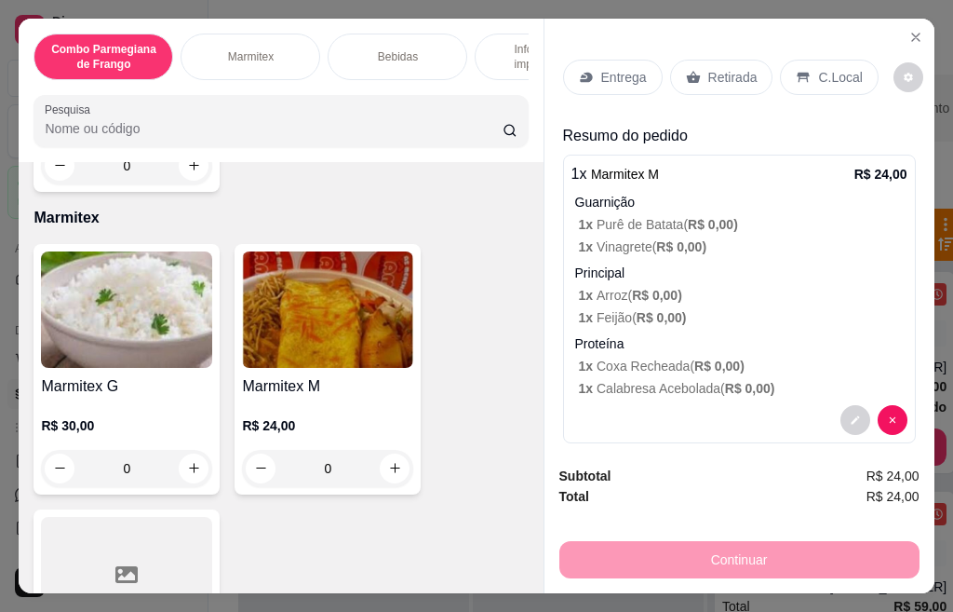
click at [689, 81] on div "Retirada" at bounding box center [721, 77] width 103 height 35
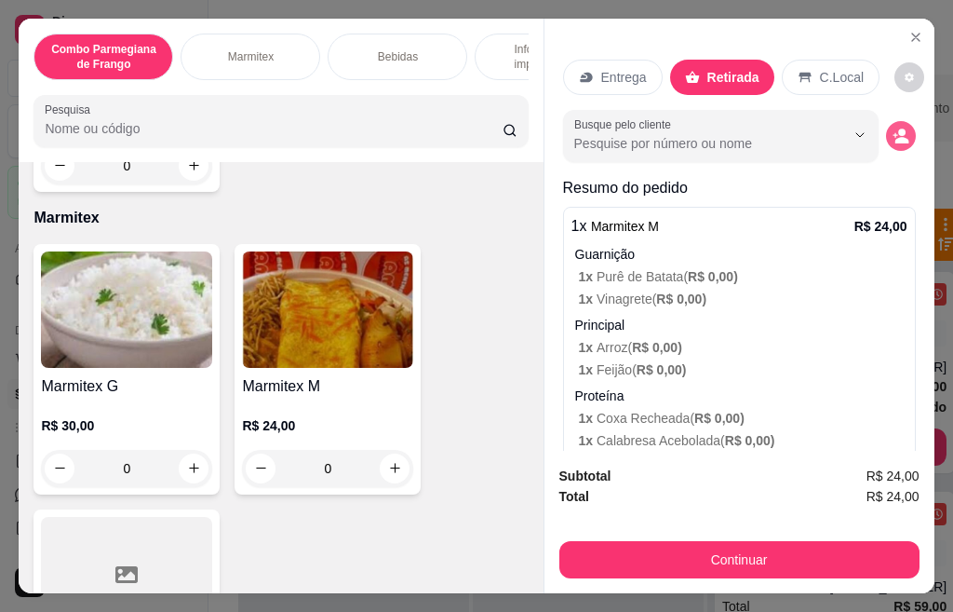
click at [893, 128] on icon "decrease-product-quantity" at bounding box center [901, 136] width 17 height 17
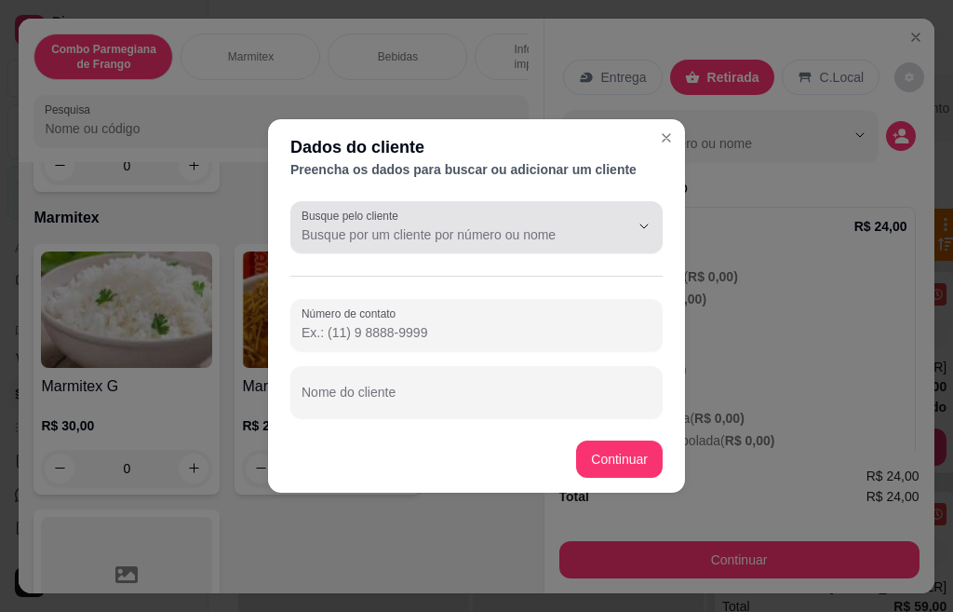
click at [438, 240] on input "Busque pelo cliente" at bounding box center [451, 234] width 298 height 19
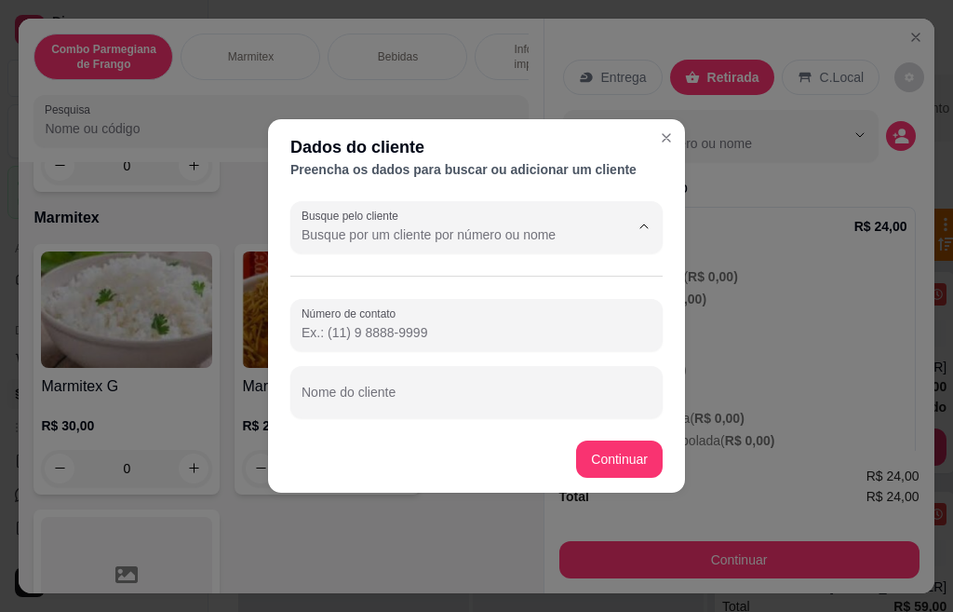
click at [421, 331] on li "Thay" at bounding box center [476, 327] width 286 height 24
type input "Thay"
type input "[PHONE_NUMBER]"
type input "Thay"
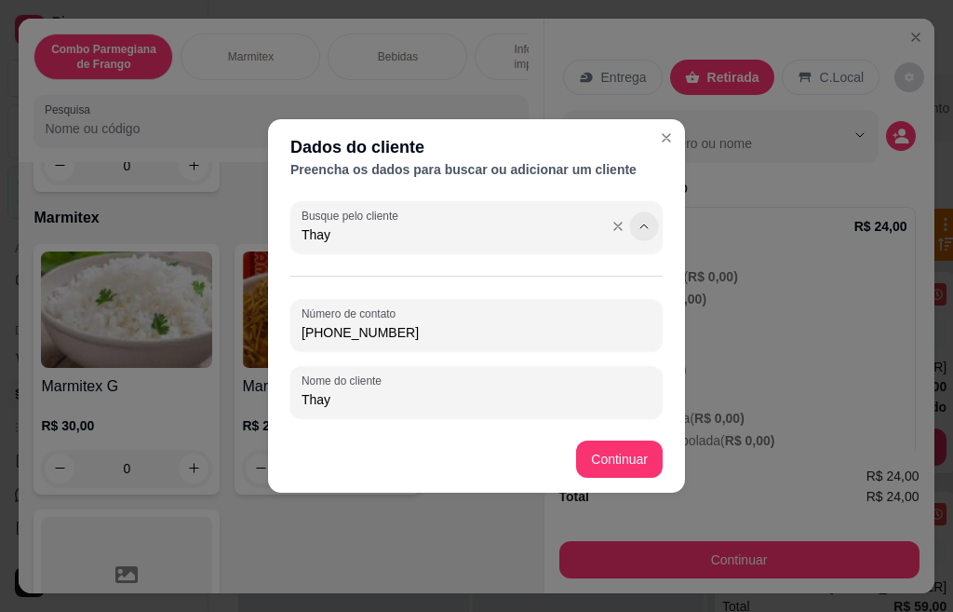
click at [649, 211] on button "Show suggestions" at bounding box center [643, 225] width 29 height 29
click at [607, 228] on button "Show suggestions" at bounding box center [618, 226] width 30 height 30
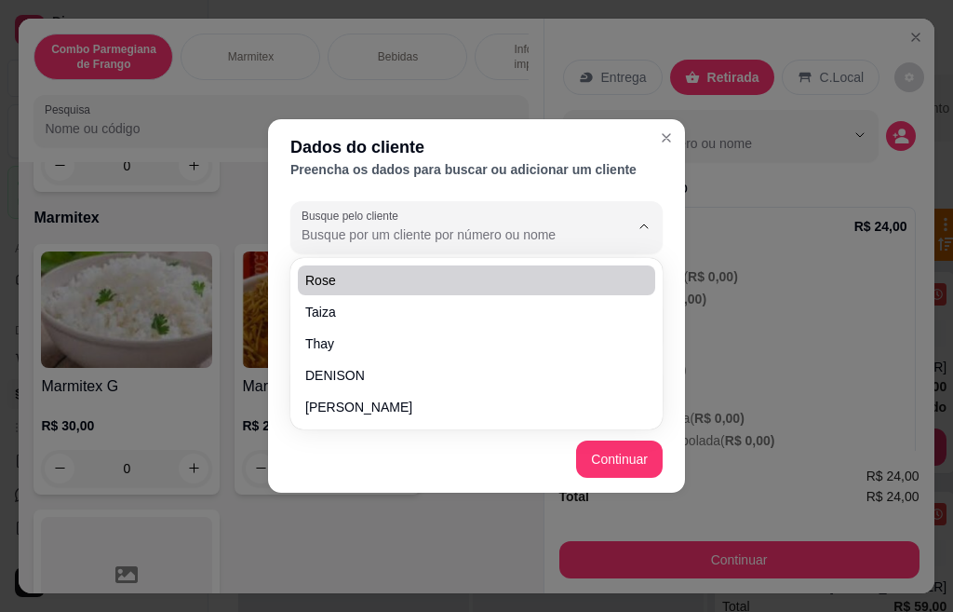
click at [552, 184] on header "Dados do cliente Preencha os dados para buscar ou adicionar um cliente" at bounding box center [476, 156] width 417 height 74
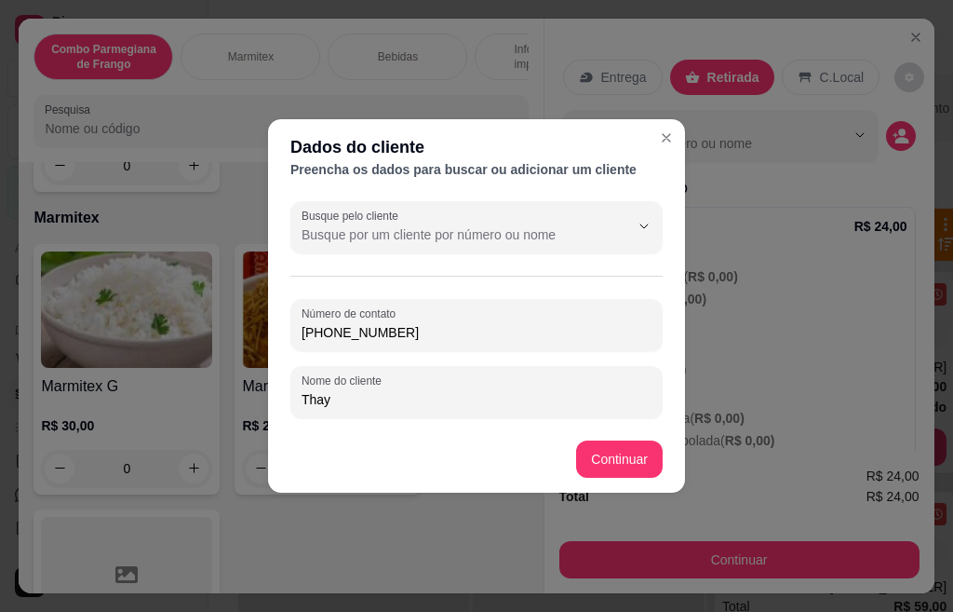
drag, startPoint x: 431, startPoint y: 327, endPoint x: 282, endPoint y: 338, distance: 149.4
click at [282, 338] on div "Busque pelo cliente Número de contato [PHONE_NUMBER] Nome do cliente Thay" at bounding box center [476, 310] width 417 height 232
paste input "9897-1796"
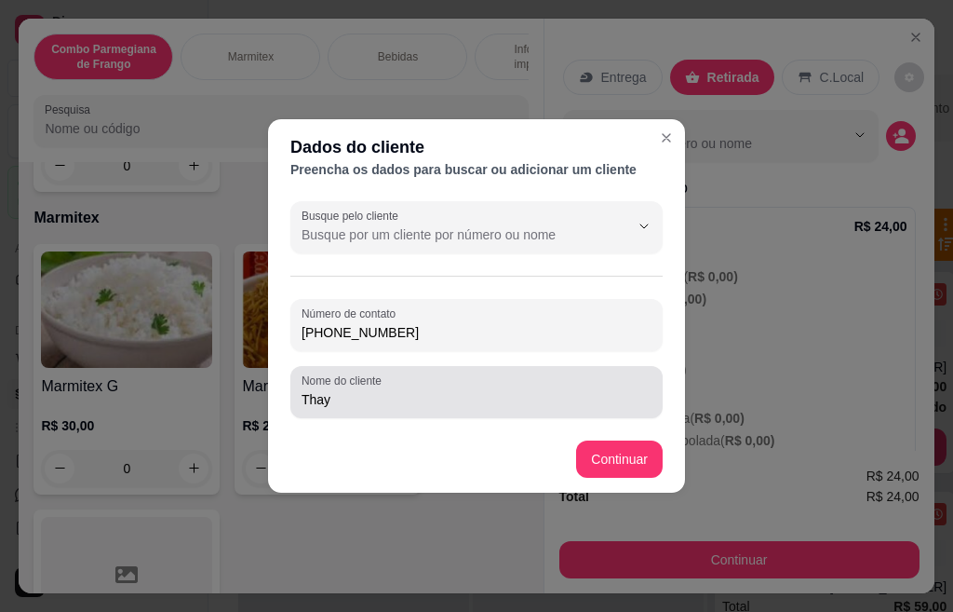
type input "[PHONE_NUMBER]"
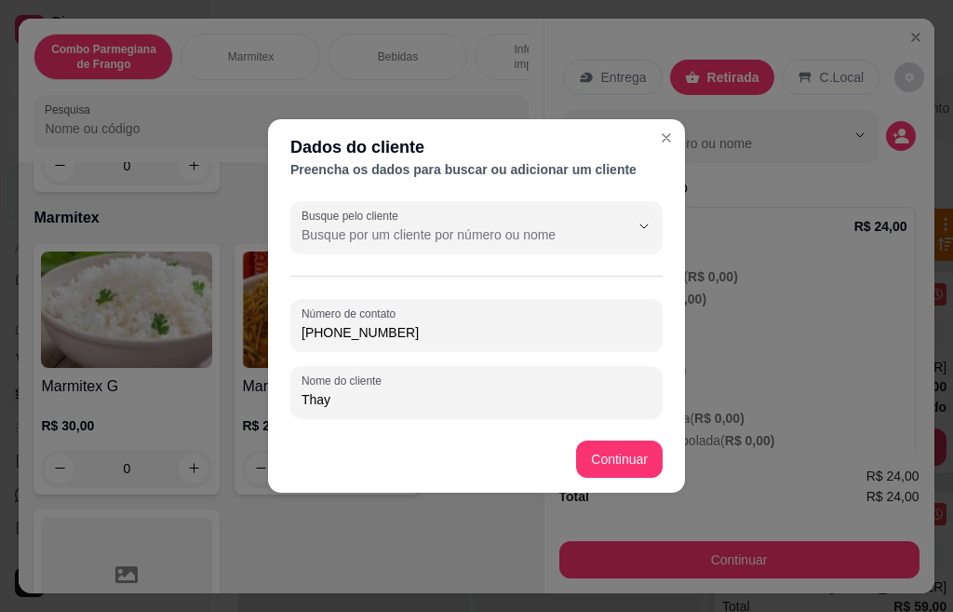
drag, startPoint x: 323, startPoint y: 402, endPoint x: 300, endPoint y: 403, distance: 23.3
click at [300, 403] on div "Nome do cliente Thay" at bounding box center [476, 392] width 372 height 52
type input "Terezinha"
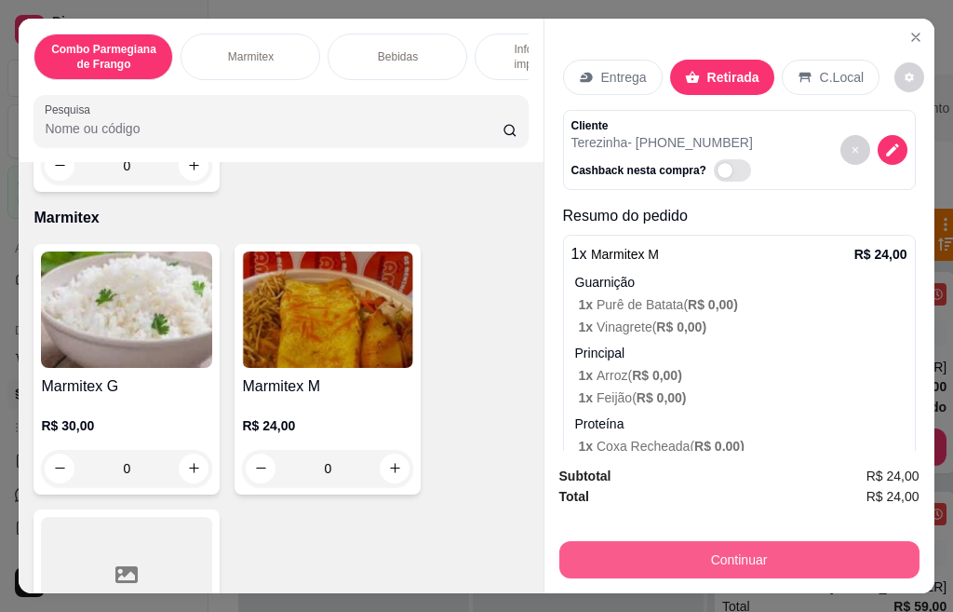
click at [758, 560] on button "Continuar" at bounding box center [740, 559] width 360 height 37
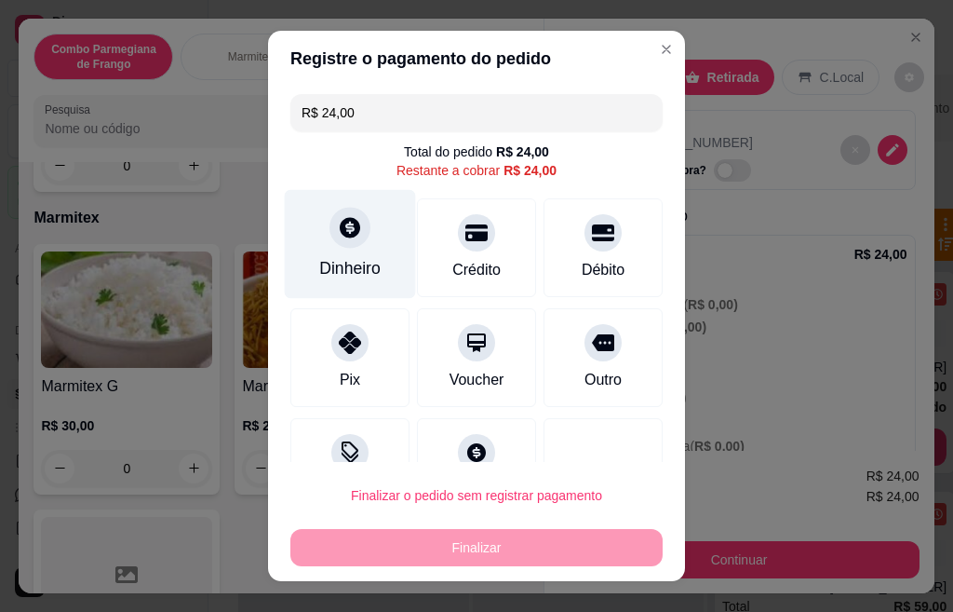
click at [327, 256] on div "Dinheiro" at bounding box center [349, 268] width 61 height 24
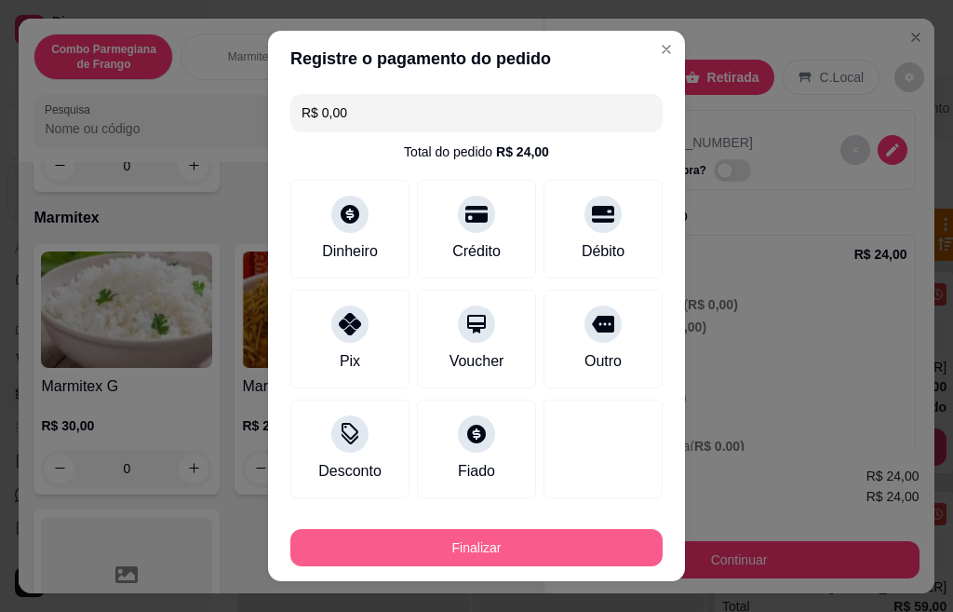
click at [497, 538] on button "Finalizar" at bounding box center [476, 547] width 372 height 37
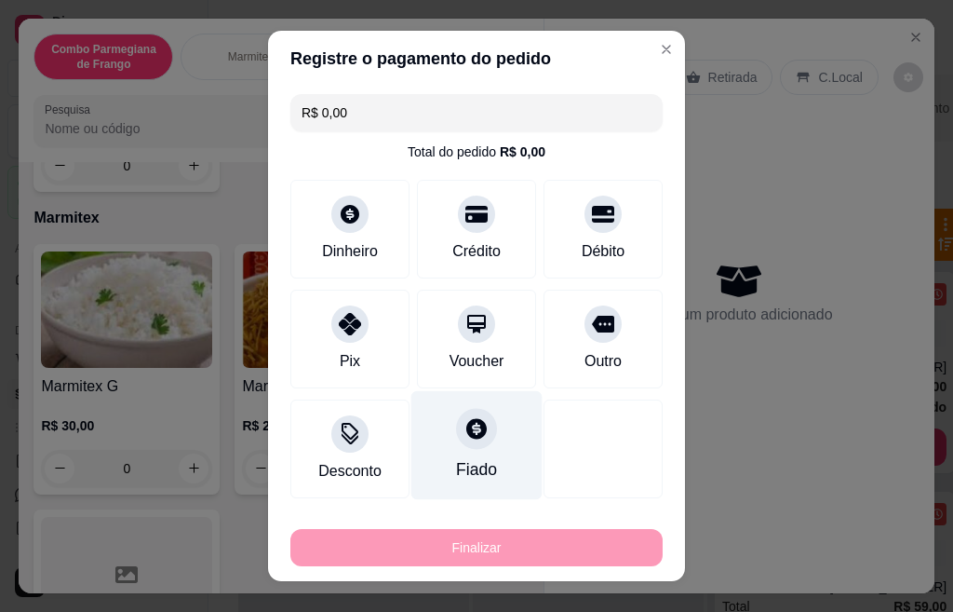
type input "-R$ 24,00"
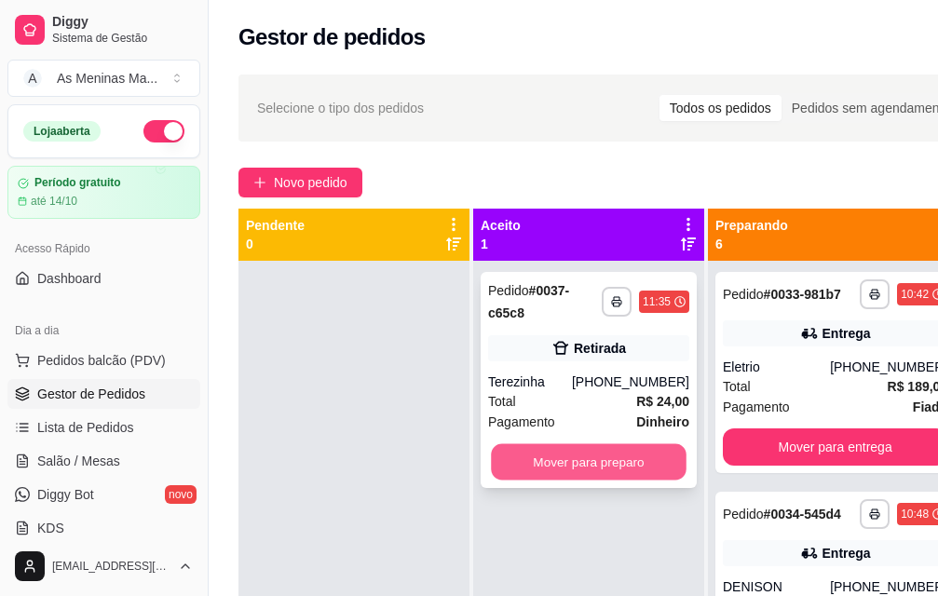
click at [534, 462] on button "Mover para preparo" at bounding box center [589, 462] width 196 height 36
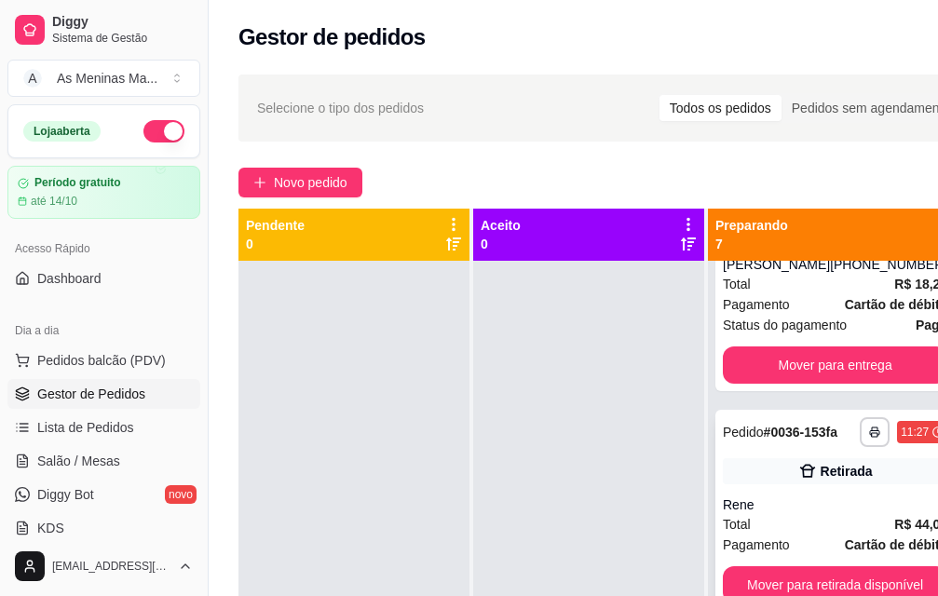
scroll to position [68, 0]
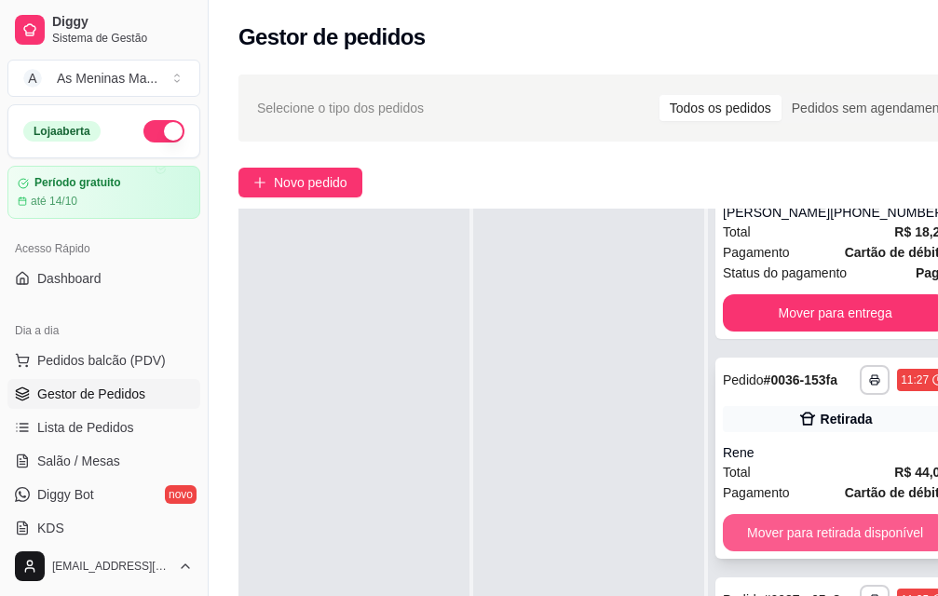
click at [809, 526] on button "Mover para retirada disponível" at bounding box center [834, 532] width 224 height 37
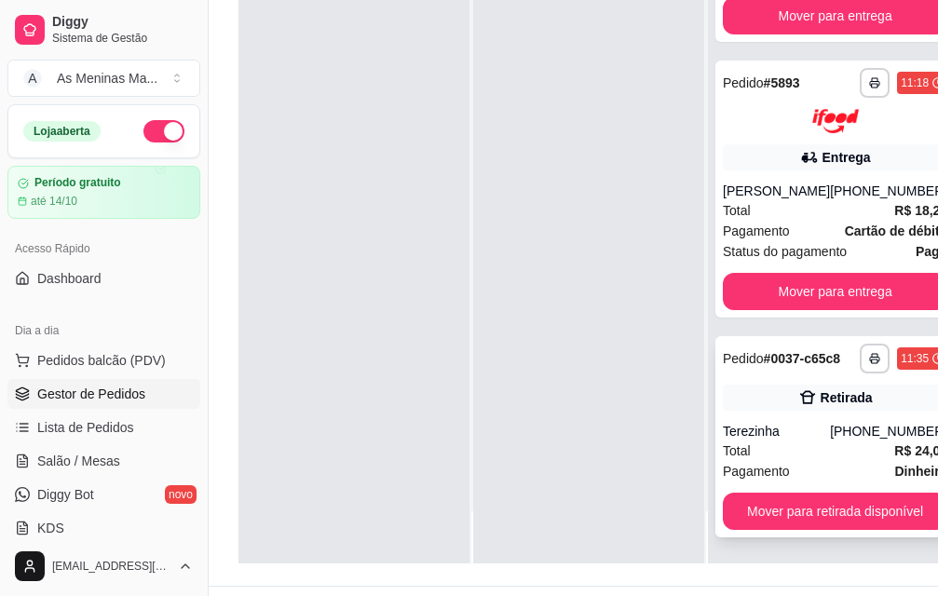
scroll to position [300, 0]
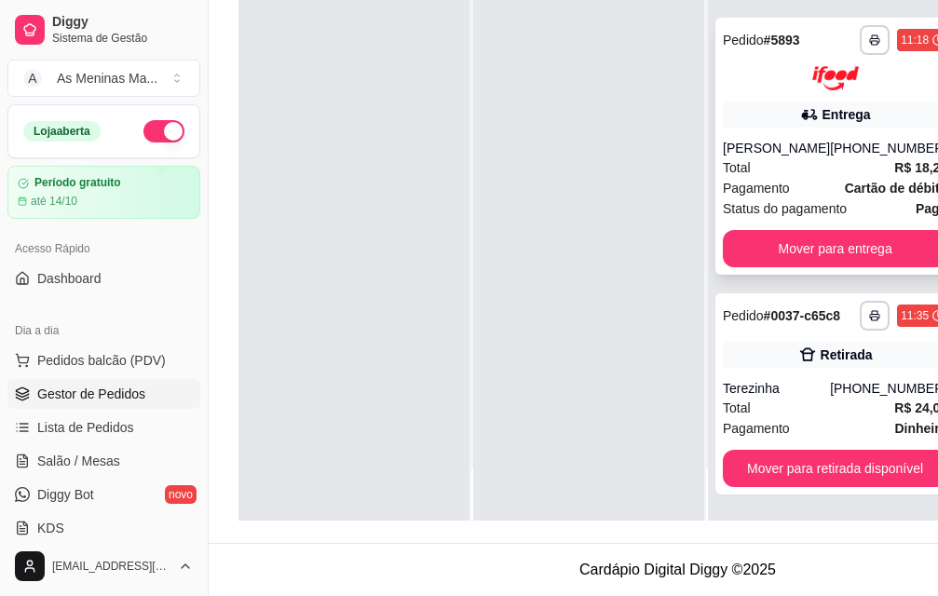
click at [792, 157] on div "Total R$ 18,24" at bounding box center [834, 167] width 224 height 20
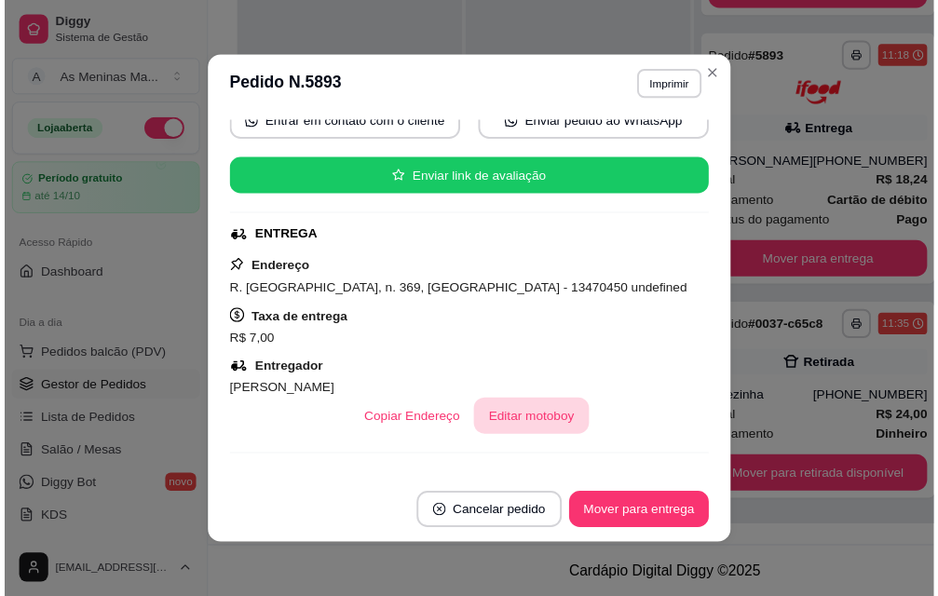
scroll to position [0, 0]
